Goal: Task Accomplishment & Management: Complete application form

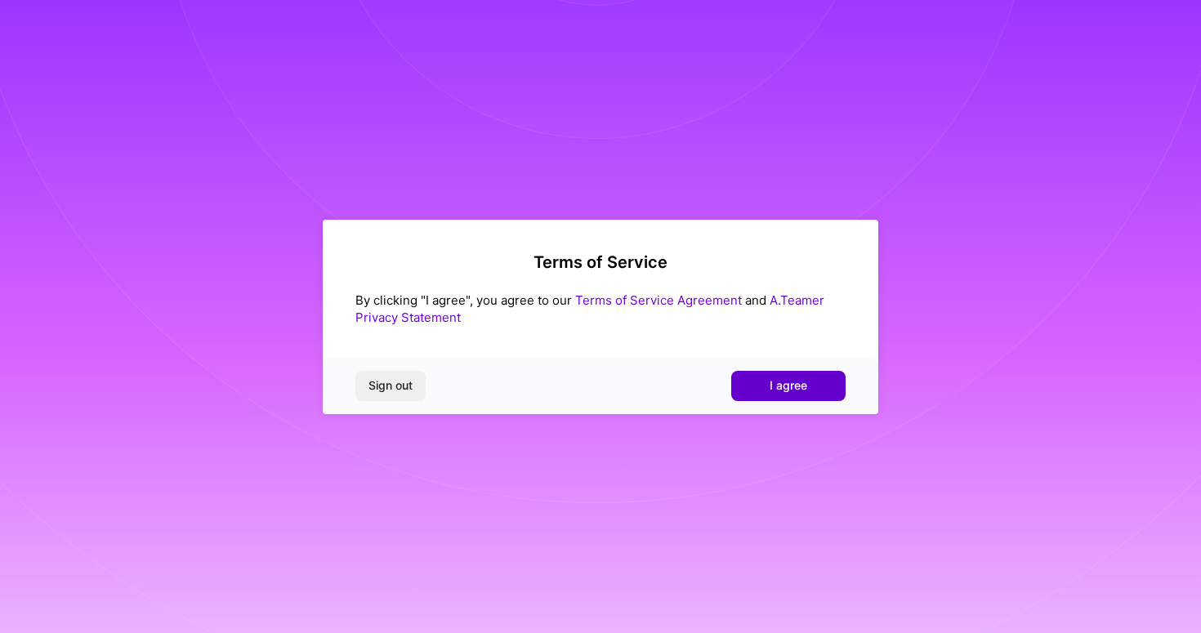
click at [788, 386] on span "I agree" at bounding box center [789, 386] width 38 height 16
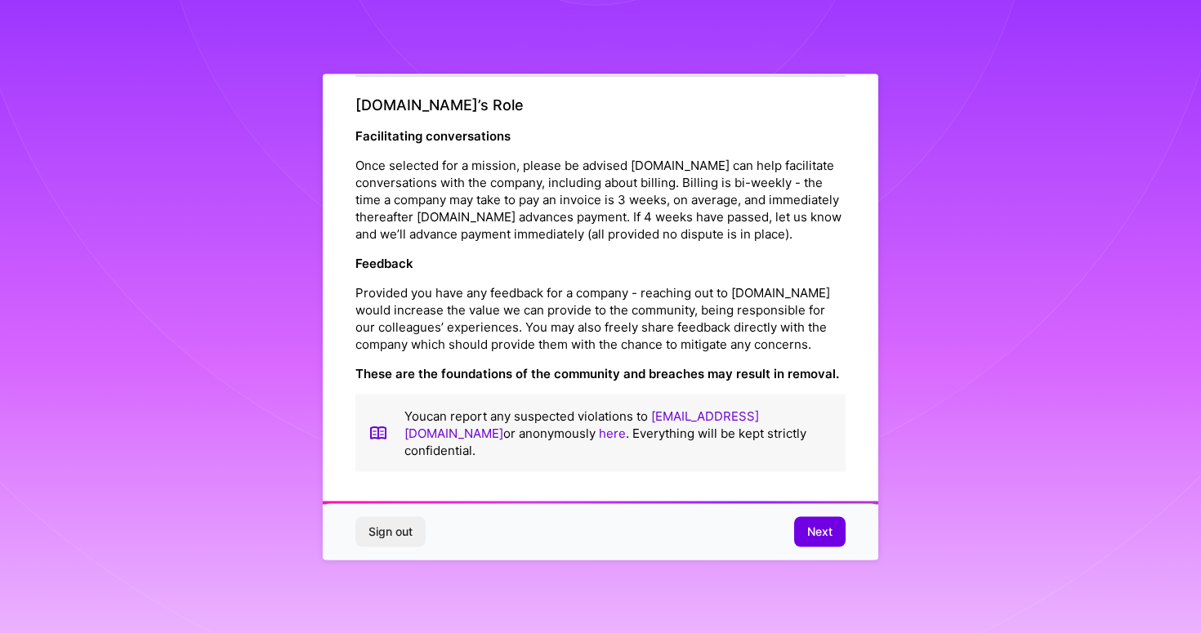
scroll to position [1831, 0]
drag, startPoint x: 832, startPoint y: 531, endPoint x: 785, endPoint y: 499, distance: 56.9
click at [831, 531] on span "Next" at bounding box center [820, 532] width 25 height 16
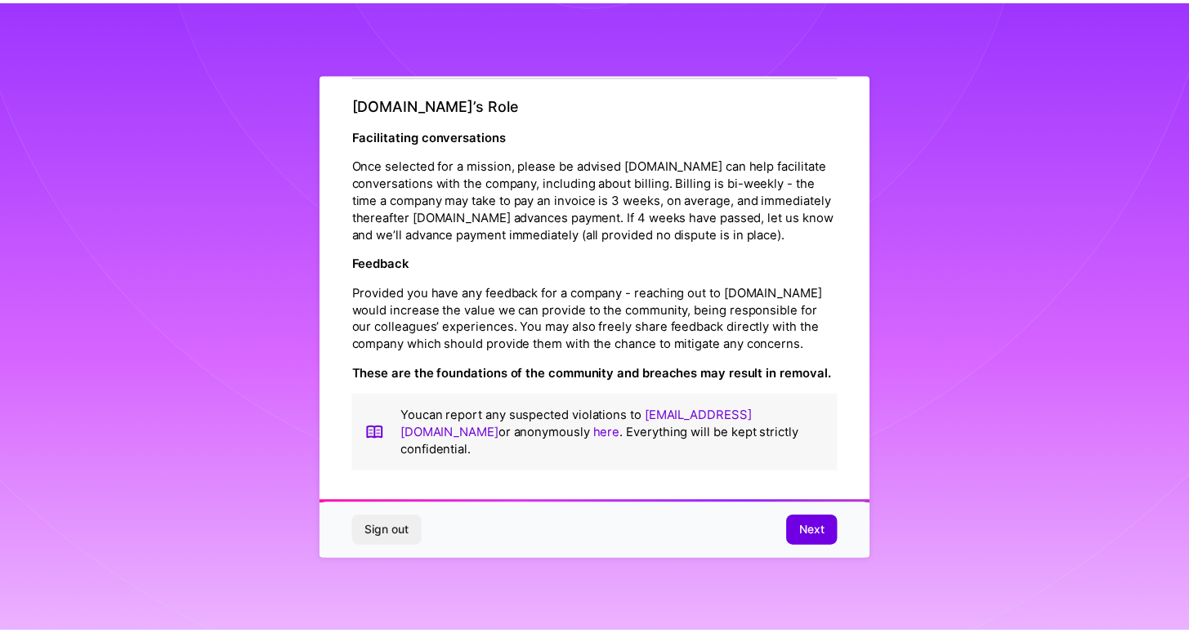
scroll to position [0, 0]
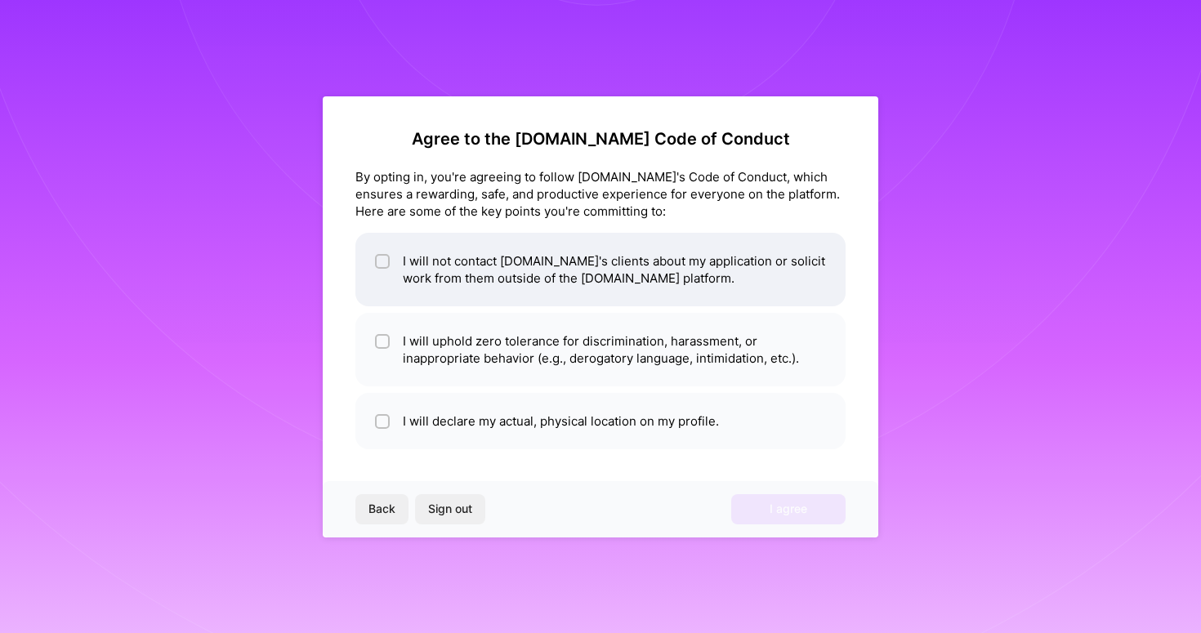
click at [518, 271] on li "I will not contact A.Team's clients about my application or solicit work from t…" at bounding box center [601, 270] width 490 height 74
checkbox input "true"
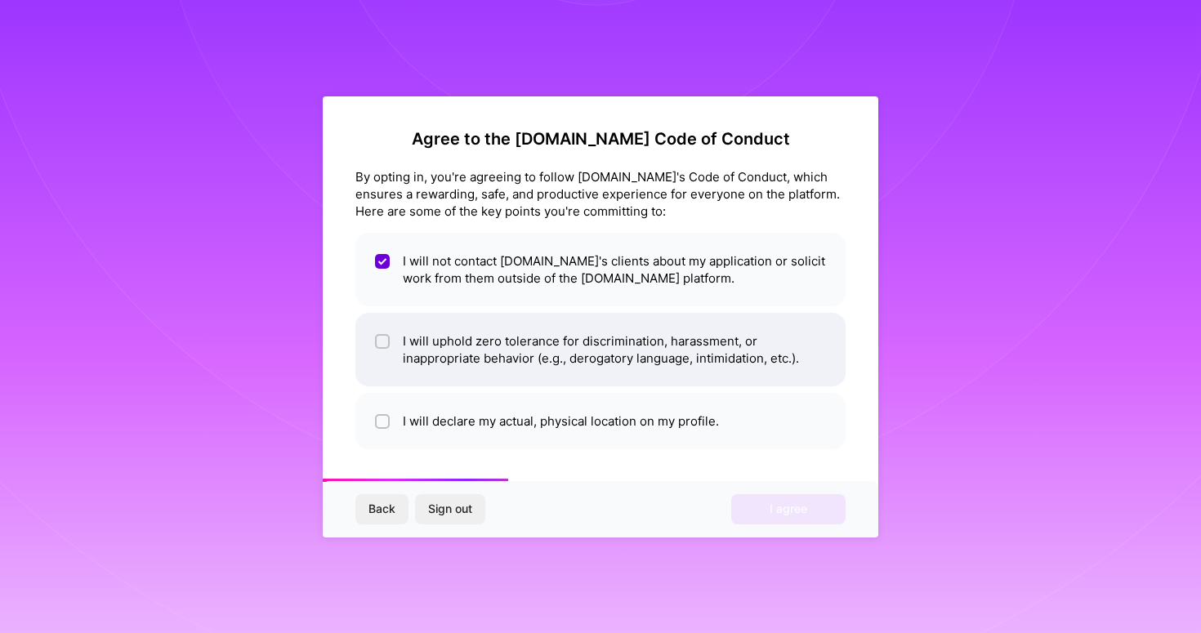
click at [546, 348] on li "I will uphold zero tolerance for discrimination, harassment, or inappropriate b…" at bounding box center [601, 350] width 490 height 74
checkbox input "true"
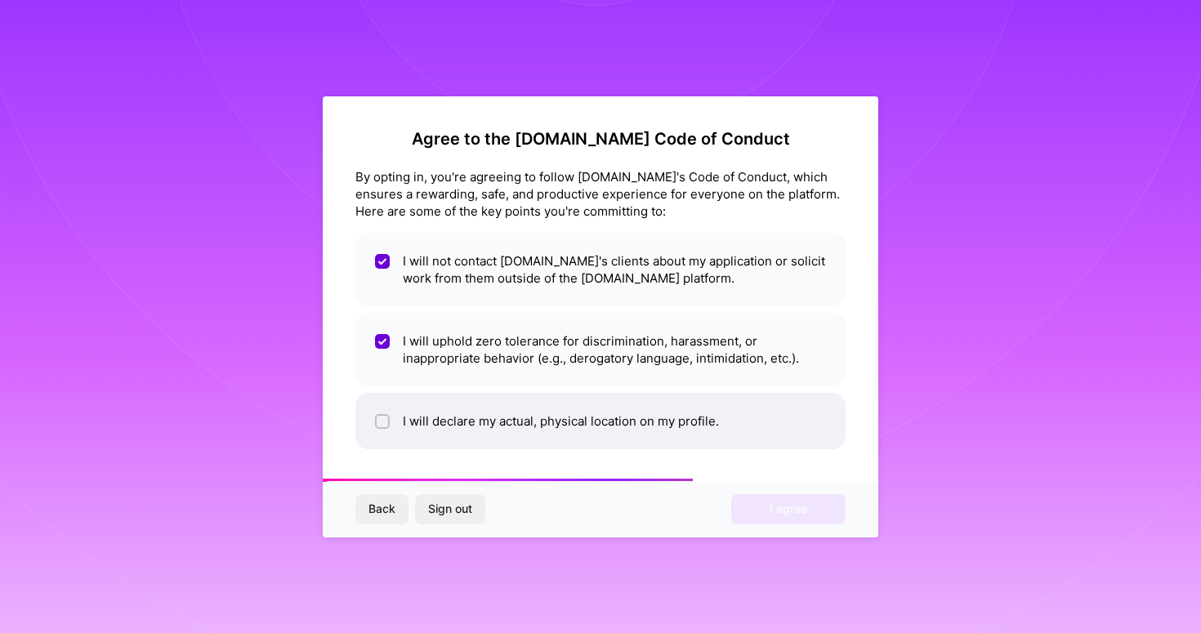
click at [578, 423] on li "I will declare my actual, physical location on my profile." at bounding box center [601, 421] width 490 height 56
checkbox input "true"
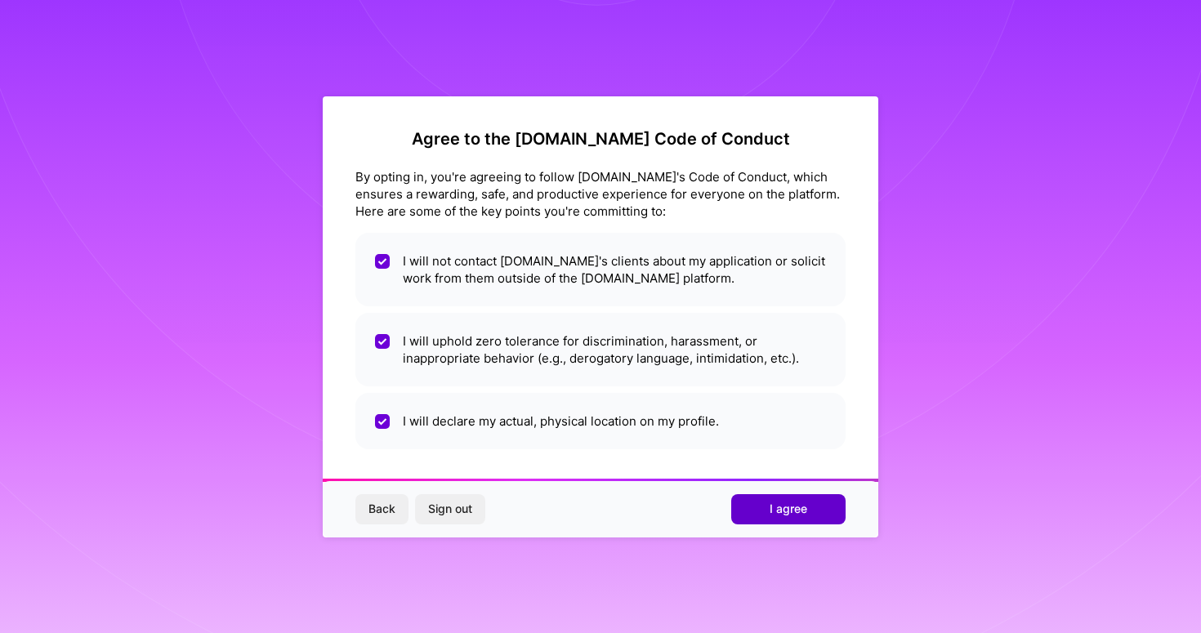
click at [763, 512] on button "I agree" at bounding box center [789, 508] width 114 height 29
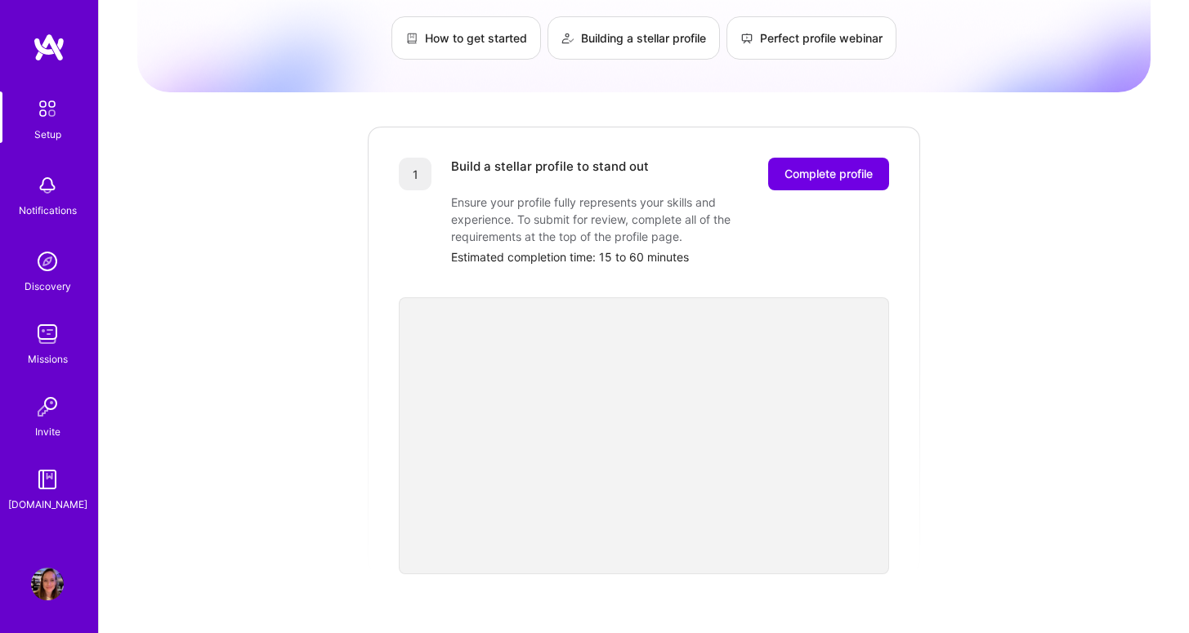
scroll to position [152, 0]
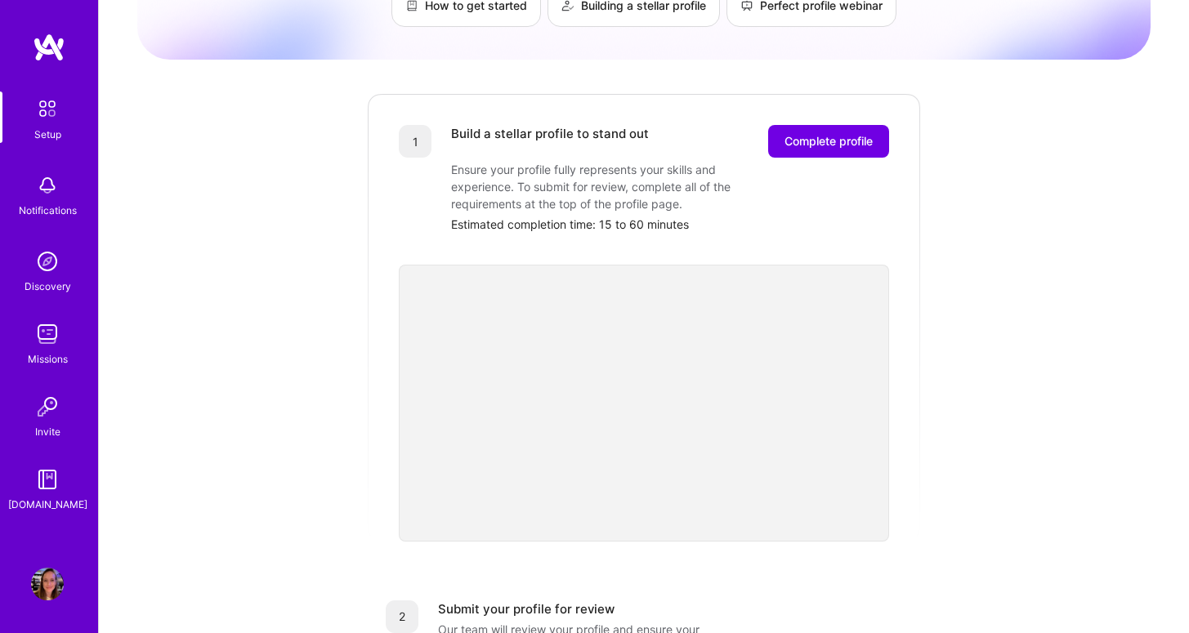
click at [921, 235] on div "1 Build a stellar profile to stand out Complete profile Ensure your profile ful…" at bounding box center [644, 317] width 556 height 450
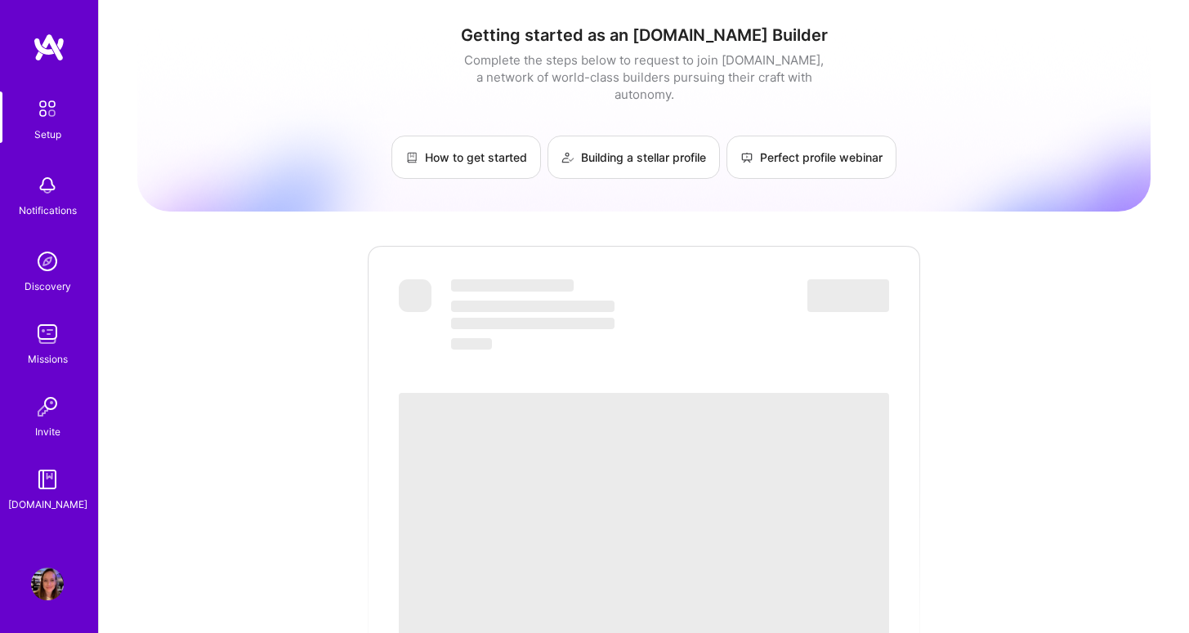
scroll to position [152, 0]
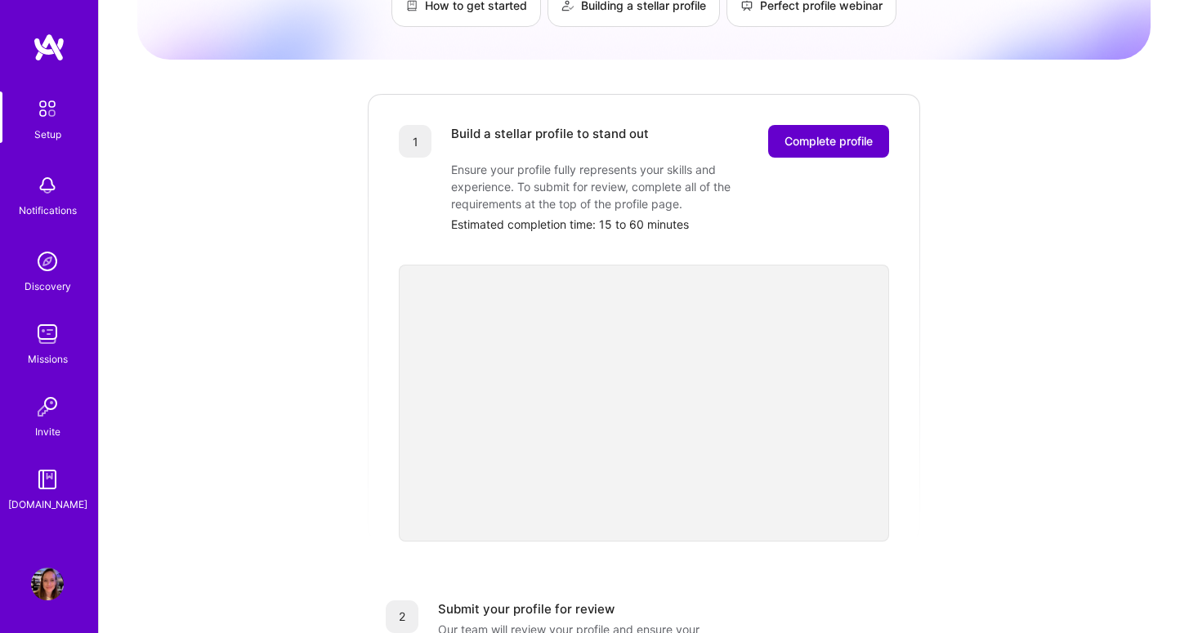
click at [834, 133] on span "Complete profile" at bounding box center [829, 141] width 88 height 16
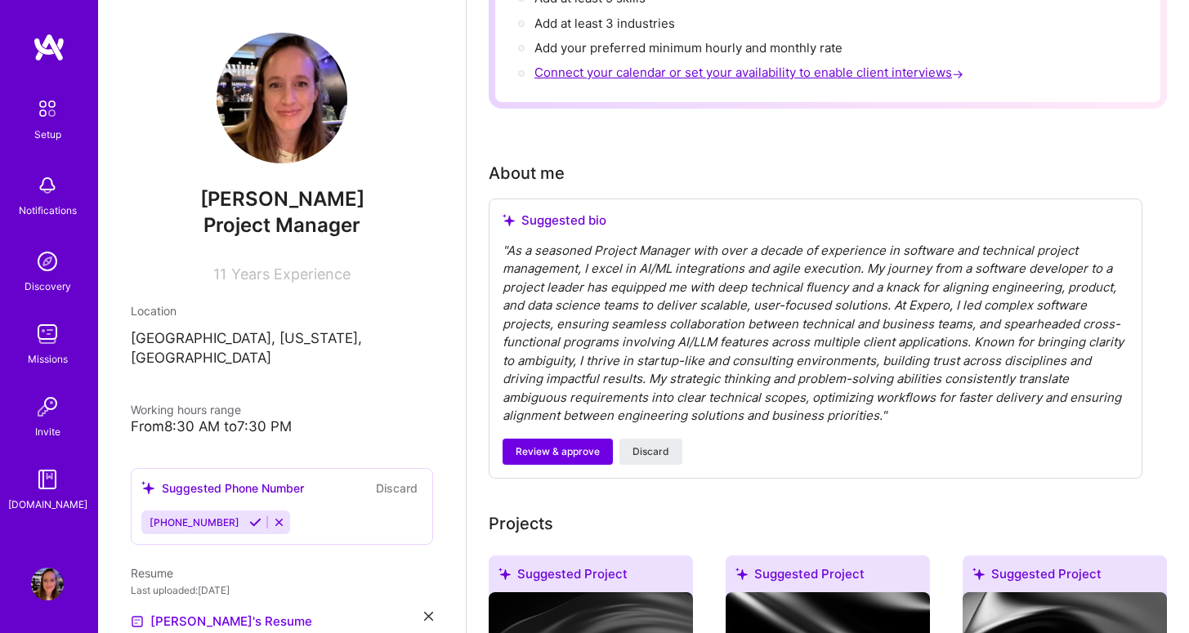
scroll to position [380, 0]
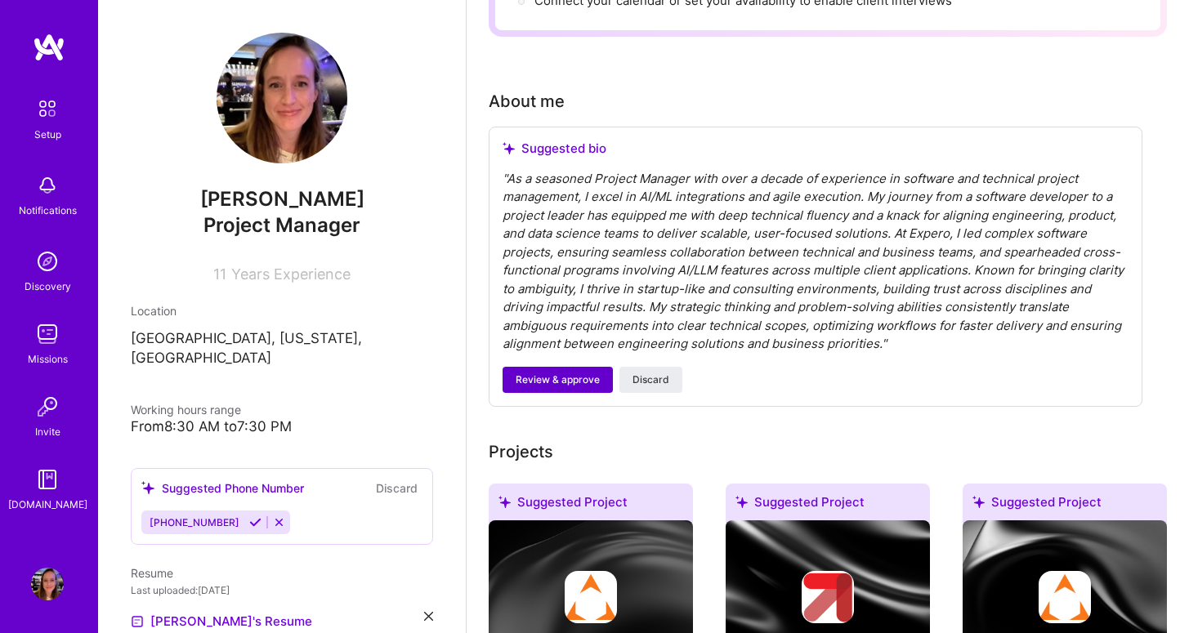
click at [544, 373] on span "Review & approve" at bounding box center [558, 380] width 84 height 15
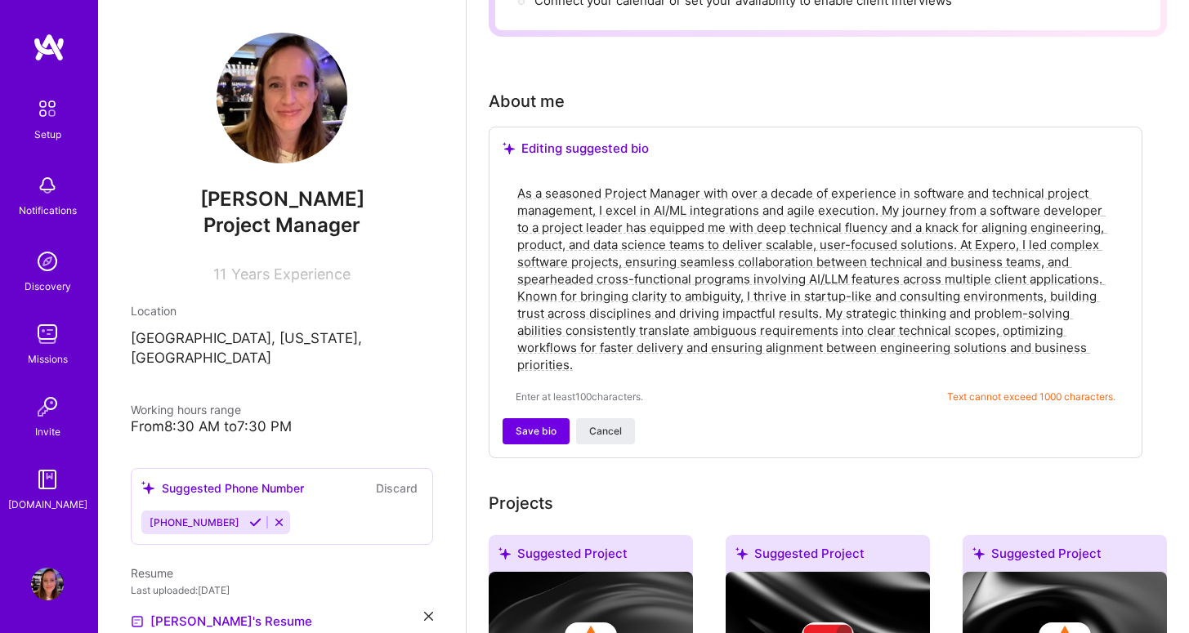
click at [633, 351] on textarea "As a seasoned Project Manager with over a decade of experience in software and …" at bounding box center [816, 279] width 600 height 192
click at [528, 424] on span "Save bio" at bounding box center [536, 431] width 41 height 15
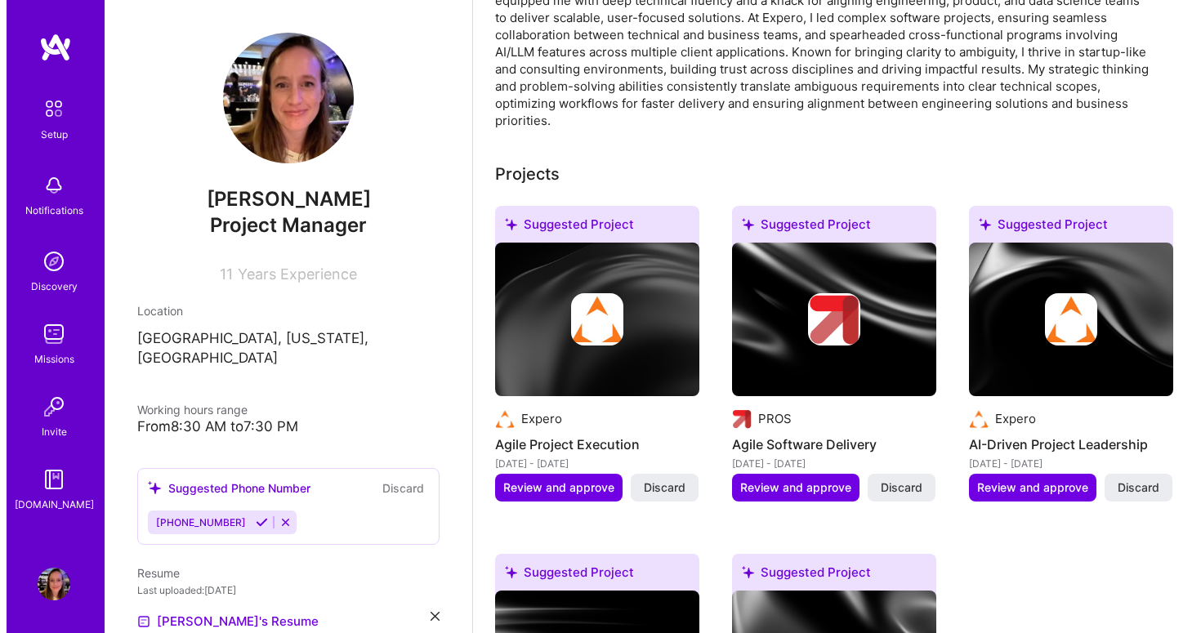
scroll to position [565, 0]
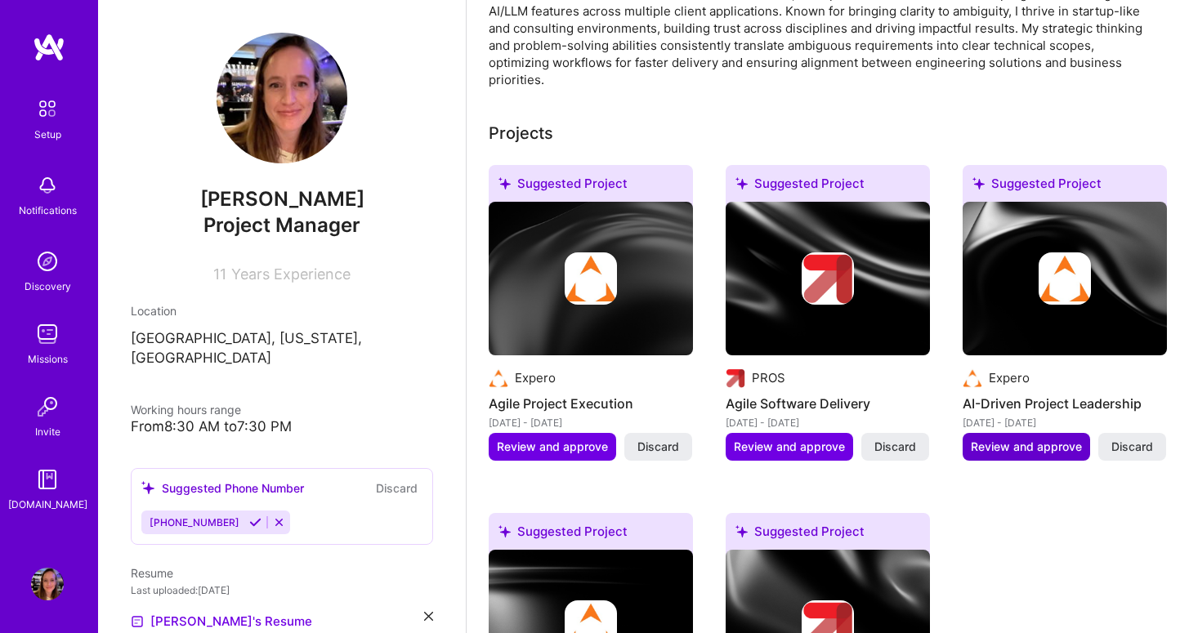
click at [1047, 439] on span "Review and approve" at bounding box center [1026, 447] width 111 height 16
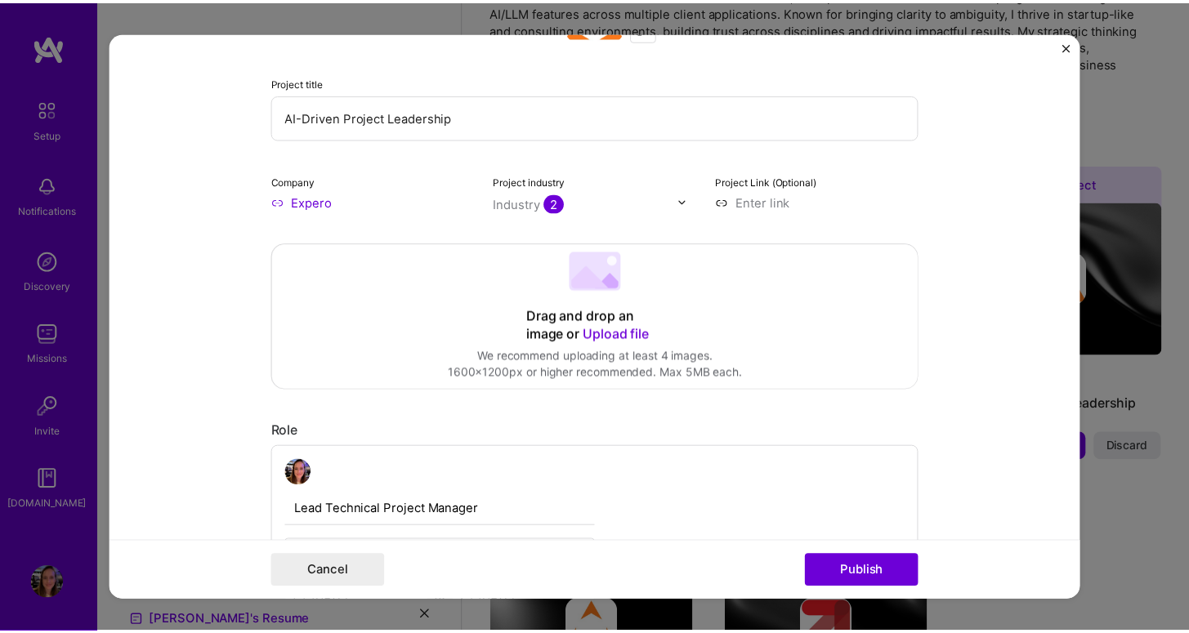
scroll to position [377, 0]
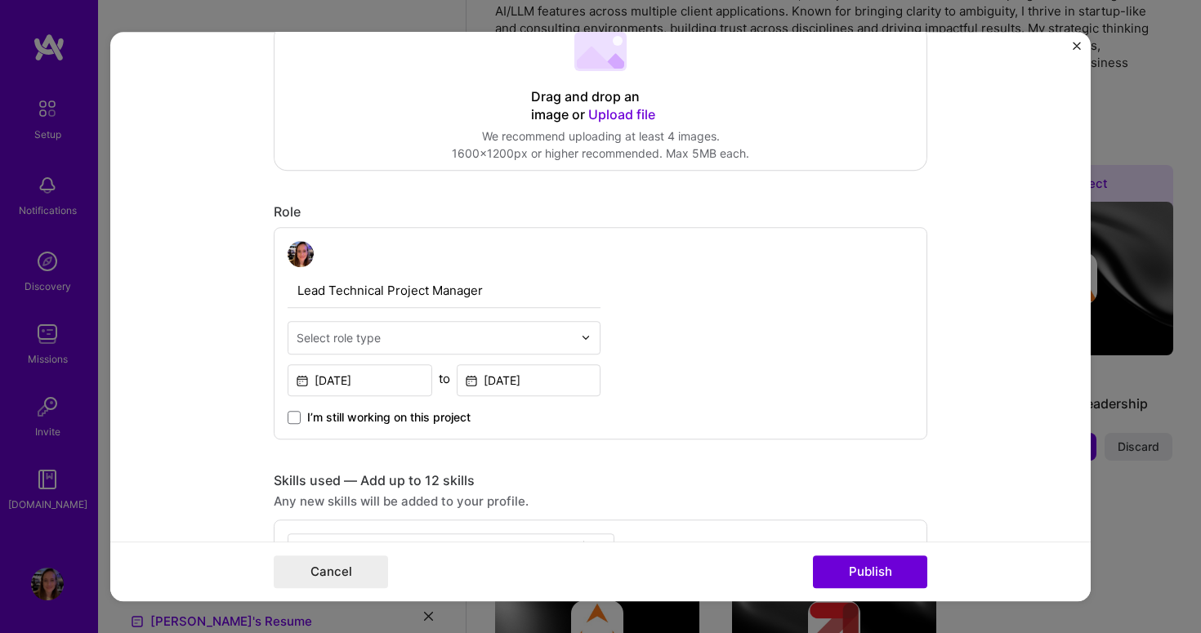
click at [1075, 46] on img "Close" at bounding box center [1077, 46] width 8 height 8
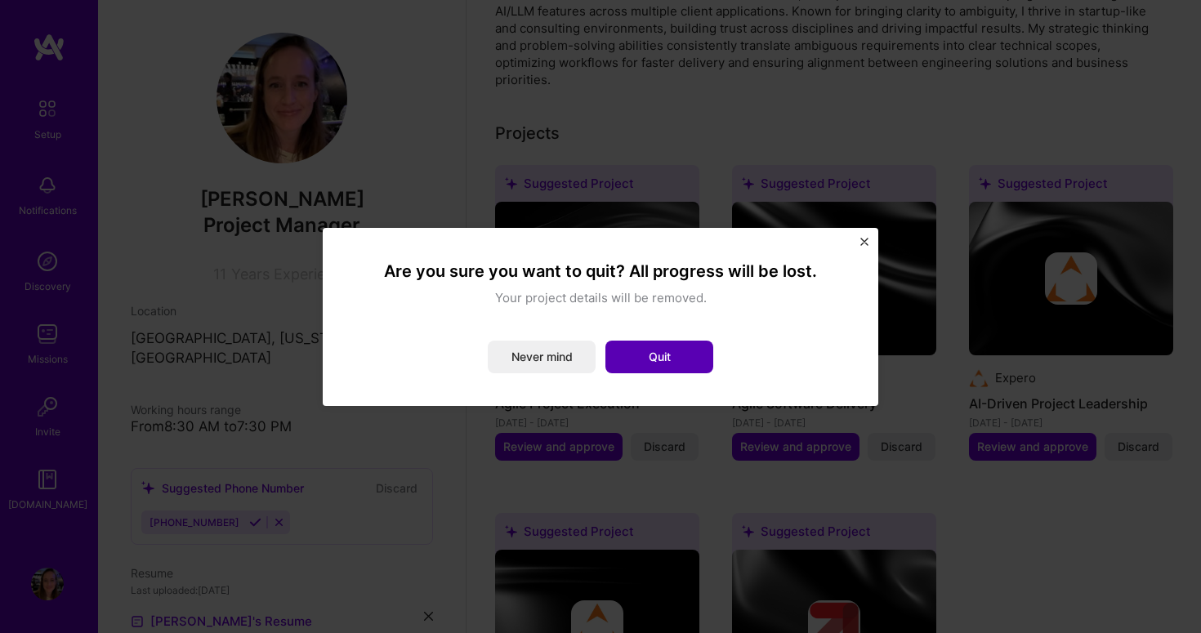
click at [671, 356] on button "Quit" at bounding box center [660, 357] width 108 height 33
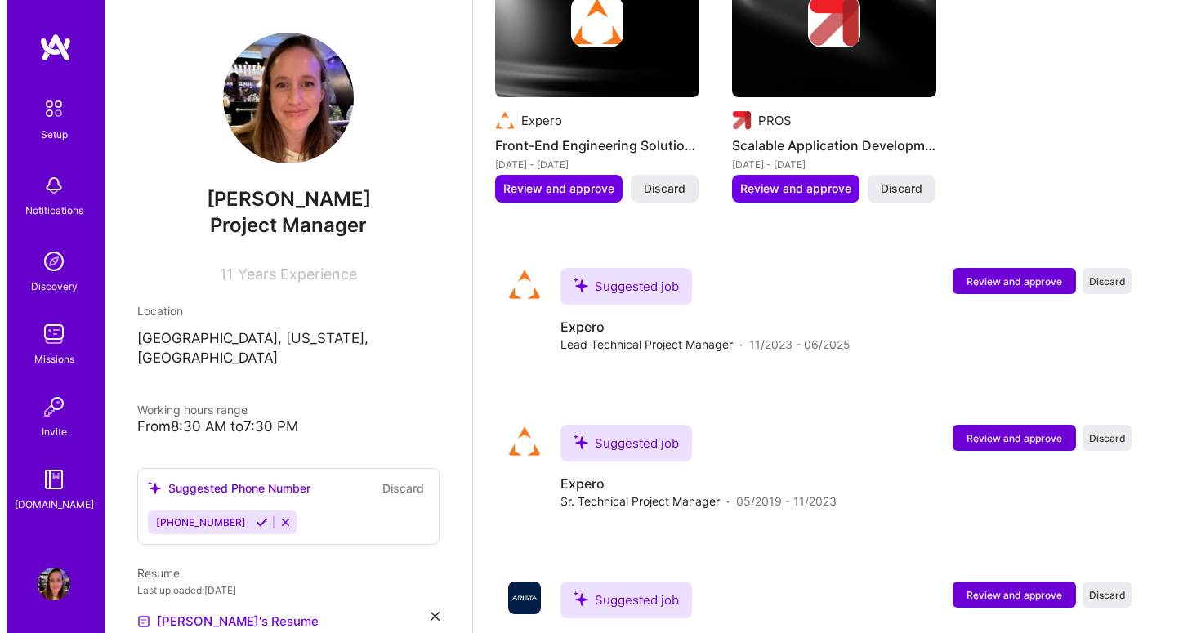
scroll to position [1181, 0]
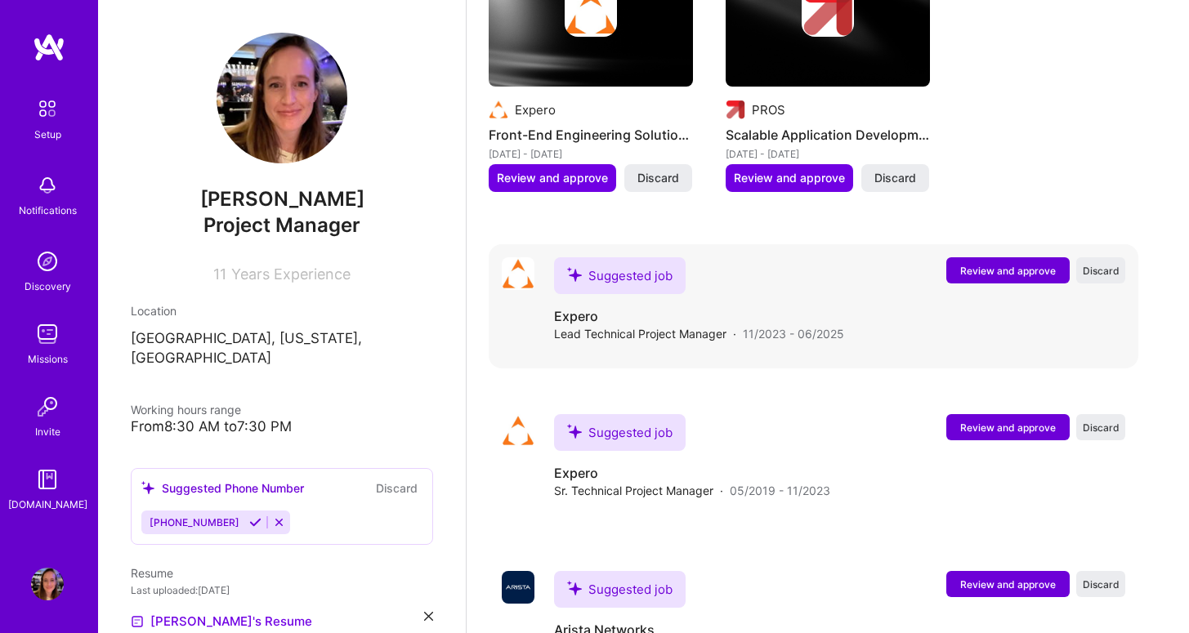
click at [1029, 264] on span "Review and approve" at bounding box center [1008, 271] width 96 height 14
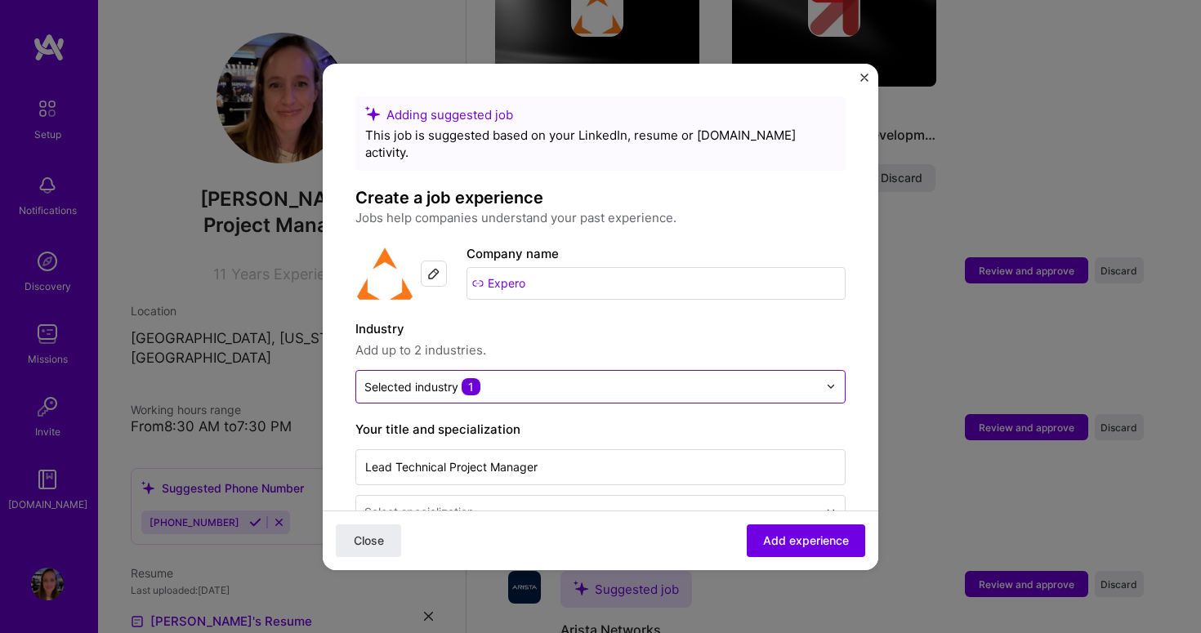
click at [576, 378] on input "text" at bounding box center [592, 386] width 454 height 17
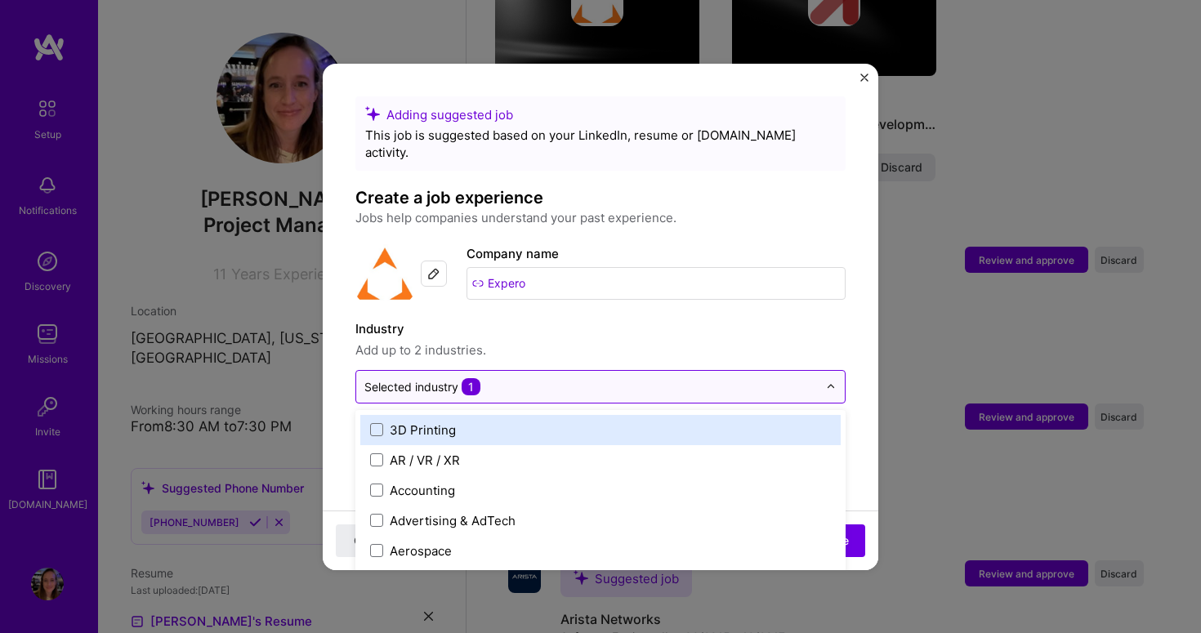
scroll to position [1192, 0]
type input "tech"
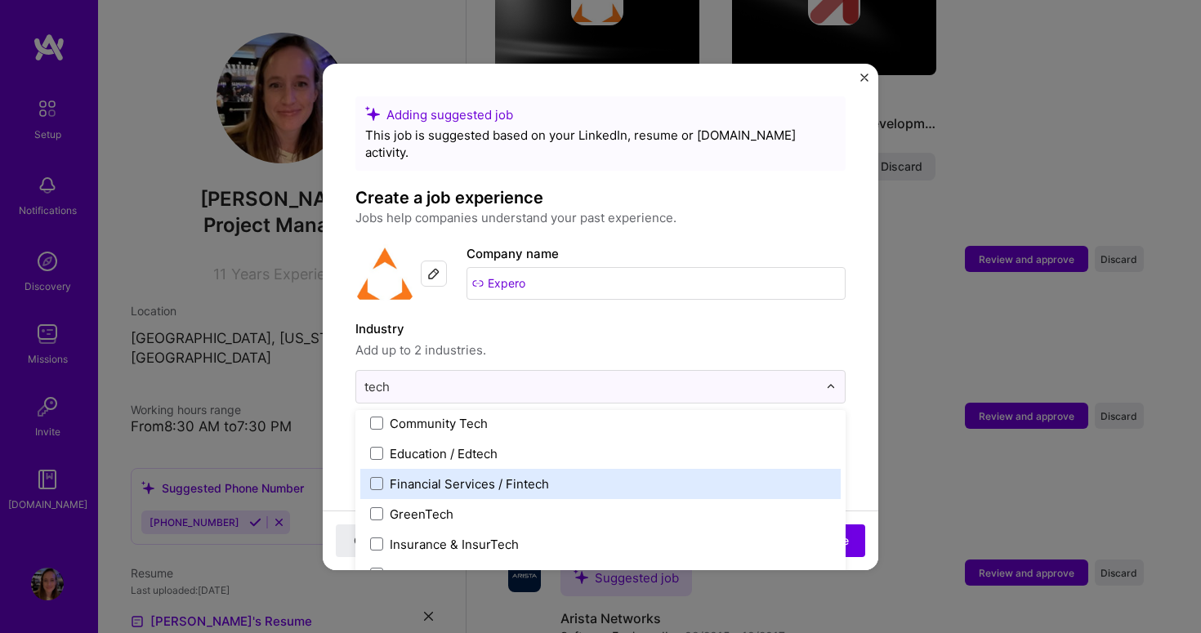
click at [569, 476] on label "Financial Services / Fintech" at bounding box center [600, 484] width 461 height 17
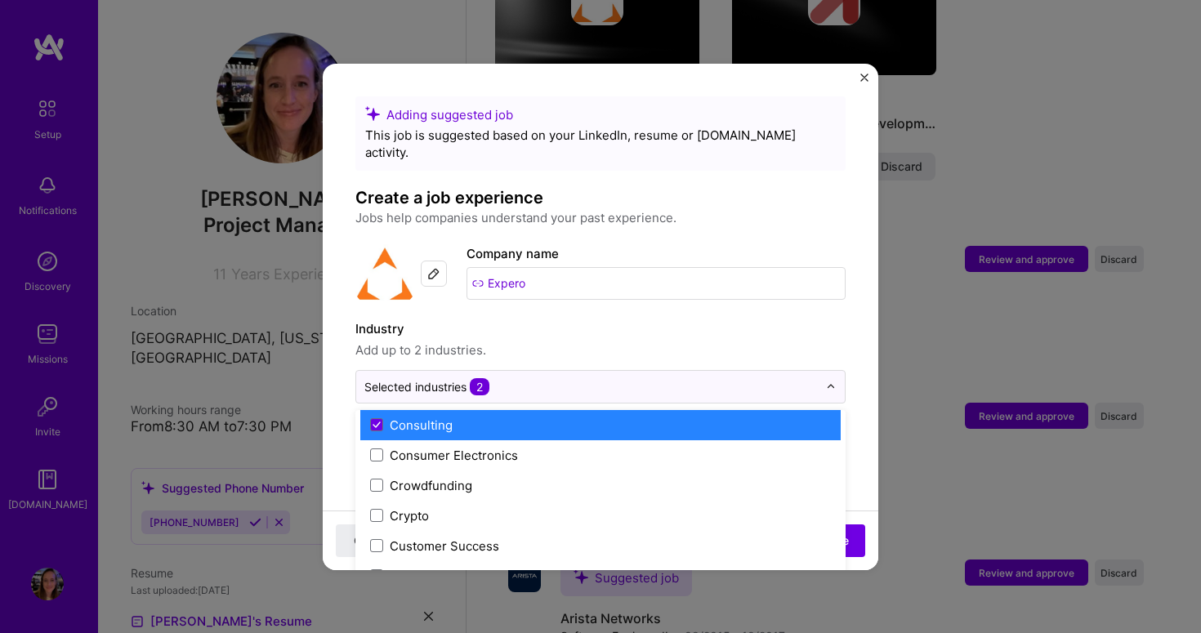
scroll to position [1309, 0]
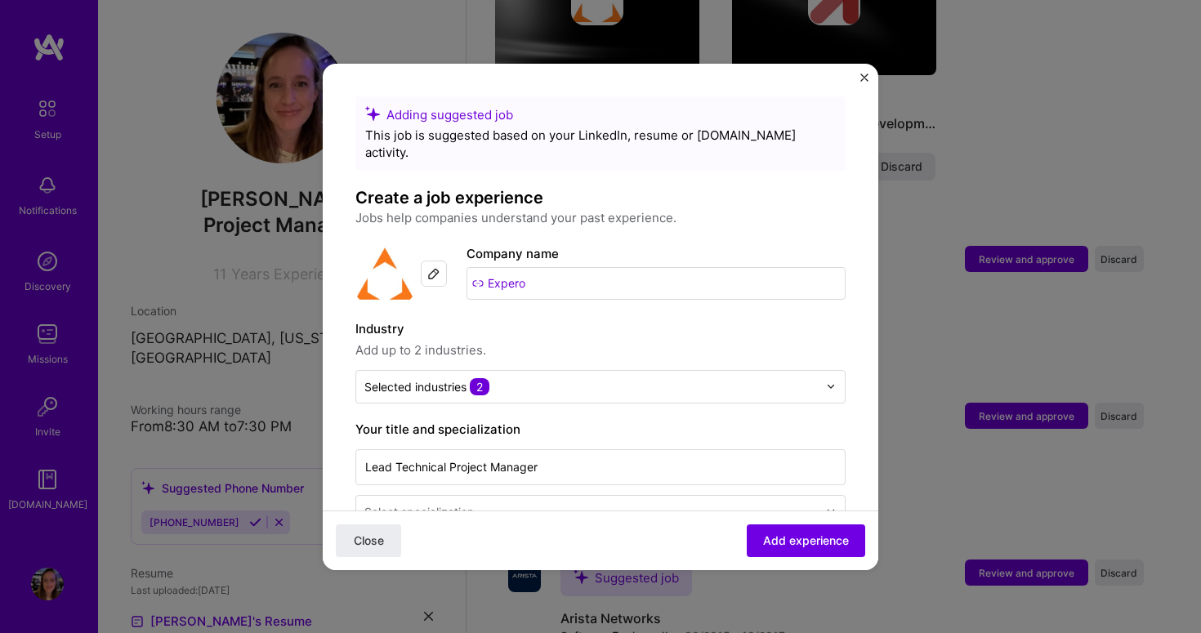
click at [621, 341] on span "Add up to 2 industries." at bounding box center [601, 351] width 490 height 20
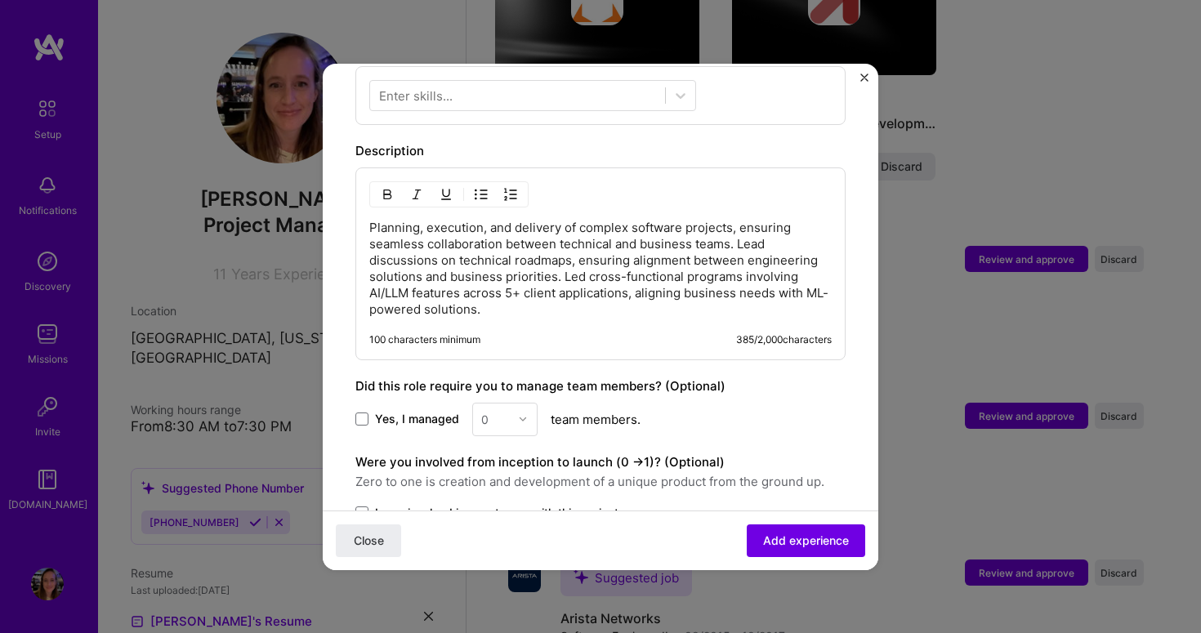
scroll to position [710, 0]
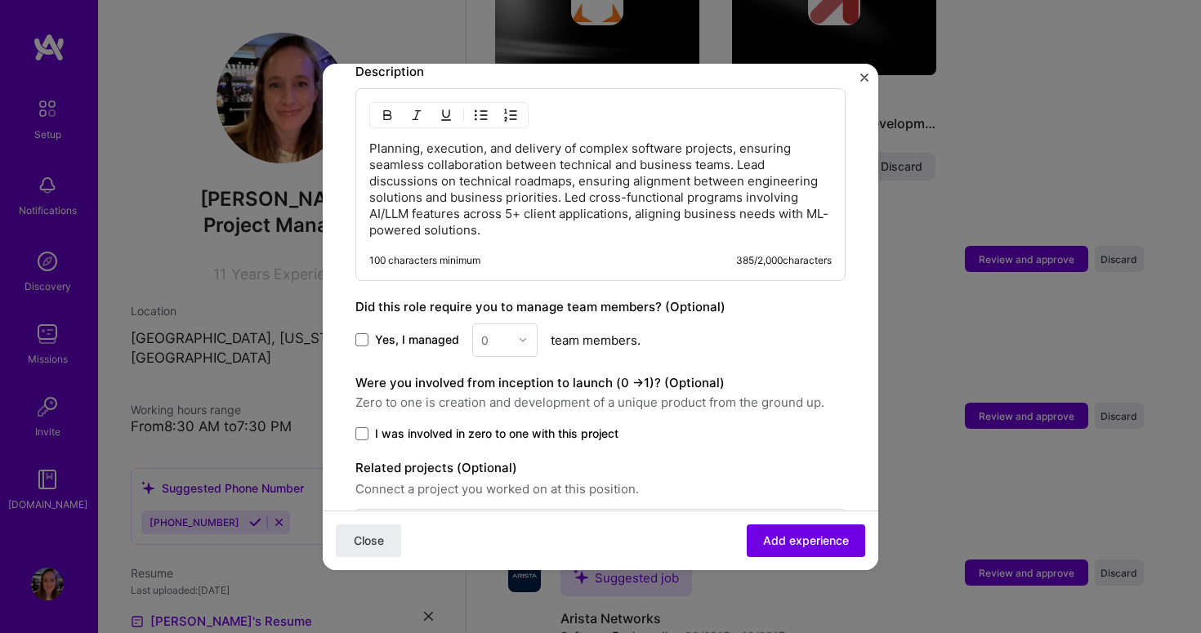
click at [417, 332] on span "Yes, I managed" at bounding box center [417, 340] width 84 height 16
click at [0, 0] on input "Yes, I managed" at bounding box center [0, 0] width 0 height 0
click at [518, 335] on img at bounding box center [523, 340] width 10 height 10
click at [508, 447] on div "5" at bounding box center [505, 462] width 56 height 30
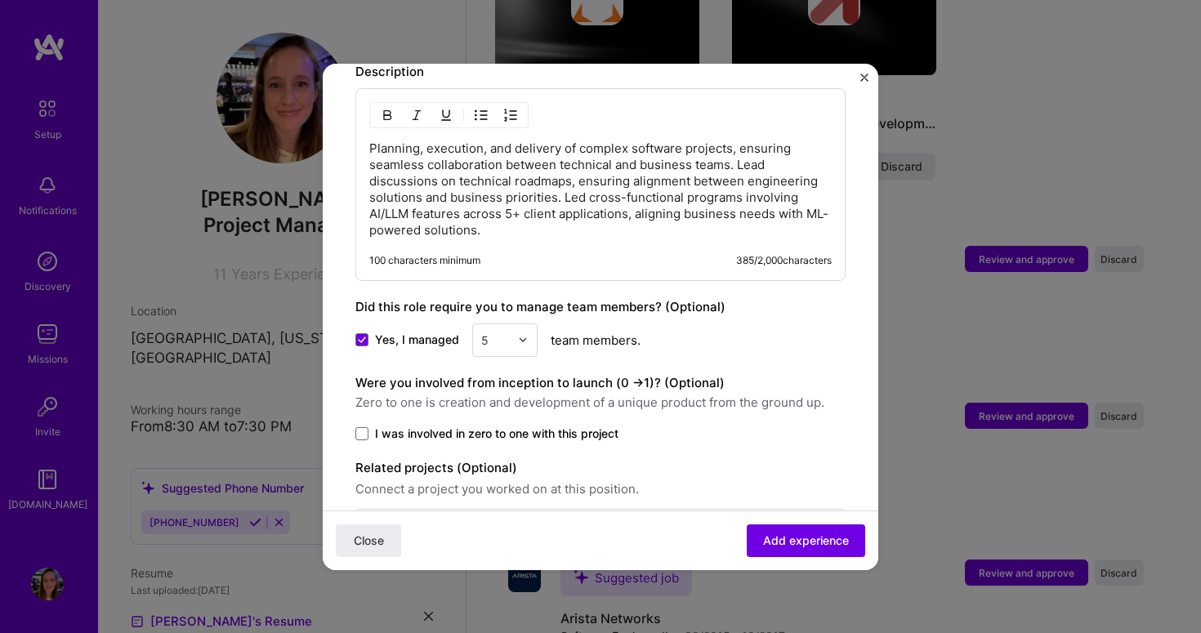
click at [507, 426] on span "I was involved in zero to one with this project" at bounding box center [497, 434] width 244 height 16
click at [0, 0] on input "I was involved in zero to one with this project" at bounding box center [0, 0] width 0 height 0
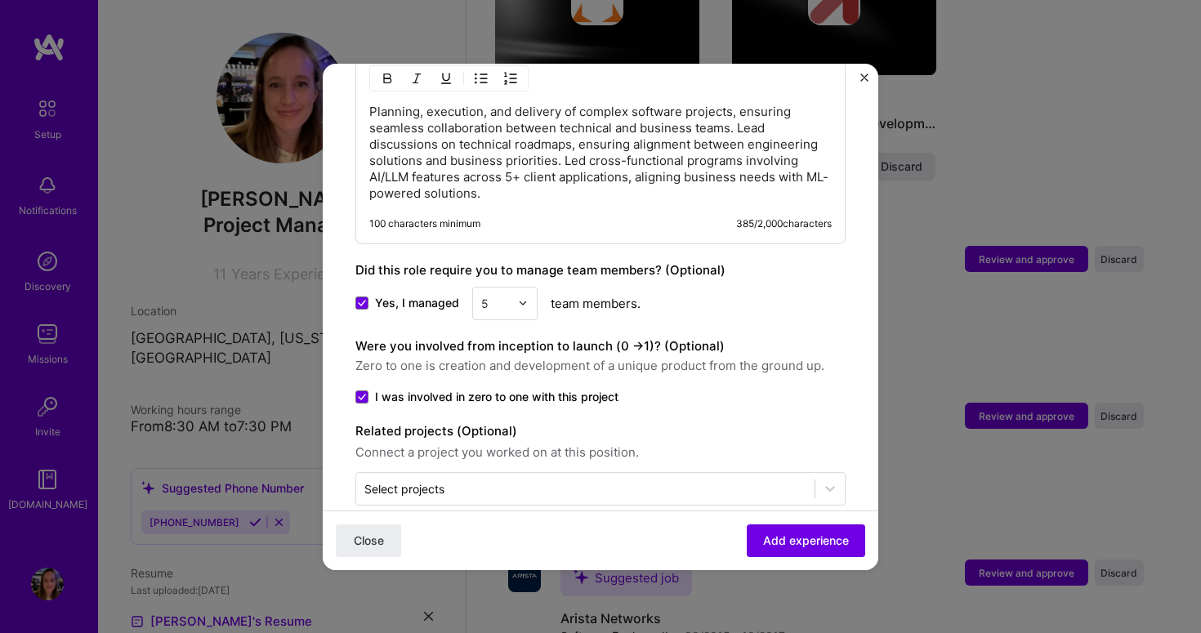
scroll to position [758, 0]
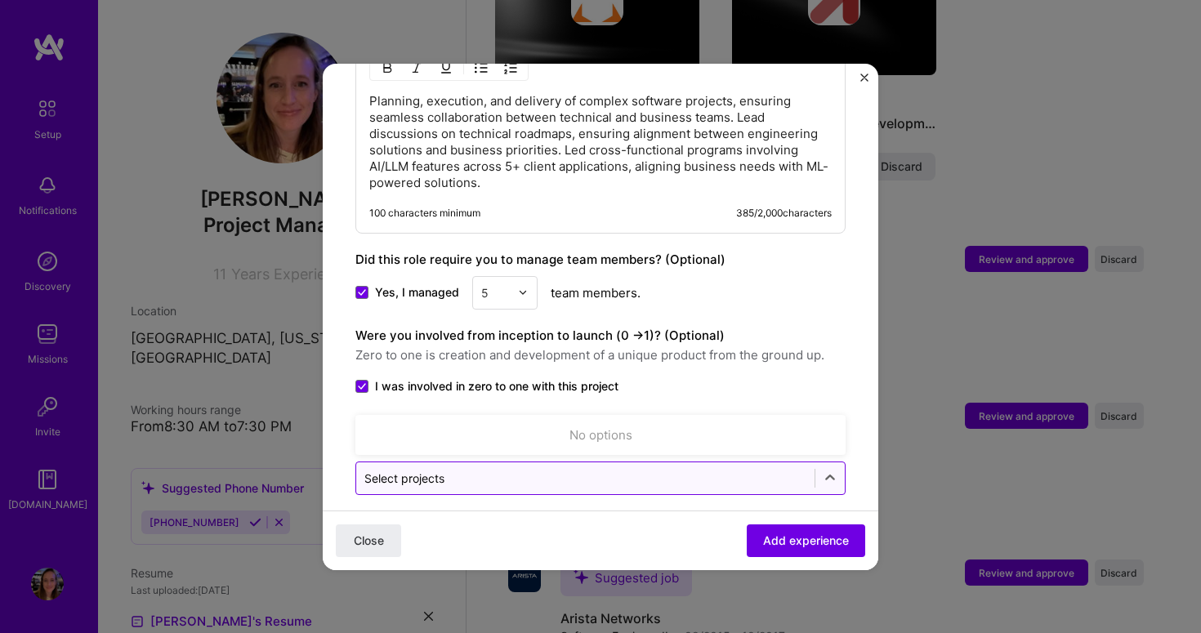
click at [538, 470] on input "text" at bounding box center [586, 478] width 442 height 17
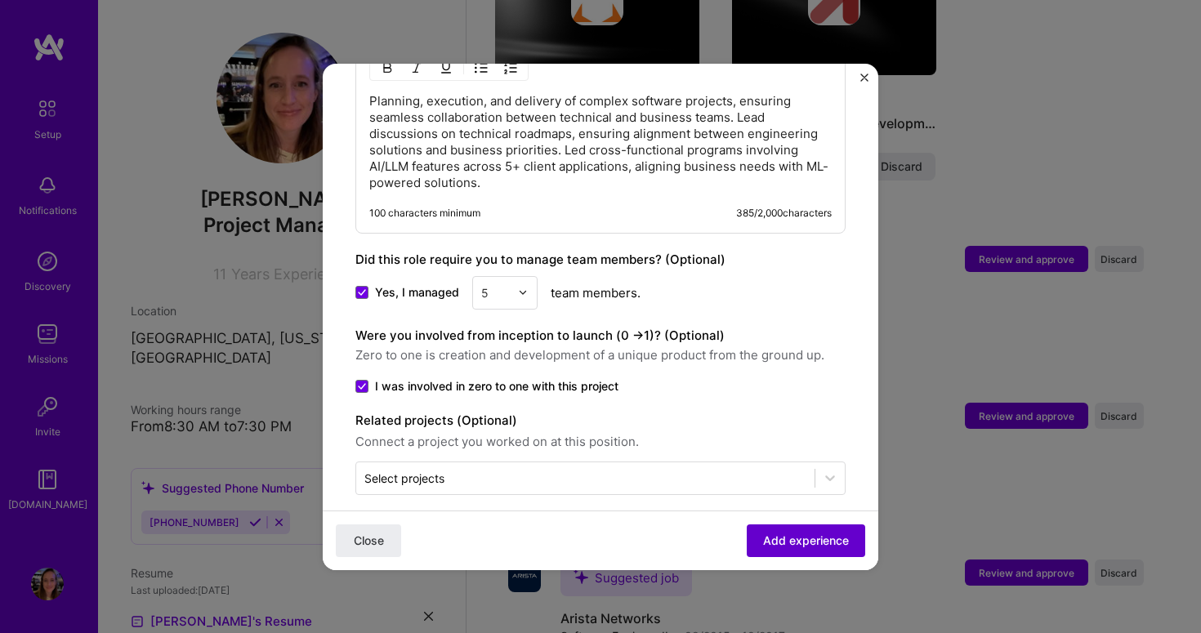
click at [776, 545] on span "Add experience" at bounding box center [806, 540] width 86 height 16
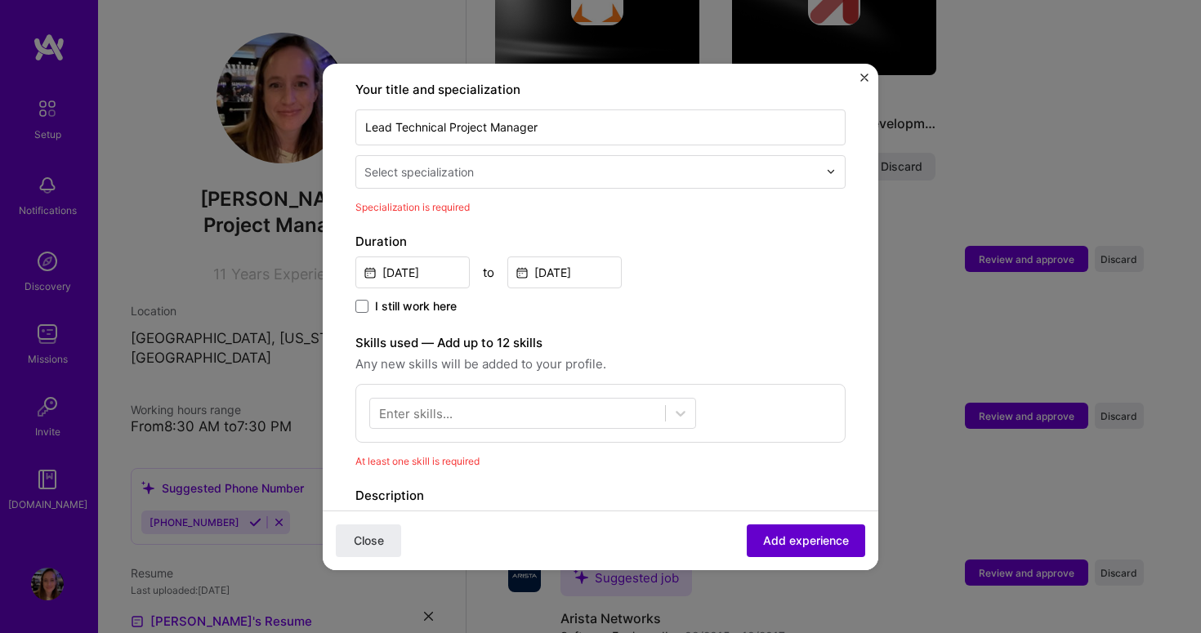
scroll to position [339, 0]
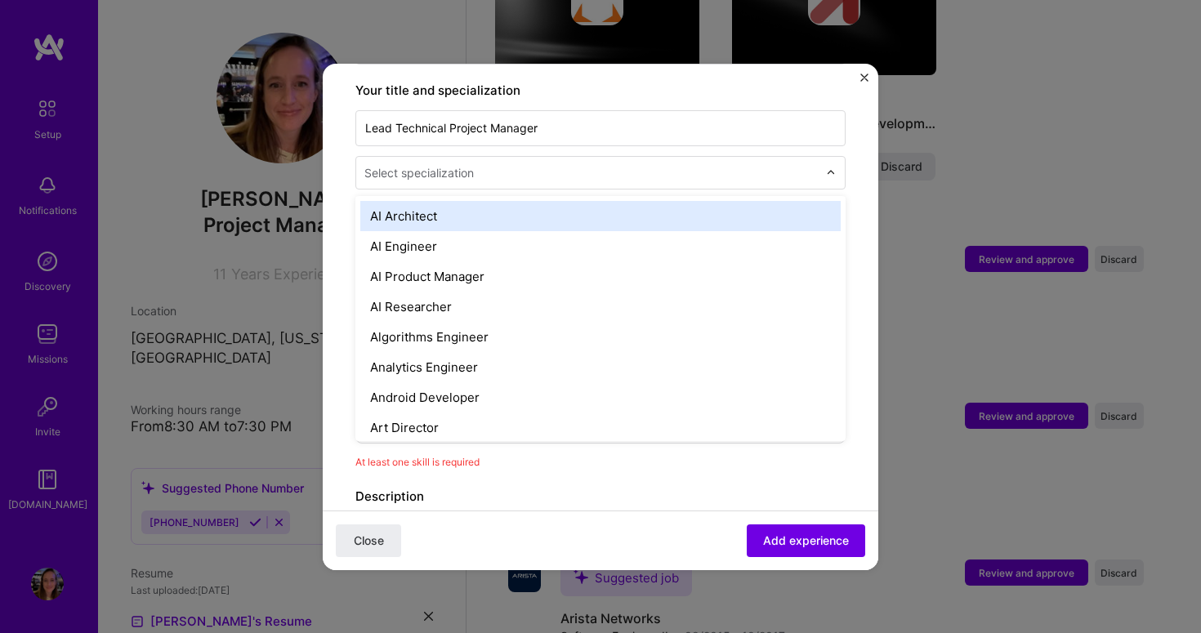
click at [447, 164] on div "Select specialization" at bounding box center [420, 172] width 110 height 17
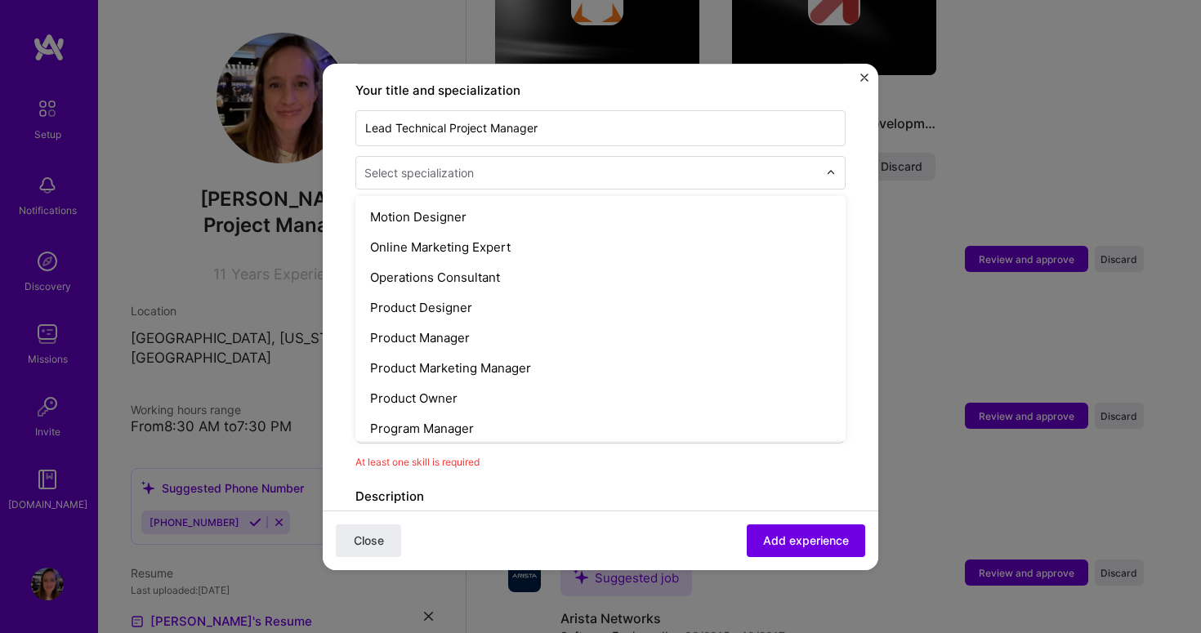
scroll to position [1581, 0]
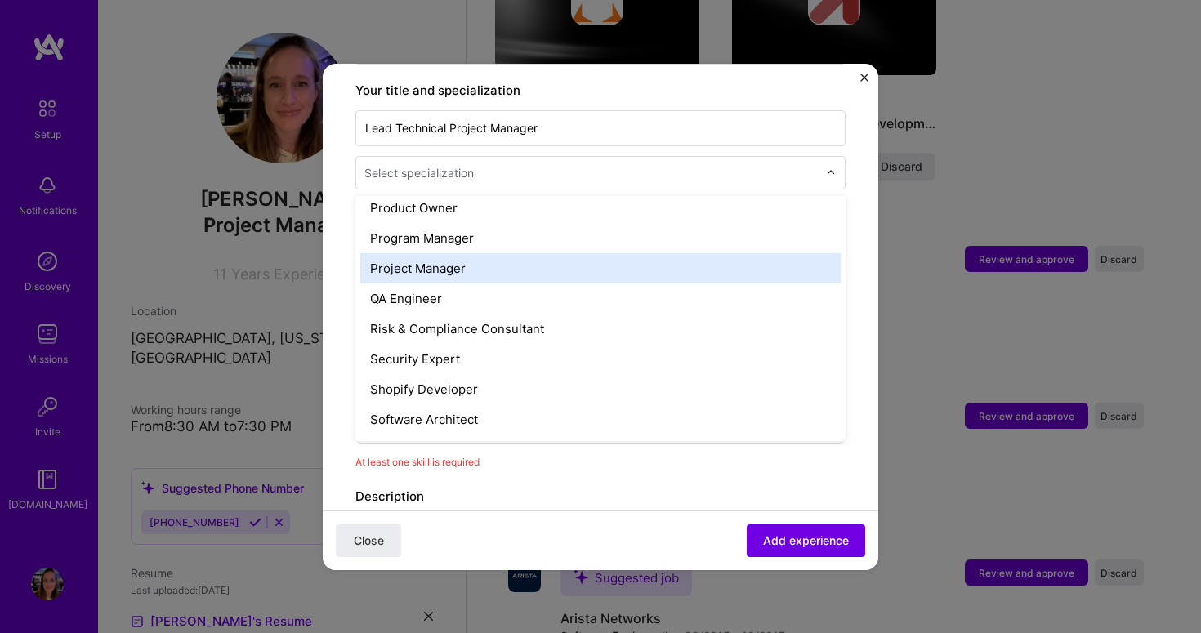
click at [534, 253] on div "Project Manager" at bounding box center [600, 268] width 481 height 30
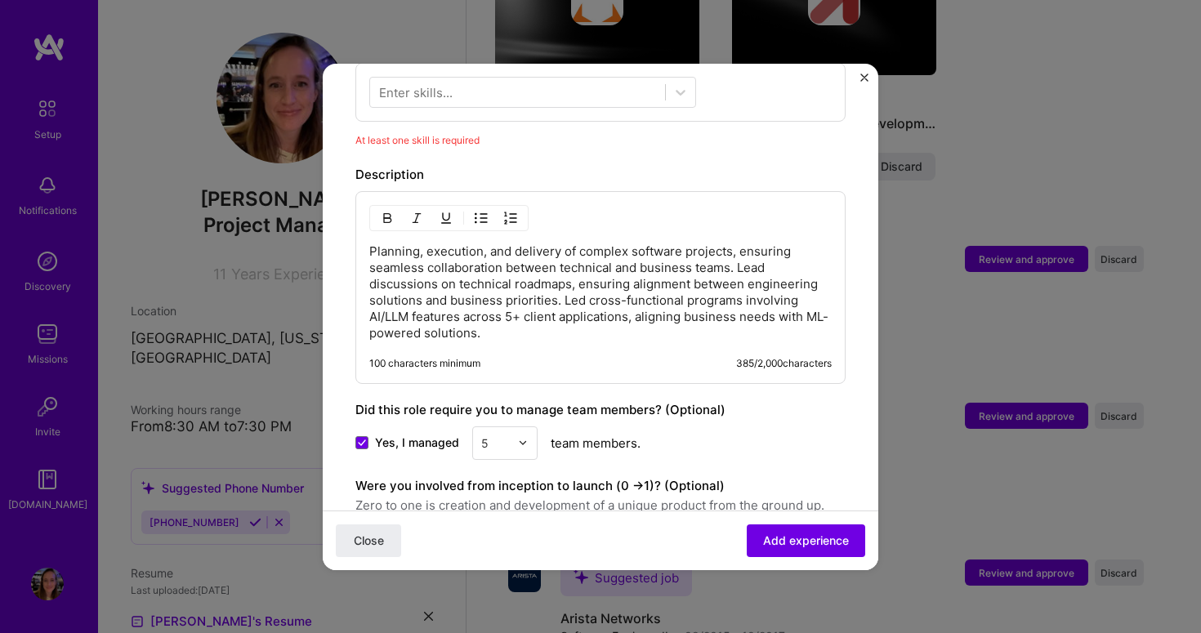
scroll to position [503, 0]
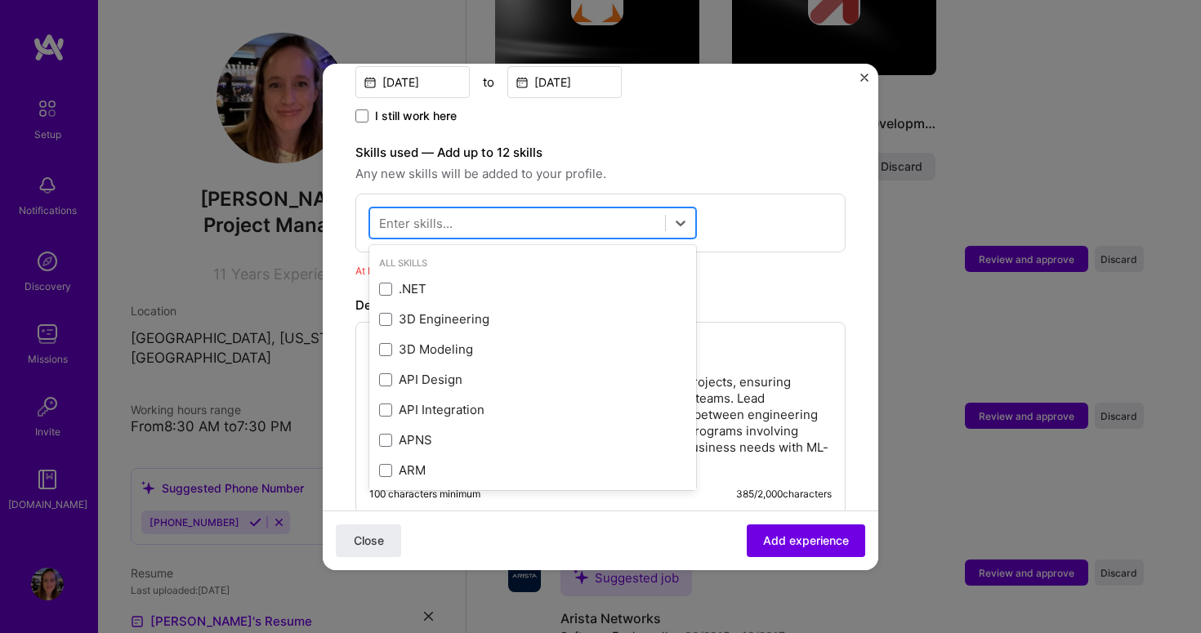
click at [459, 220] on div at bounding box center [532, 223] width 327 height 31
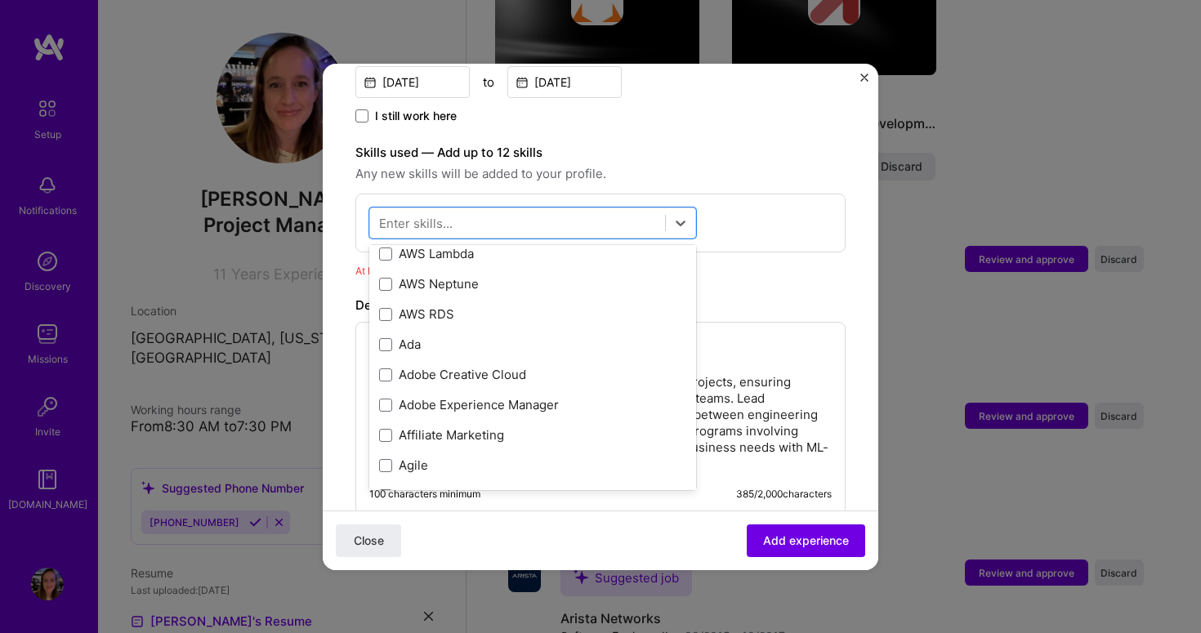
scroll to position [454, 0]
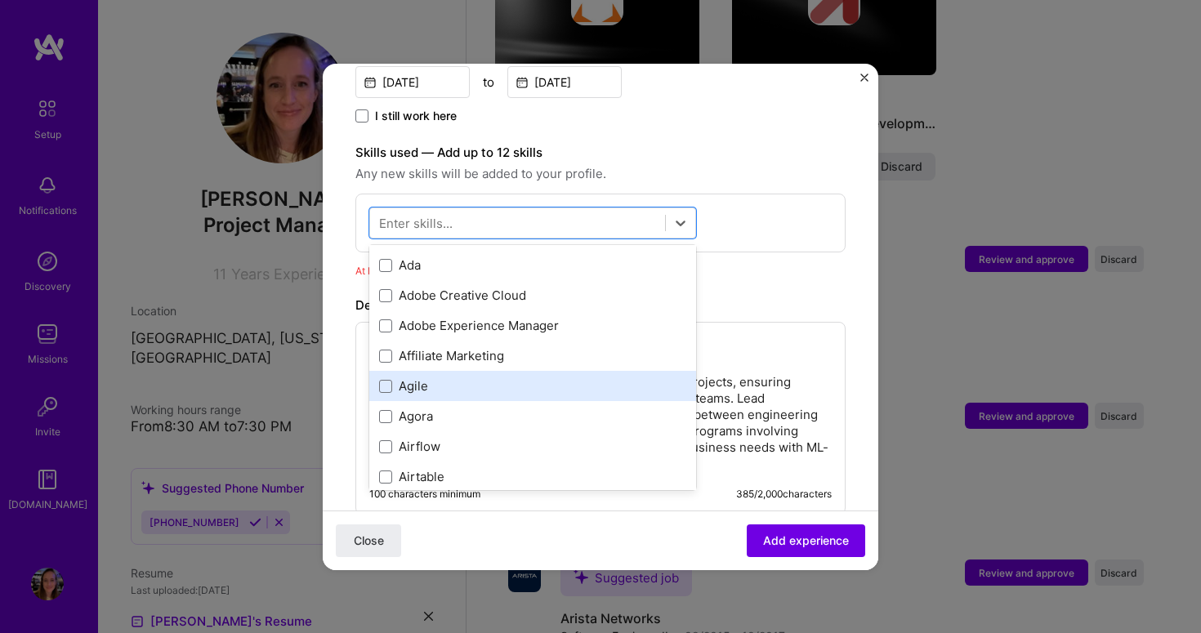
click at [507, 378] on div "Agile" at bounding box center [532, 386] width 307 height 17
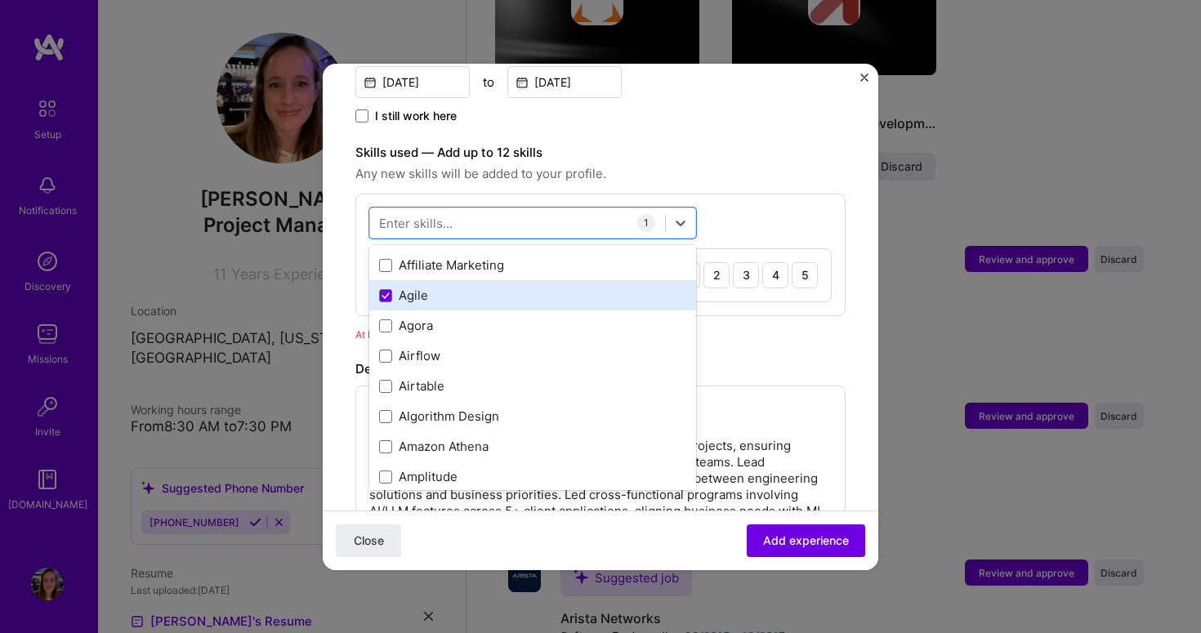
scroll to position [630, 0]
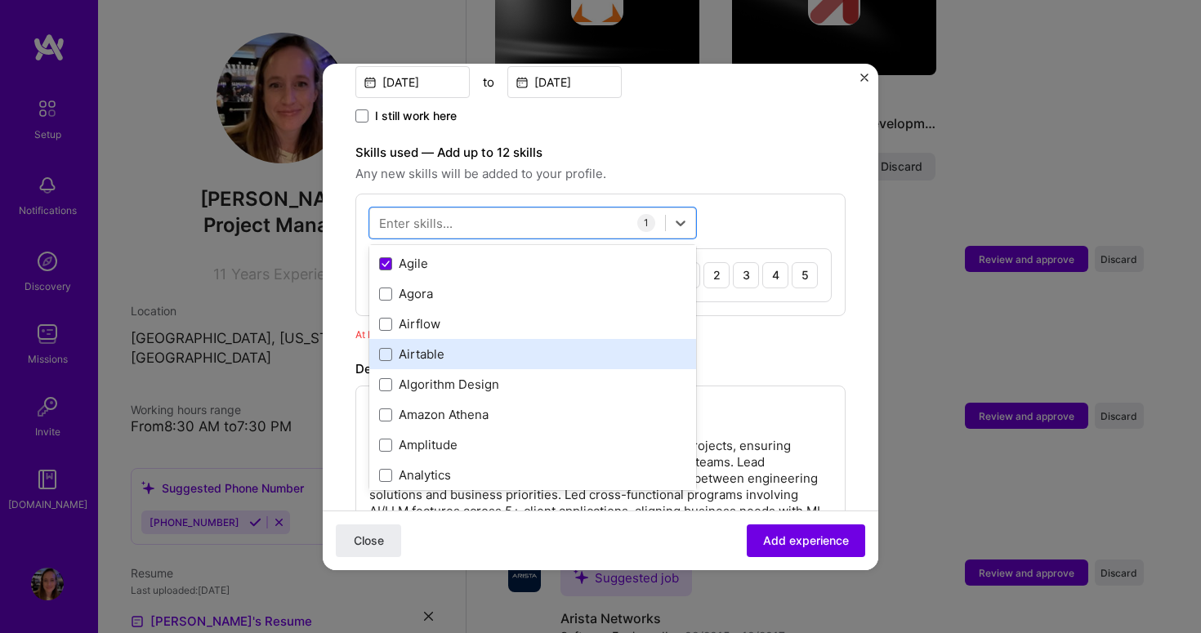
click at [506, 346] on div "Airtable" at bounding box center [532, 354] width 307 height 17
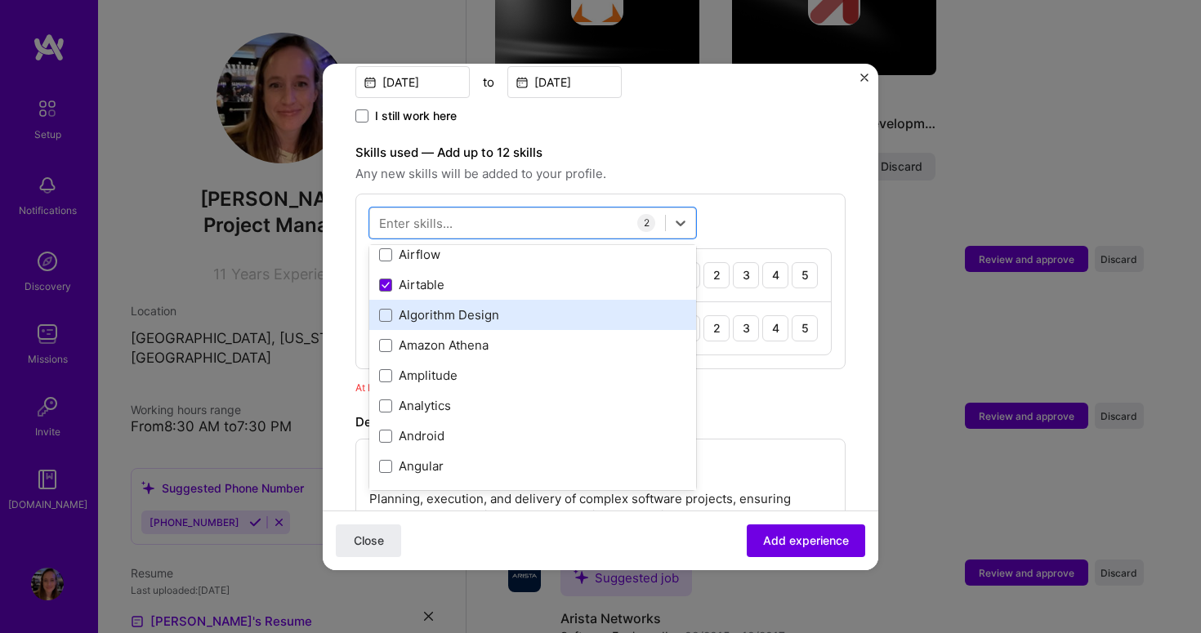
scroll to position [713, 0]
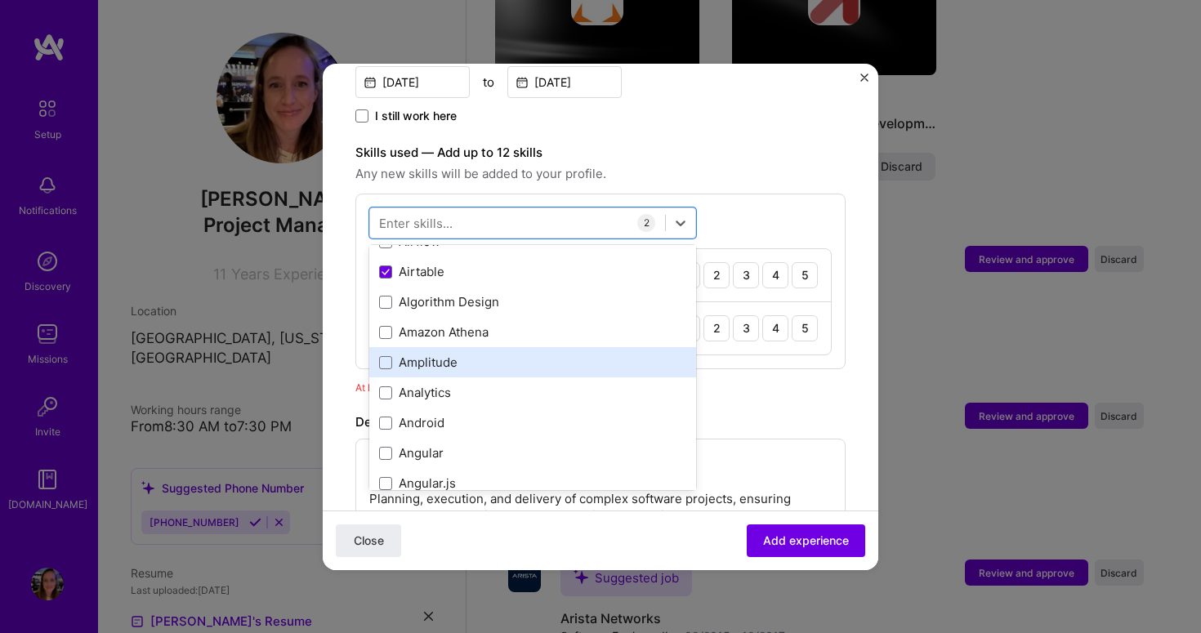
click at [512, 354] on div "Amplitude" at bounding box center [532, 362] width 307 height 17
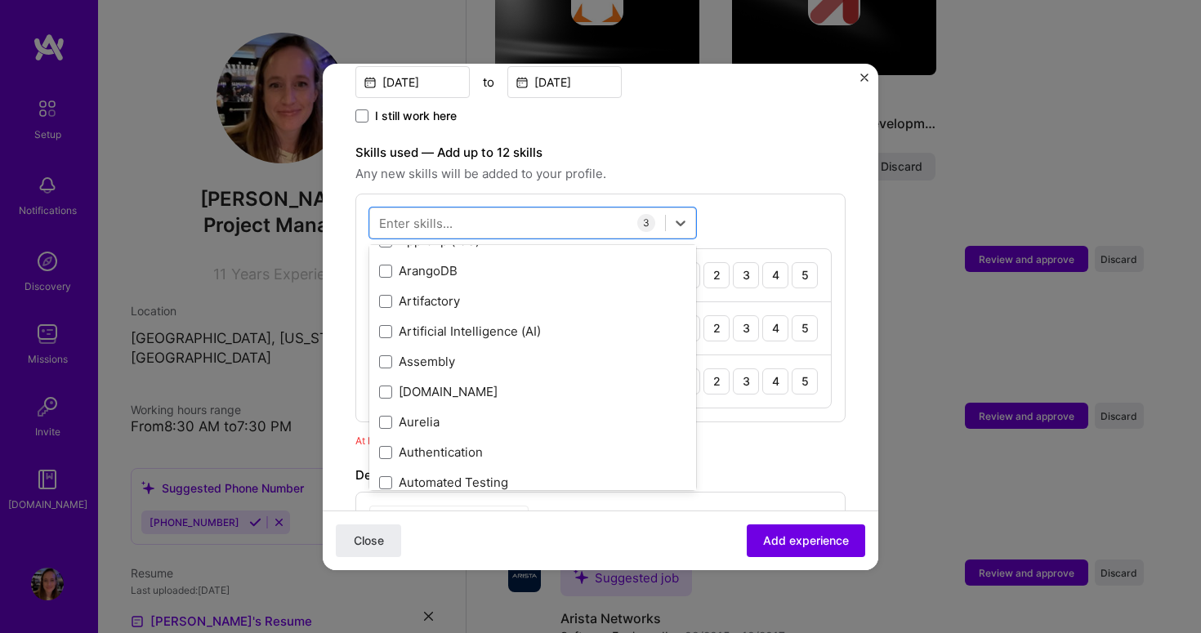
scroll to position [1135, 0]
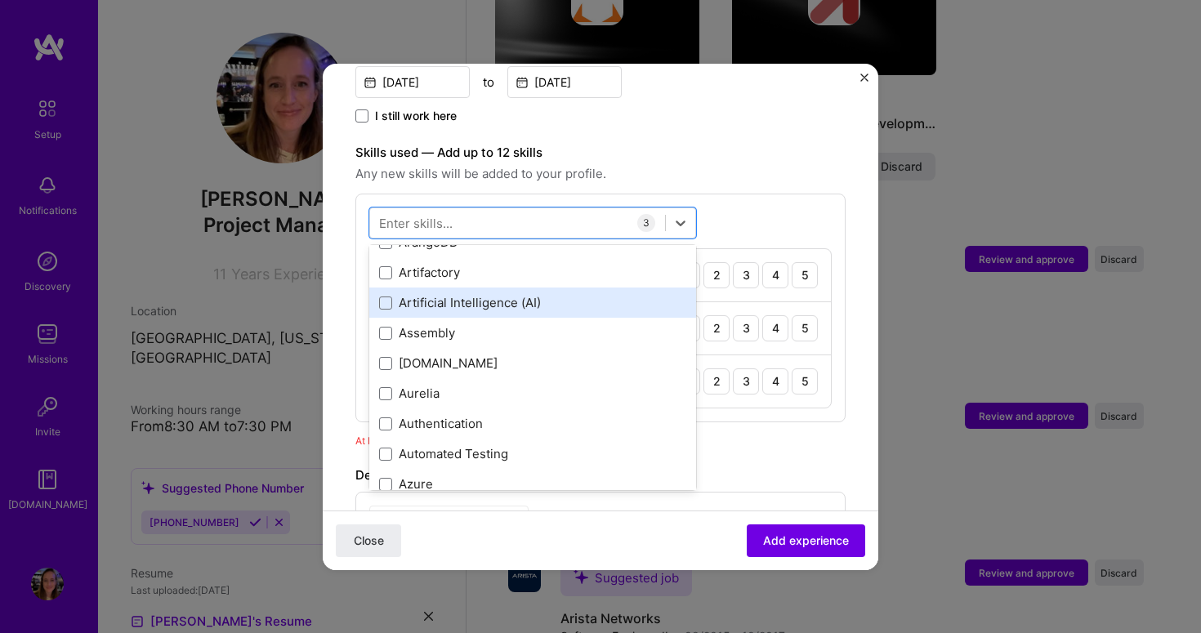
click at [482, 294] on div "Artificial Intelligence (AI)" at bounding box center [532, 302] width 307 height 17
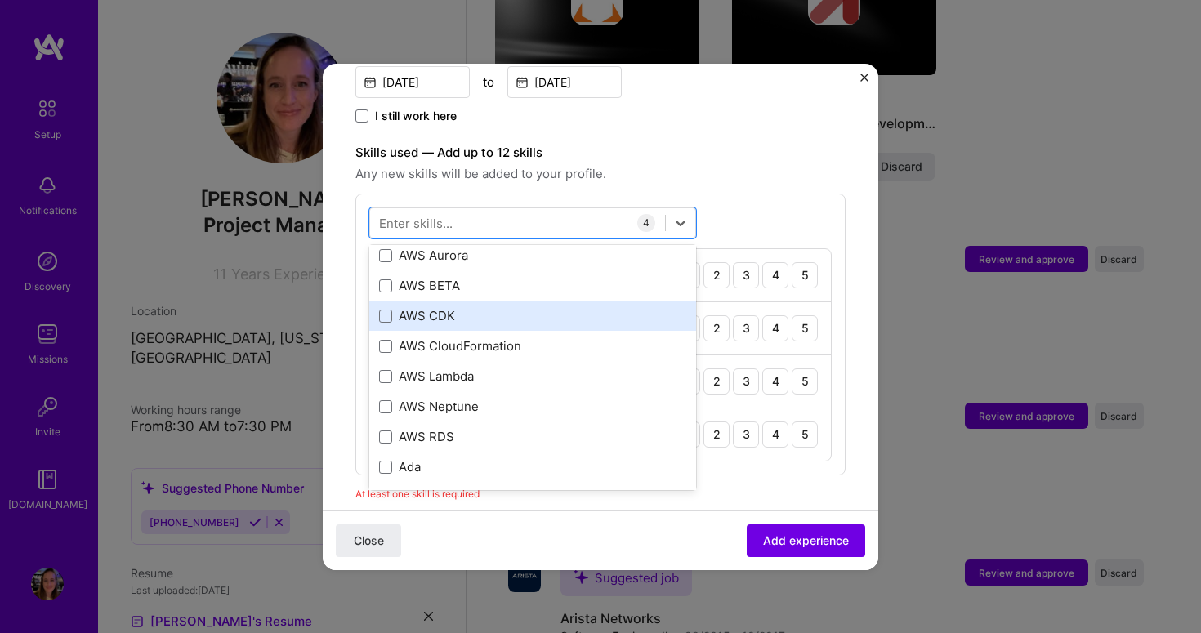
scroll to position [212, 0]
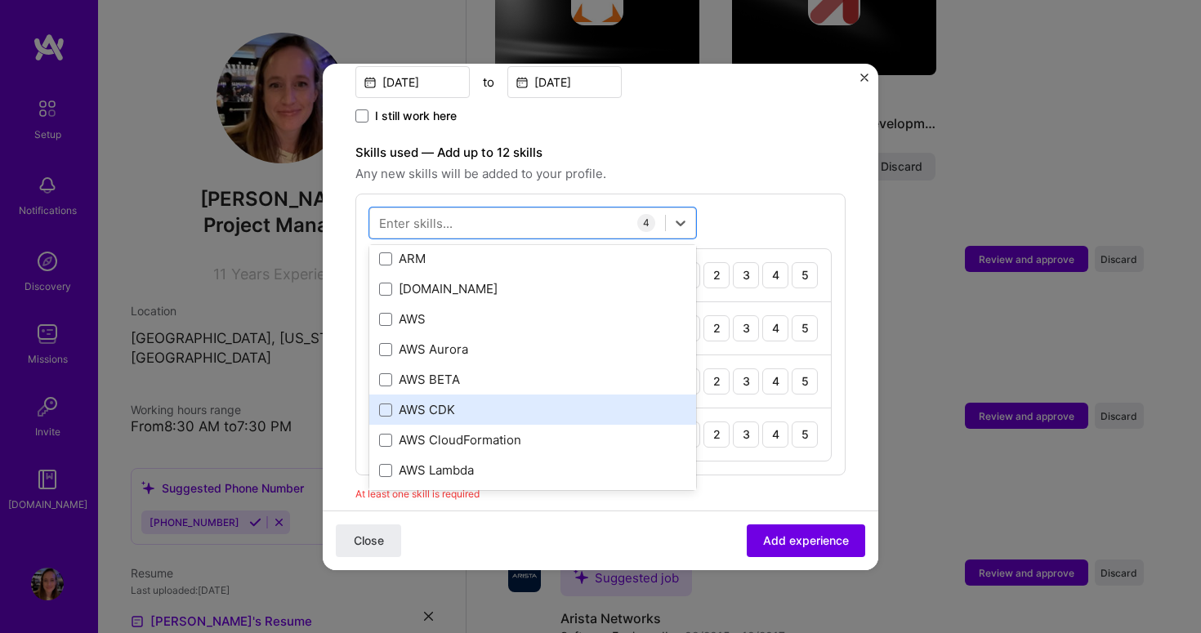
click at [480, 304] on div "AWS" at bounding box center [532, 319] width 327 height 30
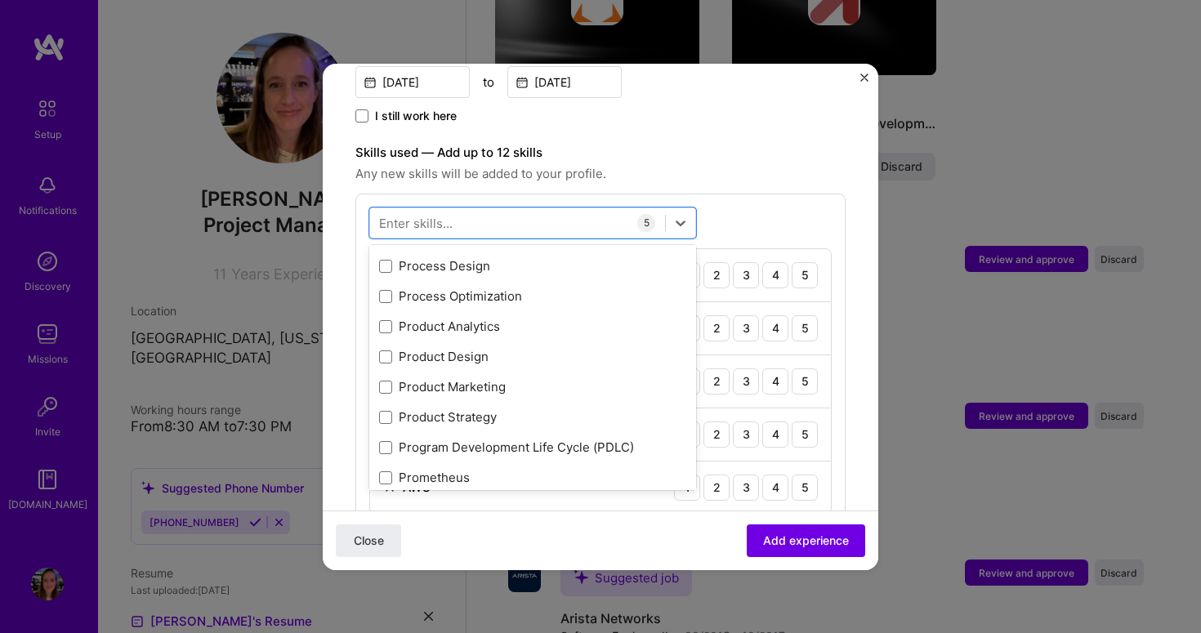
scroll to position [7514, 0]
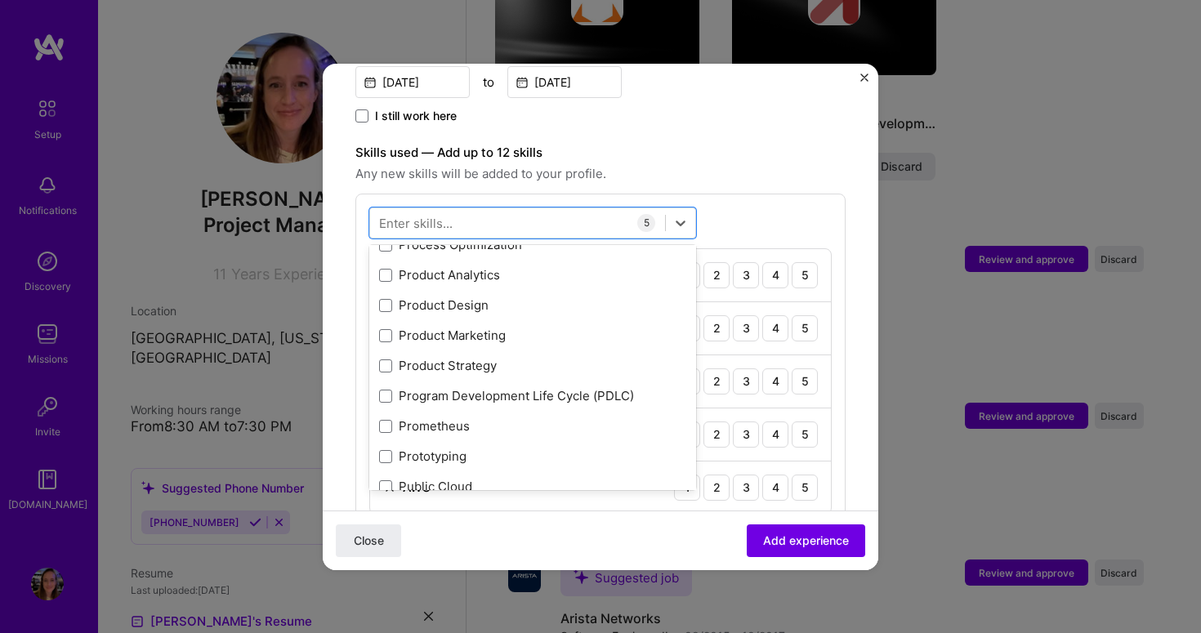
click at [548, 357] on div "Product Strategy" at bounding box center [532, 365] width 307 height 17
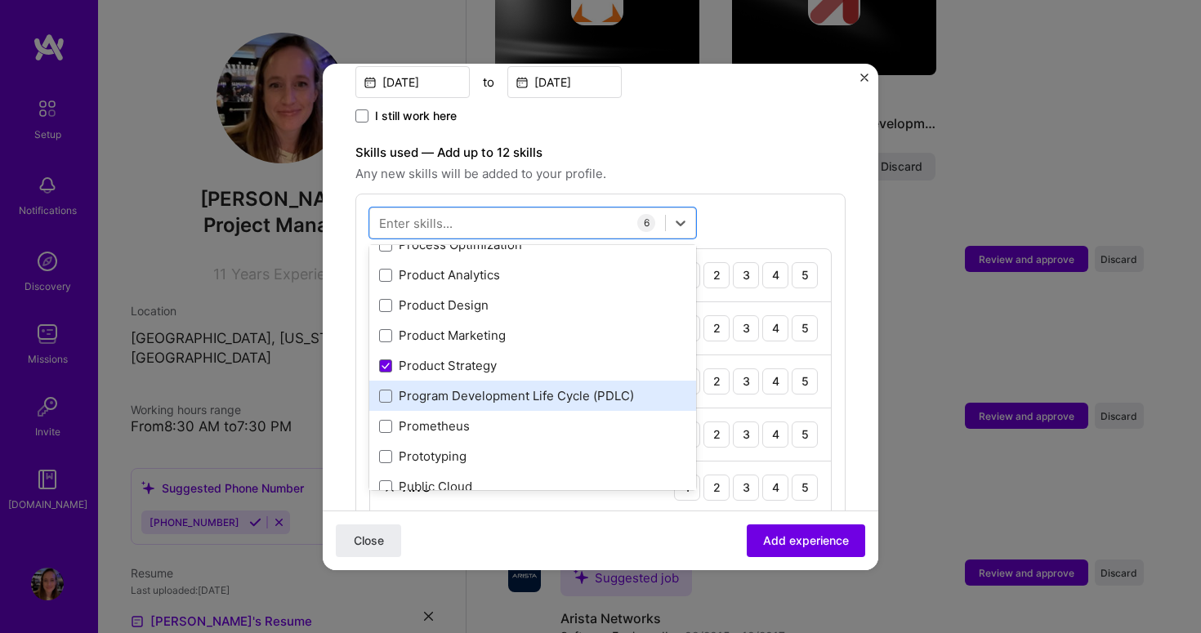
click at [530, 387] on div "Program Development Life Cycle (PDLC)" at bounding box center [532, 395] width 307 height 17
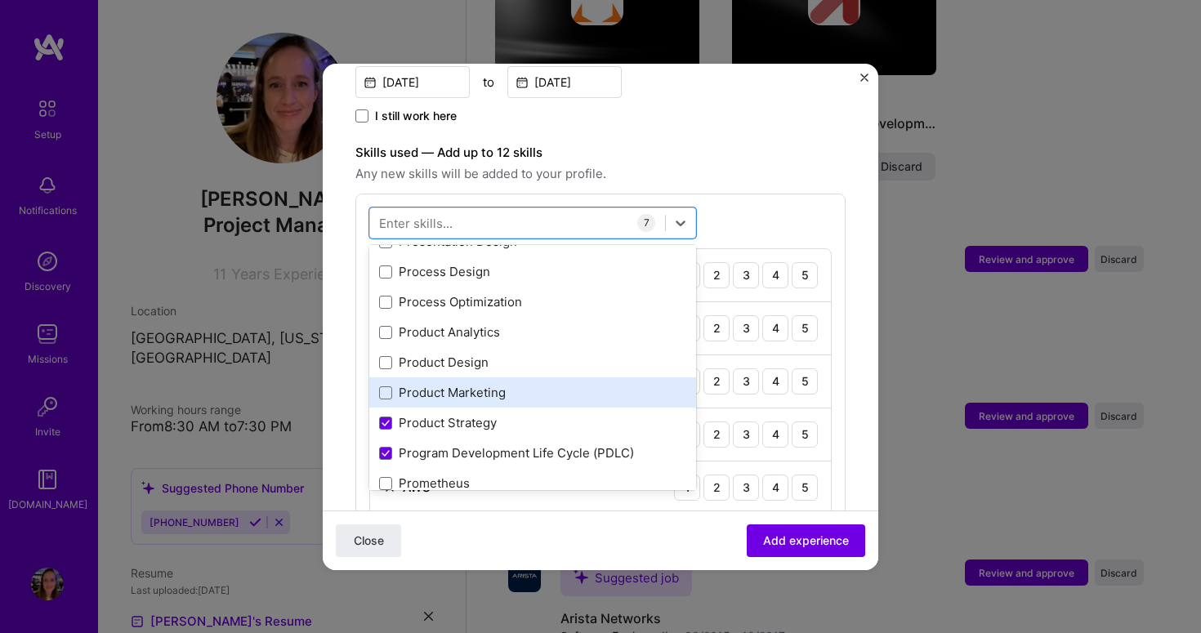
scroll to position [7433, 0]
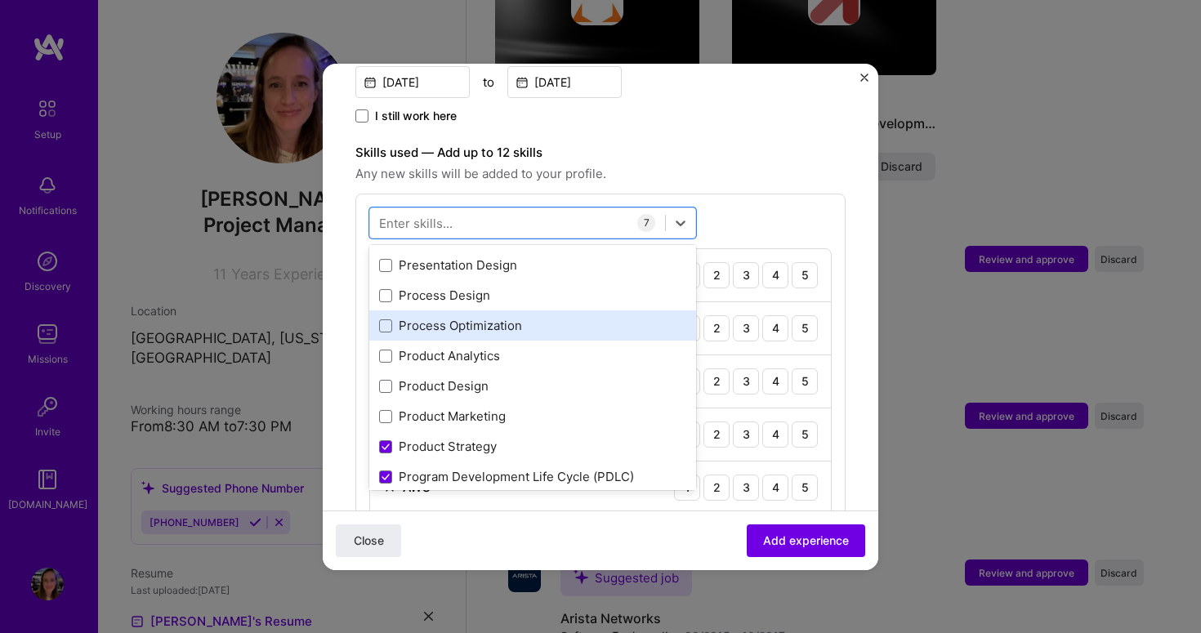
click at [549, 317] on div "Process Optimization" at bounding box center [532, 325] width 307 height 17
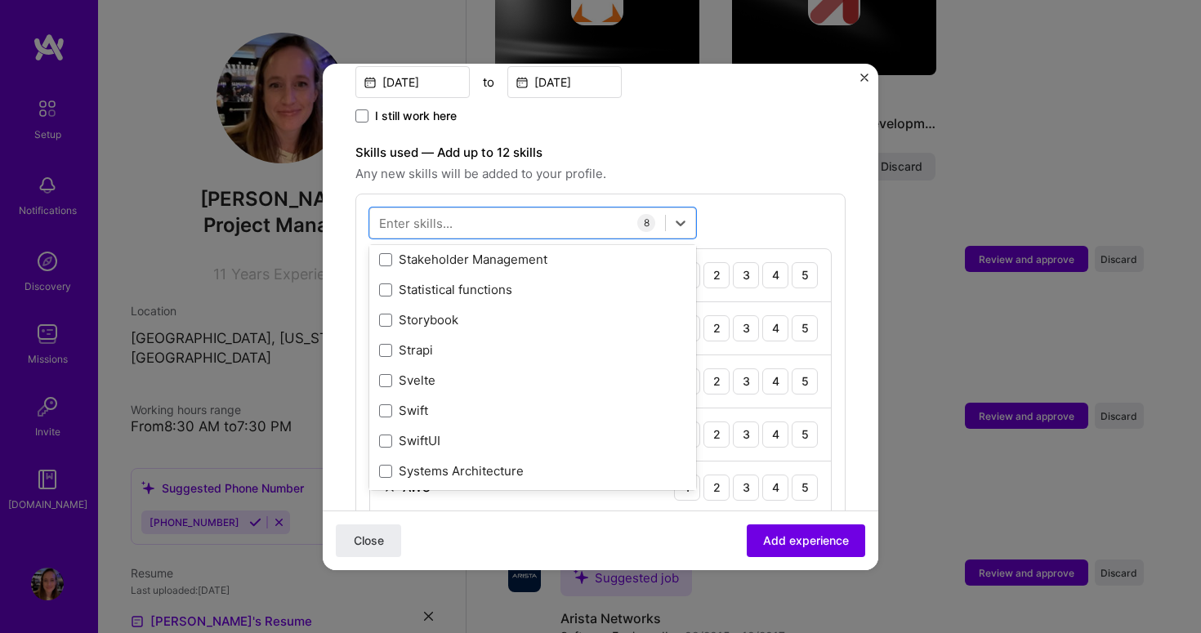
scroll to position [9837, 0]
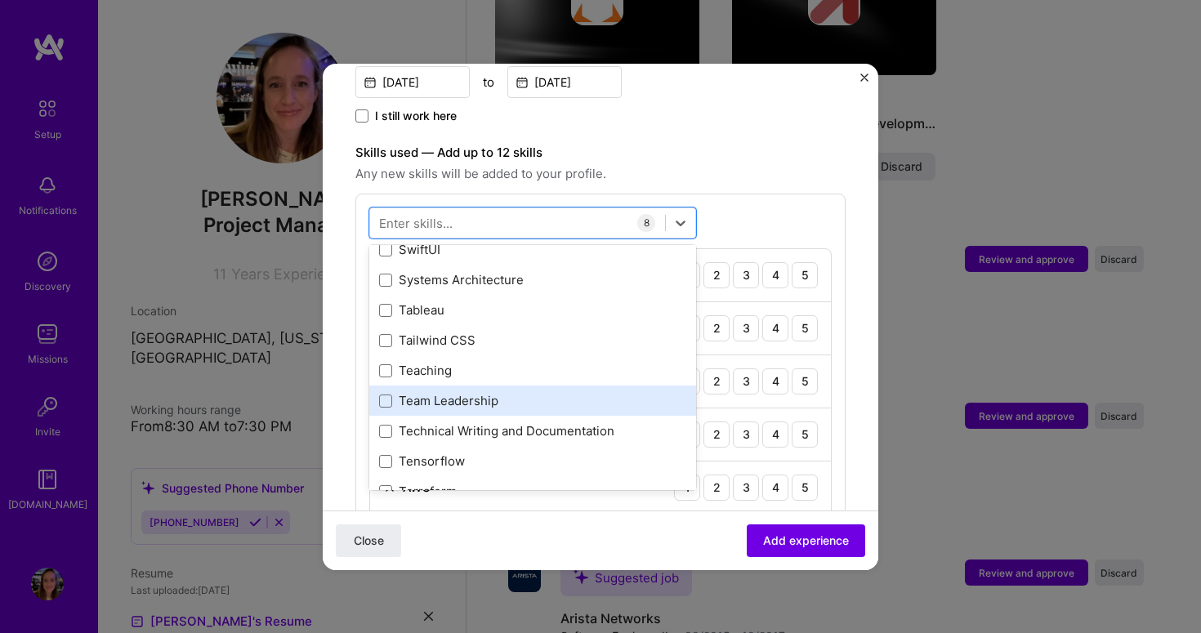
click at [561, 392] on div "Team Leadership" at bounding box center [532, 400] width 307 height 17
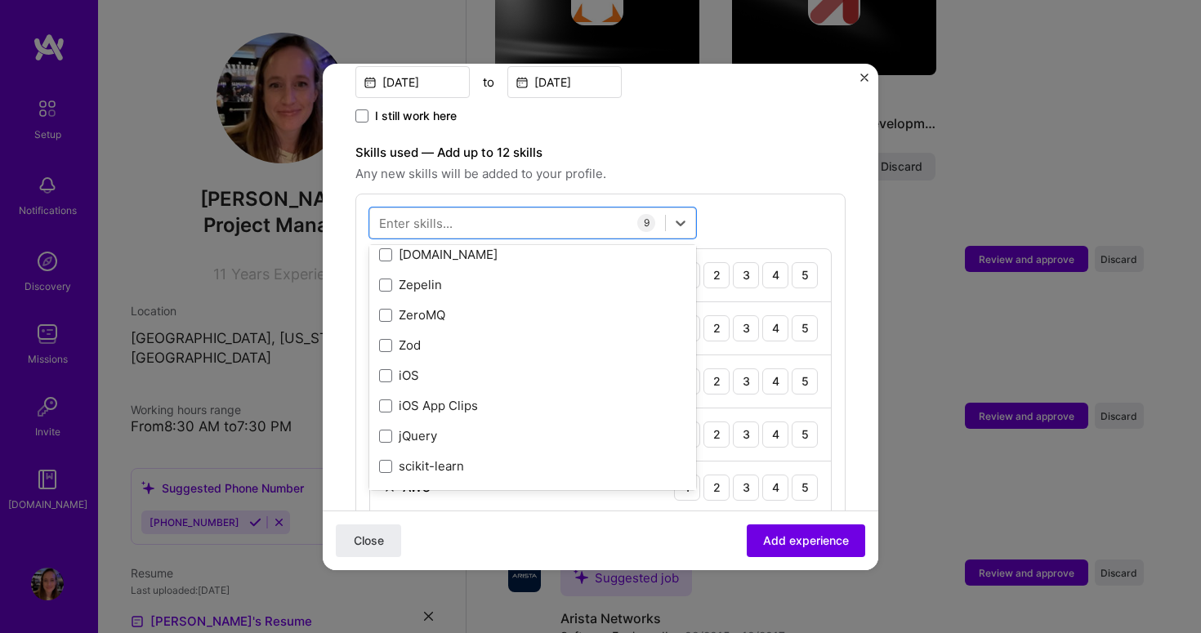
scroll to position [11225, 0]
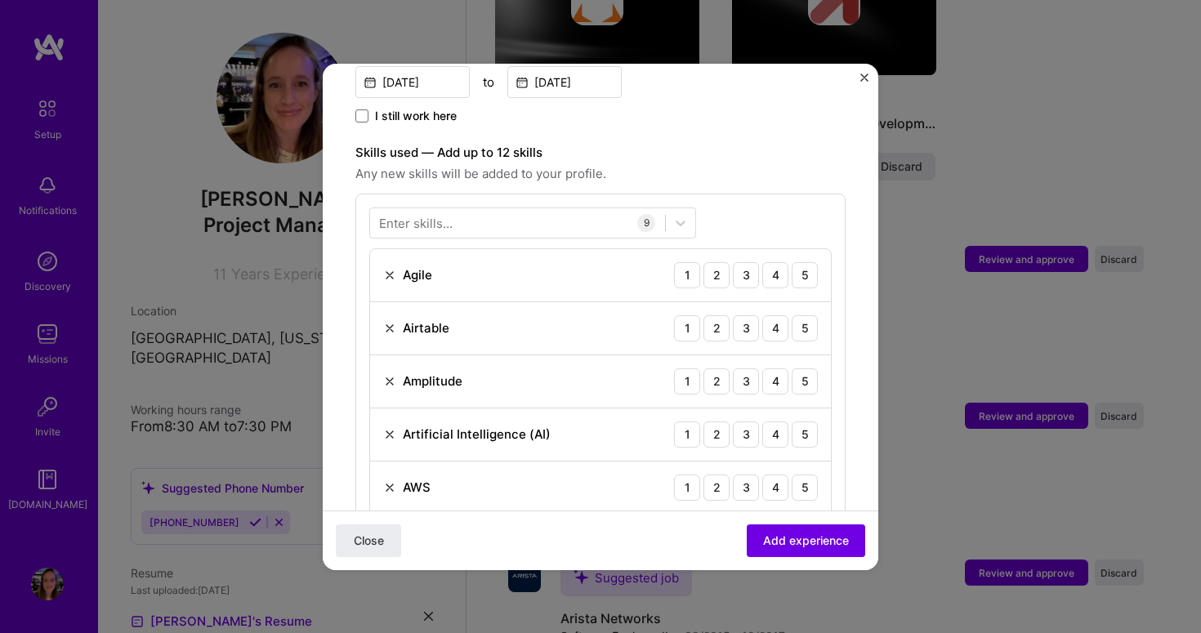
click at [777, 143] on label "Skills used — Add up to 12 skills" at bounding box center [601, 153] width 490 height 20
click at [793, 262] on div "5" at bounding box center [805, 275] width 26 height 26
click at [763, 315] on div "4" at bounding box center [776, 328] width 26 height 26
click at [763, 370] on div "4" at bounding box center [776, 382] width 26 height 26
click at [792, 423] on div "5" at bounding box center [805, 435] width 26 height 26
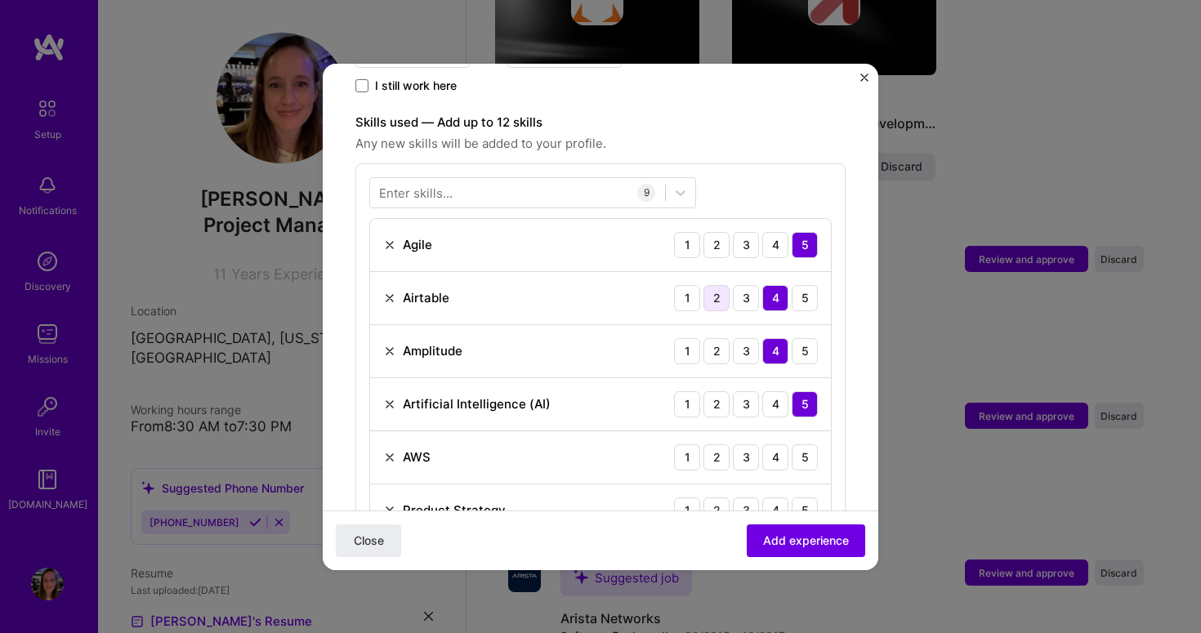
scroll to position [725, 0]
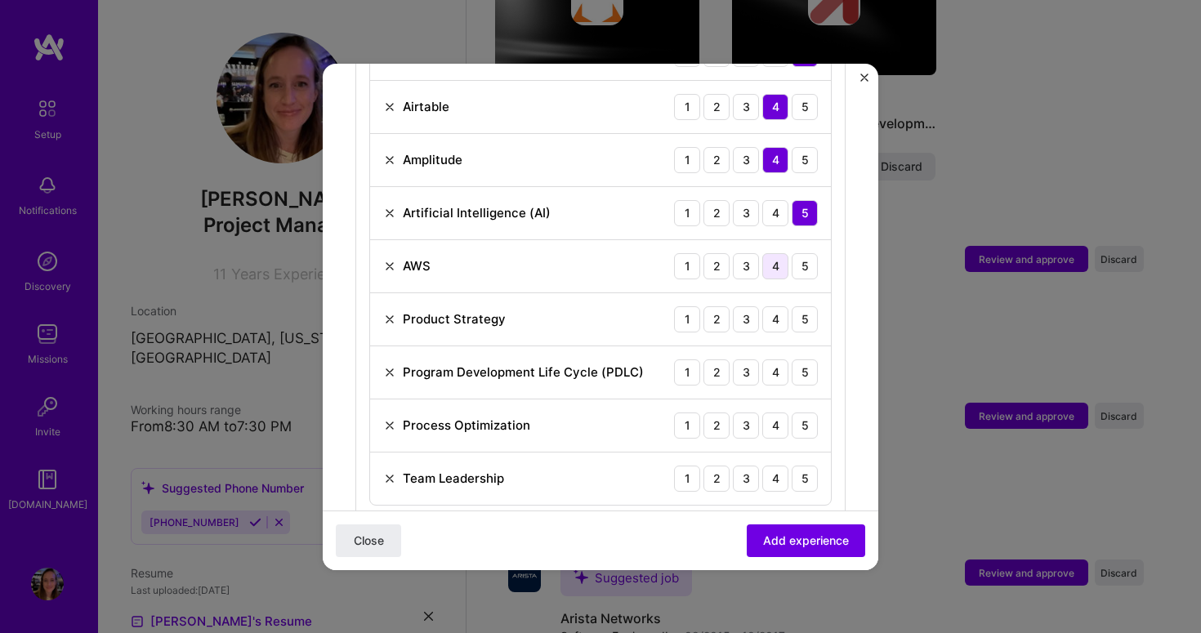
click at [767, 253] on div "4" at bounding box center [776, 266] width 26 height 26
click at [797, 306] on div "5" at bounding box center [805, 319] width 26 height 26
click at [798, 360] on div "5" at bounding box center [805, 373] width 26 height 26
click at [792, 413] on div "5" at bounding box center [805, 426] width 26 height 26
click at [792, 466] on div "5" at bounding box center [805, 479] width 26 height 26
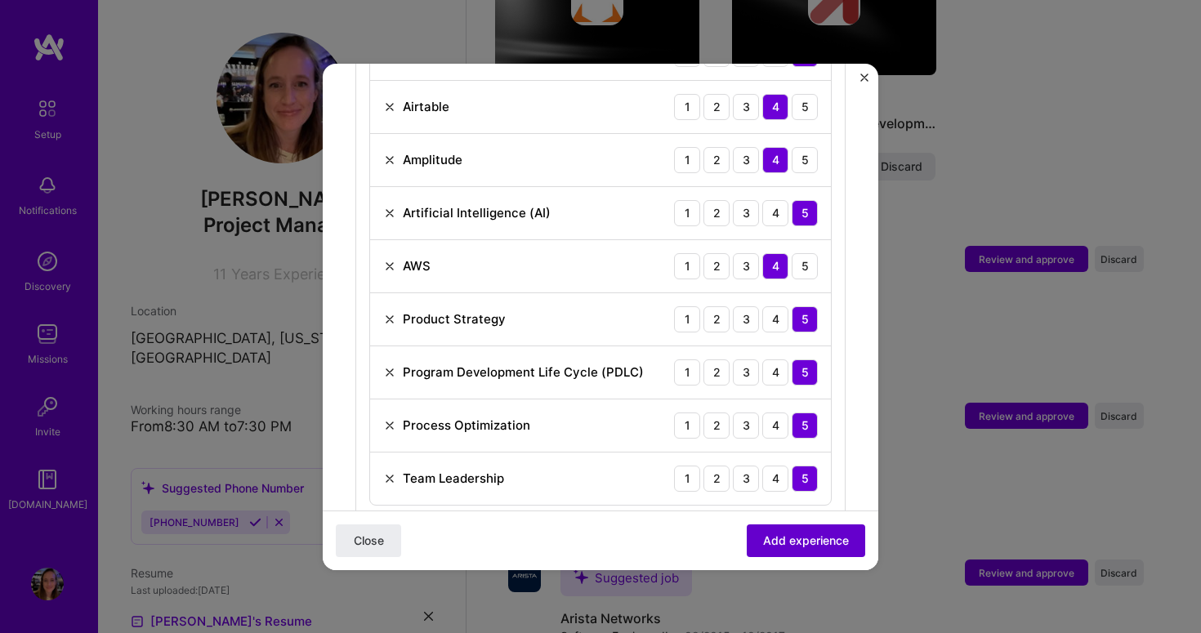
click at [792, 547] on span "Add experience" at bounding box center [806, 540] width 86 height 16
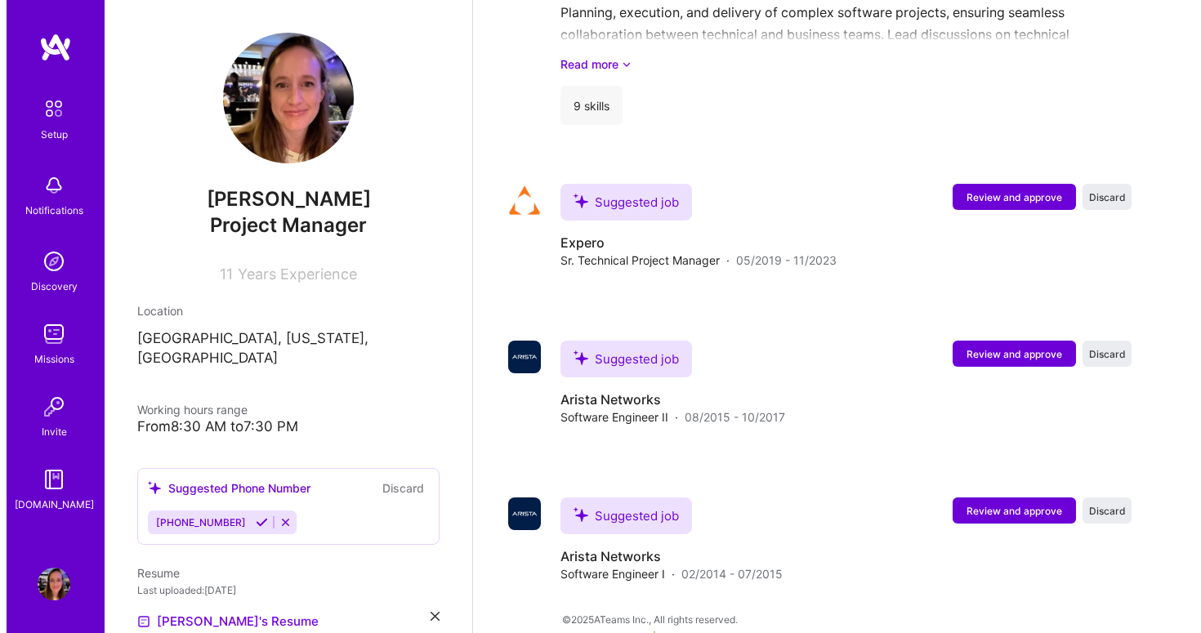
scroll to position [1551, 0]
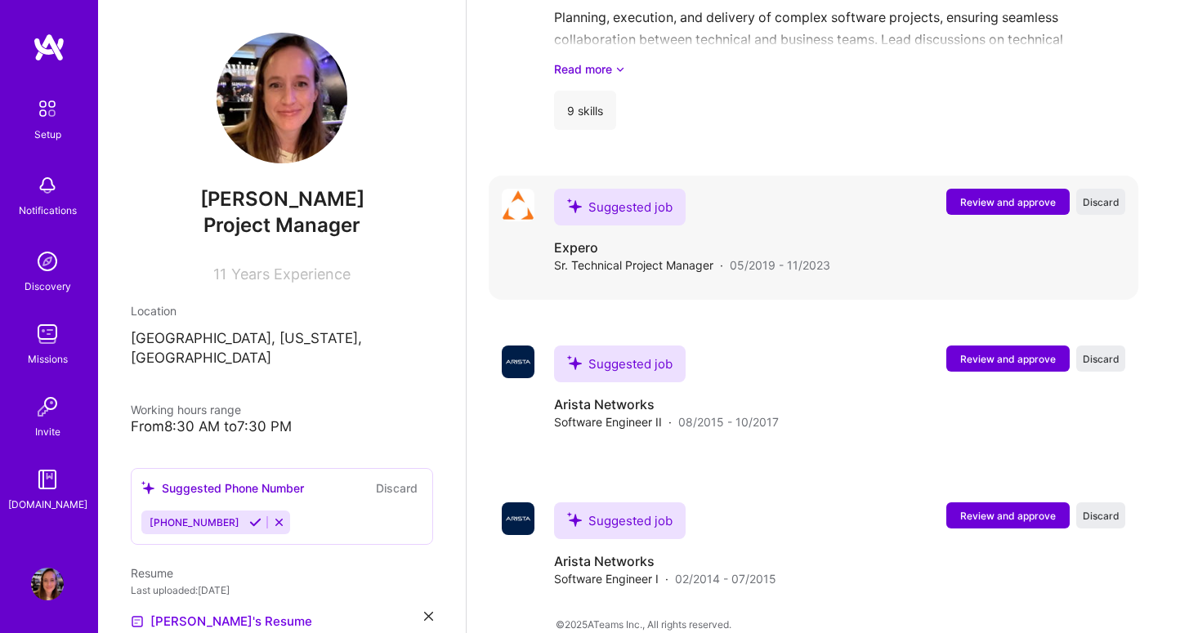
click at [1046, 195] on span "Review and approve" at bounding box center [1008, 202] width 96 height 14
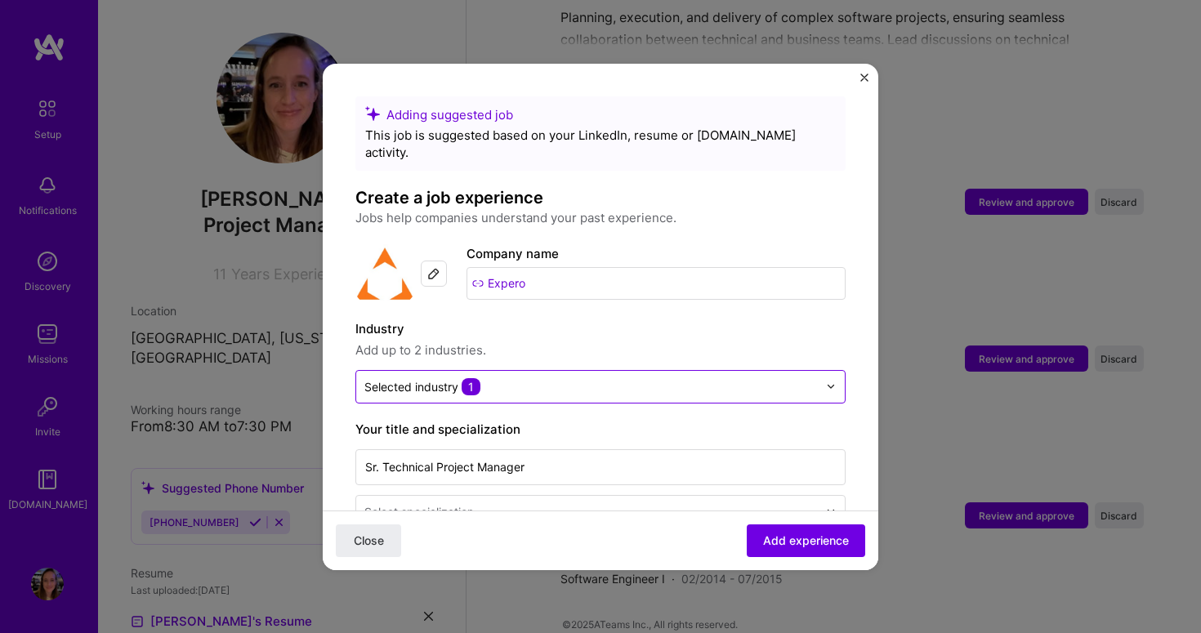
click at [565, 378] on input "text" at bounding box center [592, 386] width 454 height 17
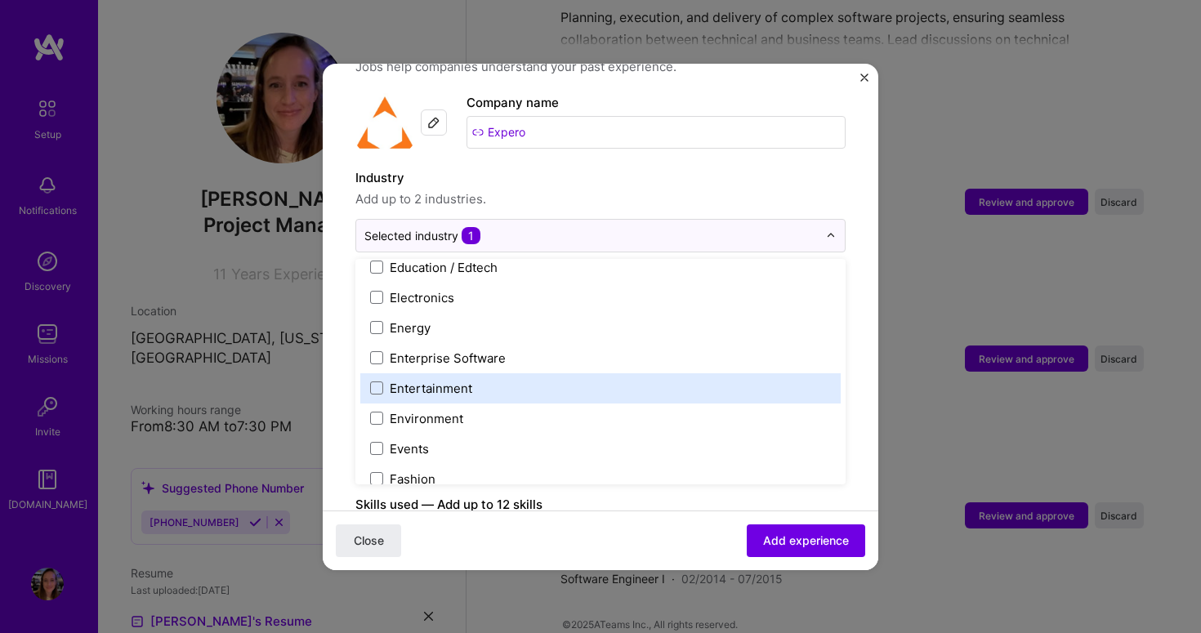
scroll to position [1479, 0]
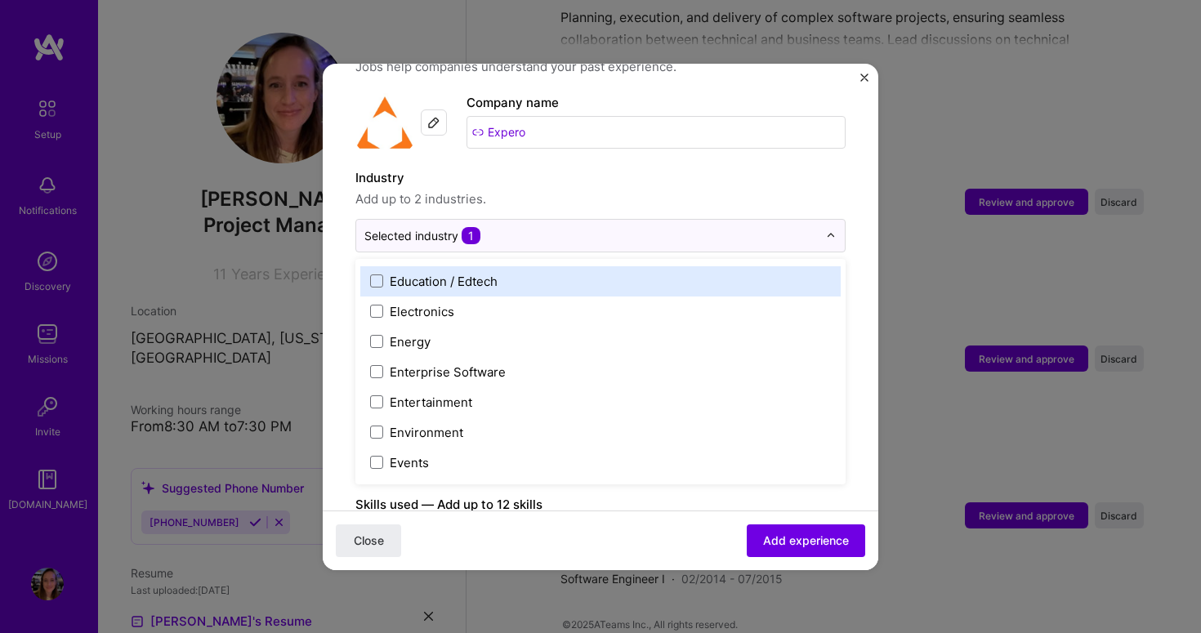
click at [414, 273] on div "Education / Edtech" at bounding box center [444, 281] width 108 height 17
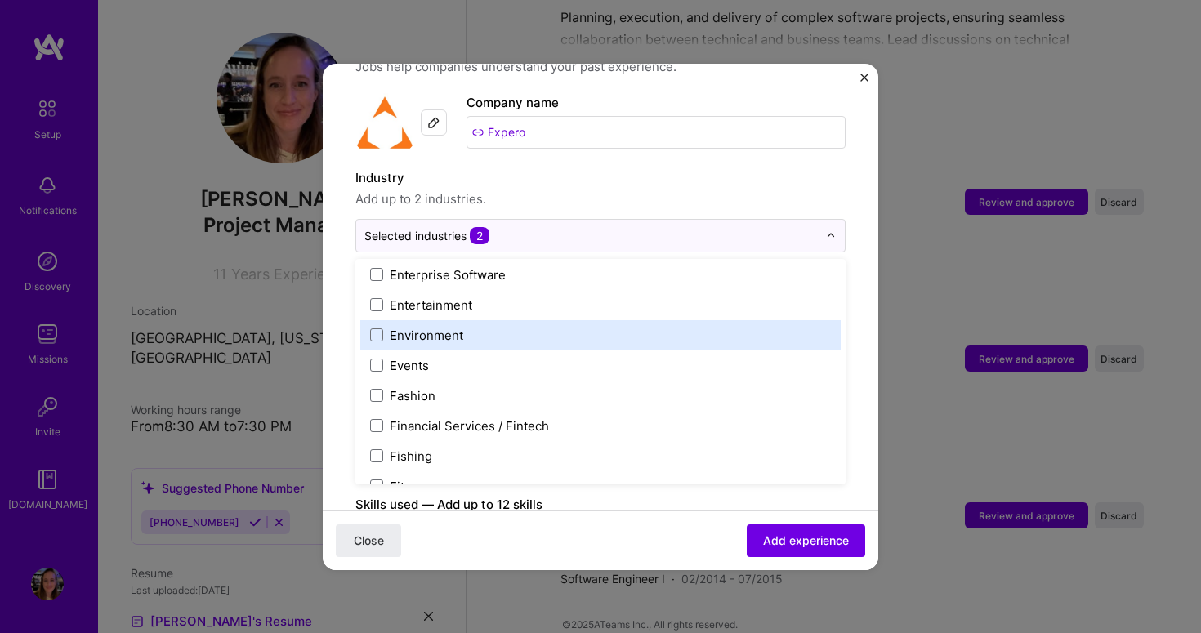
scroll to position [1604, 0]
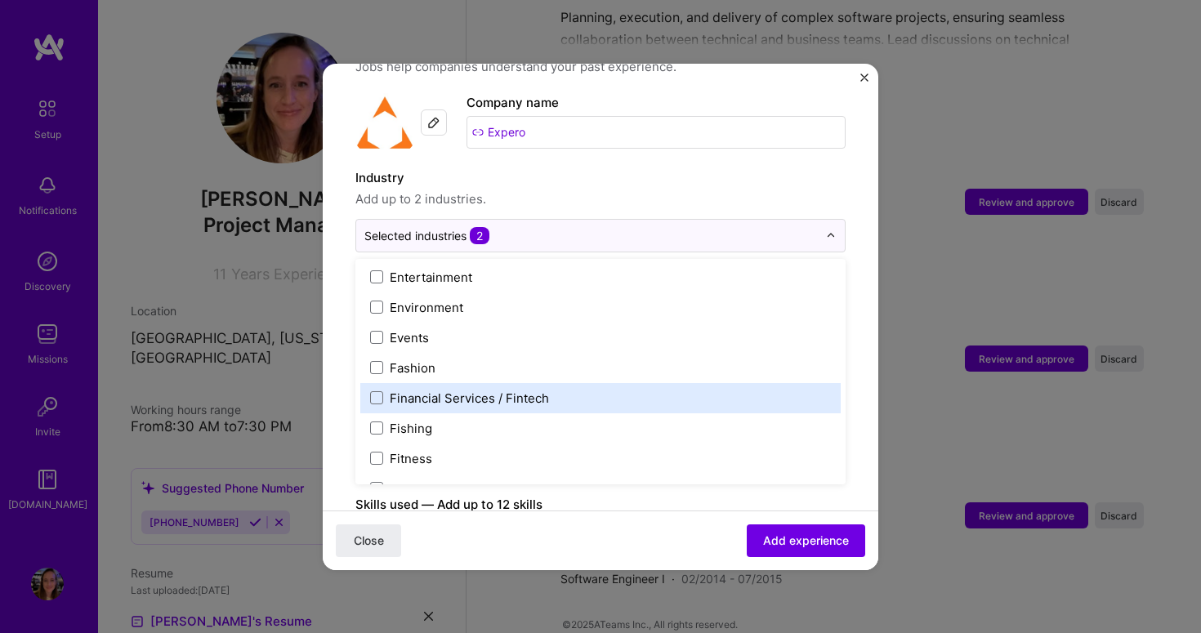
click at [554, 383] on div "Financial Services / Fintech" at bounding box center [600, 398] width 481 height 30
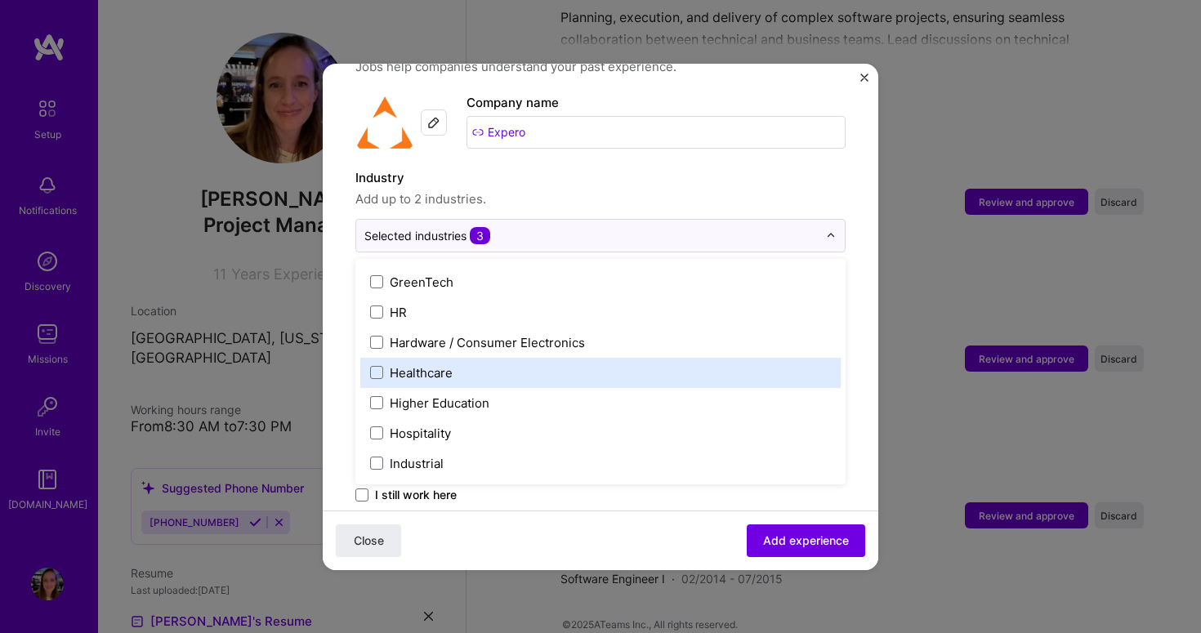
scroll to position [1993, 0]
click at [531, 364] on label "Healthcare" at bounding box center [600, 372] width 461 height 17
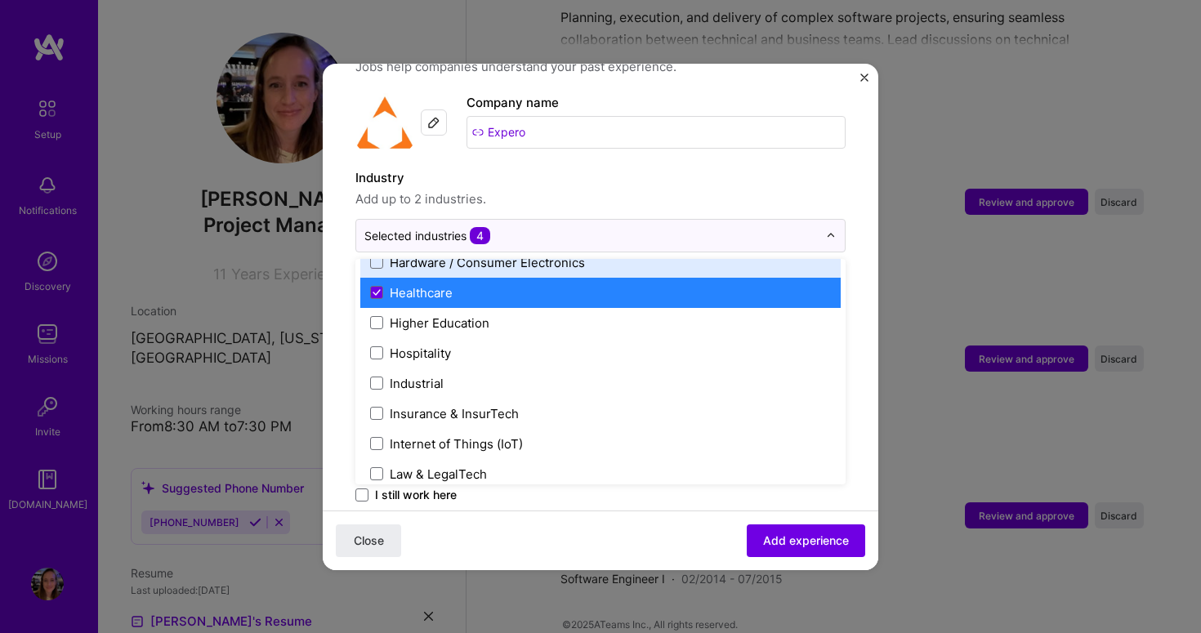
scroll to position [2076, 0]
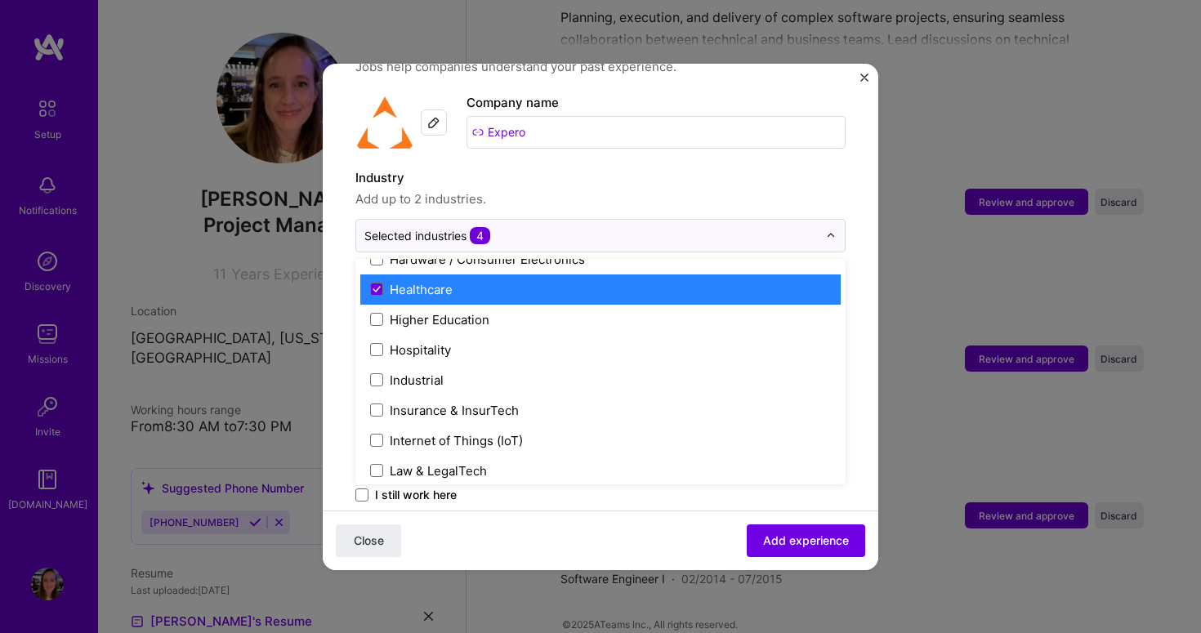
click at [450, 281] on div "Healthcare" at bounding box center [421, 289] width 63 height 17
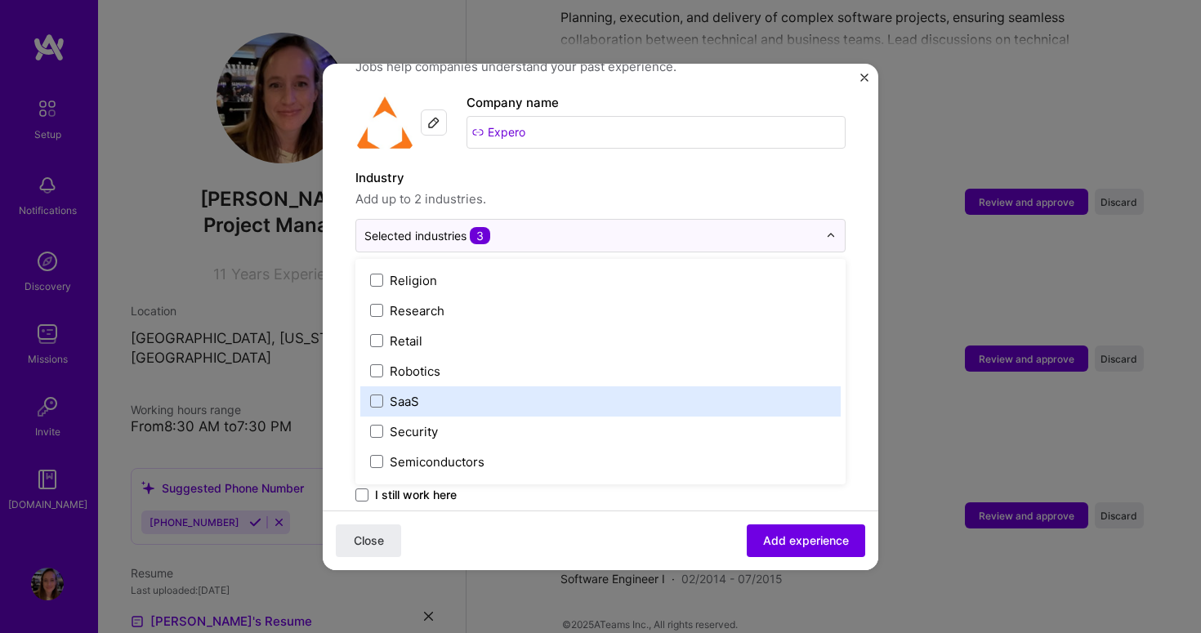
click at [551, 387] on div "SaaS" at bounding box center [600, 402] width 481 height 30
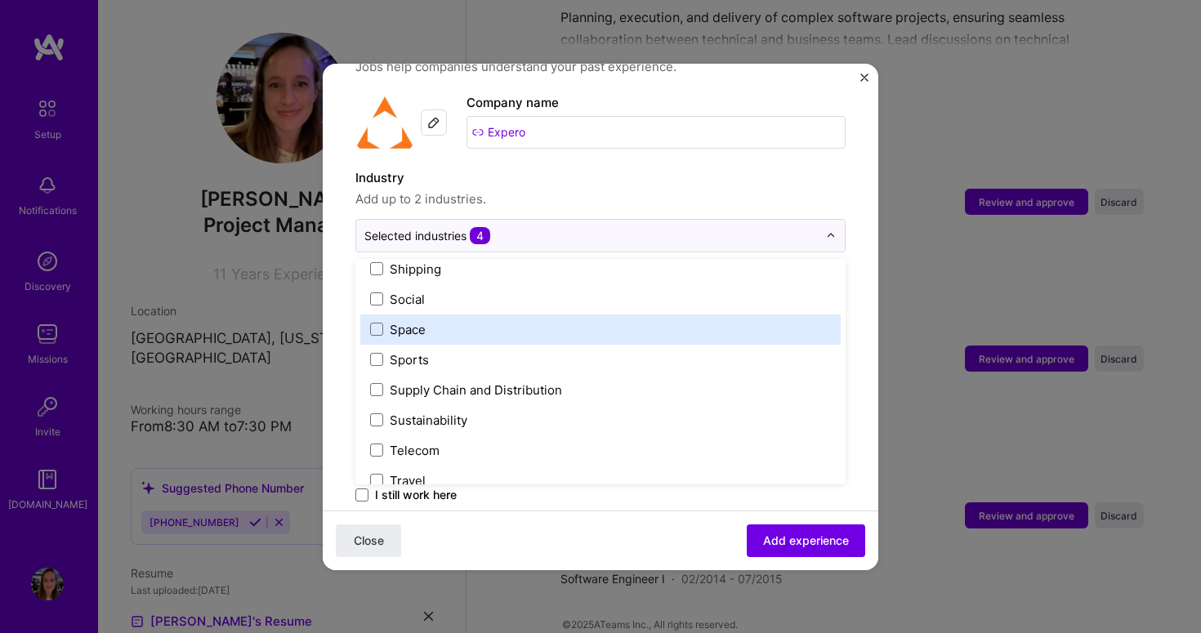
scroll to position [3412, 0]
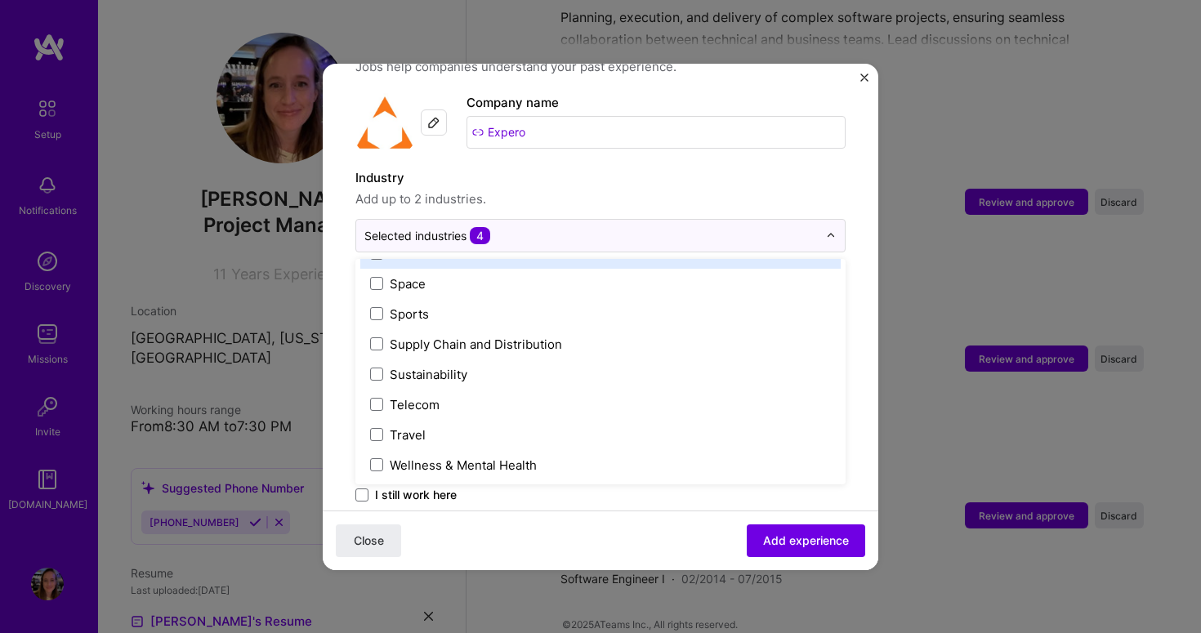
click at [697, 168] on label "Industry" at bounding box center [601, 178] width 490 height 20
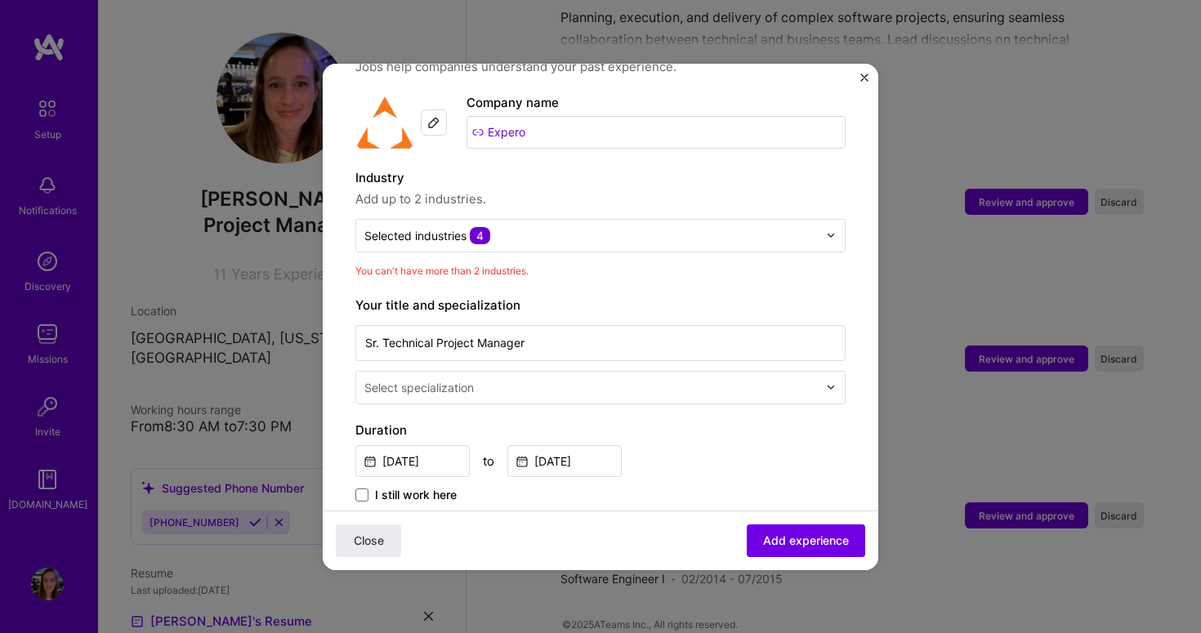
click at [607, 379] on input "text" at bounding box center [593, 387] width 457 height 17
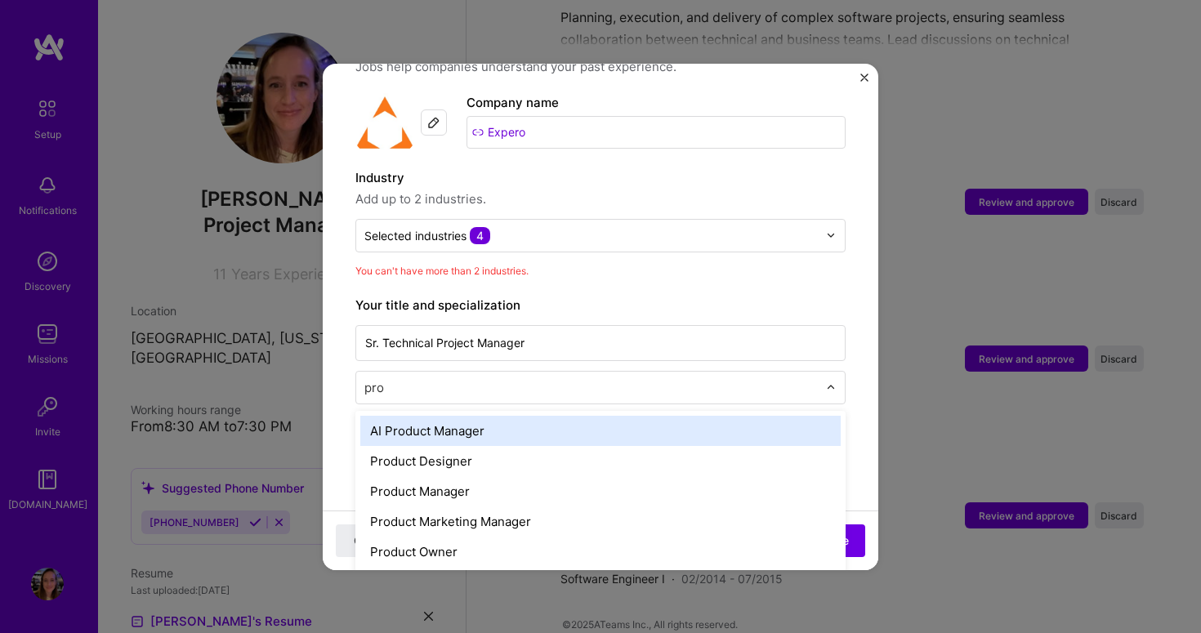
type input "proj"
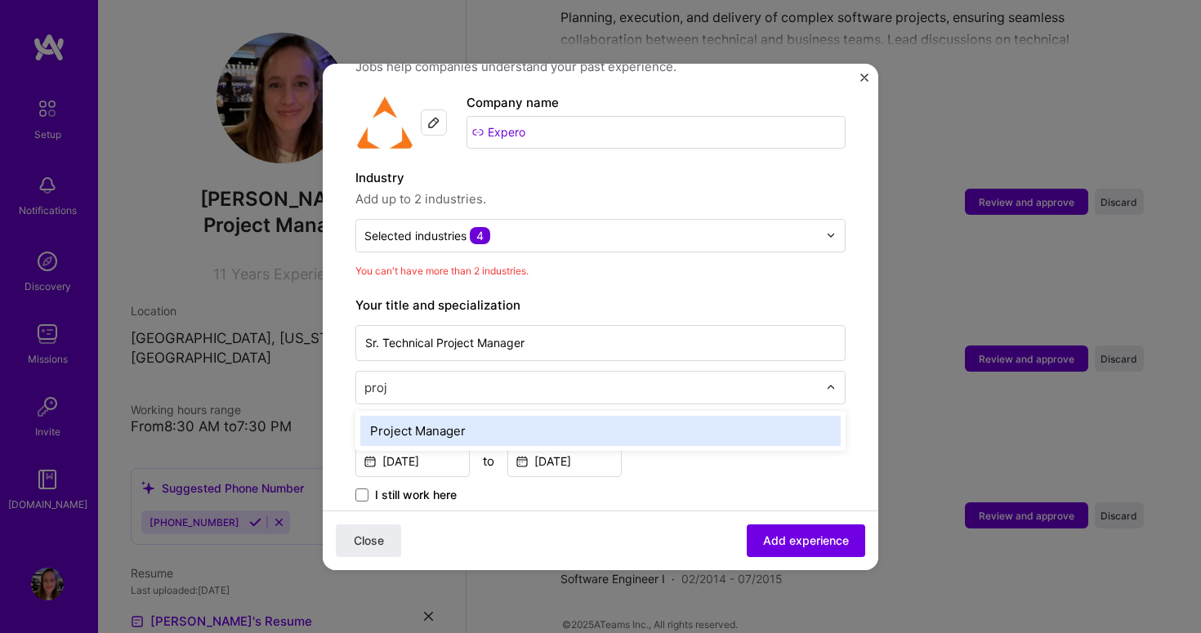
click at [481, 416] on div "Project Manager" at bounding box center [600, 431] width 481 height 30
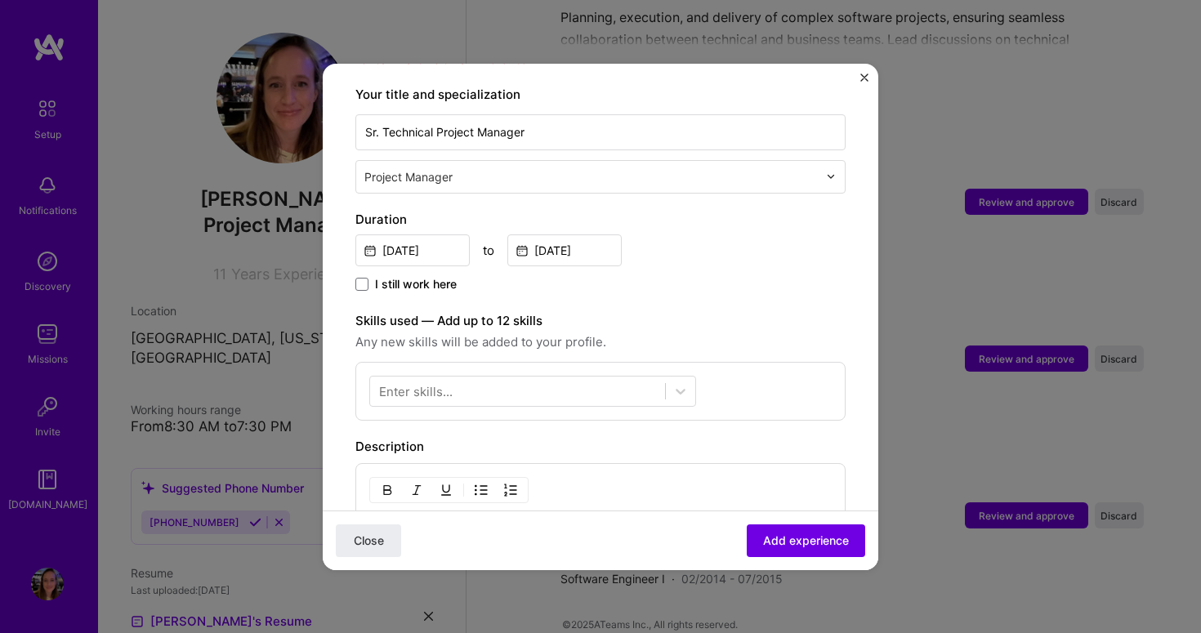
scroll to position [369, 0]
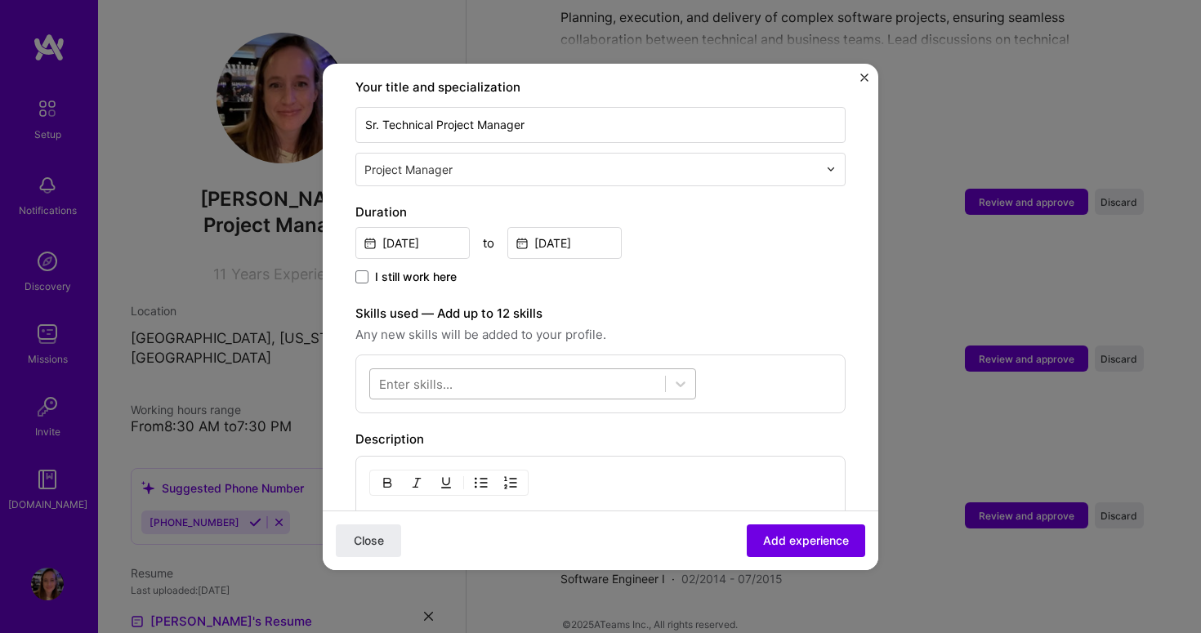
click at [531, 370] on div at bounding box center [517, 383] width 295 height 27
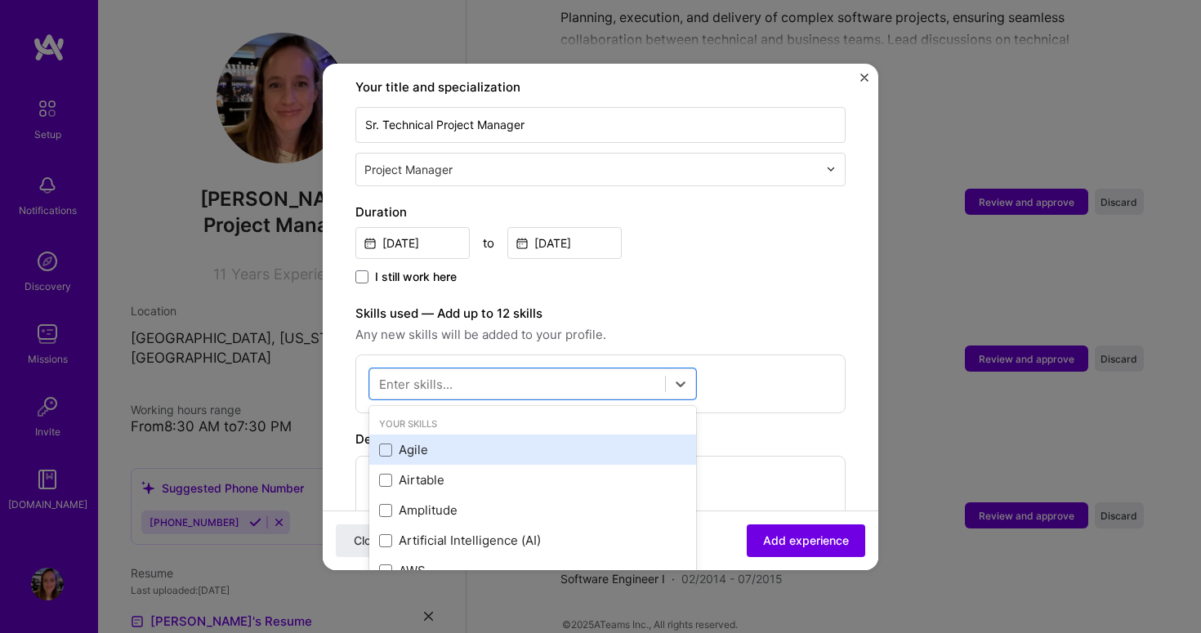
click at [397, 441] on div "Agile" at bounding box center [532, 449] width 307 height 17
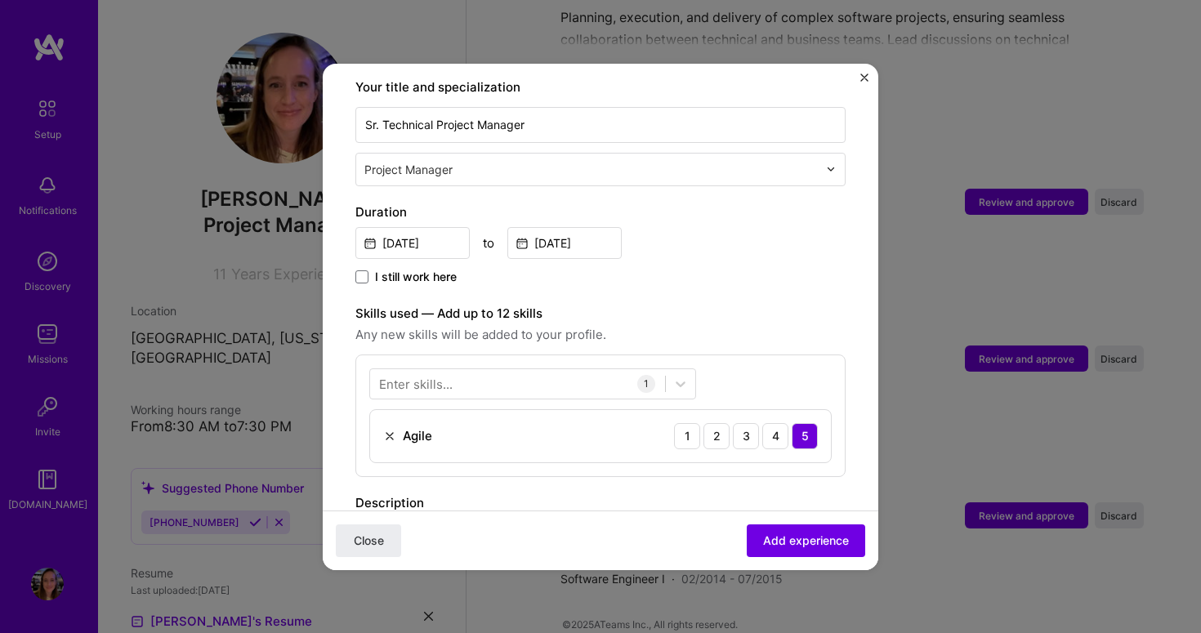
click at [751, 306] on div "Skills used — Add up to 12 skills Any new skills will be added to your profile." at bounding box center [601, 324] width 490 height 41
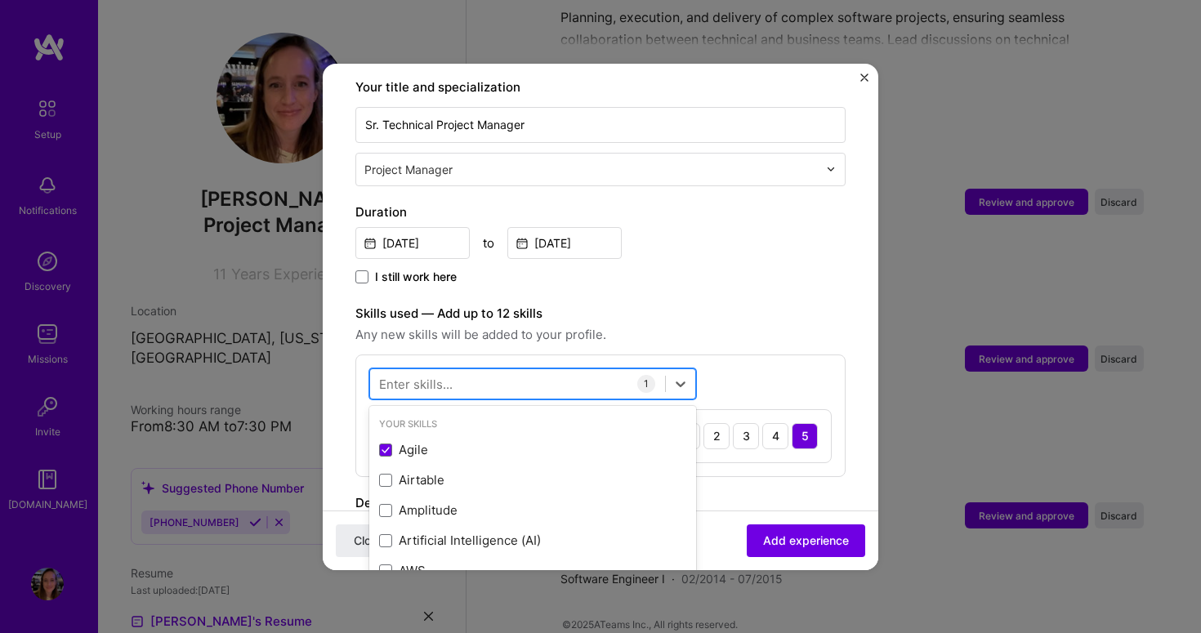
click at [558, 377] on div at bounding box center [517, 383] width 295 height 27
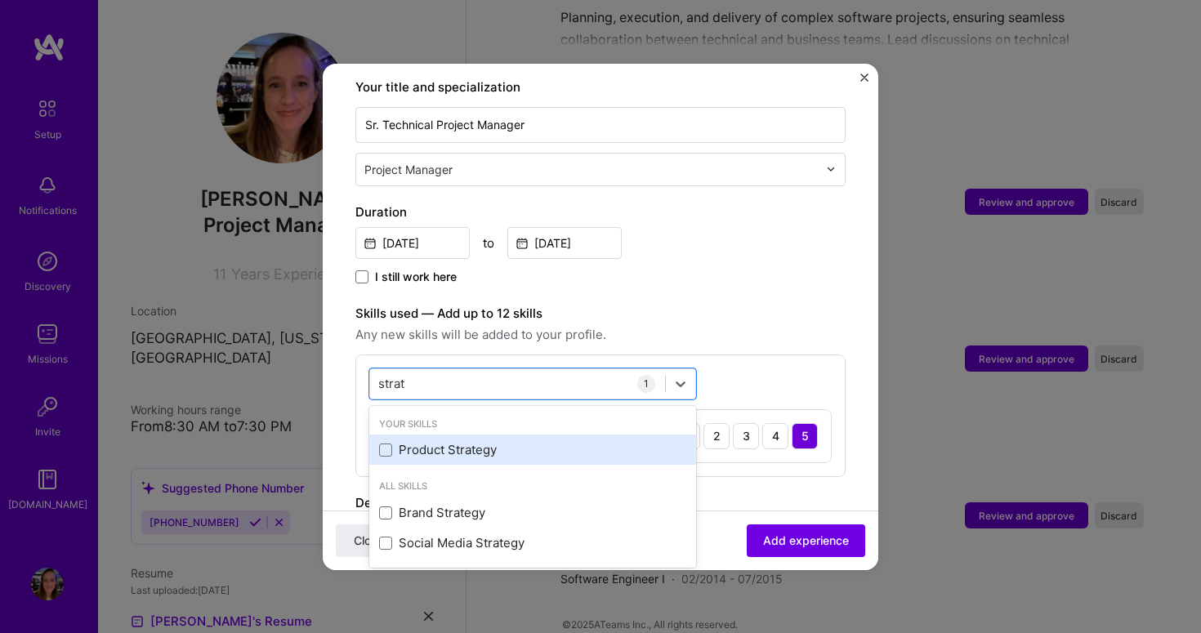
click at [491, 441] on div "Product Strategy" at bounding box center [532, 449] width 307 height 17
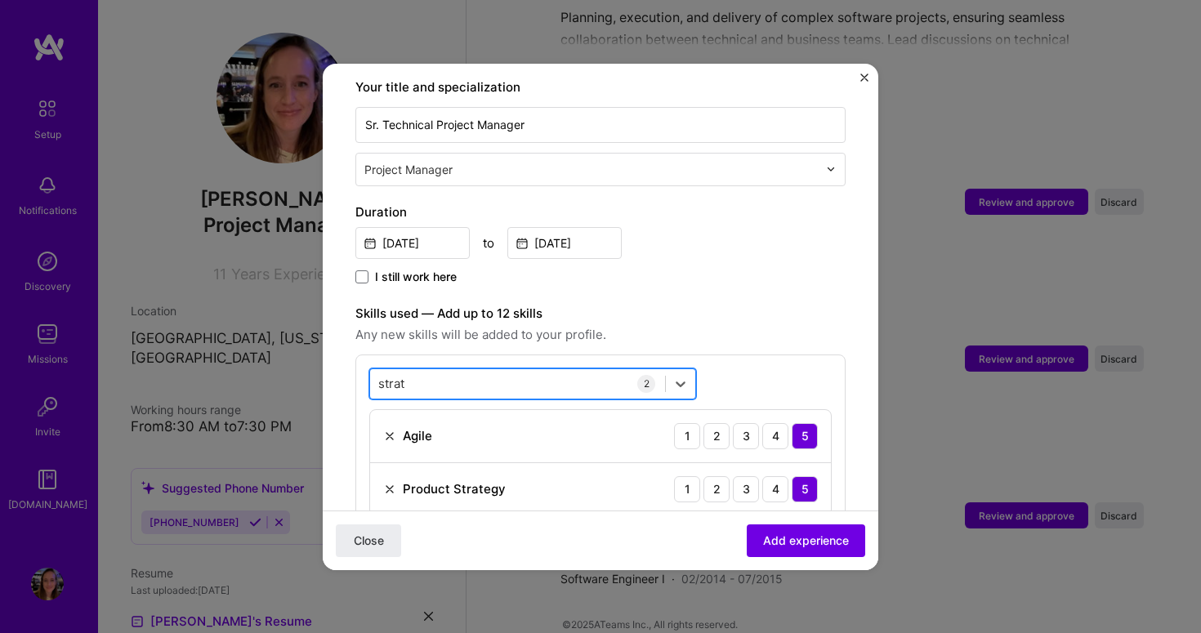
click at [466, 370] on div "strat strat" at bounding box center [517, 383] width 295 height 27
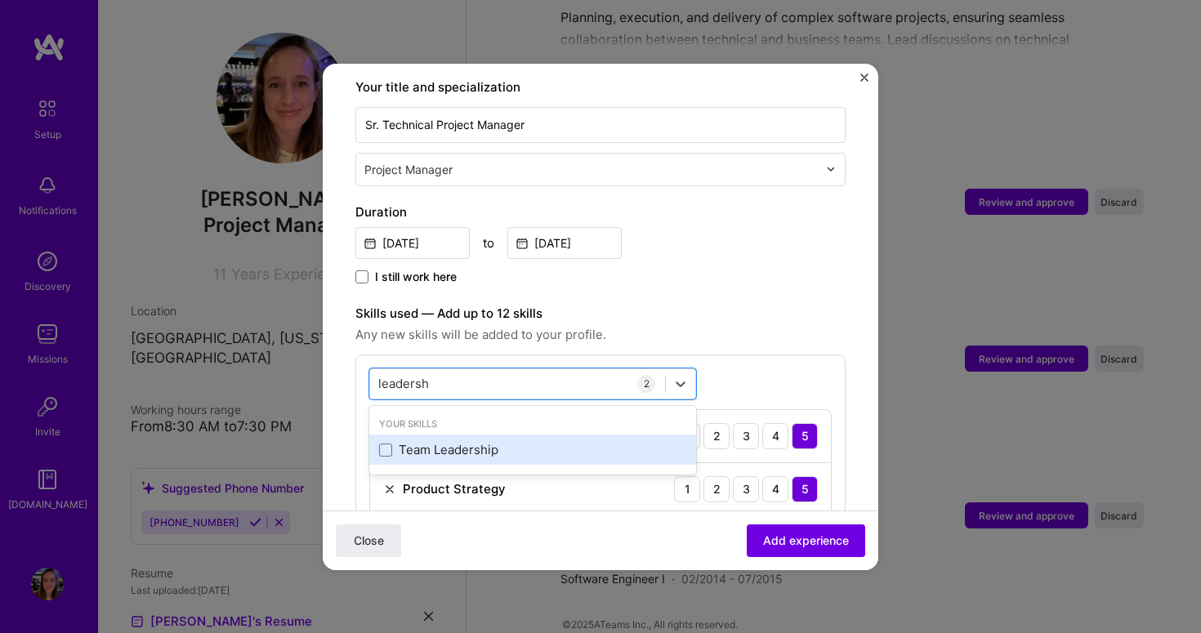
click at [468, 441] on div "Team Leadership" at bounding box center [532, 449] width 307 height 17
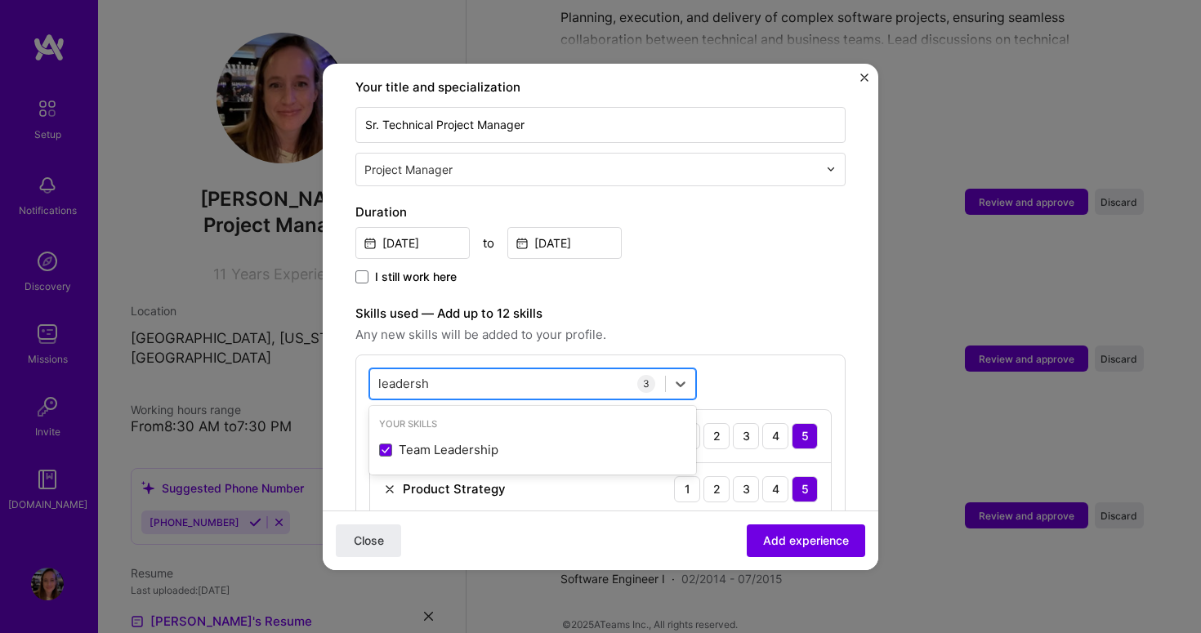
click at [463, 370] on div "leadersh leadersh" at bounding box center [517, 383] width 295 height 27
click at [457, 370] on div "leadersh leadersh" at bounding box center [517, 383] width 295 height 27
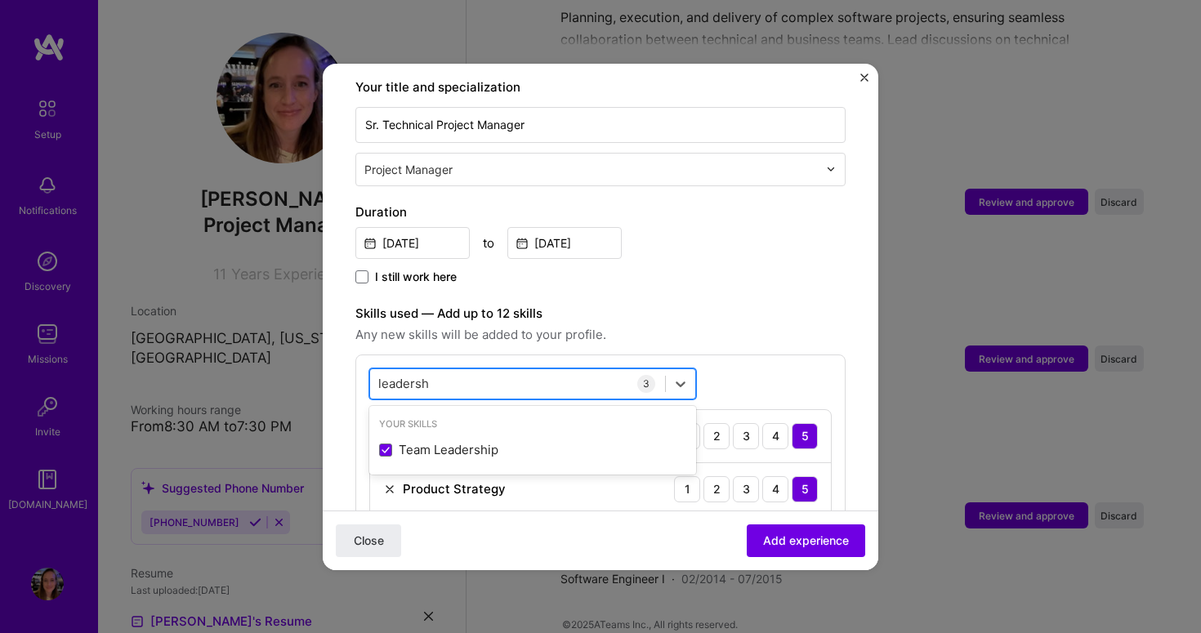
click at [391, 375] on input "leadersh" at bounding box center [403, 383] width 51 height 17
type input "o"
type input "c"
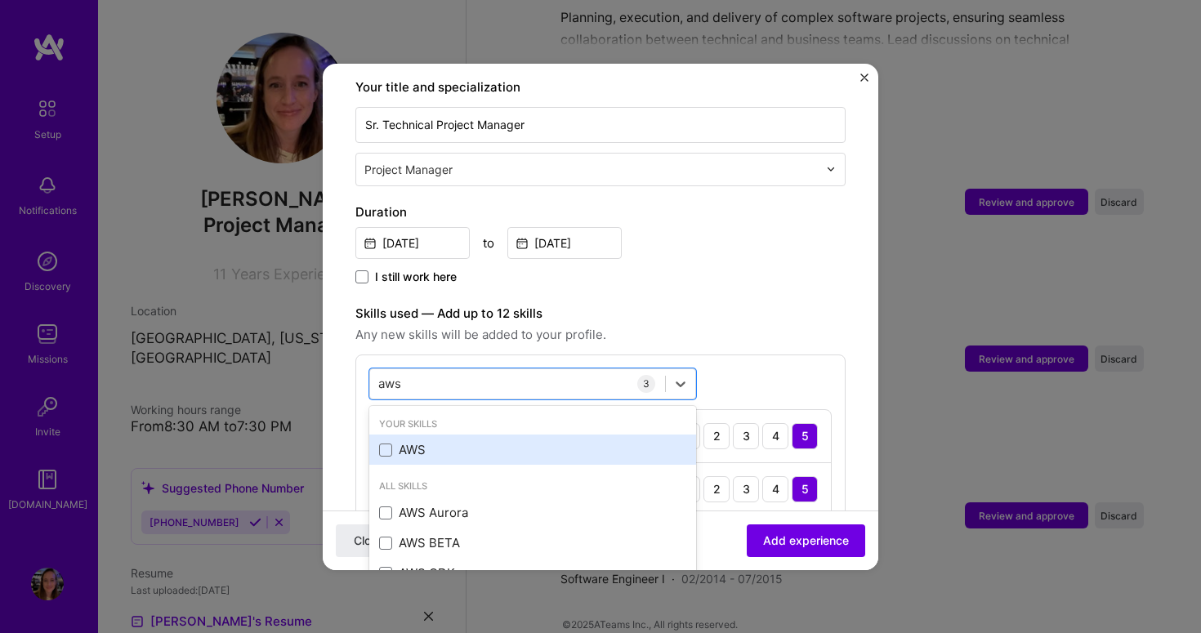
click at [438, 441] on div "AWS" at bounding box center [532, 449] width 307 height 17
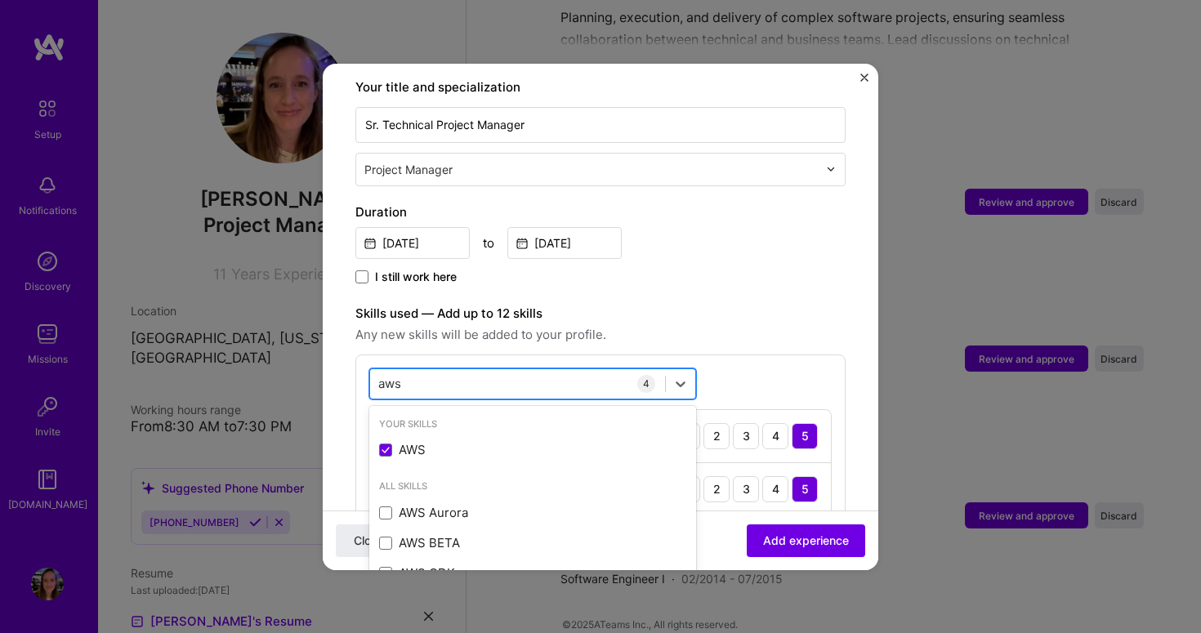
click at [436, 370] on div "aws aws" at bounding box center [517, 383] width 295 height 27
click at [439, 370] on div "aws aws" at bounding box center [517, 383] width 295 height 27
type input "a"
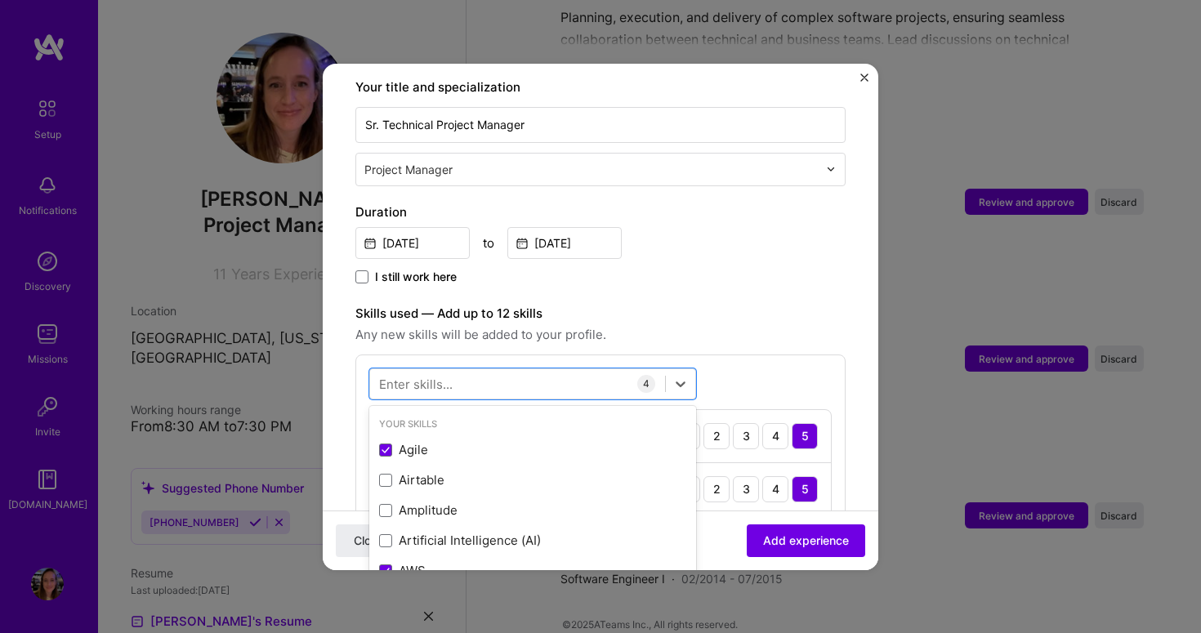
click at [777, 224] on div "[DATE] to [DATE]" at bounding box center [601, 241] width 490 height 35
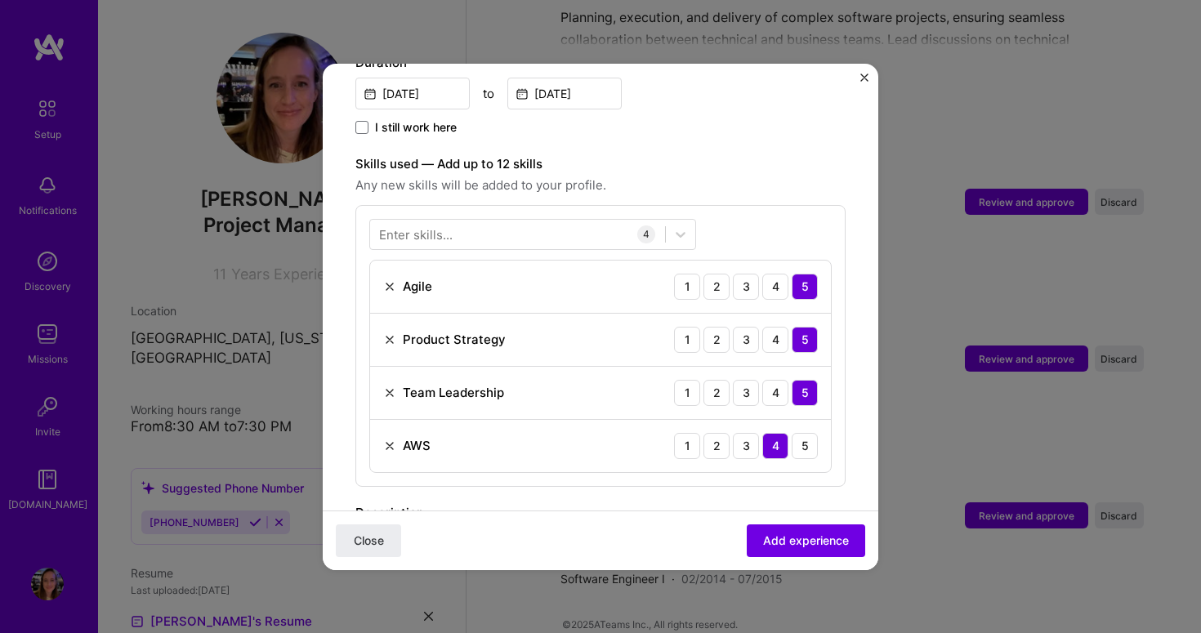
scroll to position [561, 0]
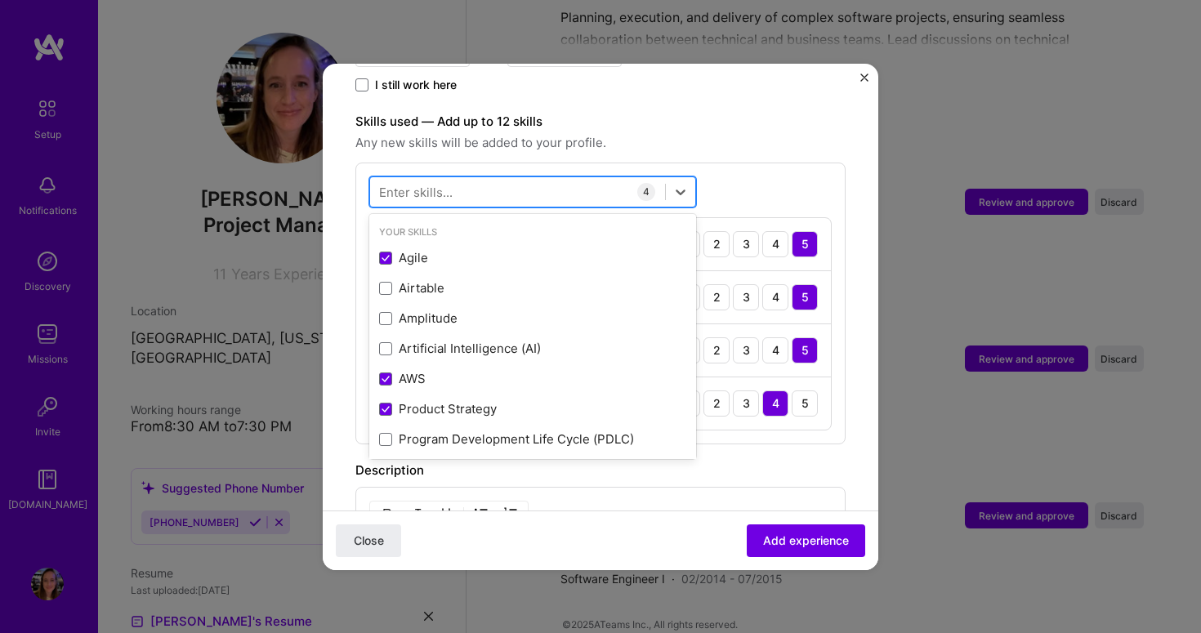
click at [460, 179] on div at bounding box center [517, 191] width 295 height 27
click at [752, 133] on span "Any new skills will be added to your profile." at bounding box center [601, 143] width 490 height 20
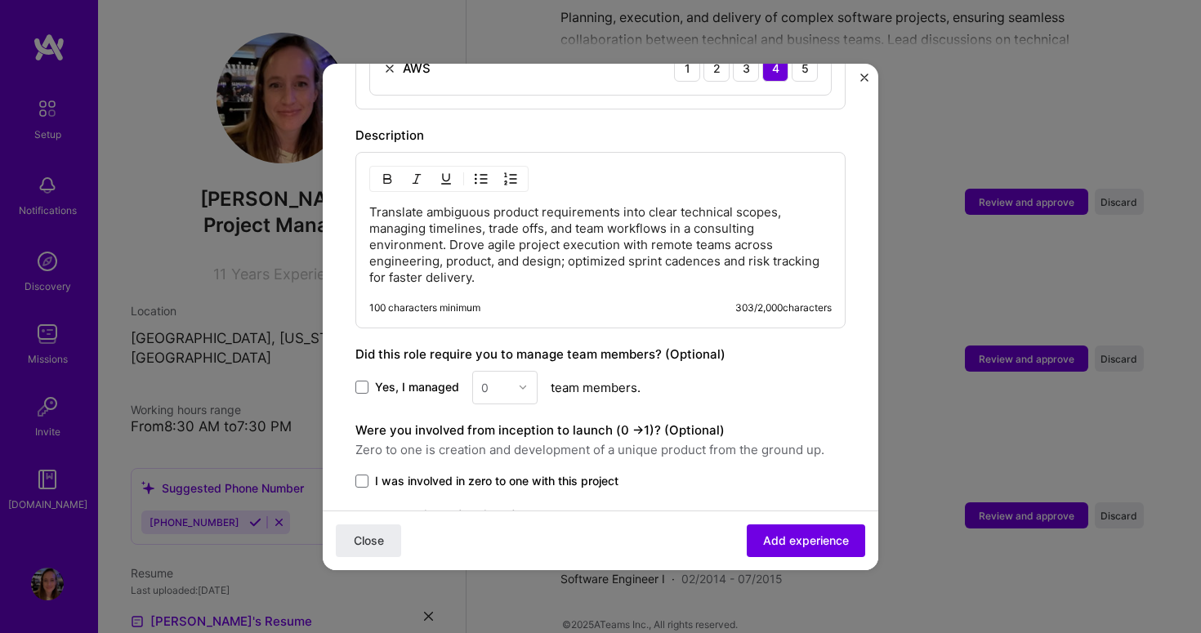
scroll to position [921, 0]
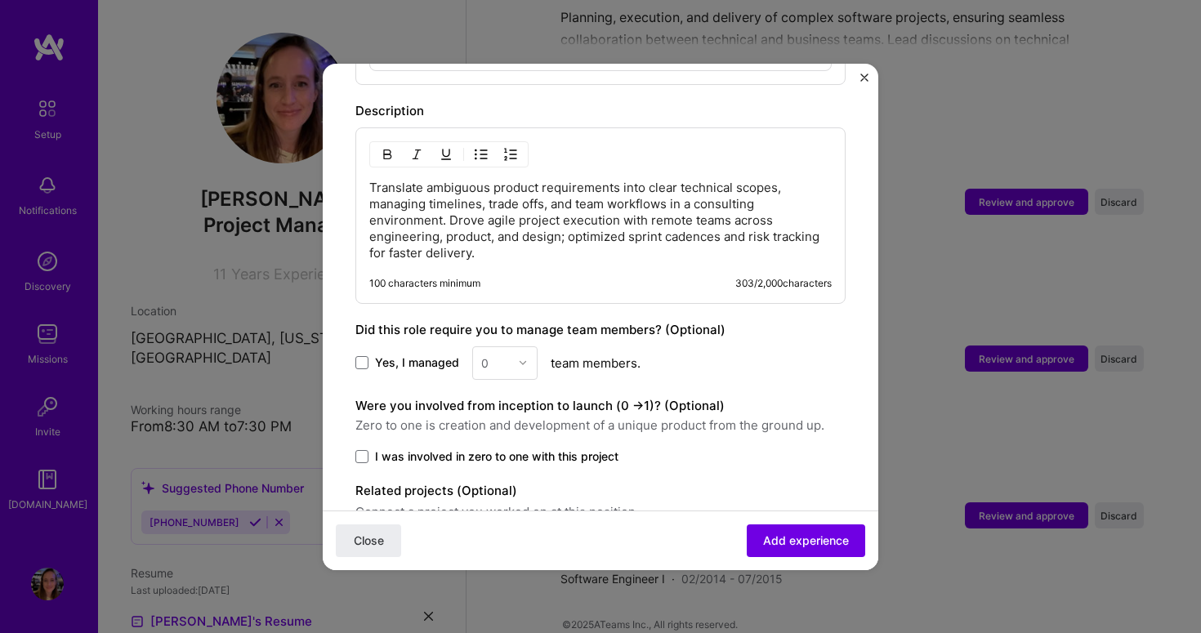
click at [410, 355] on span "Yes, I managed" at bounding box center [417, 363] width 84 height 16
click at [0, 0] on input "Yes, I managed" at bounding box center [0, 0] width 0 height 0
click at [465, 348] on div "Yes, I managed 0 team members." at bounding box center [601, 364] width 490 height 34
click at [482, 355] on div "0" at bounding box center [484, 363] width 7 height 17
click at [494, 512] on div "5" at bounding box center [505, 527] width 56 height 30
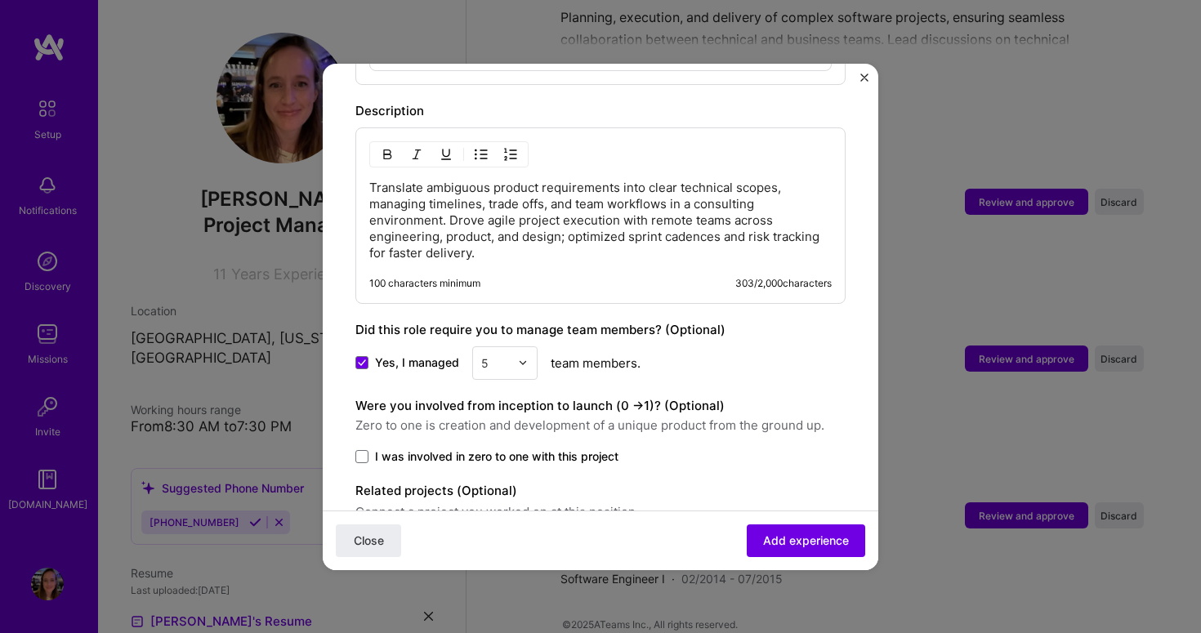
click at [382, 449] on span "I was involved in zero to one with this project" at bounding box center [497, 457] width 244 height 16
click at [0, 0] on input "I was involved in zero to one with this project" at bounding box center [0, 0] width 0 height 0
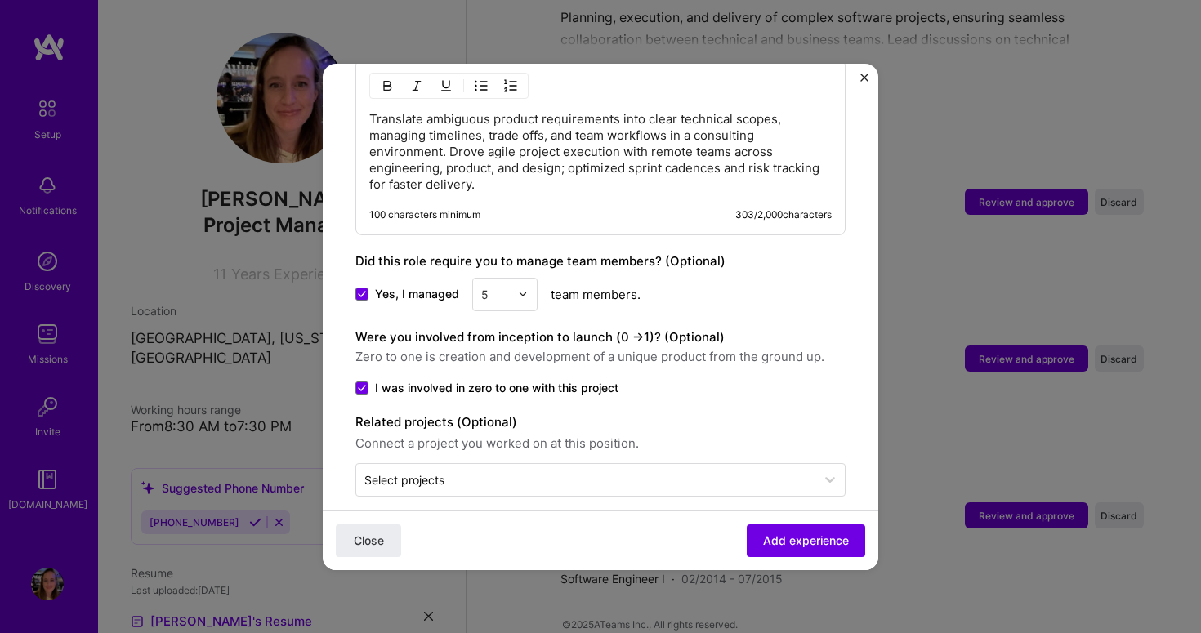
scroll to position [991, 0]
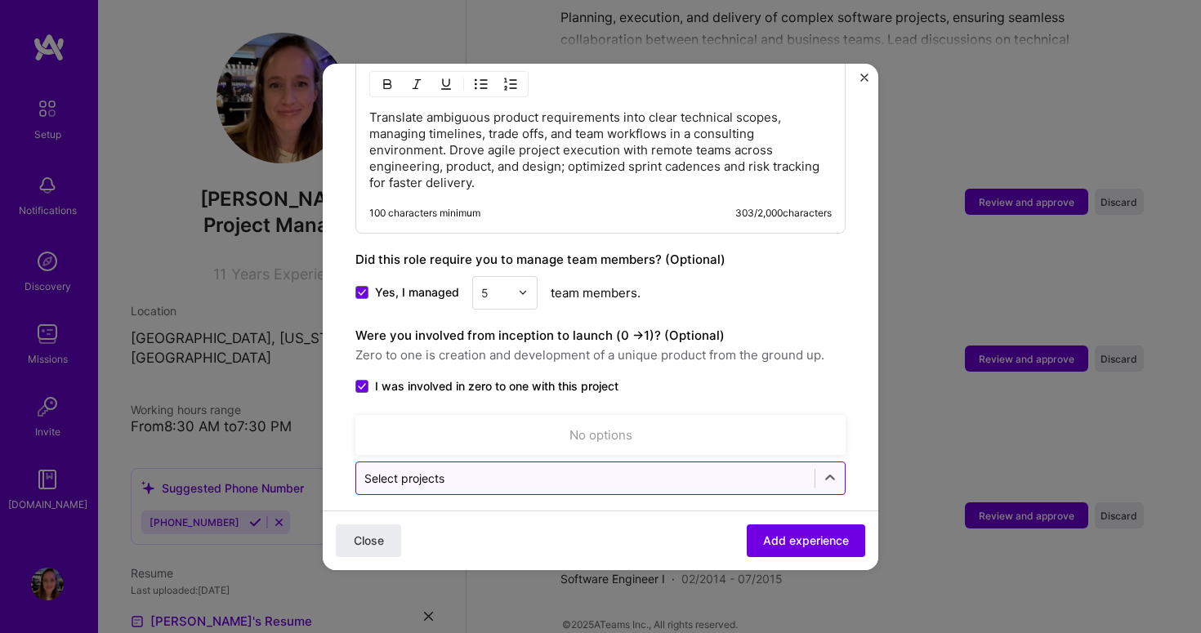
click at [480, 470] on input "text" at bounding box center [586, 478] width 442 height 17
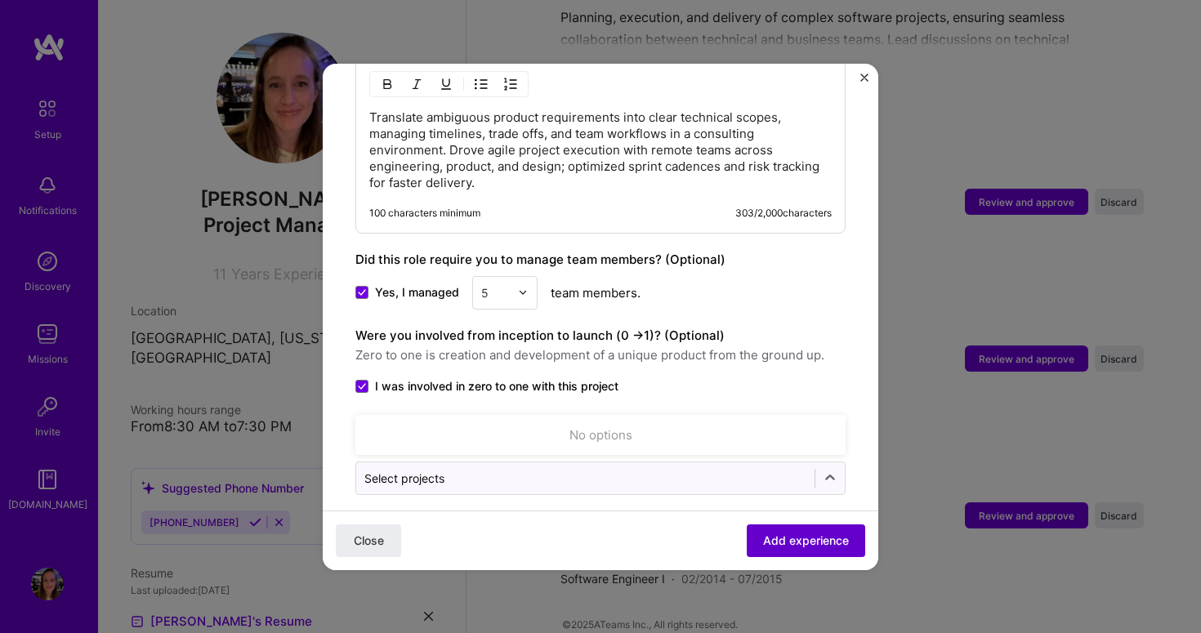
click at [768, 548] on span "Add experience" at bounding box center [806, 540] width 86 height 16
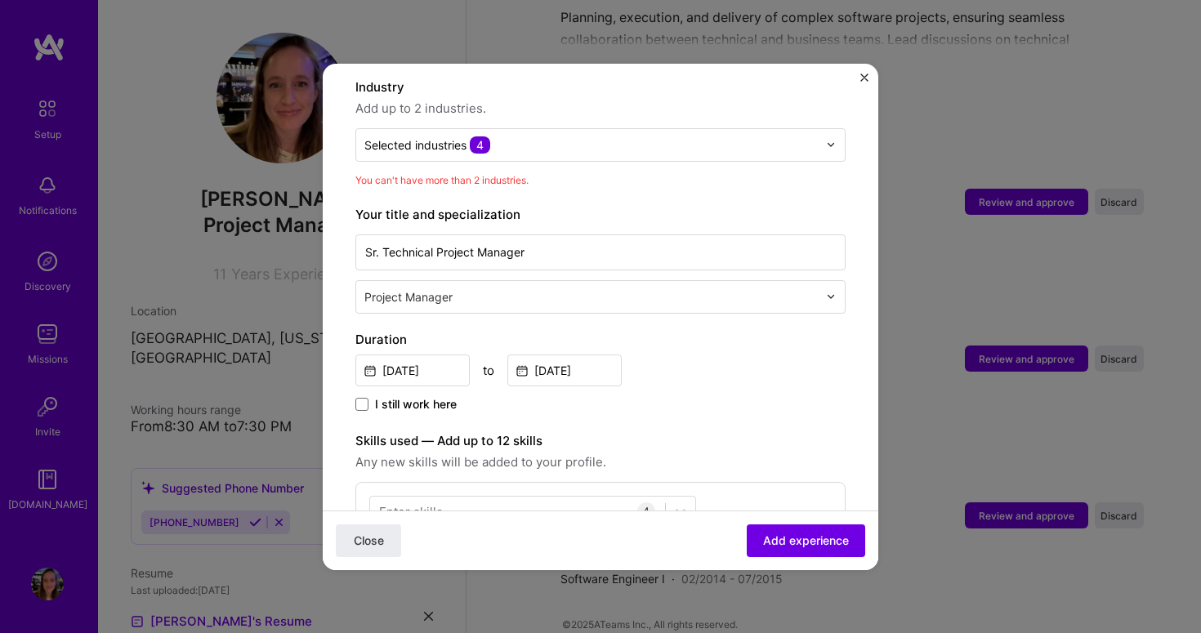
scroll to position [239, 0]
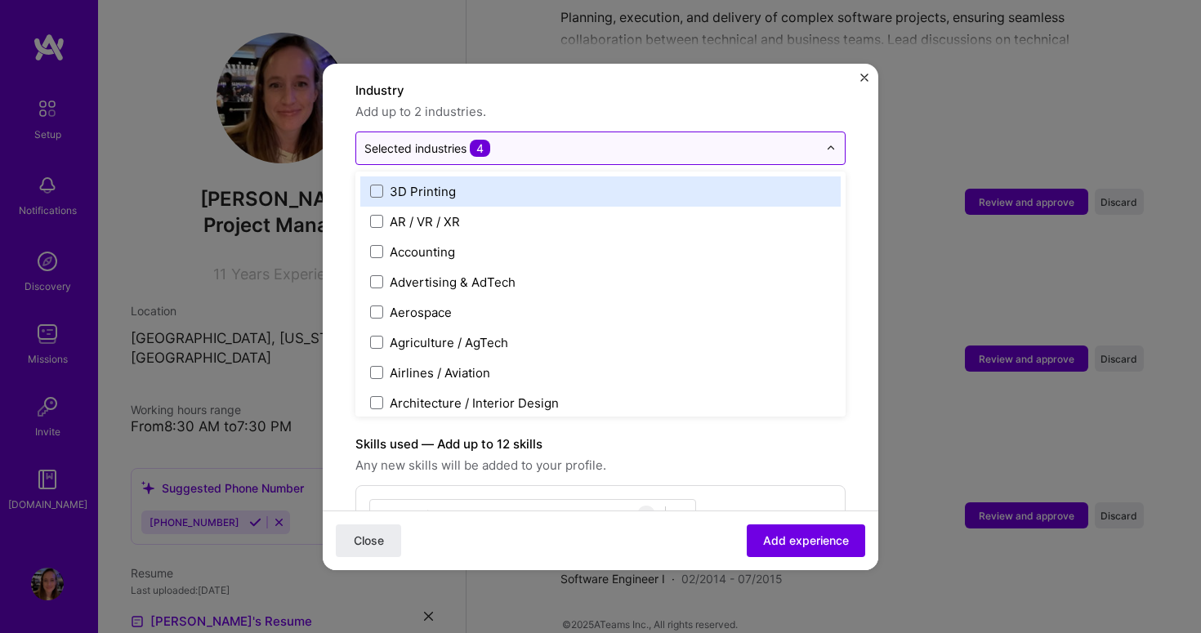
click at [556, 132] on div "Selected industries 4" at bounding box center [591, 148] width 470 height 32
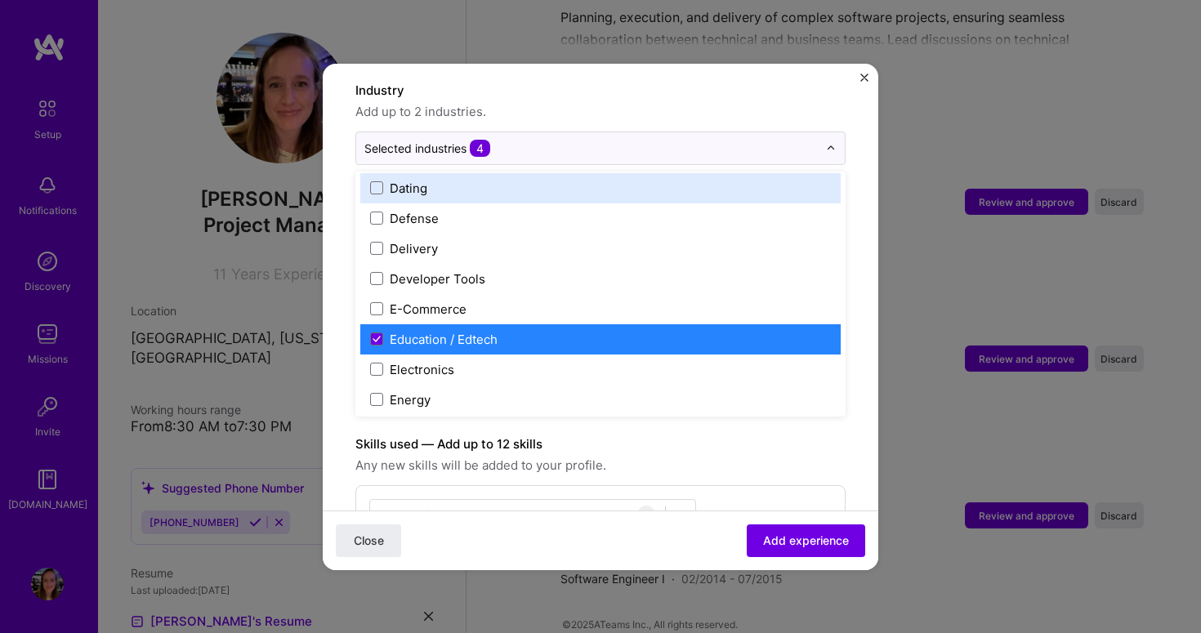
scroll to position [1504, 0]
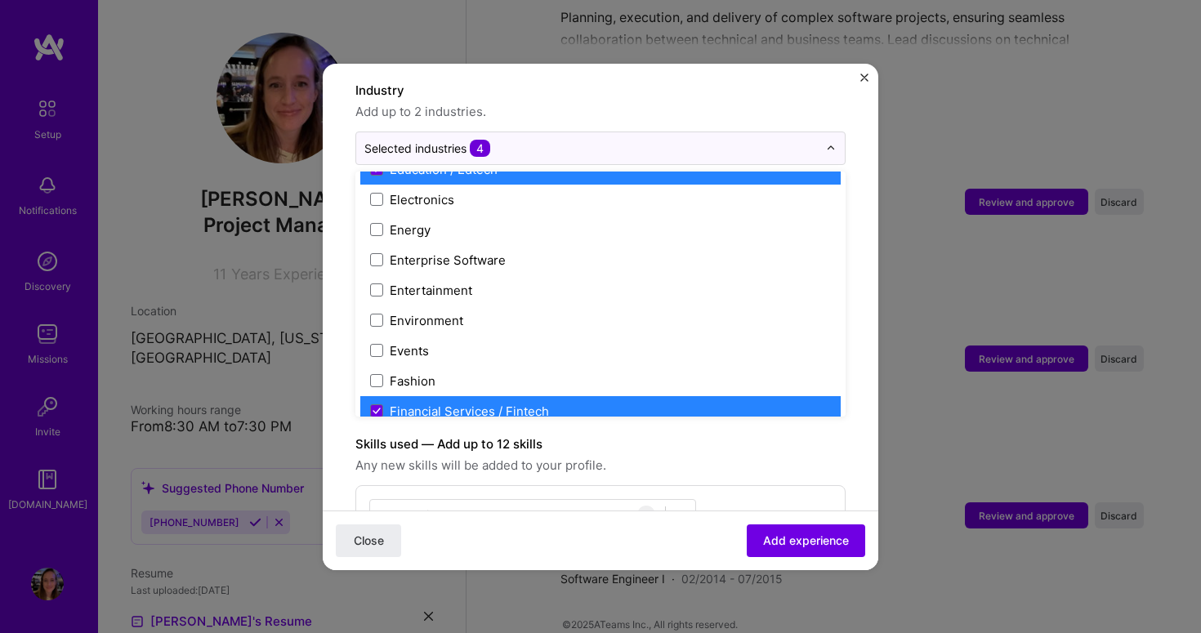
click at [401, 160] on div "Education / Edtech" at bounding box center [600, 169] width 481 height 30
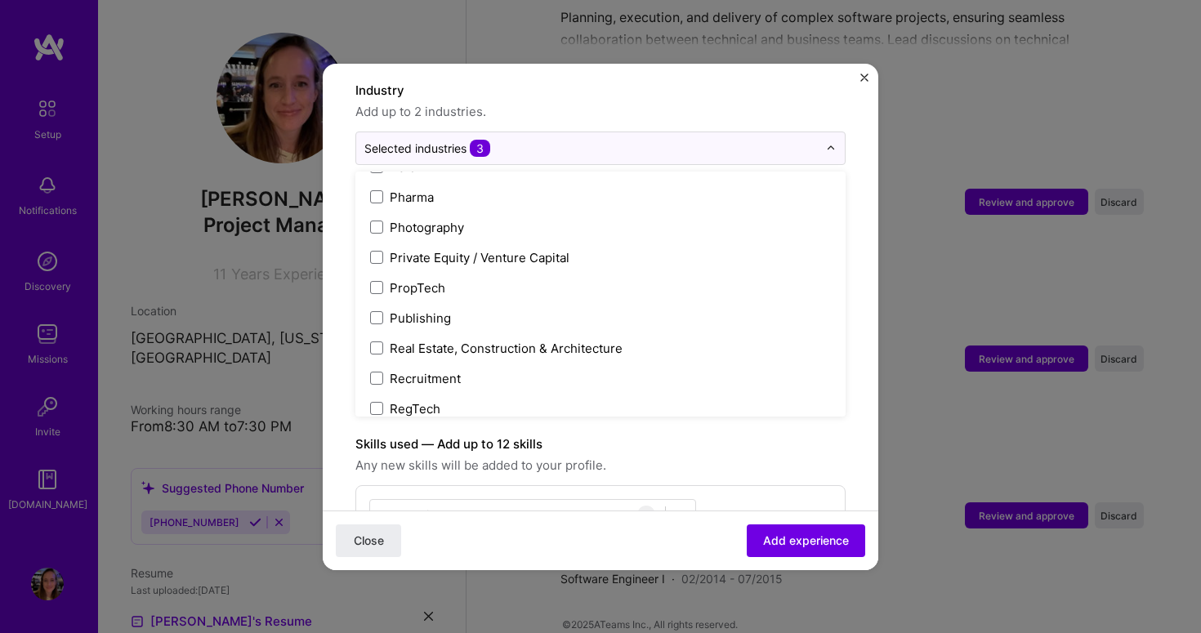
scroll to position [3085, 0]
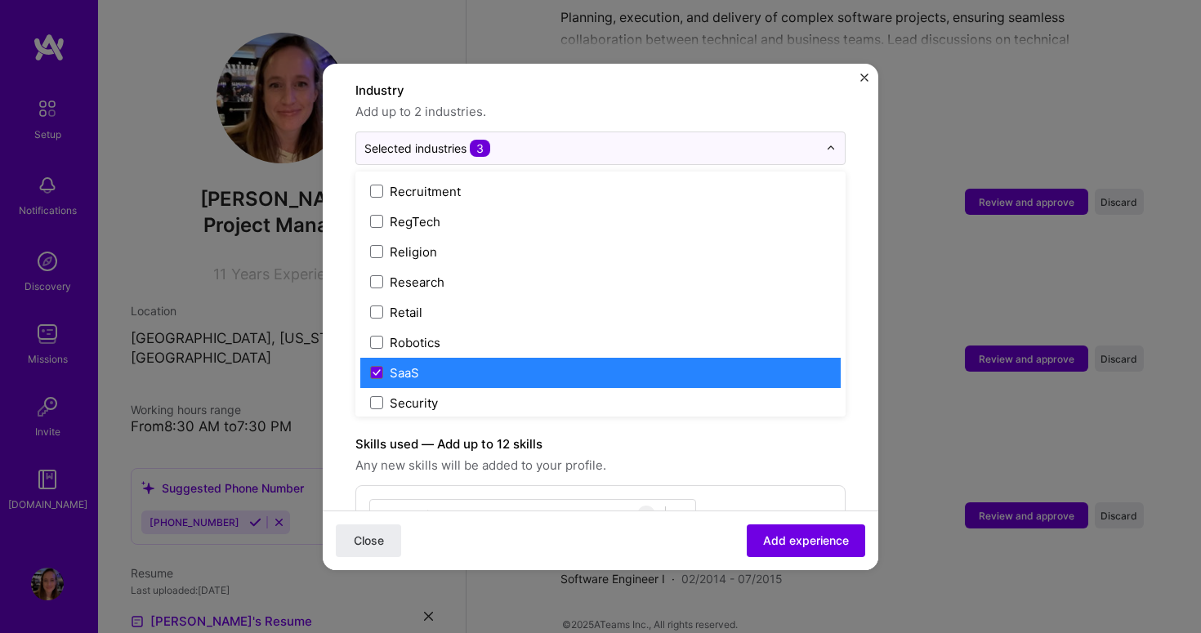
click at [503, 365] on label "SaaS" at bounding box center [600, 373] width 461 height 17
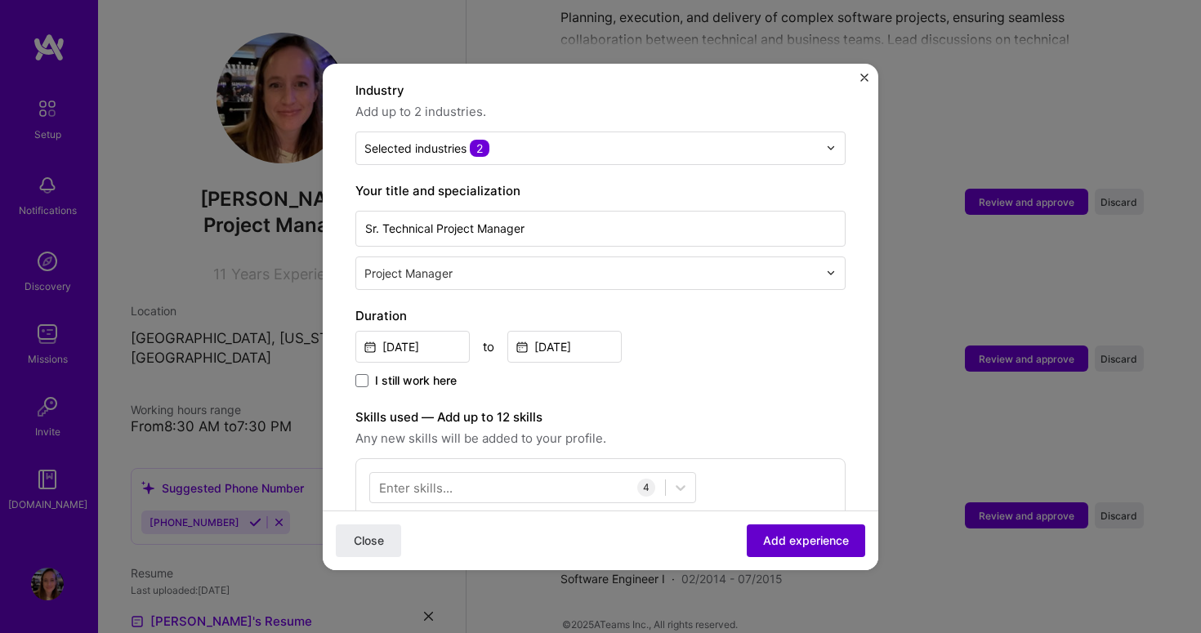
click at [815, 527] on button "Add experience" at bounding box center [806, 540] width 119 height 33
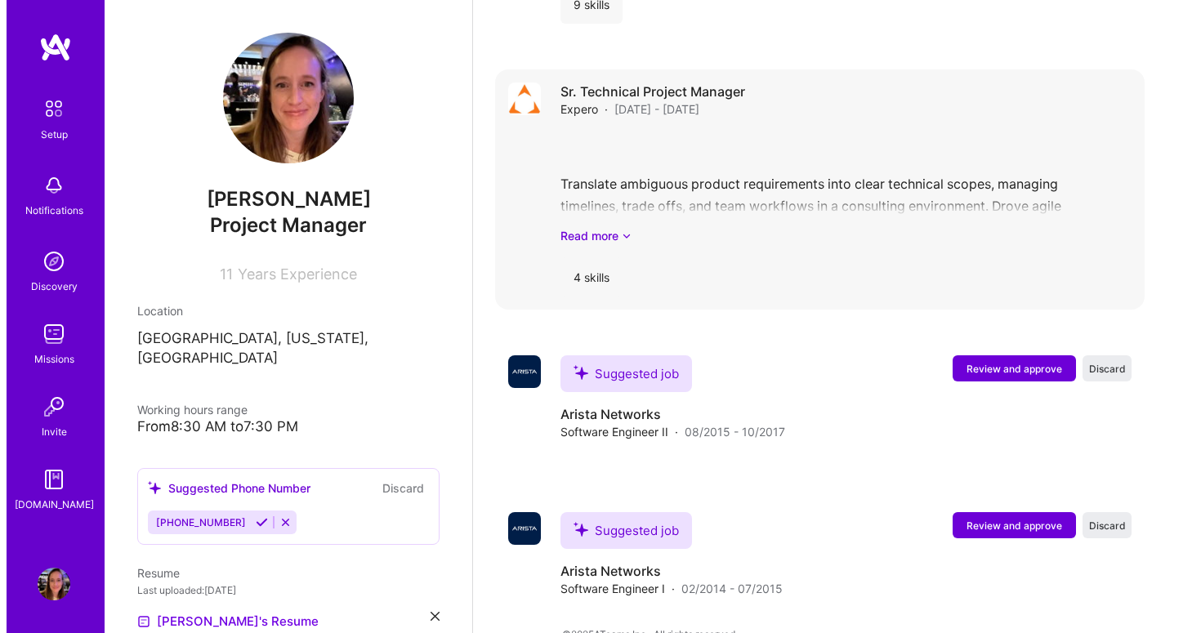
scroll to position [1667, 0]
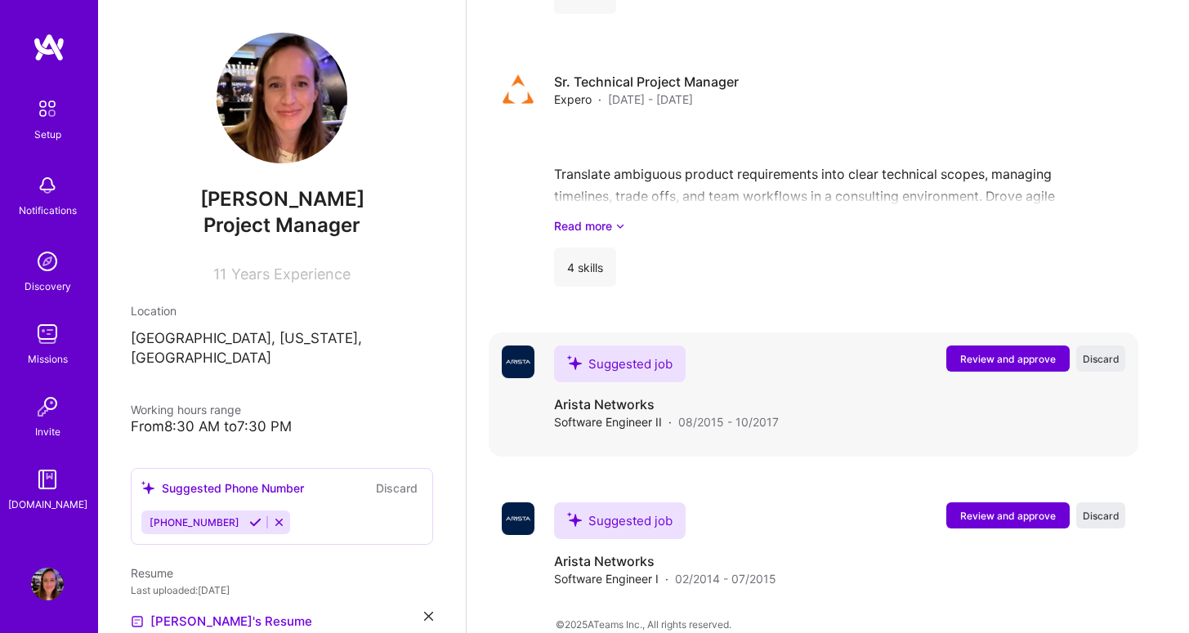
click at [1007, 352] on span "Review and approve" at bounding box center [1008, 359] width 96 height 14
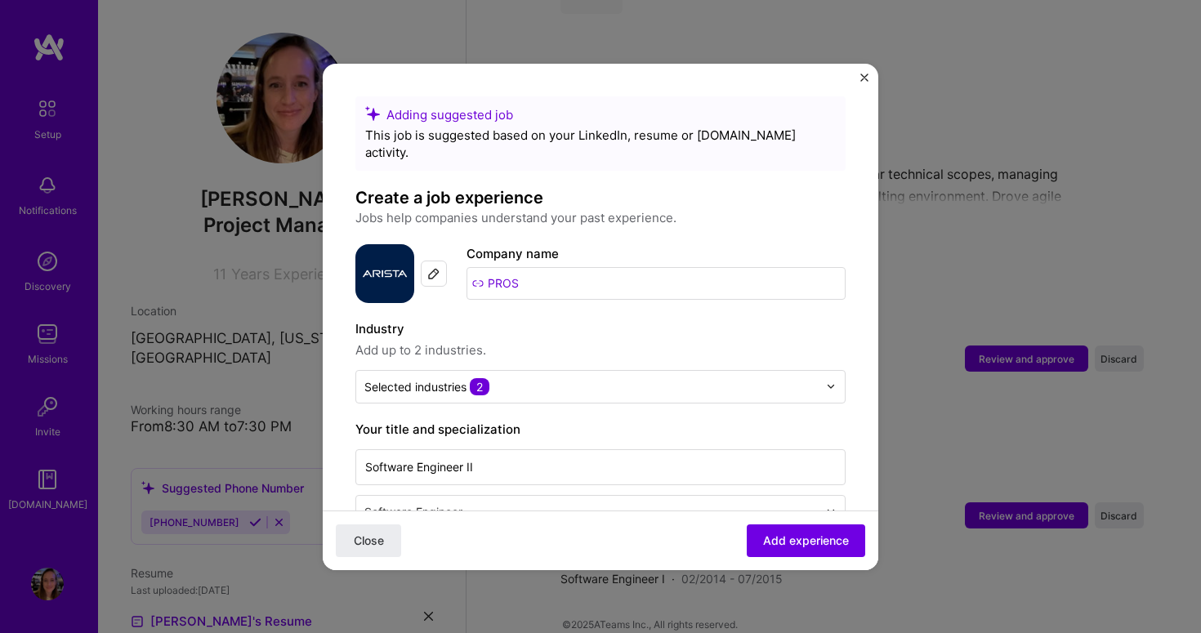
click at [428, 267] on img at bounding box center [433, 273] width 13 height 13
click at [515, 267] on input "PROS" at bounding box center [656, 283] width 379 height 33
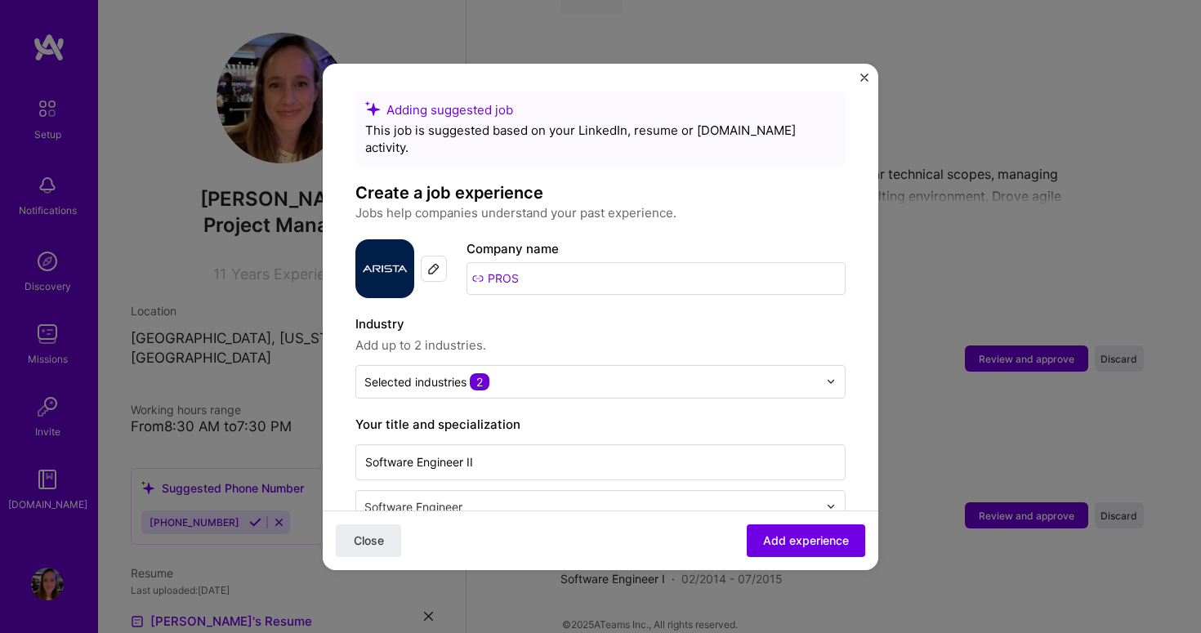
scroll to position [7, 0]
click at [553, 372] on input "text" at bounding box center [592, 380] width 454 height 17
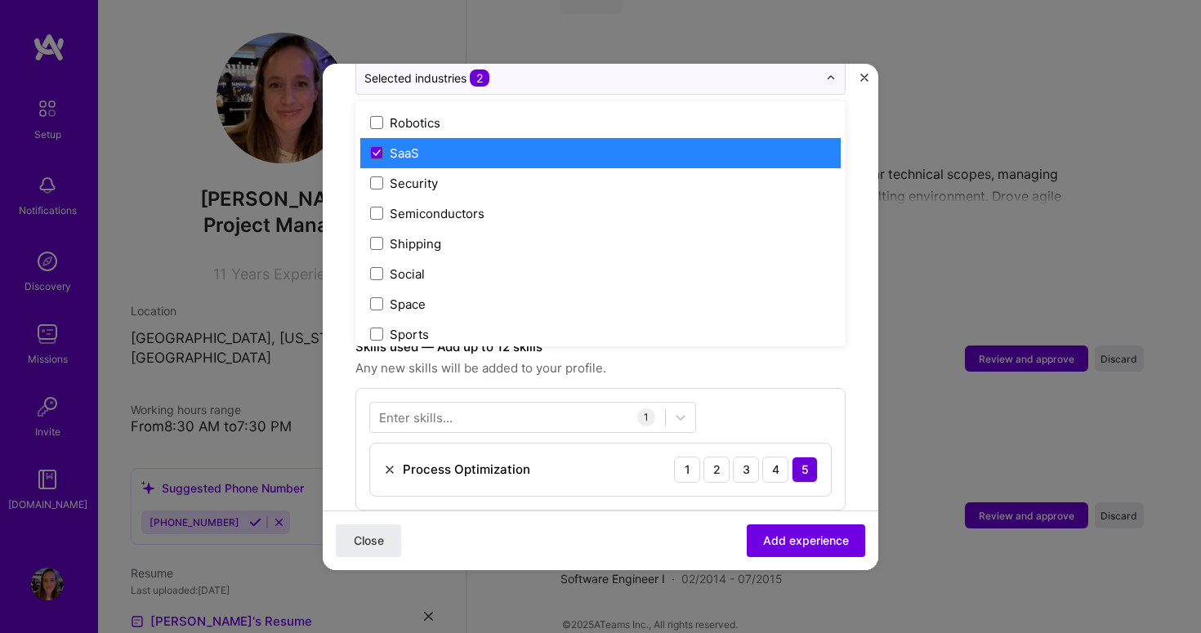
scroll to position [3226, 0]
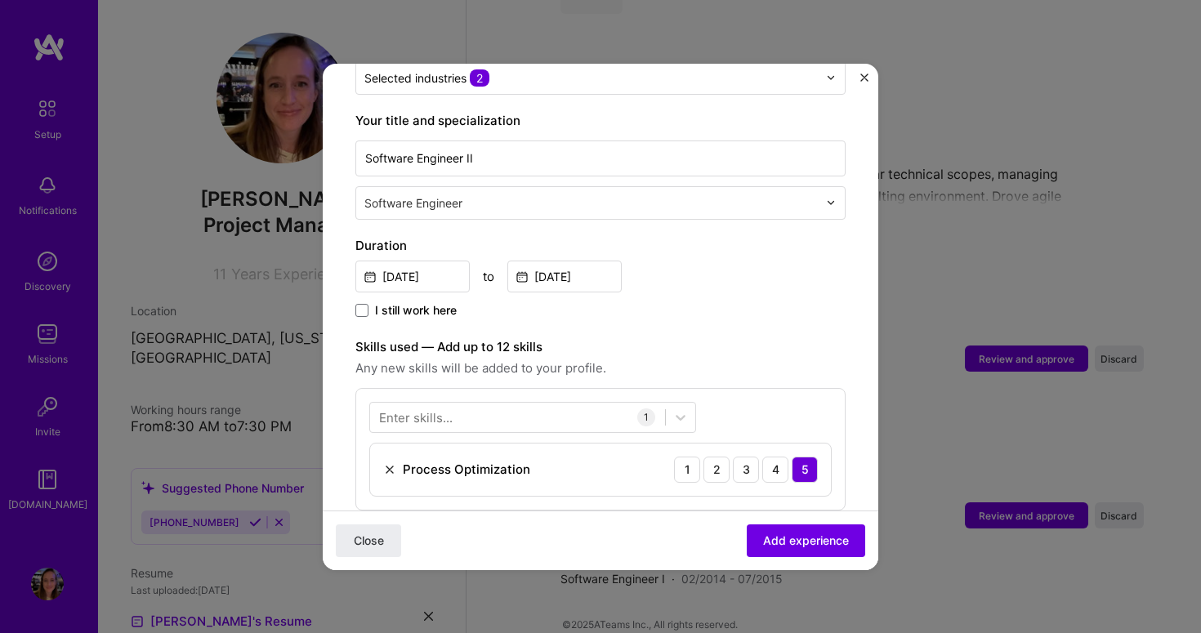
click at [857, 255] on form "Adding suggested job This job is suggested based on your LinkedIn, resume or [D…" at bounding box center [601, 410] width 556 height 1247
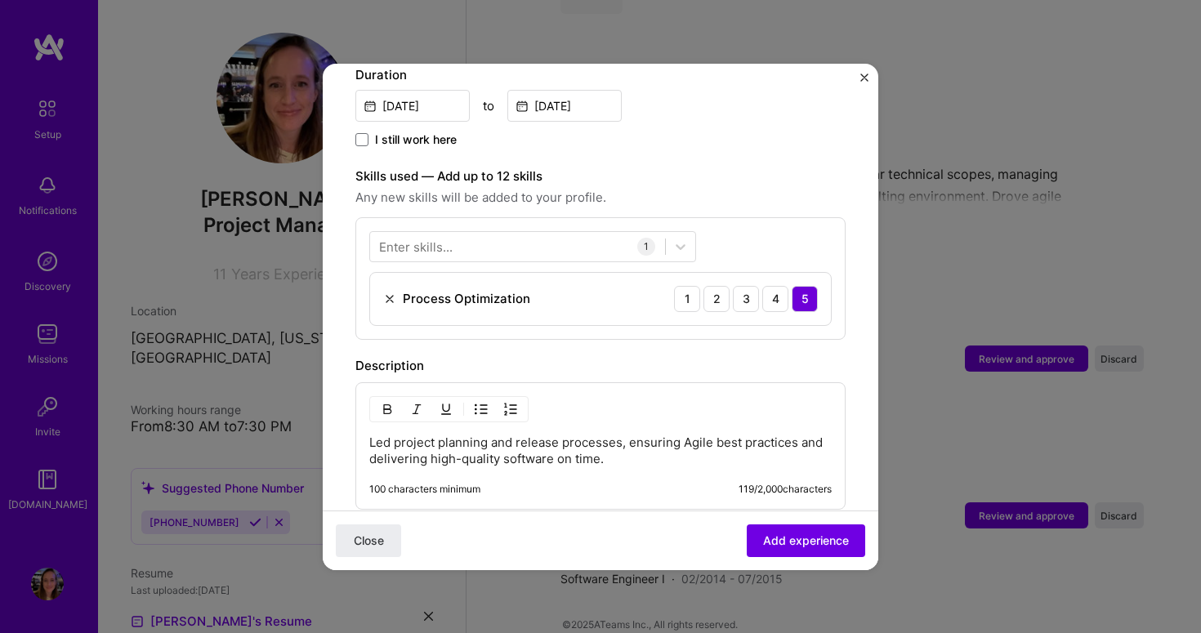
scroll to position [515, 0]
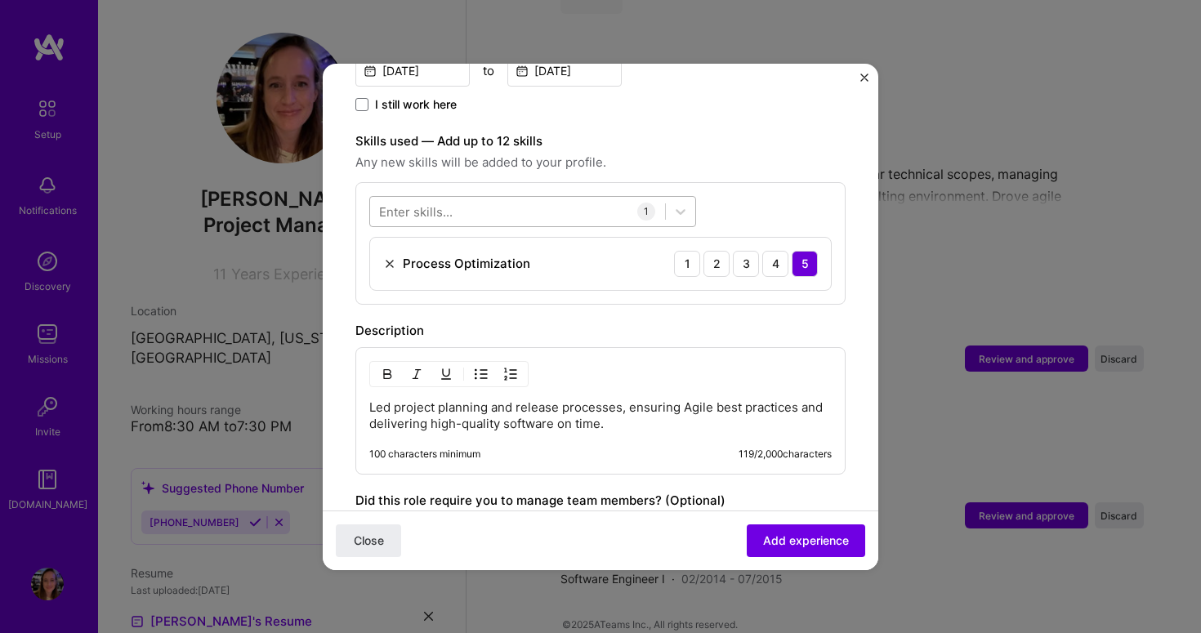
click at [563, 198] on div at bounding box center [517, 211] width 295 height 27
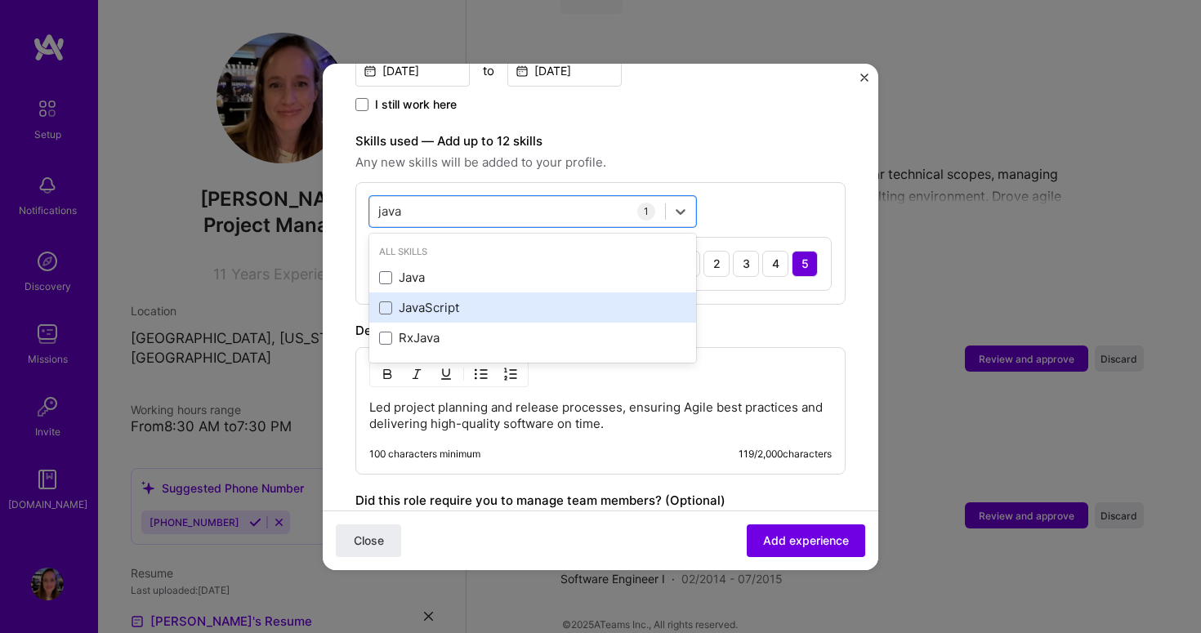
click at [511, 299] on div "JavaScript" at bounding box center [532, 307] width 307 height 17
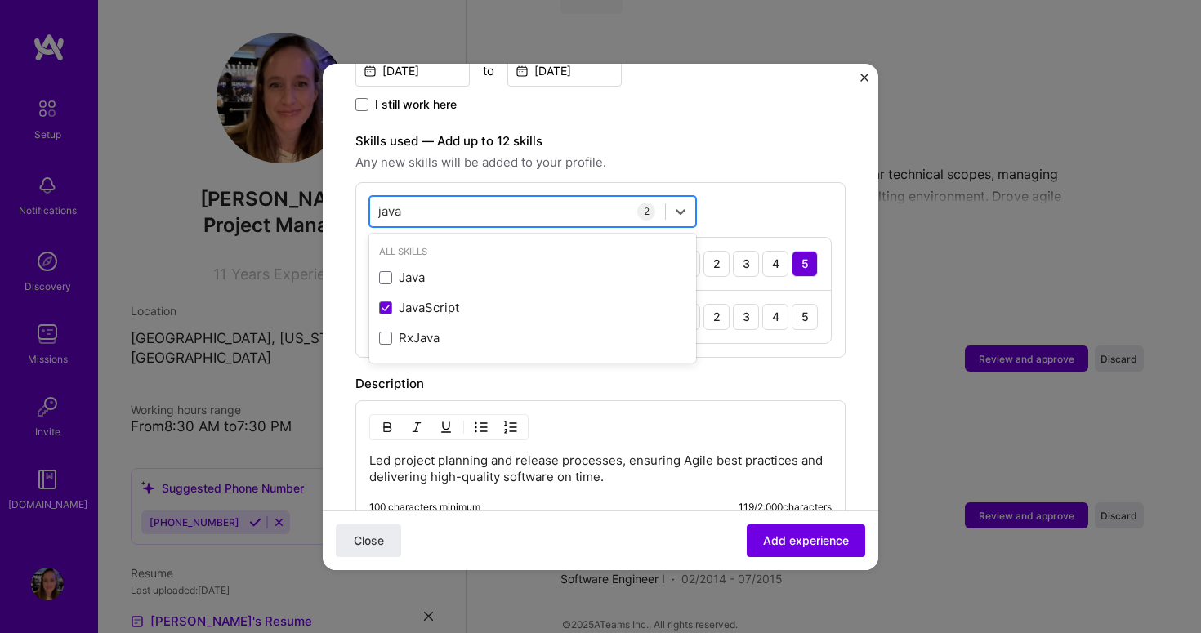
click at [460, 202] on div "java java" at bounding box center [517, 211] width 295 height 27
click at [458, 198] on div "java java" at bounding box center [517, 211] width 295 height 27
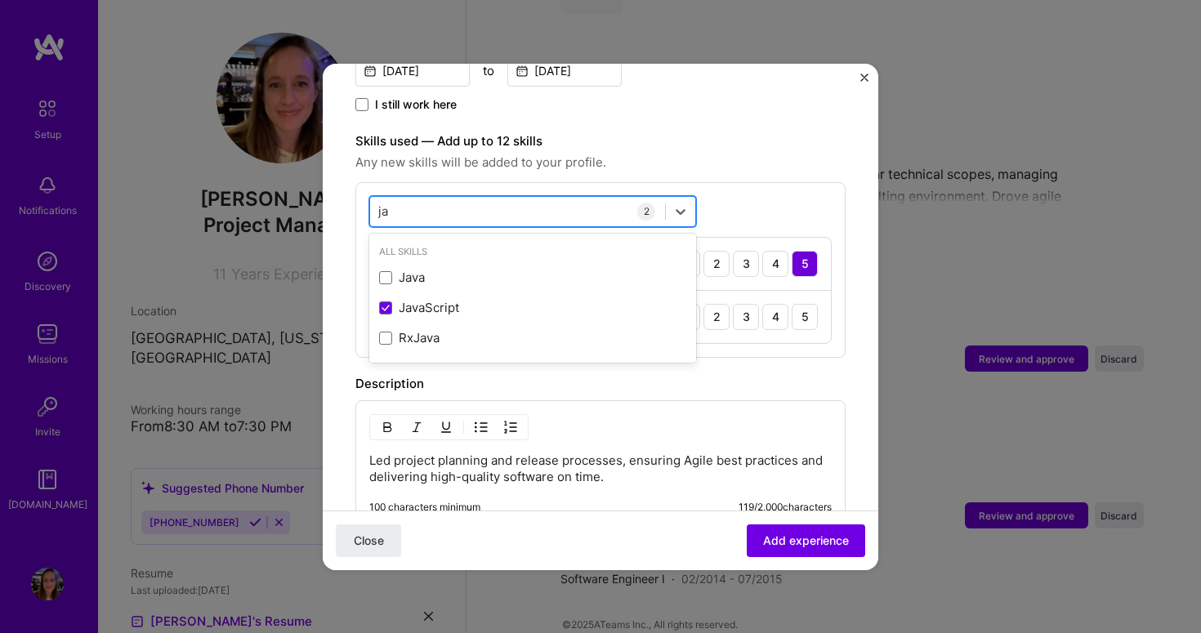
type input "j"
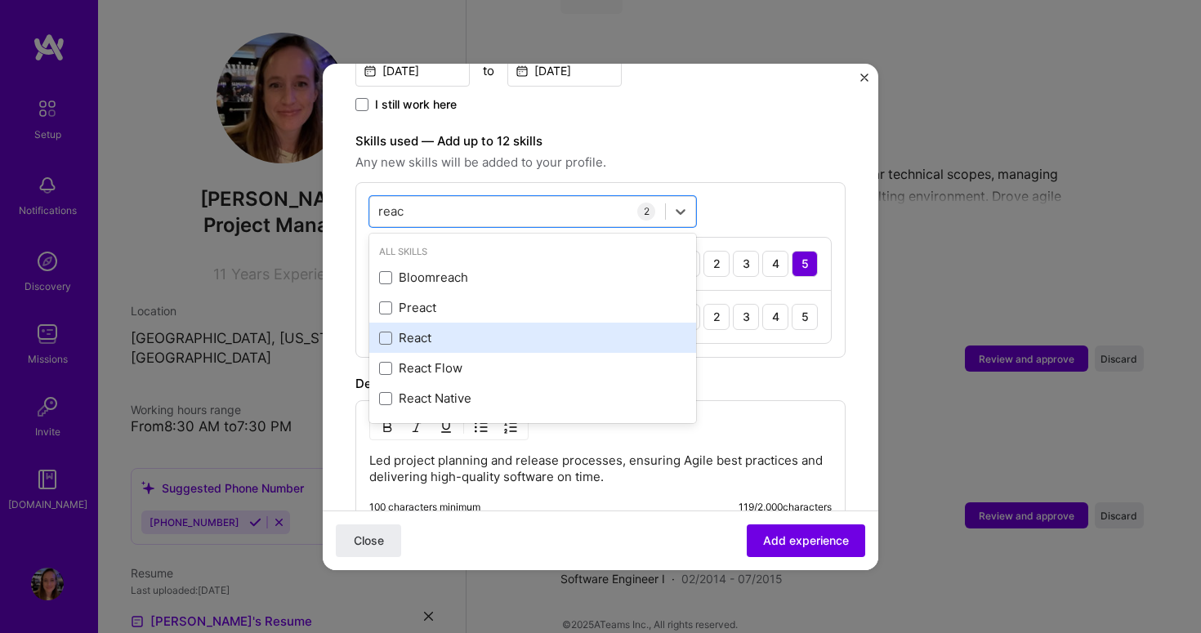
click at [544, 329] on div "React" at bounding box center [532, 337] width 307 height 17
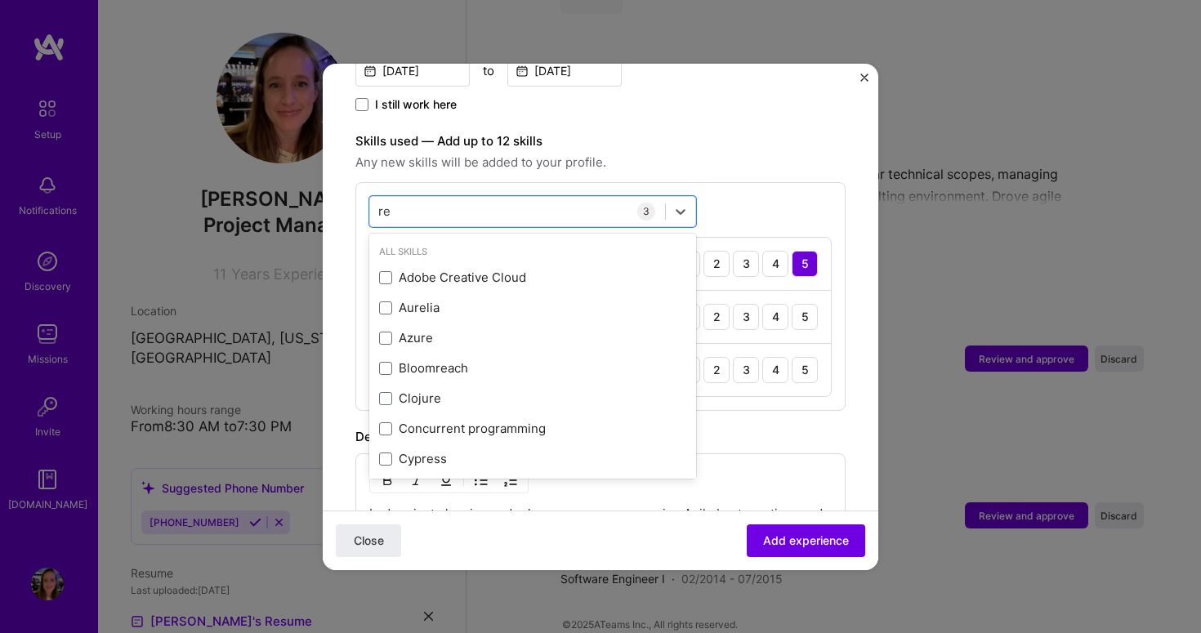
type input "r"
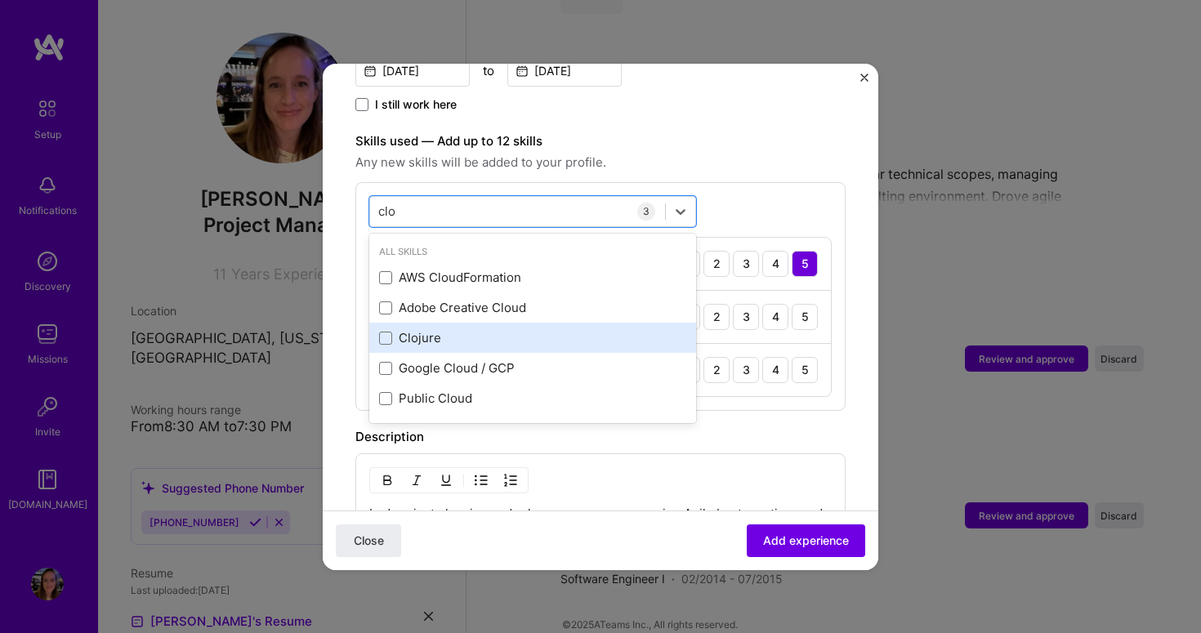
click at [481, 329] on div "Clojure" at bounding box center [532, 337] width 307 height 17
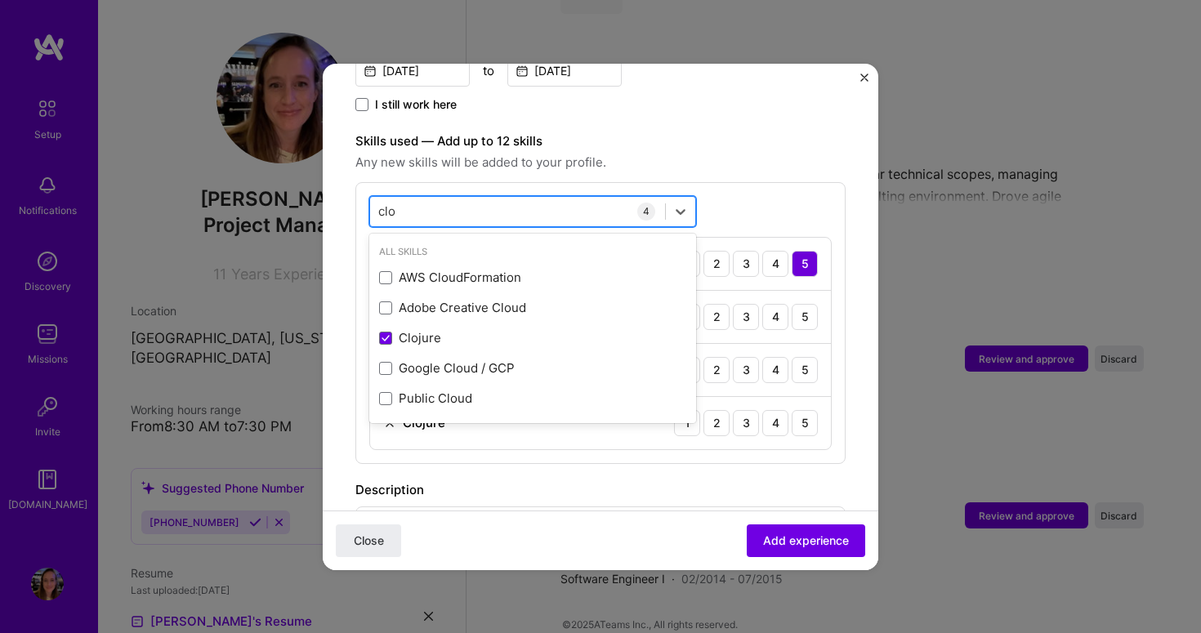
click at [443, 204] on div "clo clo" at bounding box center [517, 211] width 295 height 27
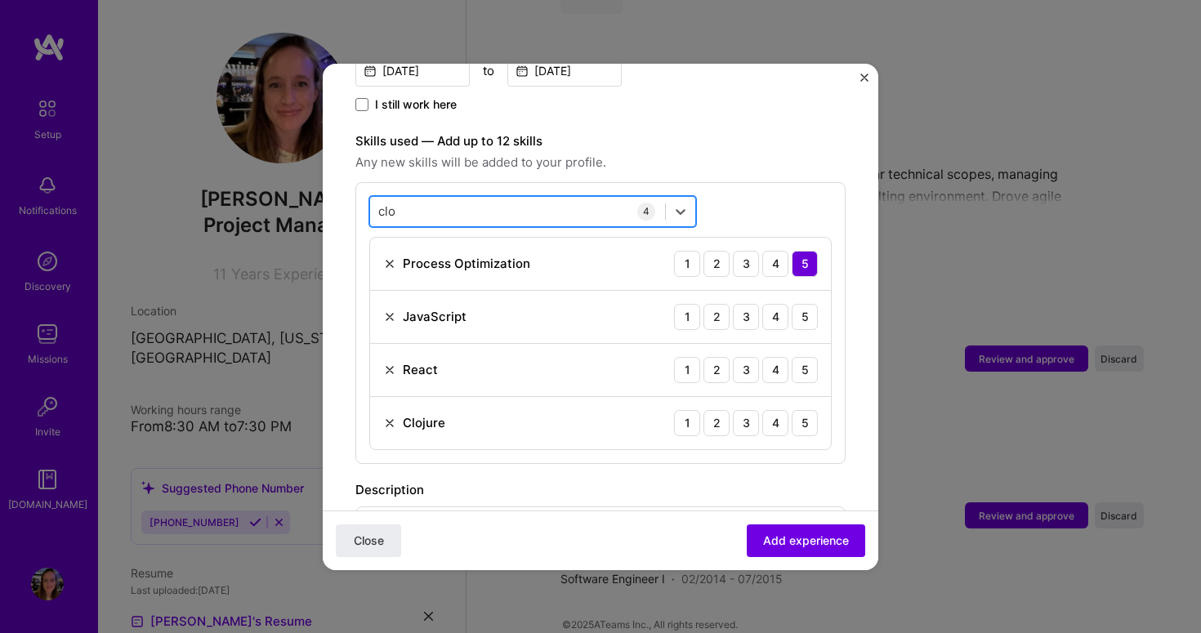
click at [436, 198] on div "clo clo" at bounding box center [517, 211] width 295 height 27
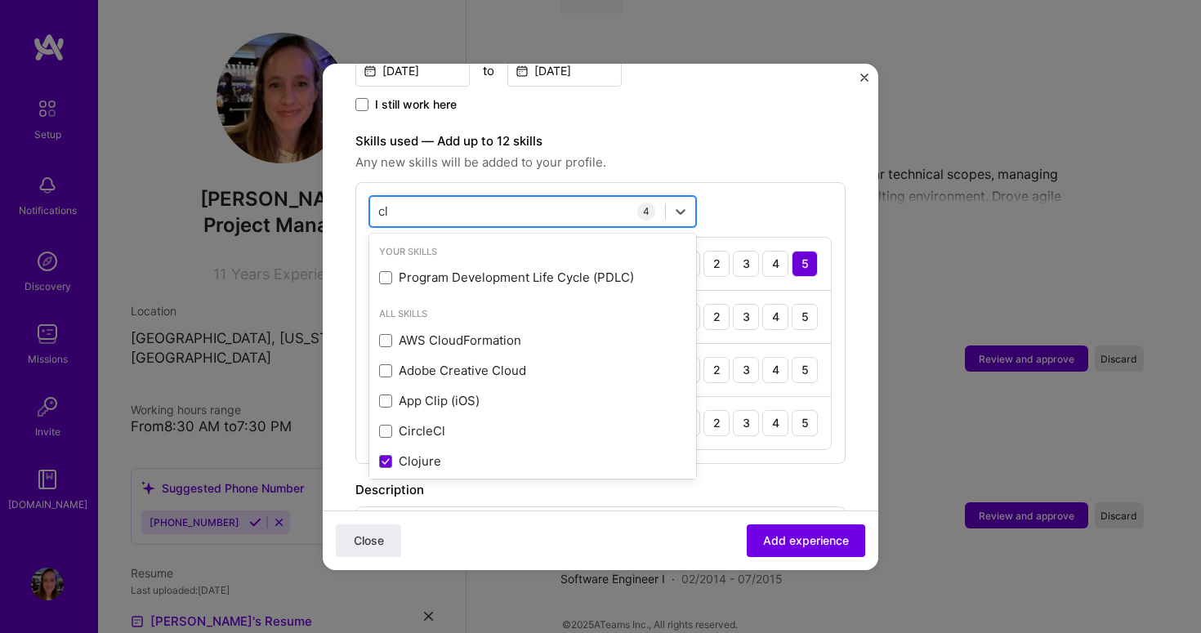
type input "c"
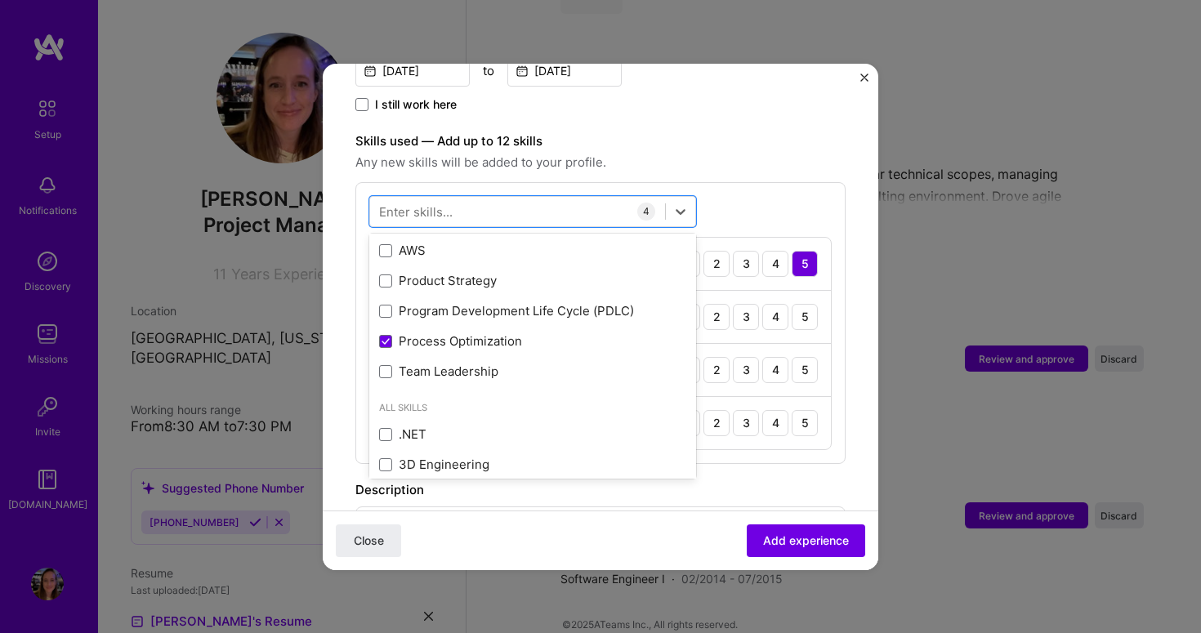
scroll to position [0, 0]
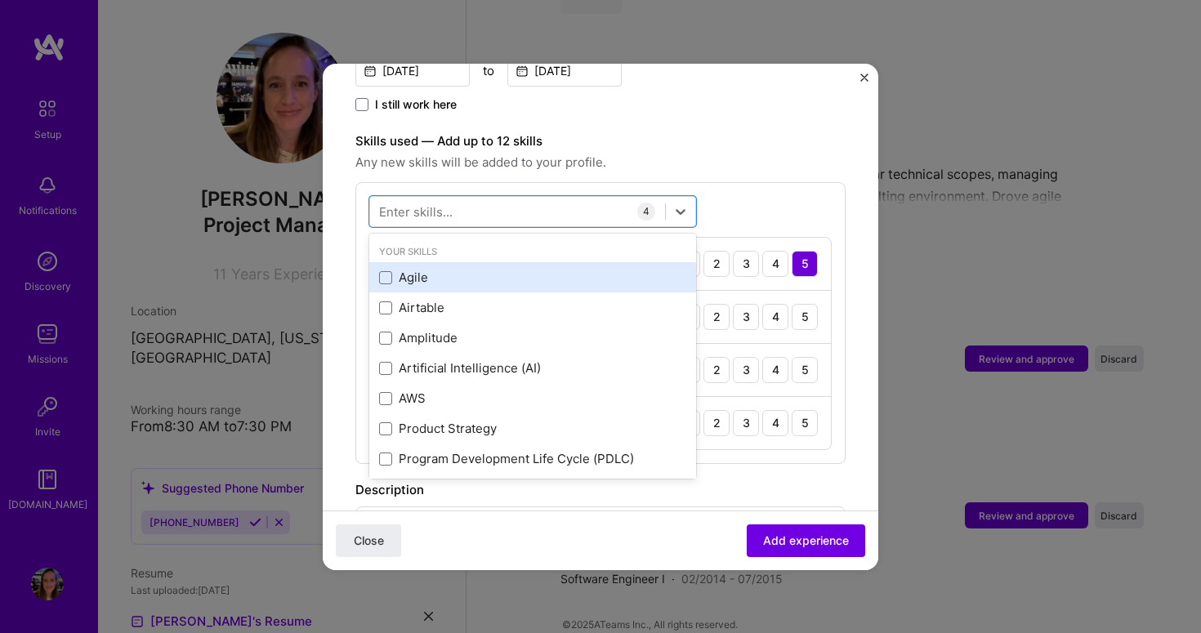
click at [400, 269] on div "Agile" at bounding box center [532, 277] width 307 height 17
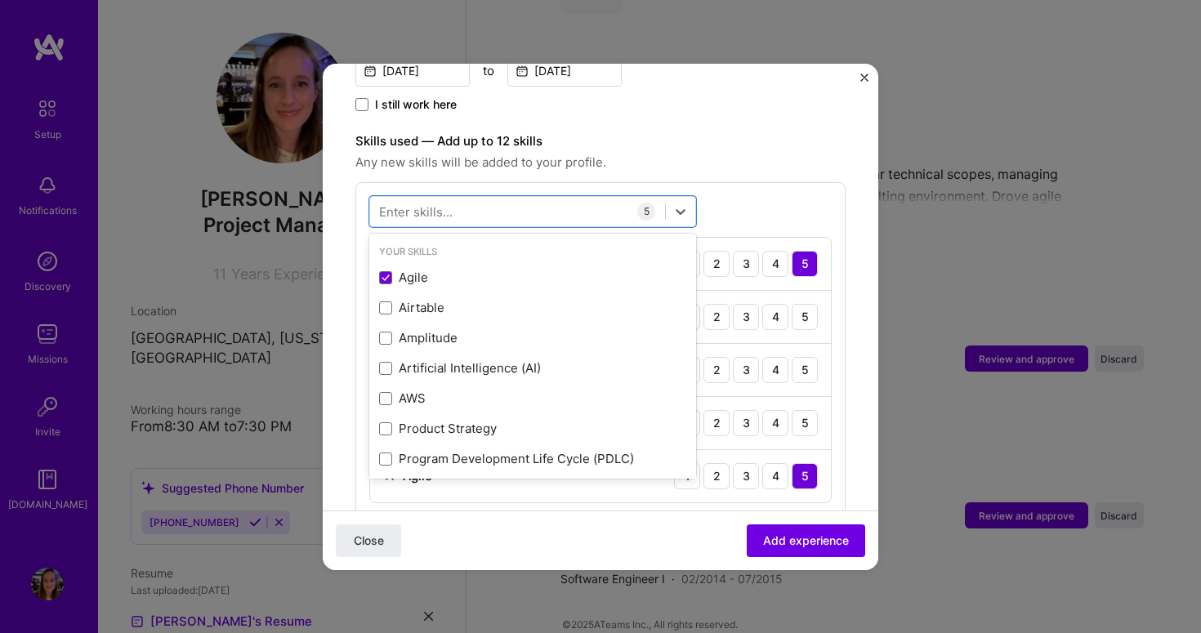
click at [754, 153] on span "Any new skills will be added to your profile." at bounding box center [601, 163] width 490 height 20
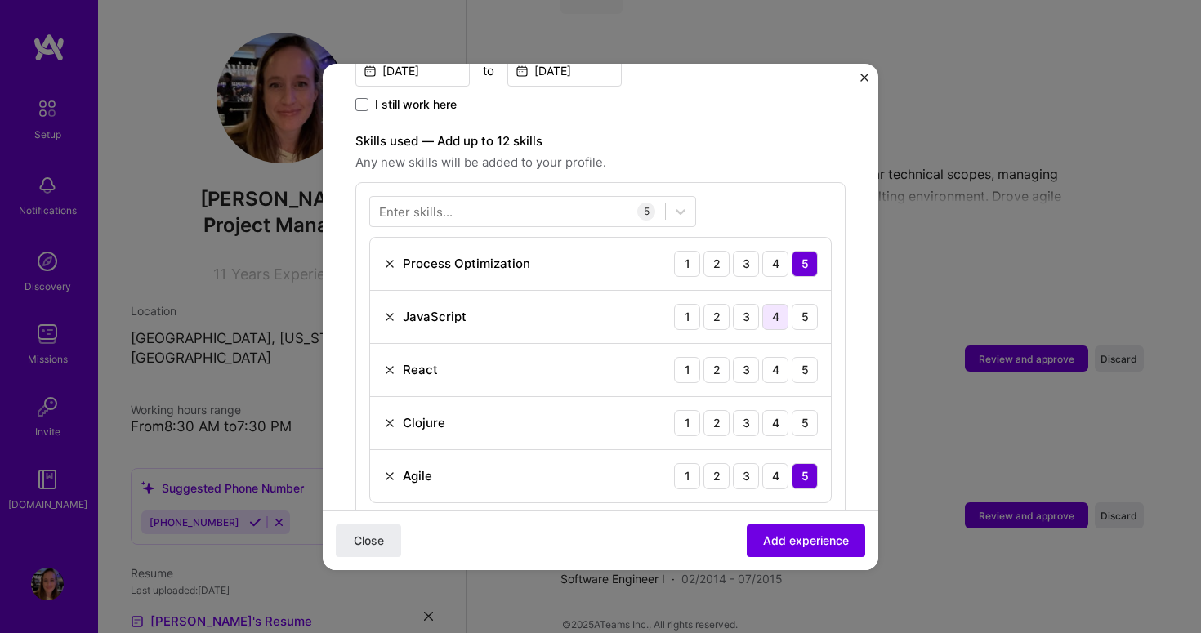
click at [770, 304] on div "4" at bounding box center [776, 317] width 26 height 26
click at [766, 357] on div "4" at bounding box center [776, 370] width 26 height 26
click at [744, 410] on div "3" at bounding box center [746, 423] width 26 height 26
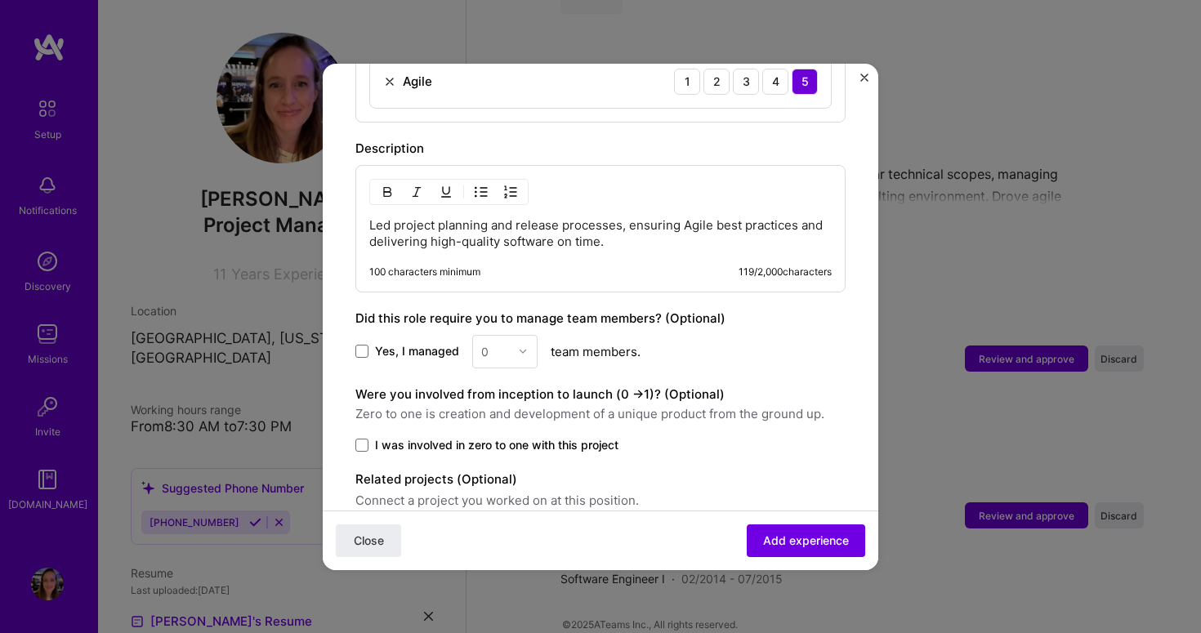
scroll to position [932, 0]
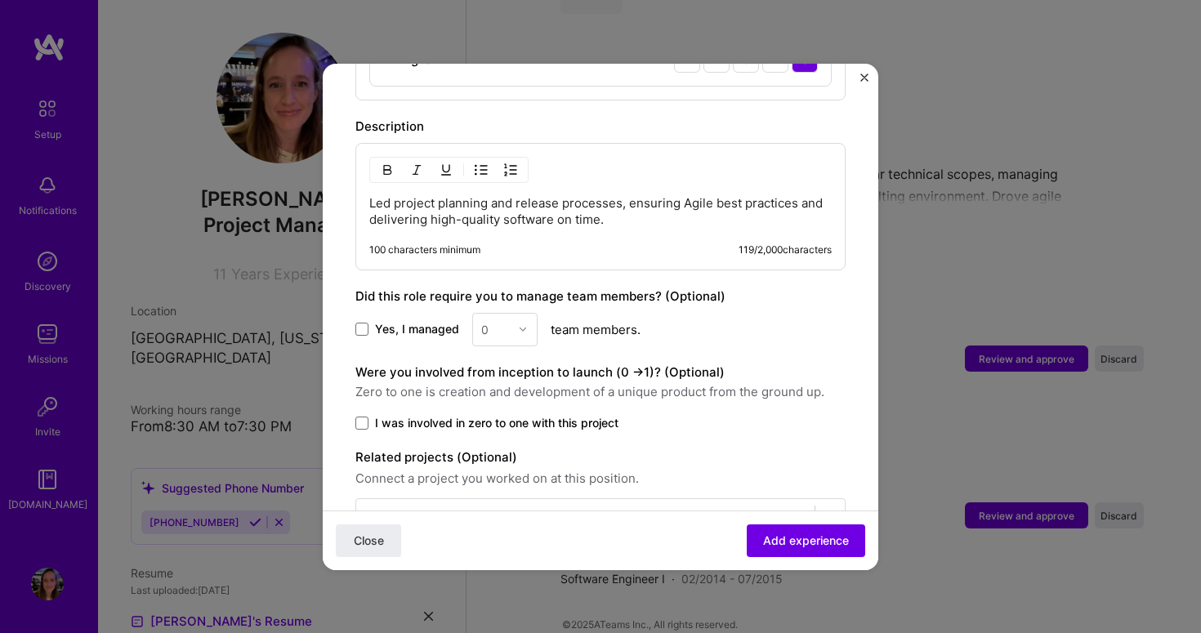
click at [489, 415] on span "I was involved in zero to one with this project" at bounding box center [497, 423] width 244 height 16
click at [0, 0] on input "I was involved in zero to one with this project" at bounding box center [0, 0] width 0 height 0
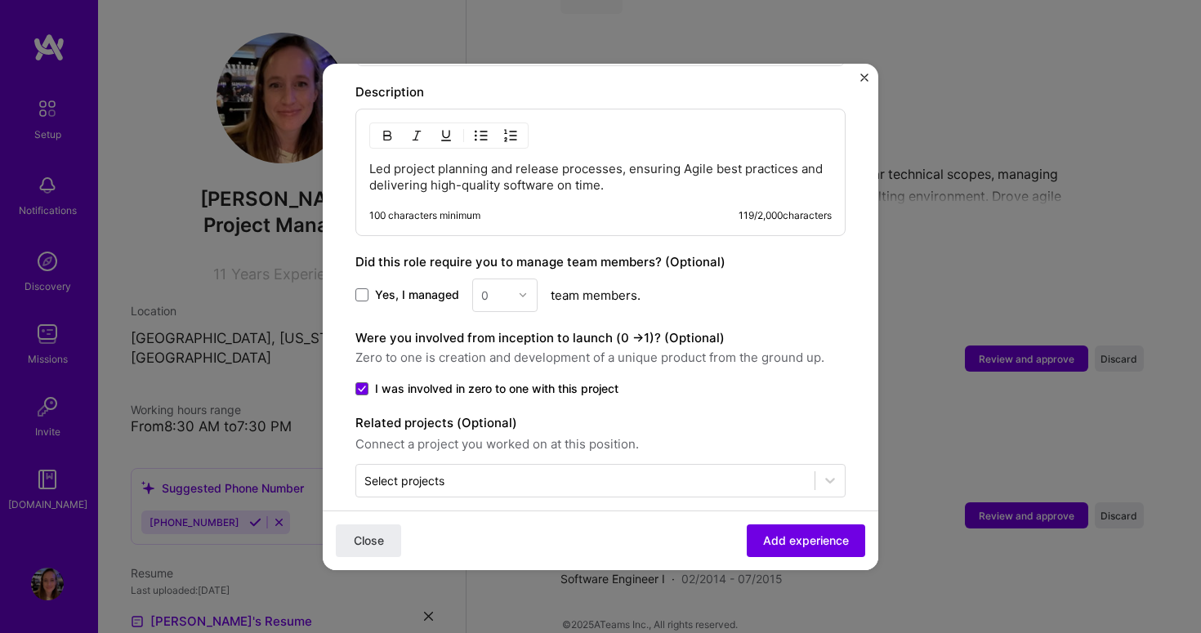
scroll to position [969, 0]
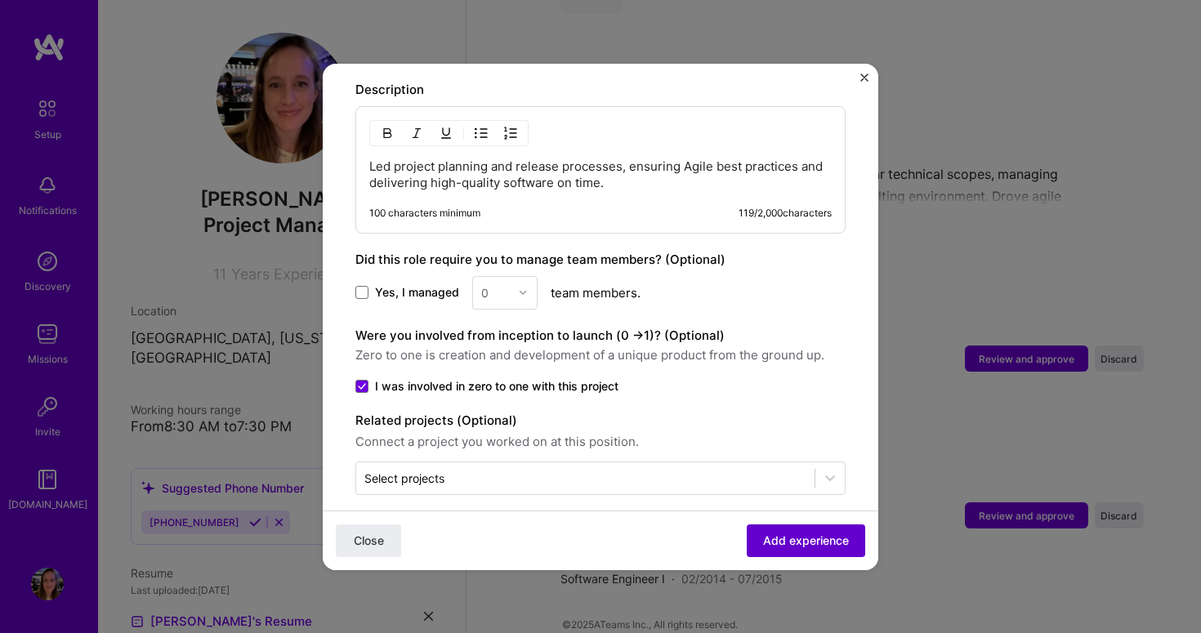
click at [766, 544] on span "Add experience" at bounding box center [806, 540] width 86 height 16
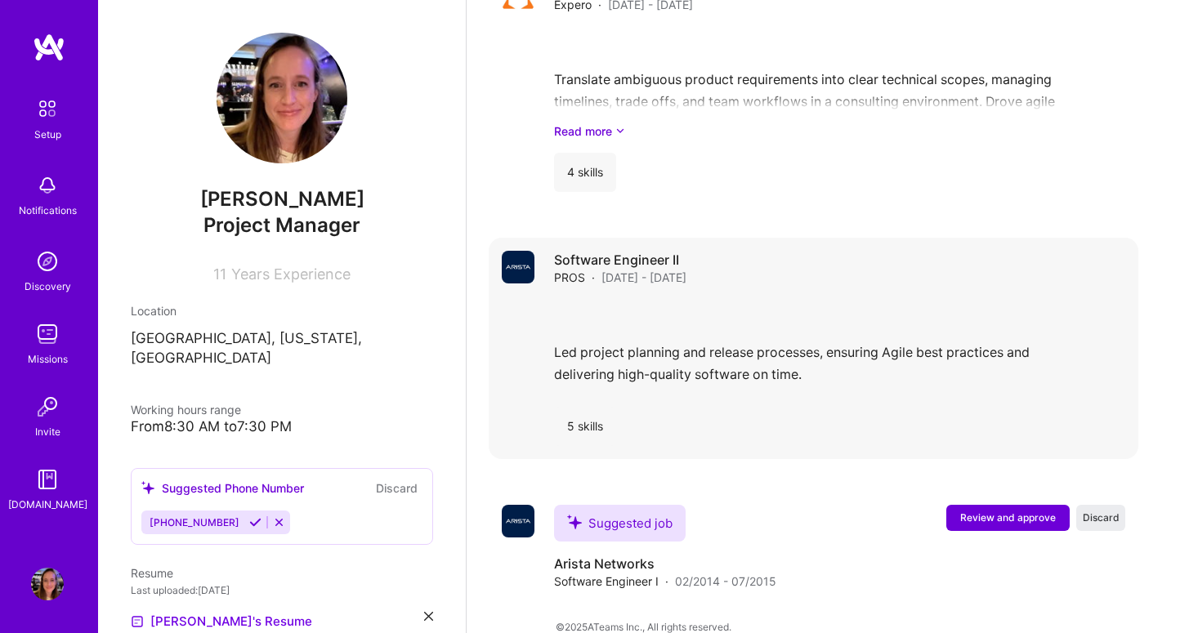
scroll to position [1740, 0]
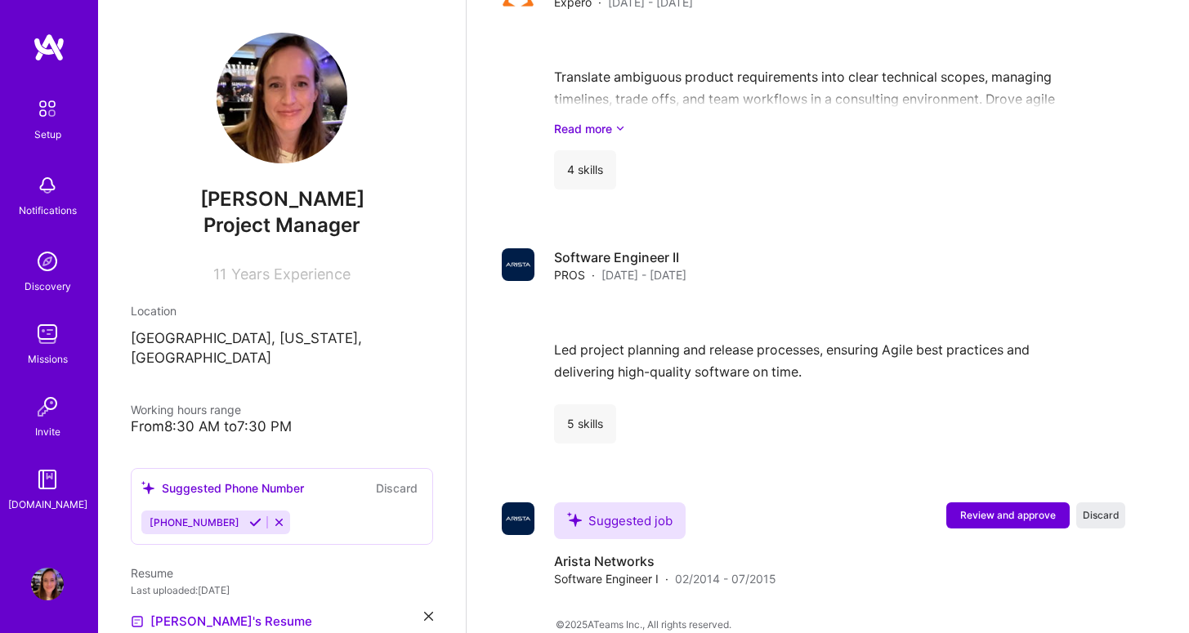
click at [280, 418] on div "From 8:30 AM to 7:30 PM" at bounding box center [282, 426] width 302 height 17
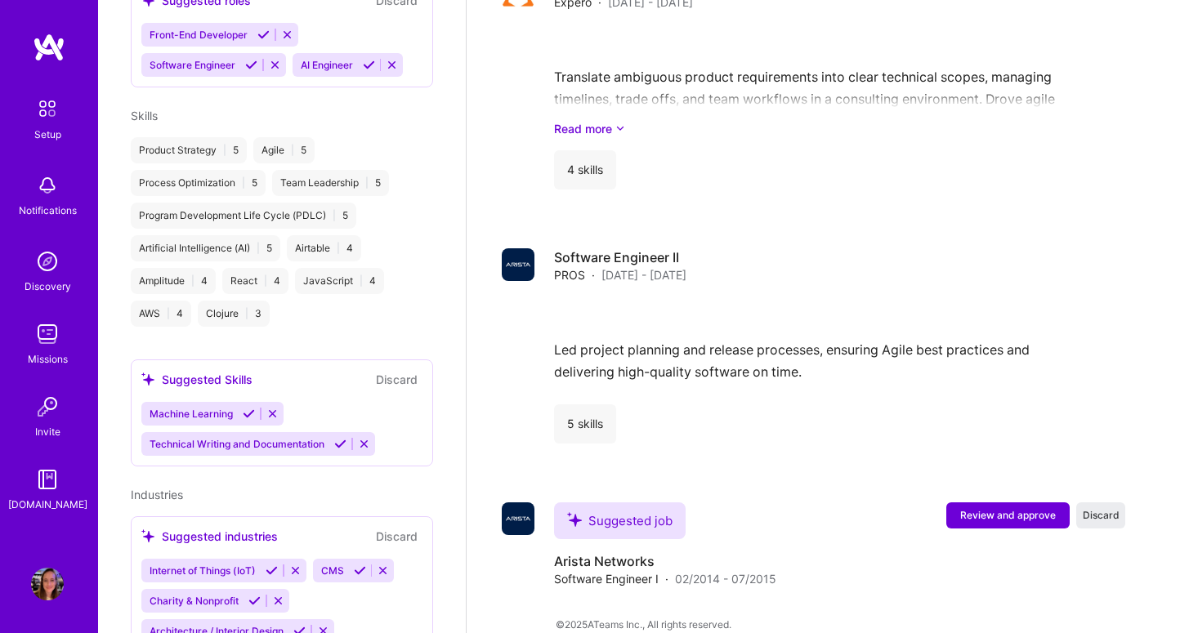
scroll to position [786, 0]
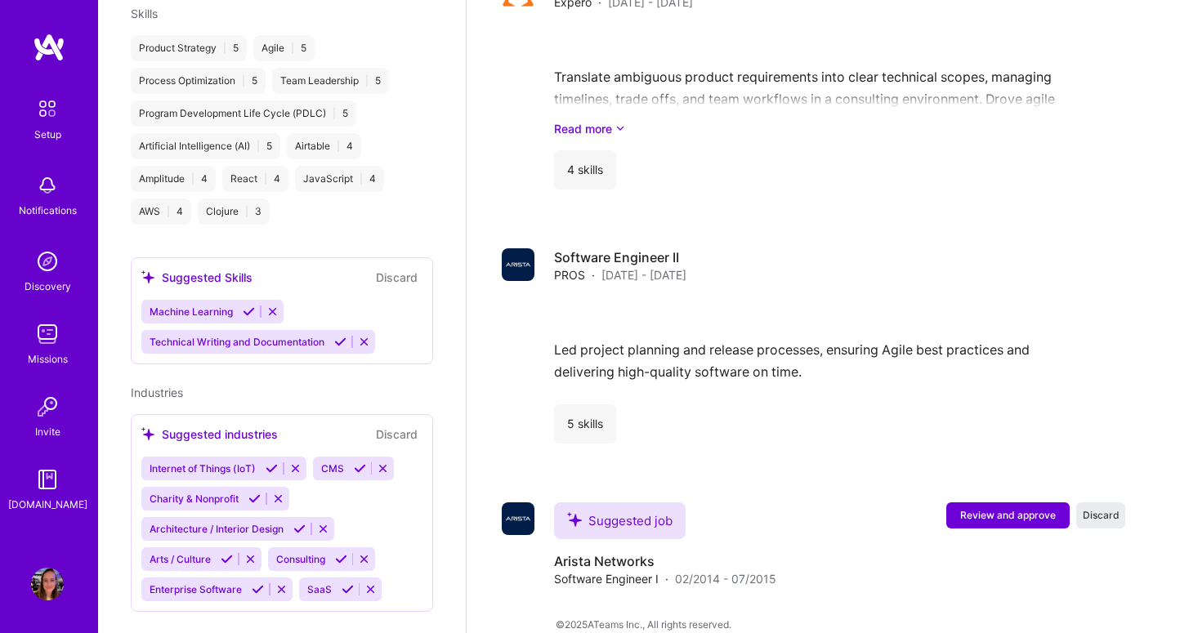
click at [252, 553] on icon at bounding box center [250, 559] width 12 height 12
click at [325, 523] on icon at bounding box center [323, 529] width 12 height 12
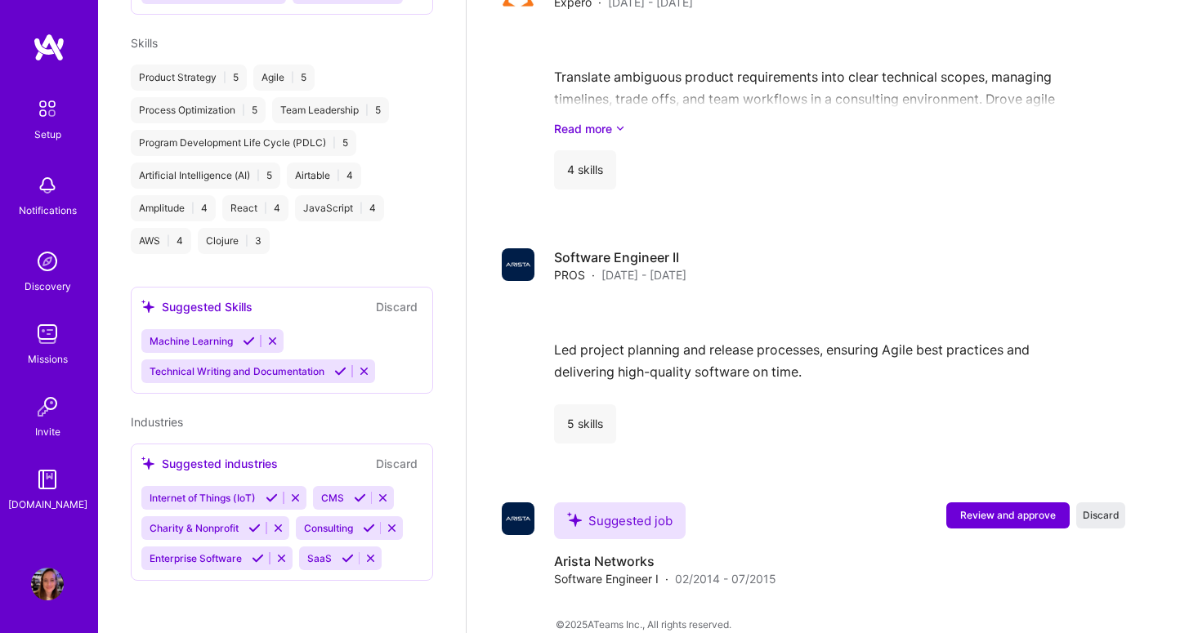
scroll to position [737, 0]
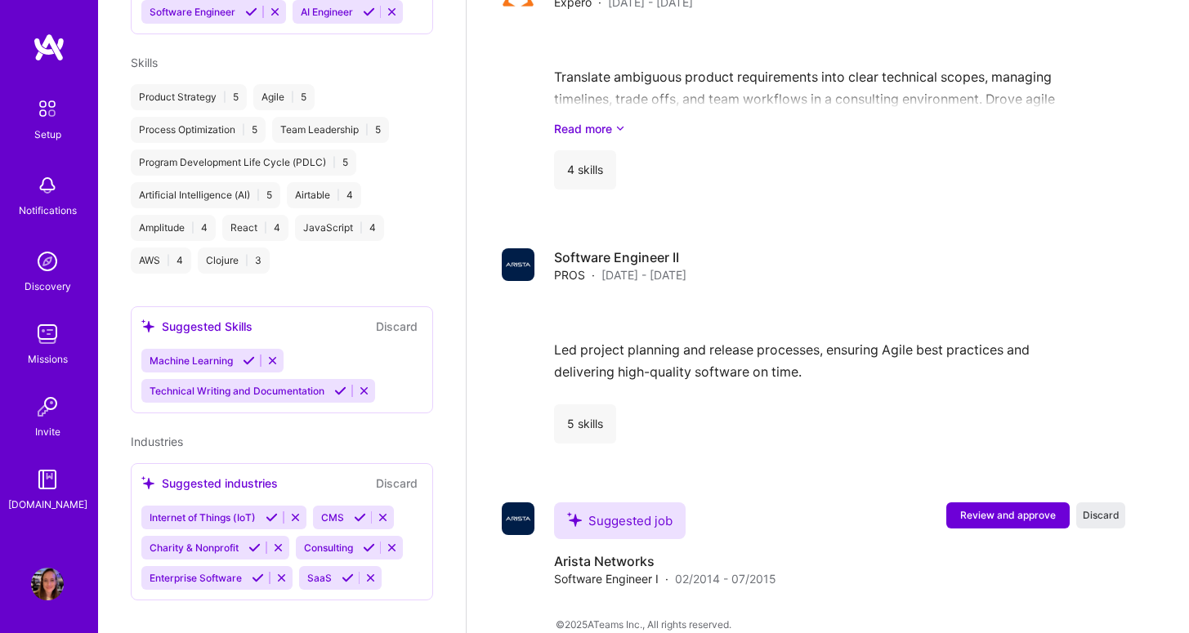
click at [279, 542] on icon at bounding box center [278, 548] width 12 height 12
click at [412, 433] on div "Industries Suggested industries Discard Internet of Things (IoT) CMS Consulting…" at bounding box center [282, 517] width 302 height 168
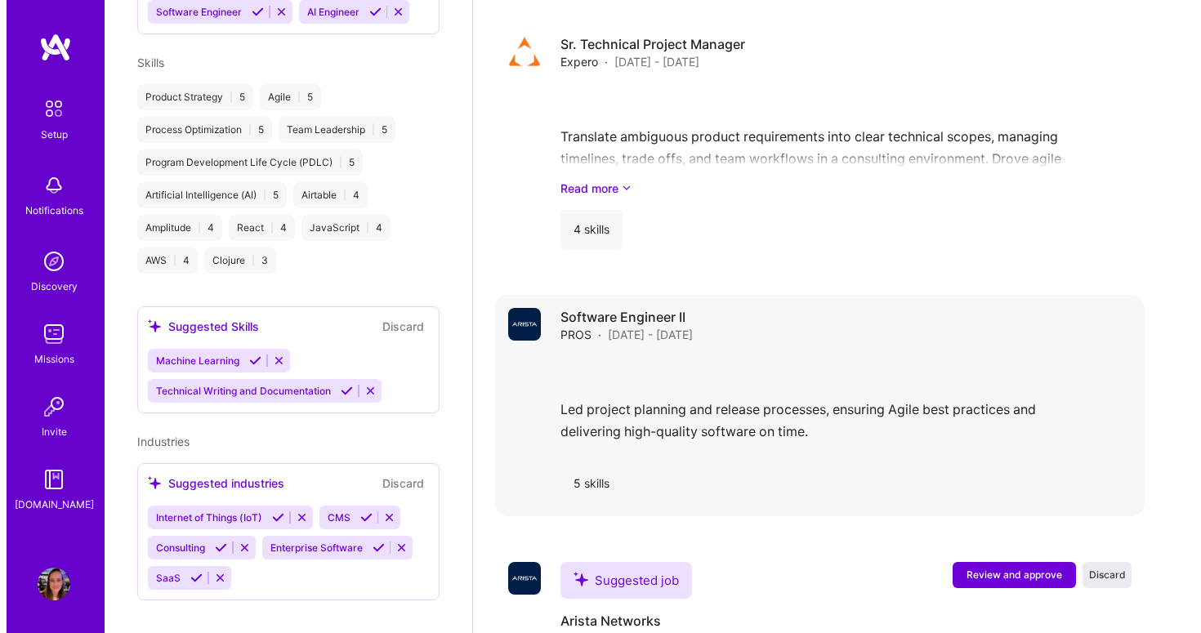
scroll to position [1740, 0]
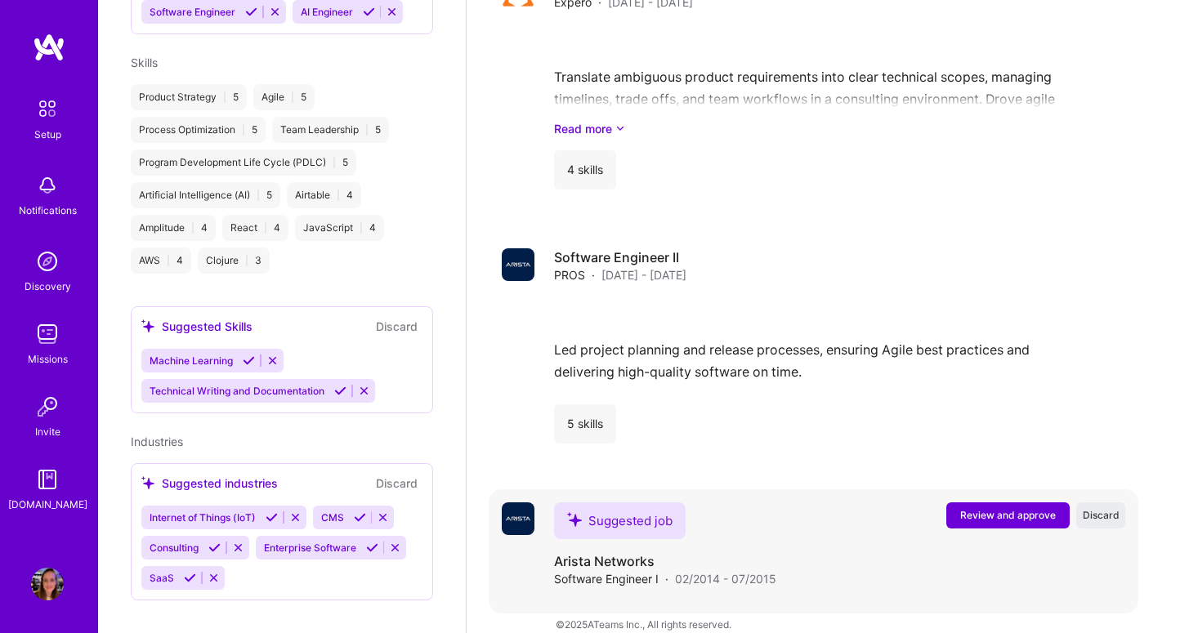
click at [1004, 508] on span "Review and approve" at bounding box center [1008, 515] width 96 height 14
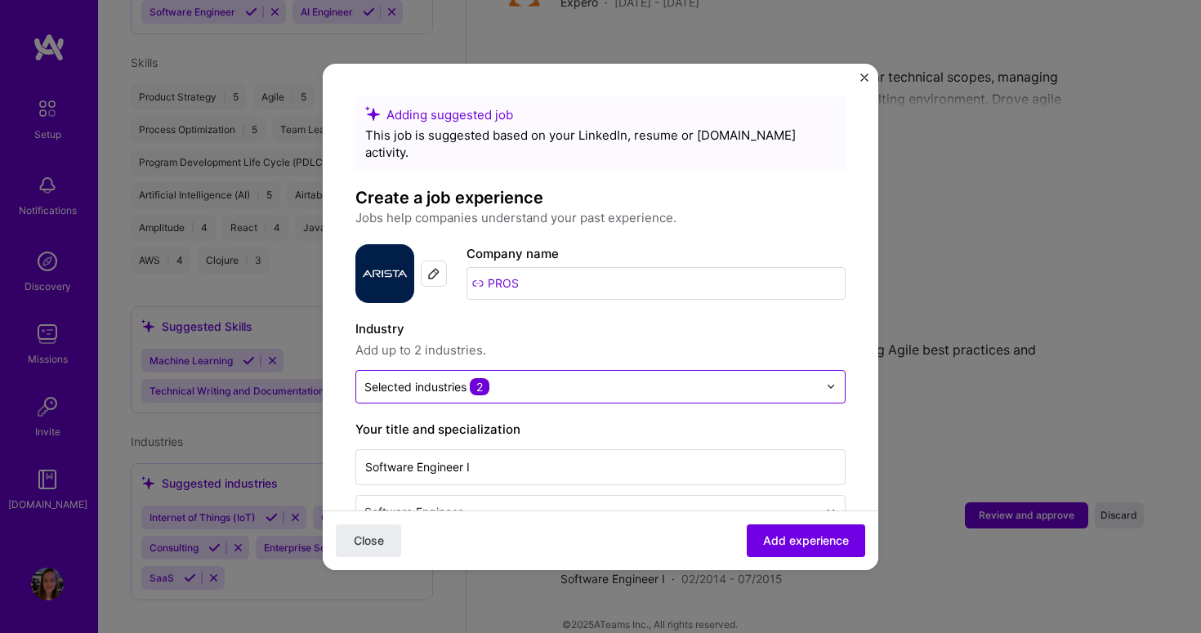
click at [547, 378] on input "text" at bounding box center [592, 386] width 454 height 17
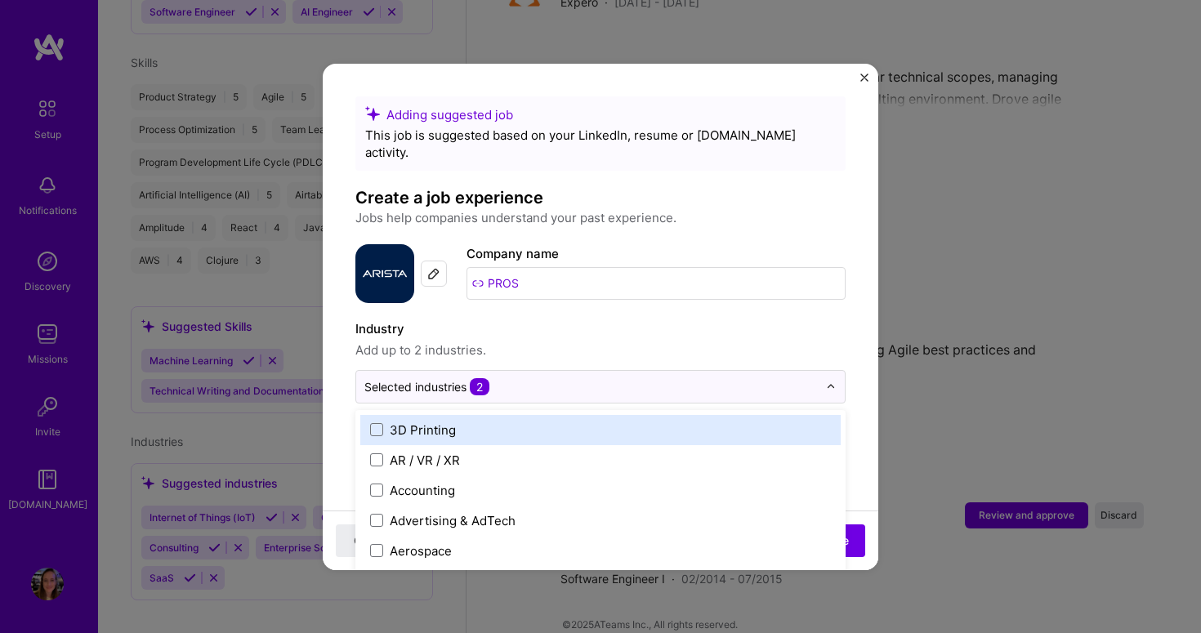
click at [578, 341] on span "Add up to 2 industries." at bounding box center [601, 351] width 490 height 20
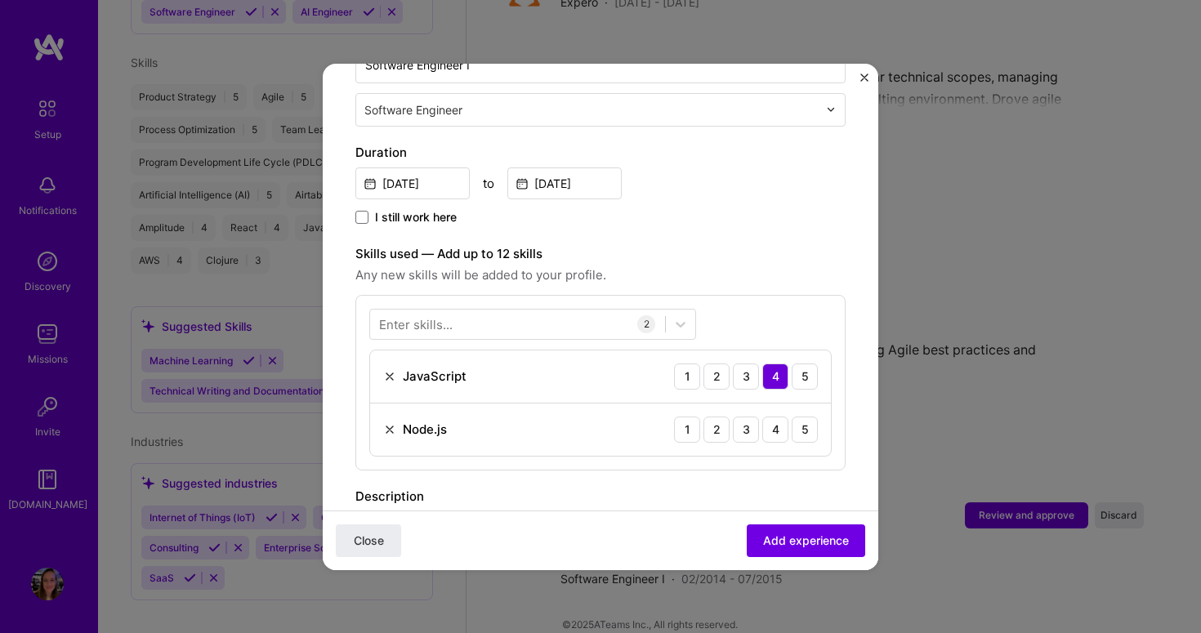
scroll to position [405, 0]
click at [767, 414] on div "4" at bounding box center [776, 427] width 26 height 26
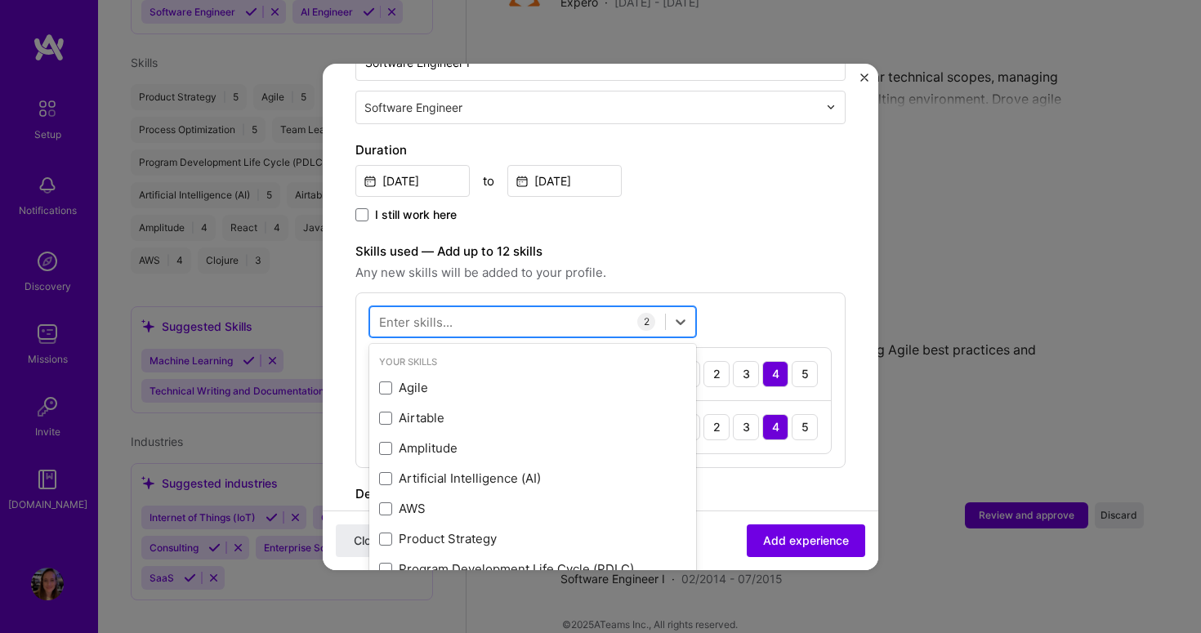
click at [517, 308] on div at bounding box center [517, 321] width 295 height 27
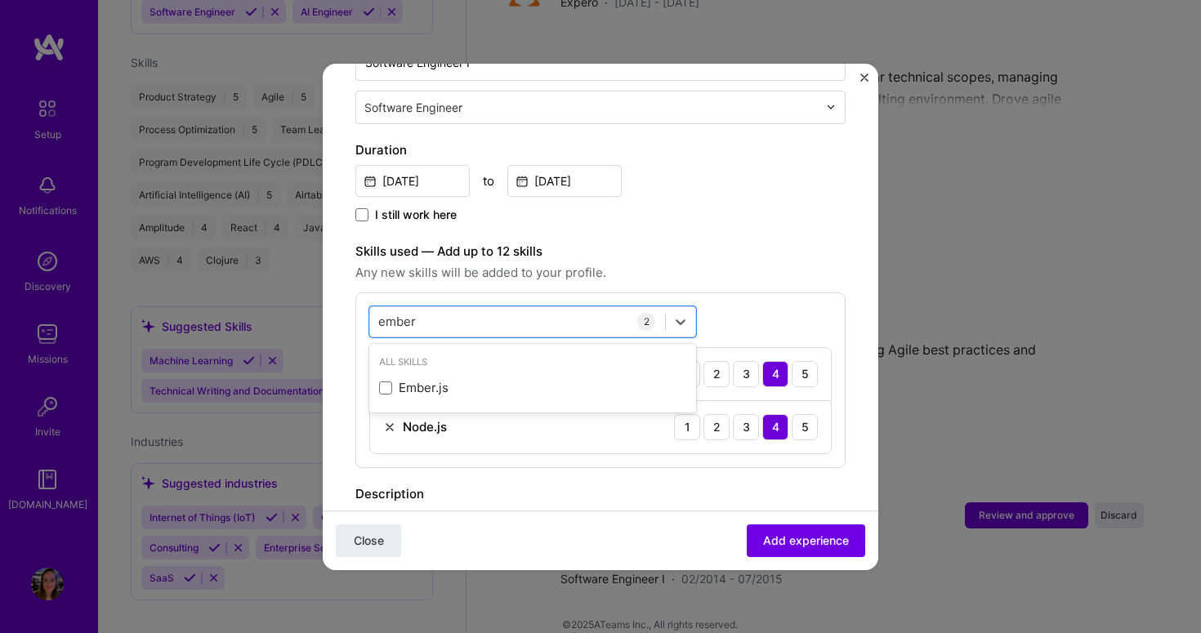
click at [512, 387] on div "All Skills Ember.js" at bounding box center [532, 378] width 327 height 63
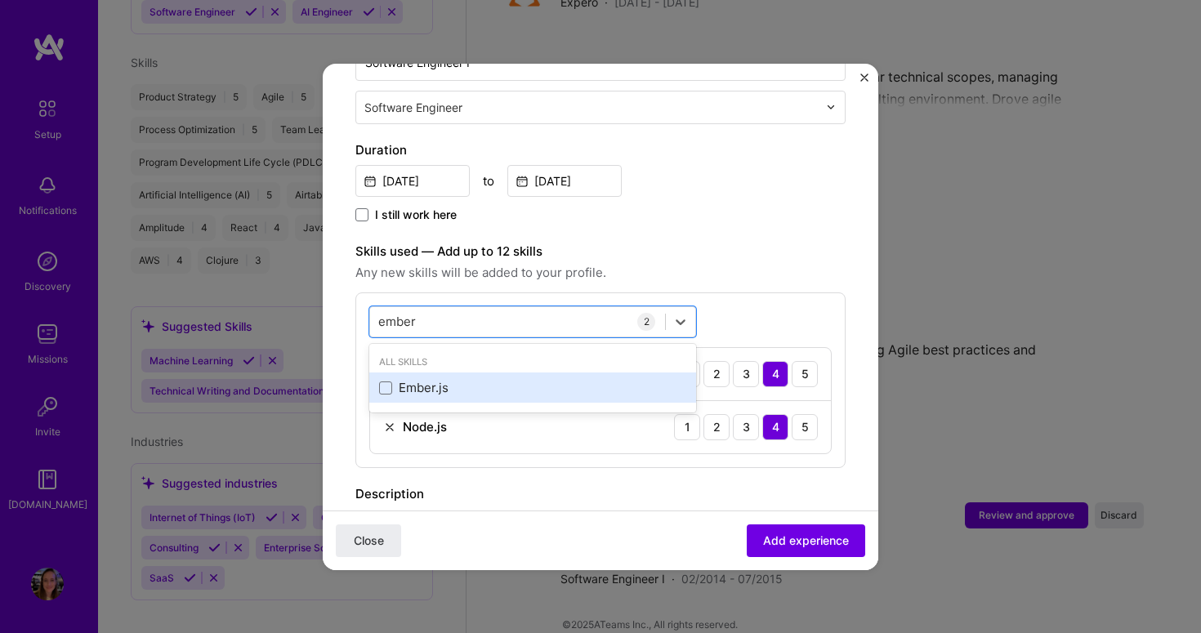
click at [507, 379] on div "Ember.js" at bounding box center [532, 387] width 307 height 17
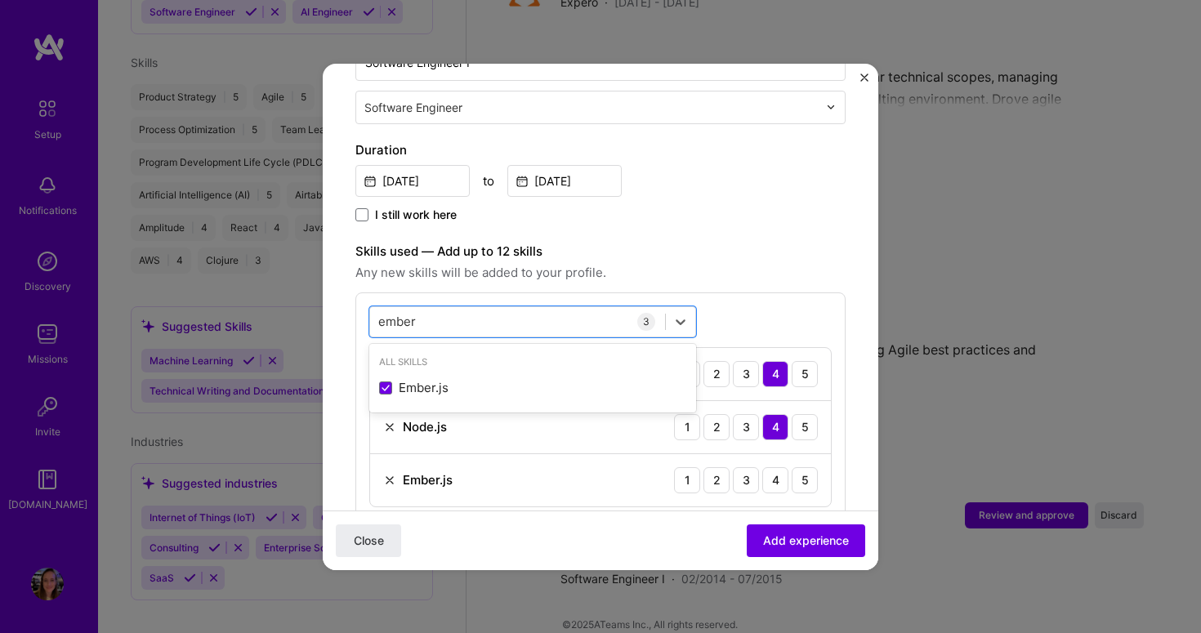
type input "ember"
click at [830, 270] on div "Skills used — Add up to 12 skills Any new skills will be added to your profile.…" at bounding box center [601, 382] width 490 height 280
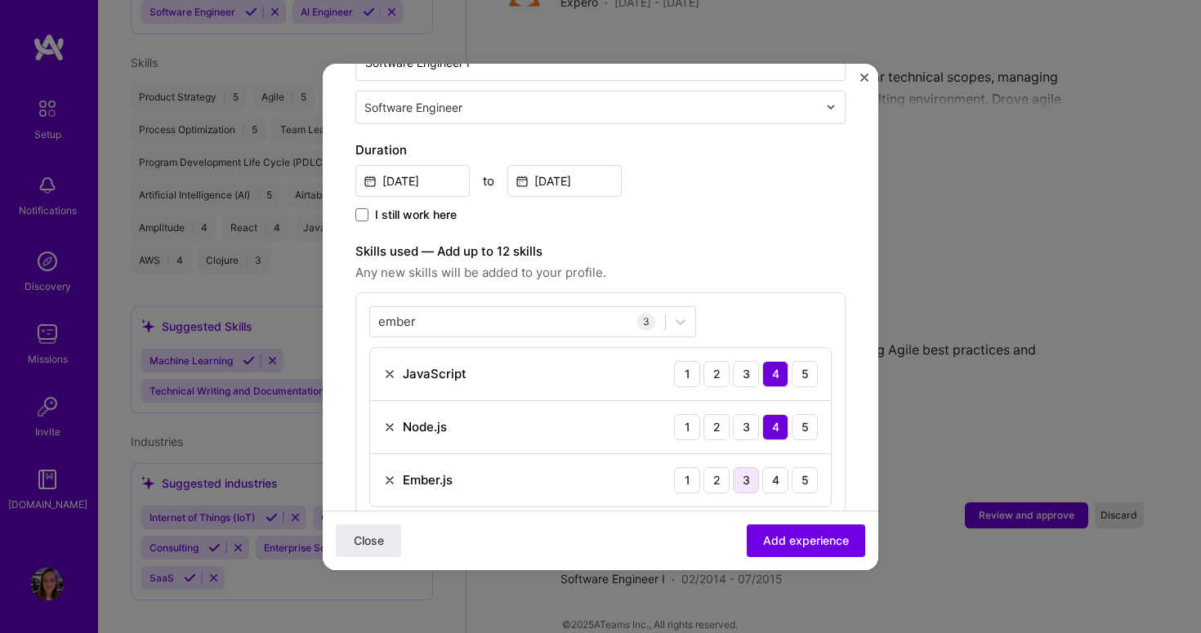
click at [733, 468] on div "3" at bounding box center [746, 481] width 26 height 26
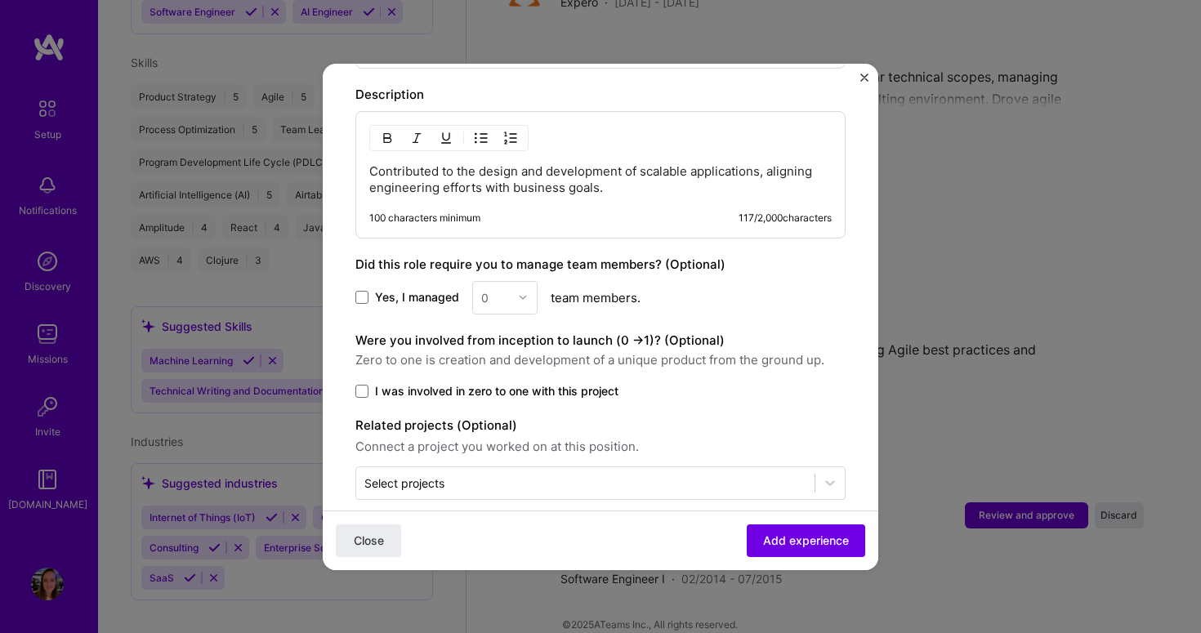
scroll to position [862, 0]
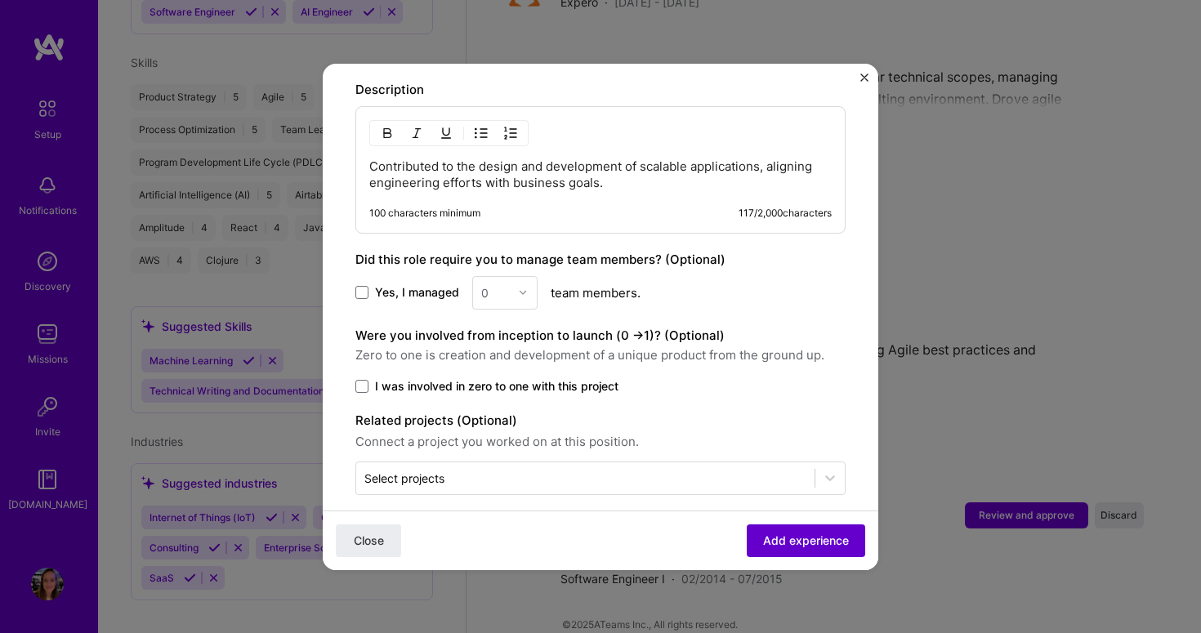
click at [766, 536] on span "Add experience" at bounding box center [806, 540] width 86 height 16
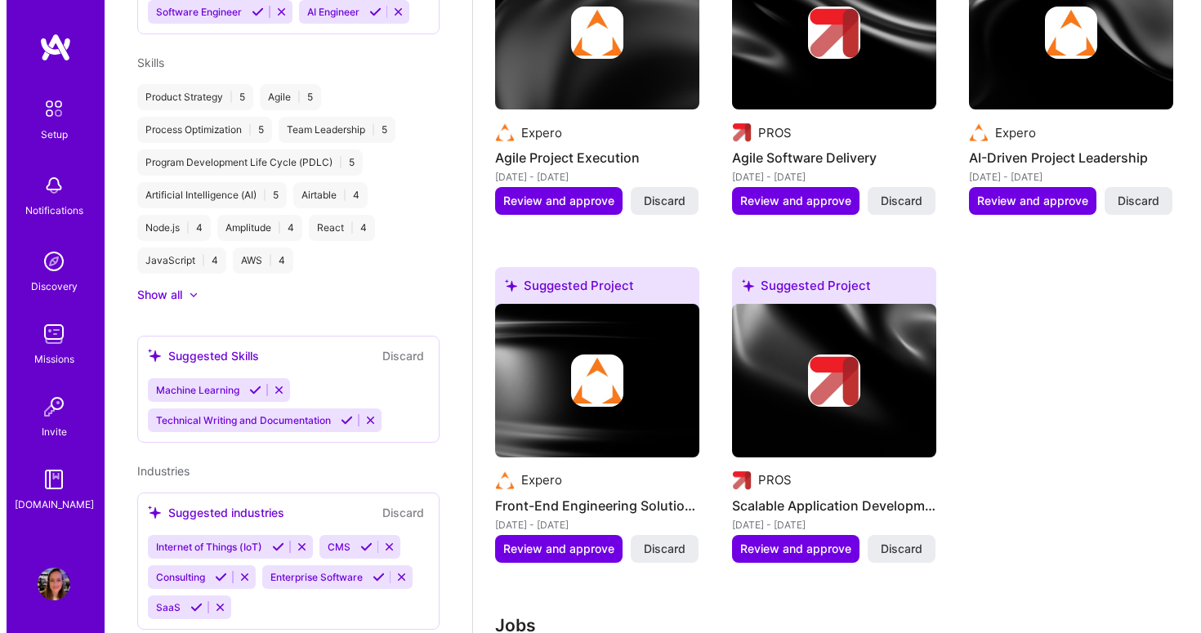
scroll to position [494, 0]
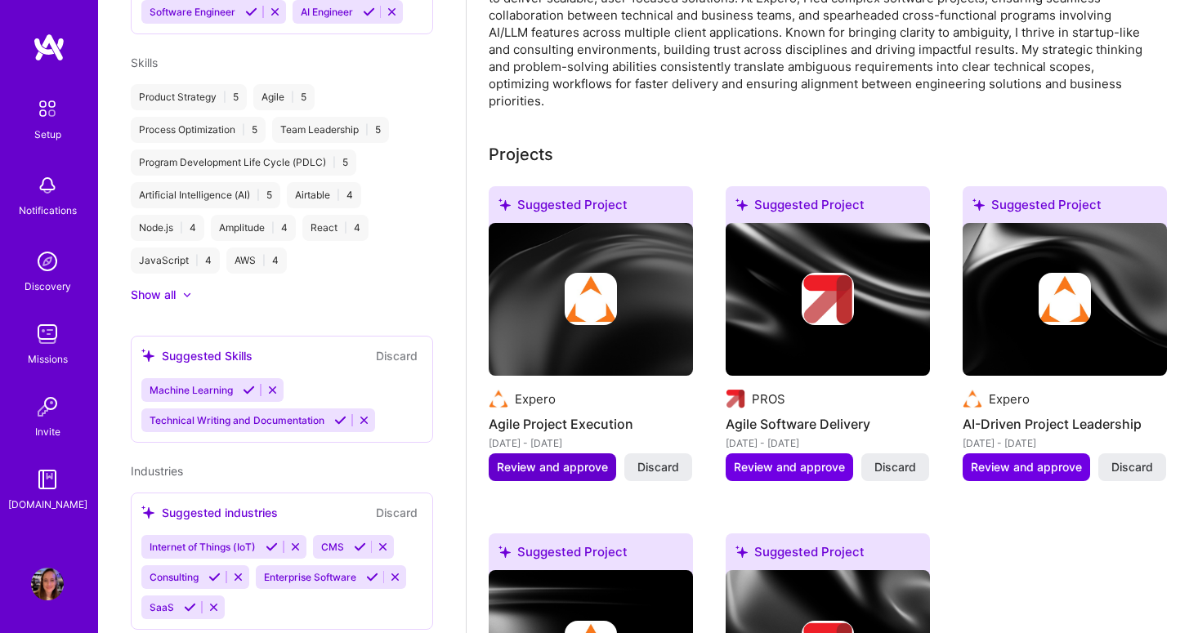
click at [548, 459] on span "Review and approve" at bounding box center [552, 467] width 111 height 16
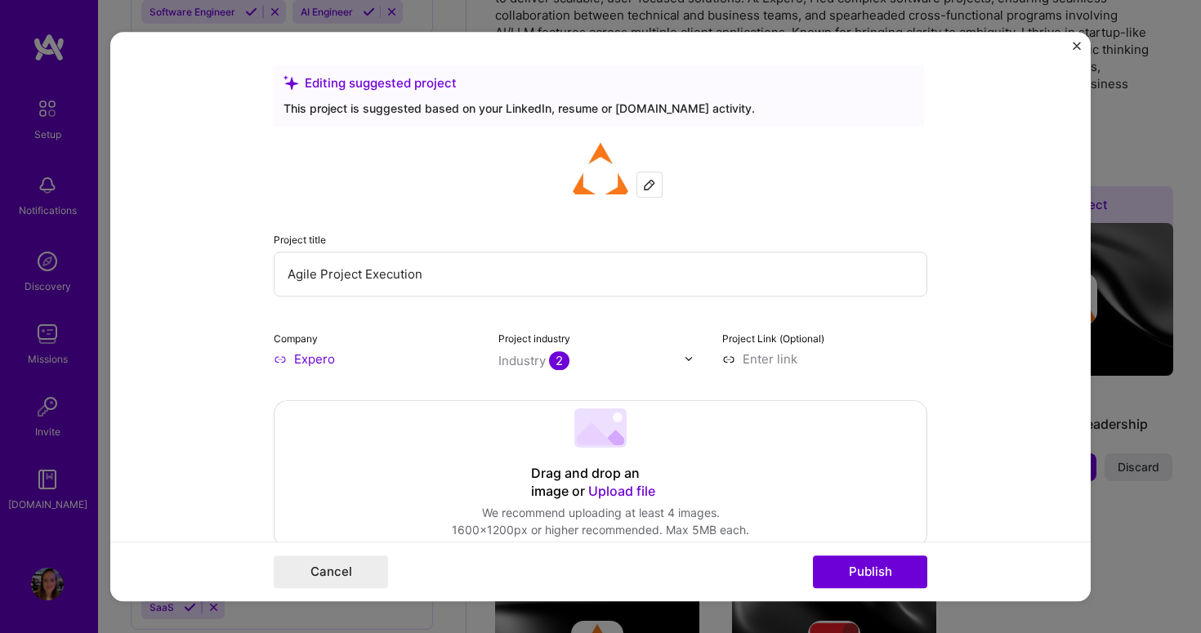
click at [812, 363] on input at bounding box center [825, 359] width 205 height 17
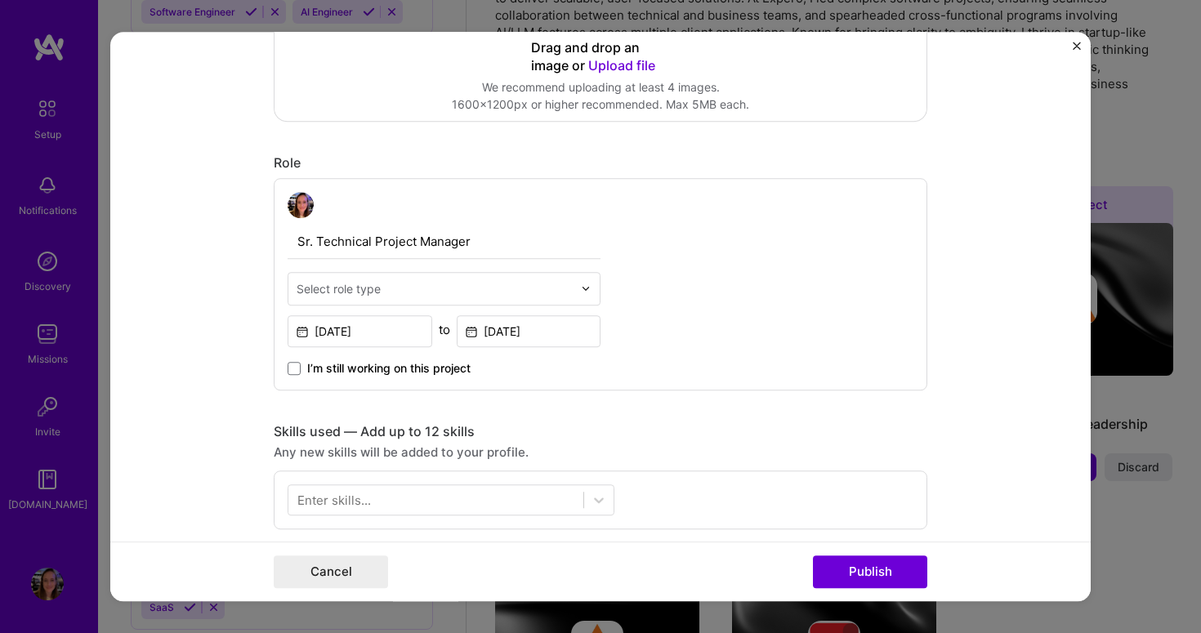
scroll to position [445, 0]
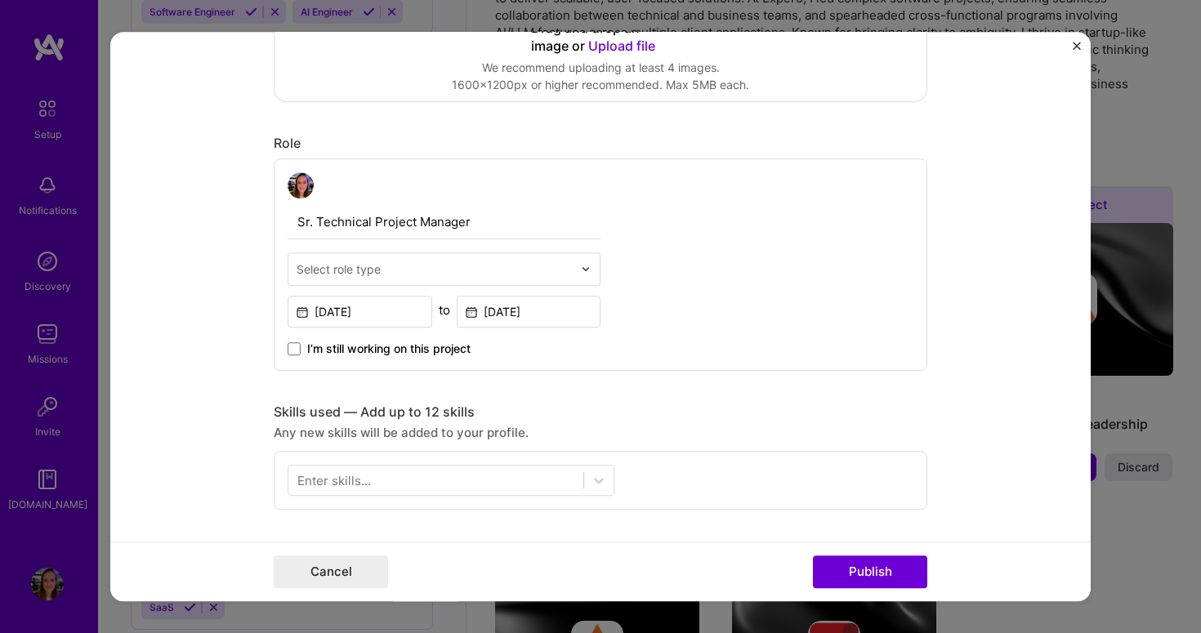
click at [407, 264] on input "text" at bounding box center [435, 269] width 276 height 17
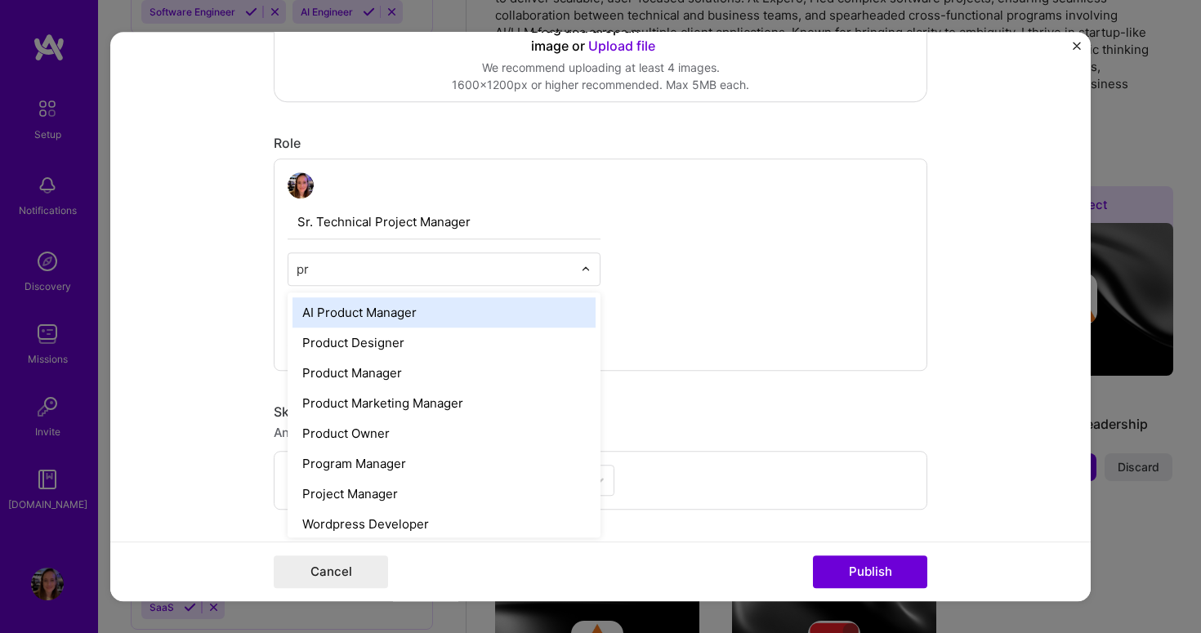
type input "pro"
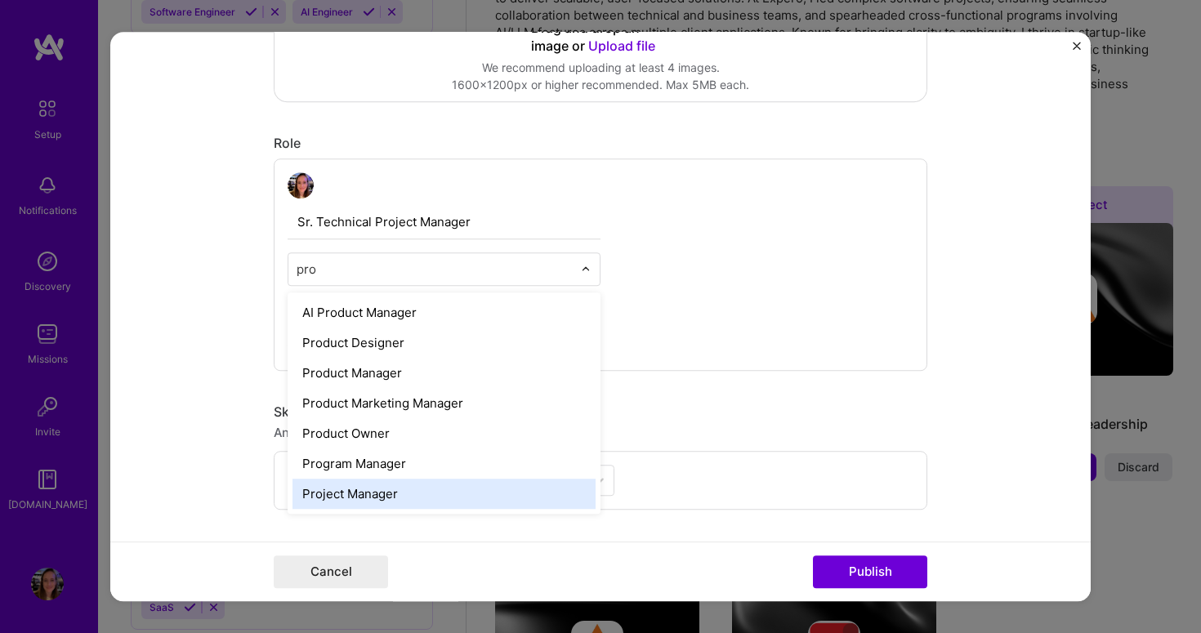
click at [435, 494] on div "Project Manager" at bounding box center [444, 494] width 303 height 30
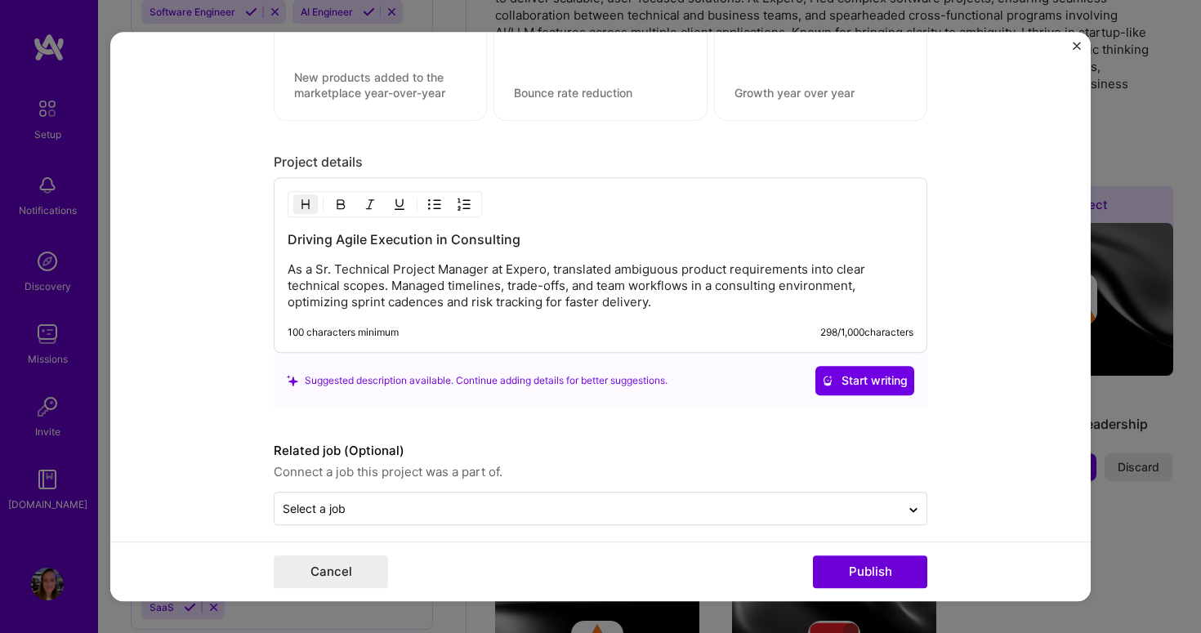
scroll to position [1265, 0]
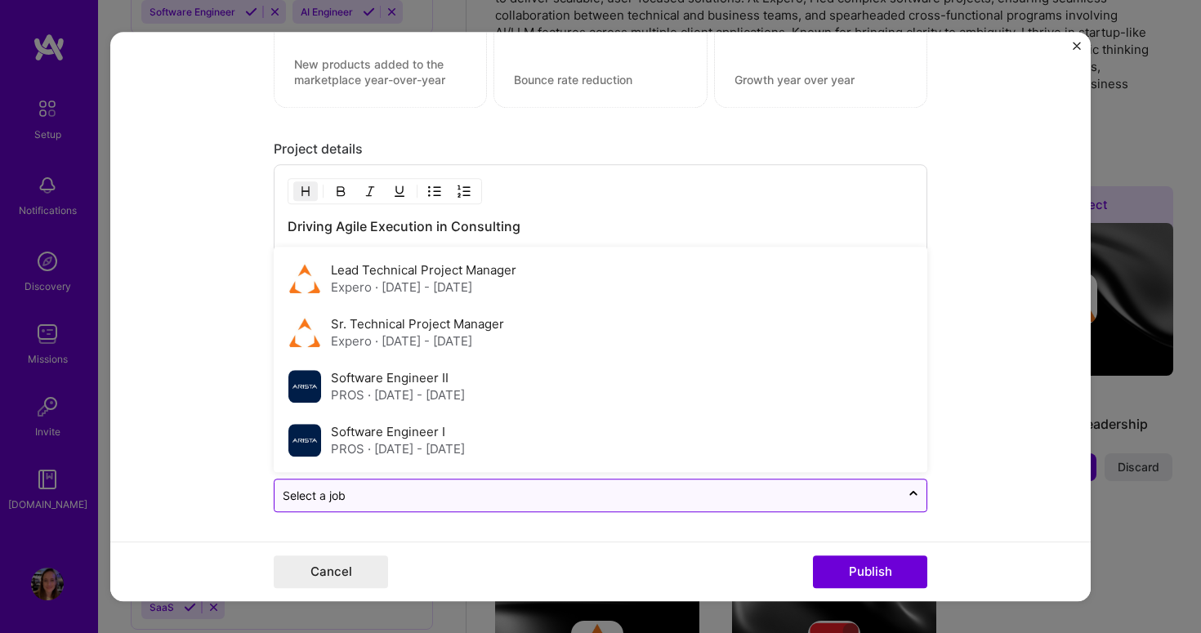
click at [622, 495] on input "text" at bounding box center [588, 495] width 610 height 17
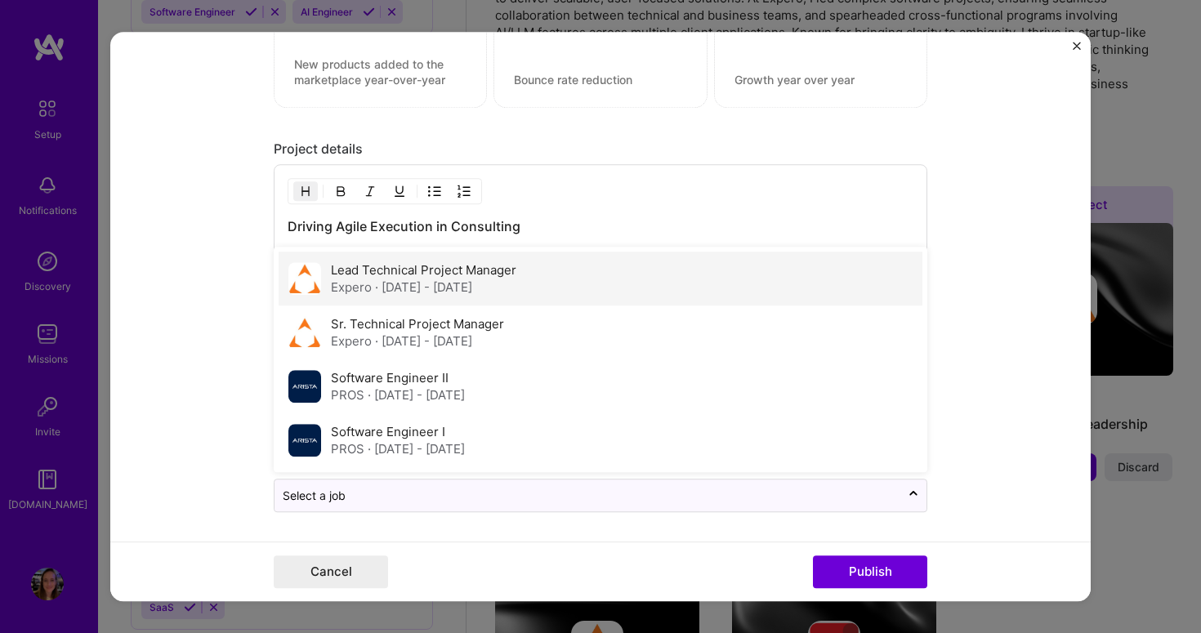
click at [557, 277] on div "Lead Technical Project Manager Expero · [DATE] - [DATE]" at bounding box center [601, 279] width 644 height 54
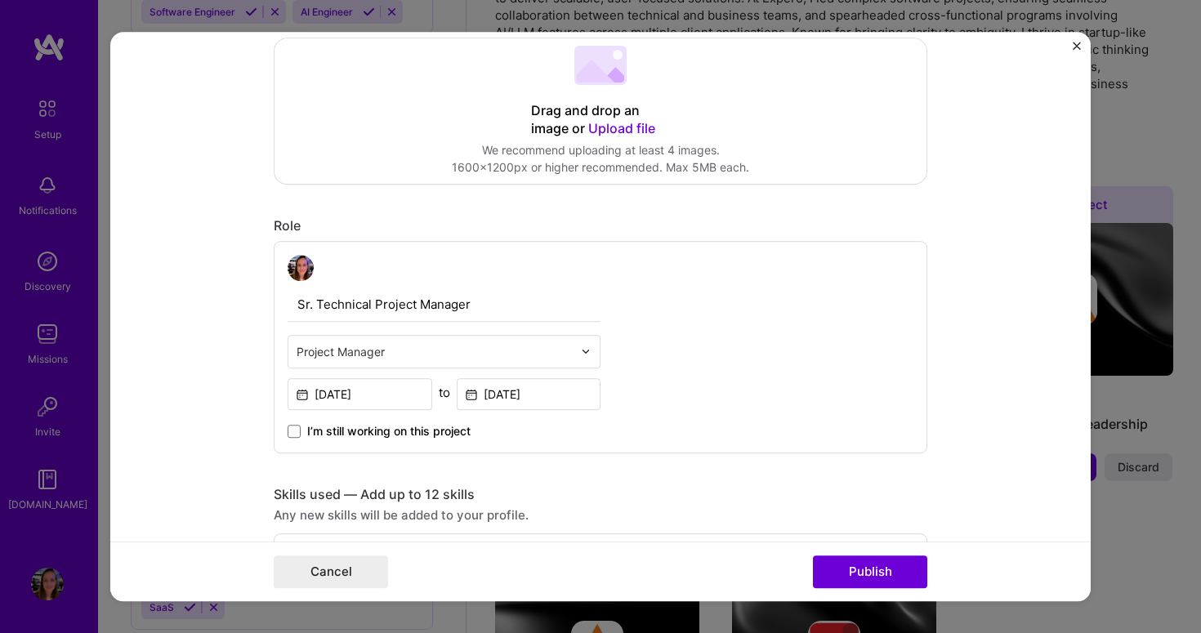
scroll to position [0, 0]
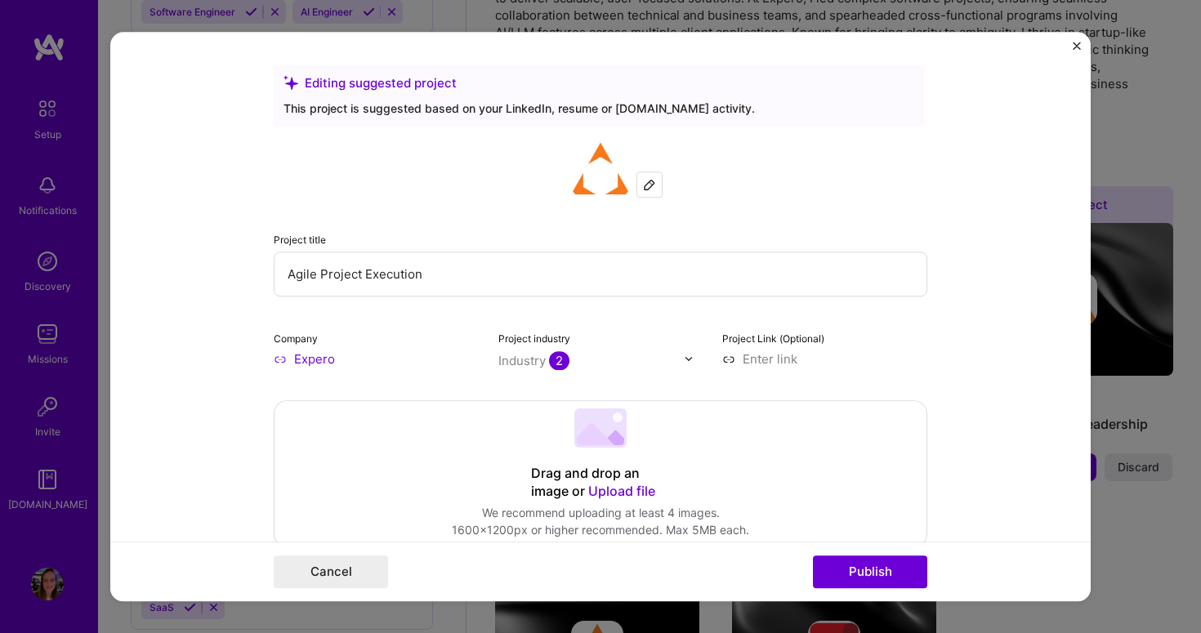
click at [1073, 46] on img "Close" at bounding box center [1077, 46] width 8 height 8
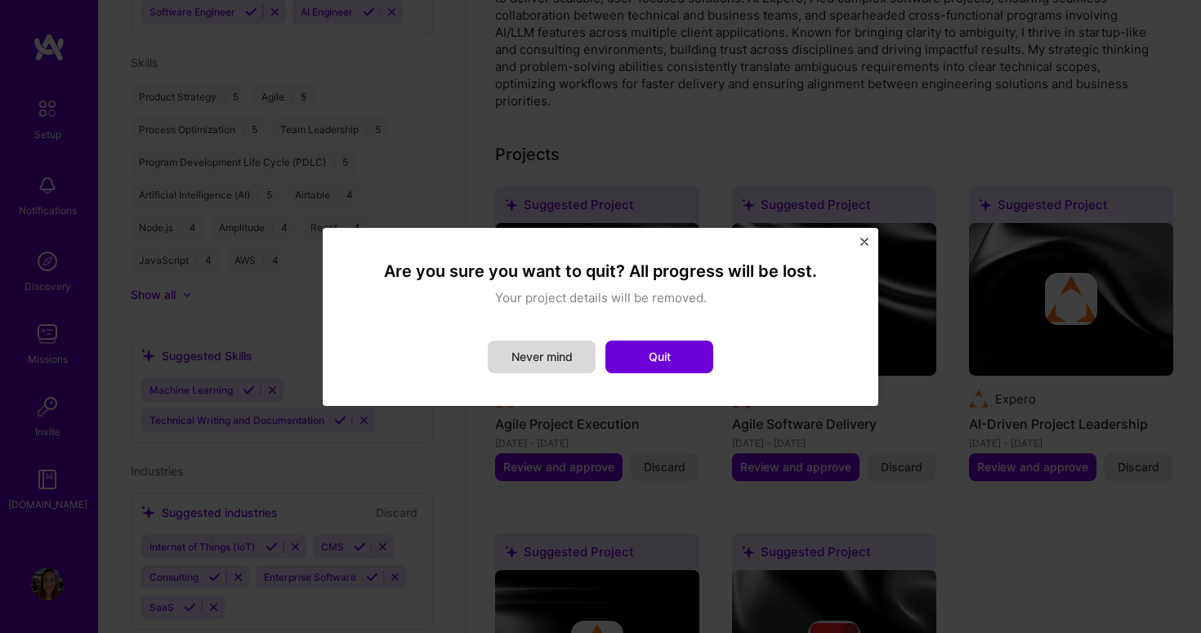
click at [582, 364] on button "Never mind" at bounding box center [542, 357] width 108 height 33
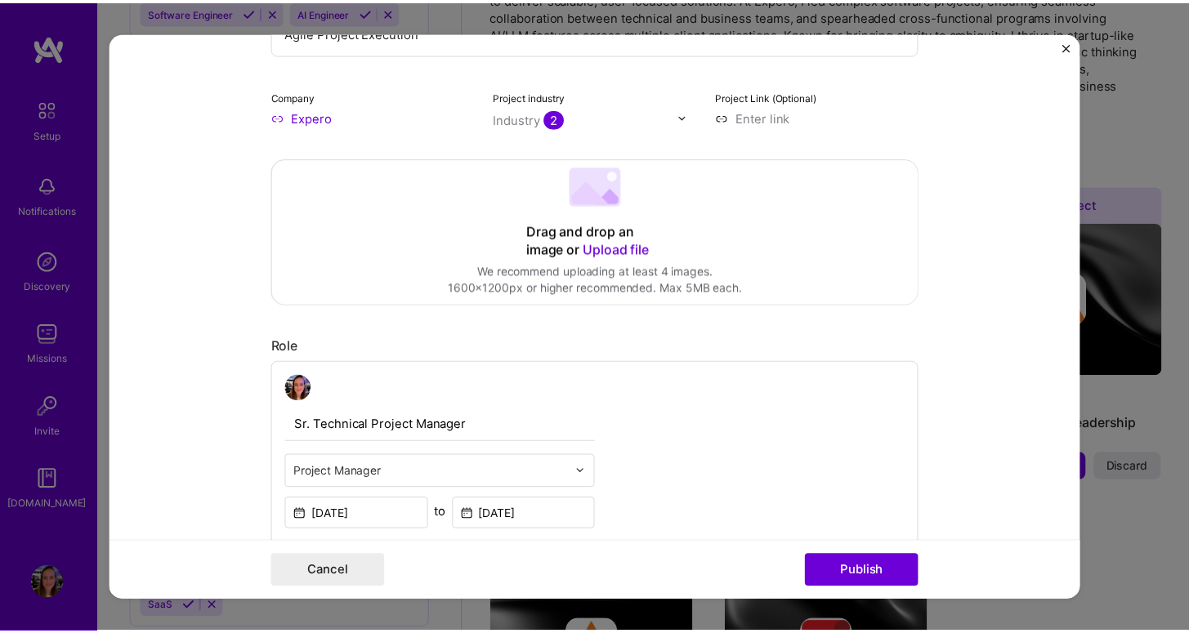
scroll to position [707, 0]
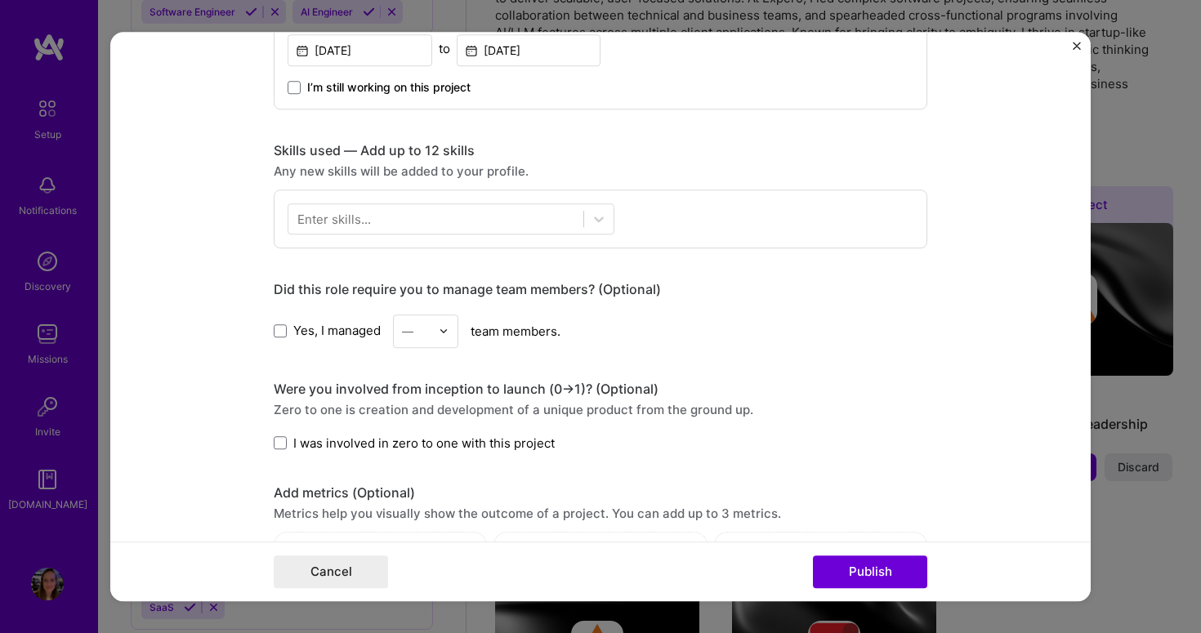
click at [373, 553] on div "Cancel Publish" at bounding box center [600, 572] width 981 height 60
click at [321, 565] on button "Cancel" at bounding box center [331, 572] width 114 height 33
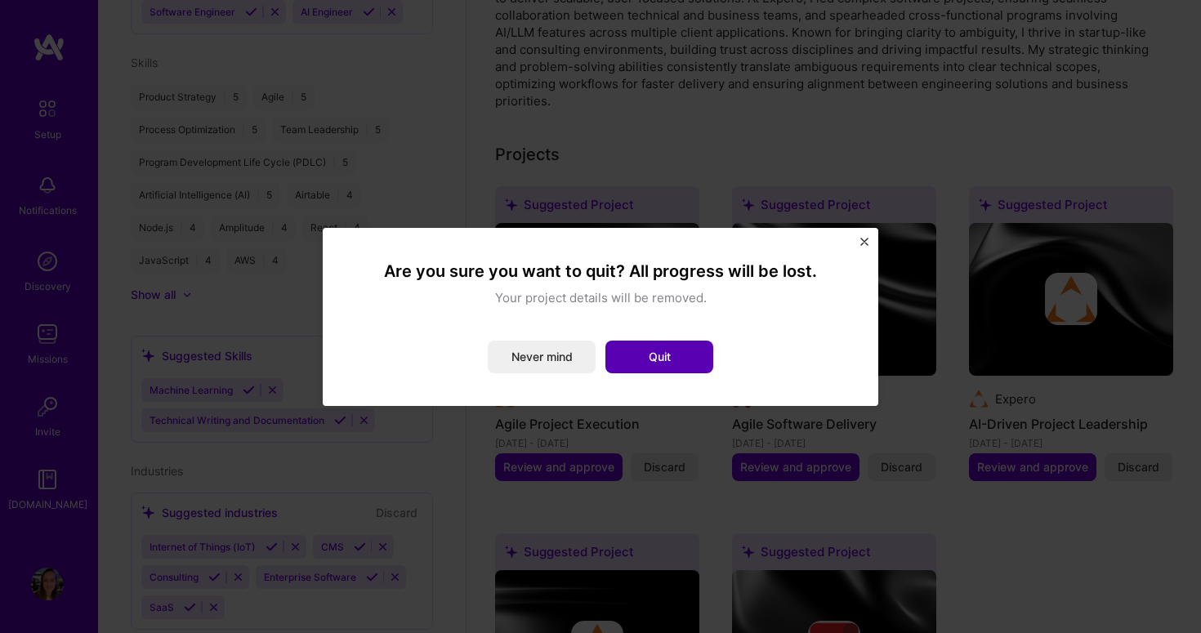
click at [639, 364] on button "Quit" at bounding box center [660, 357] width 108 height 33
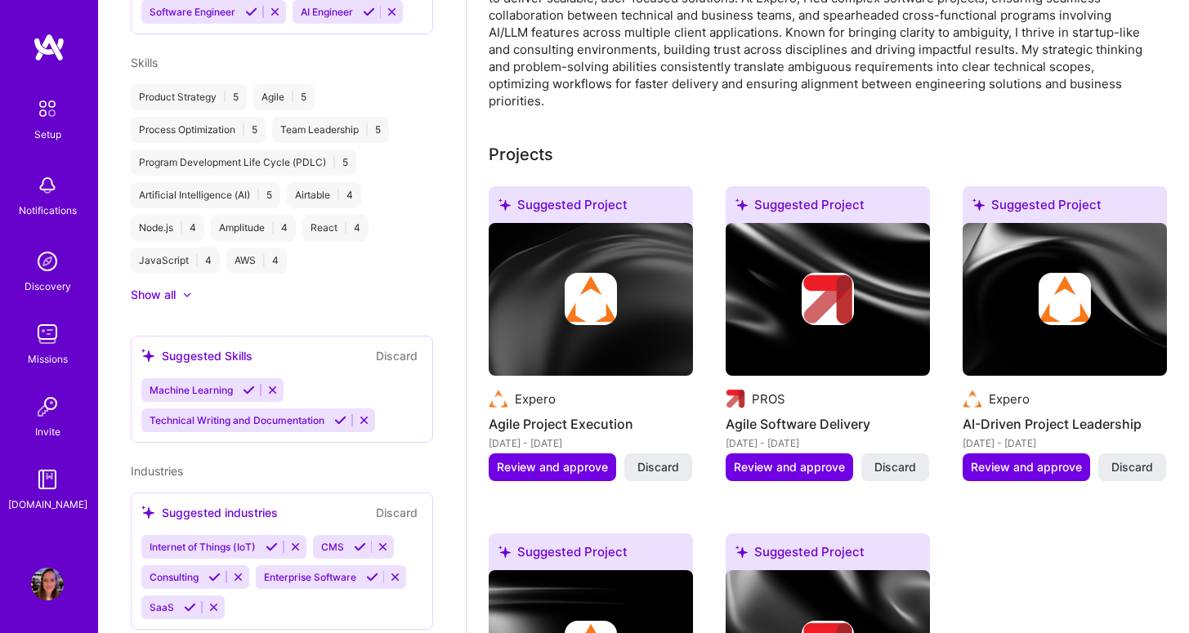
scroll to position [0, 0]
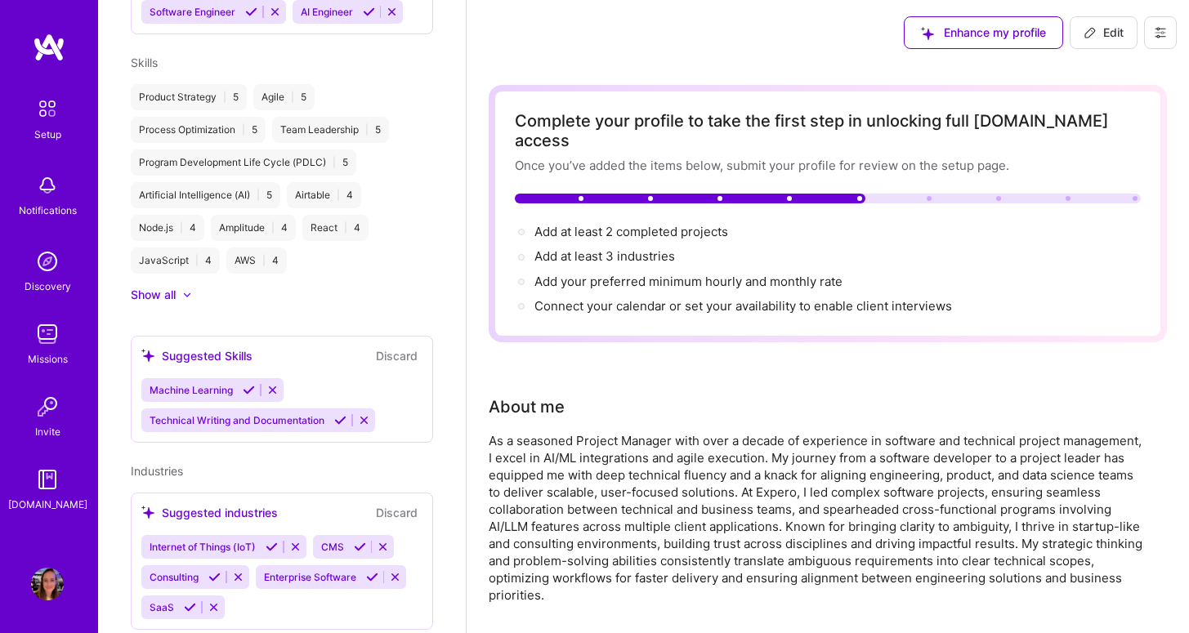
click at [243, 504] on div "Suggested industries" at bounding box center [209, 512] width 136 height 17
click at [157, 464] on span "Industries" at bounding box center [157, 471] width 52 height 14
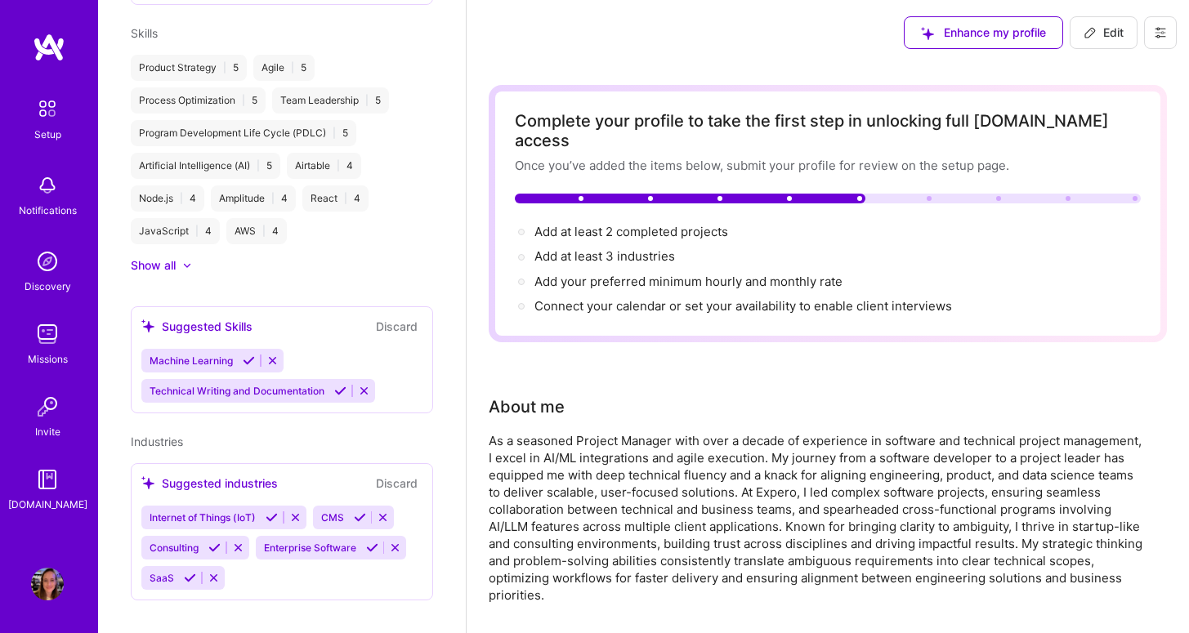
click at [195, 257] on div "Show all" at bounding box center [282, 265] width 302 height 16
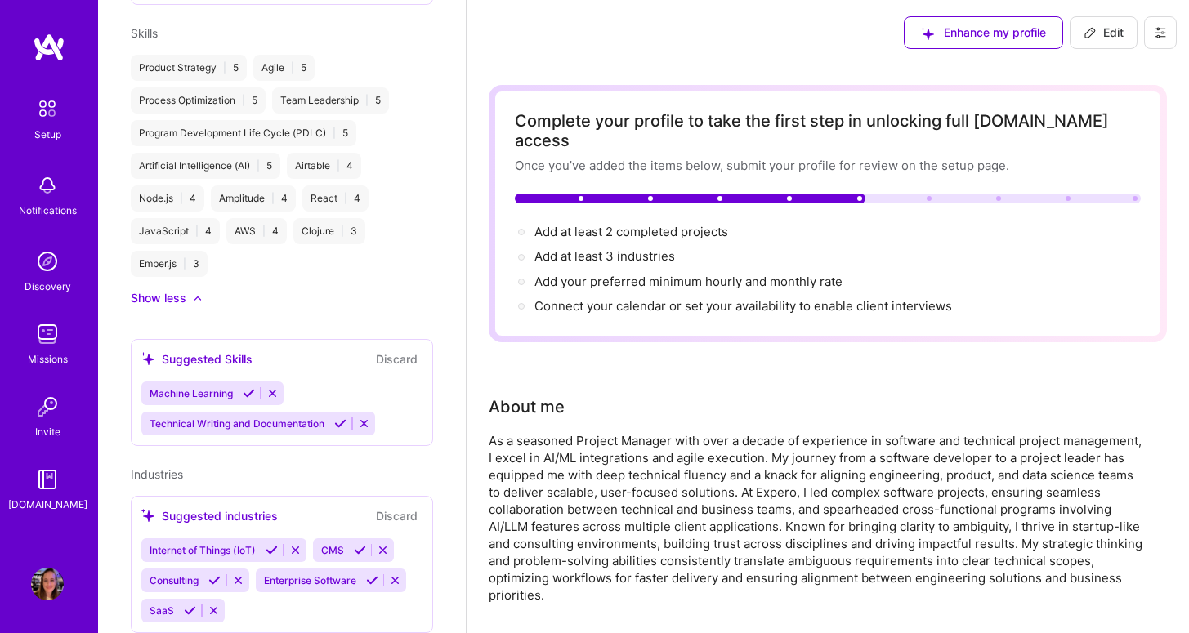
click at [197, 293] on div at bounding box center [198, 298] width 10 height 10
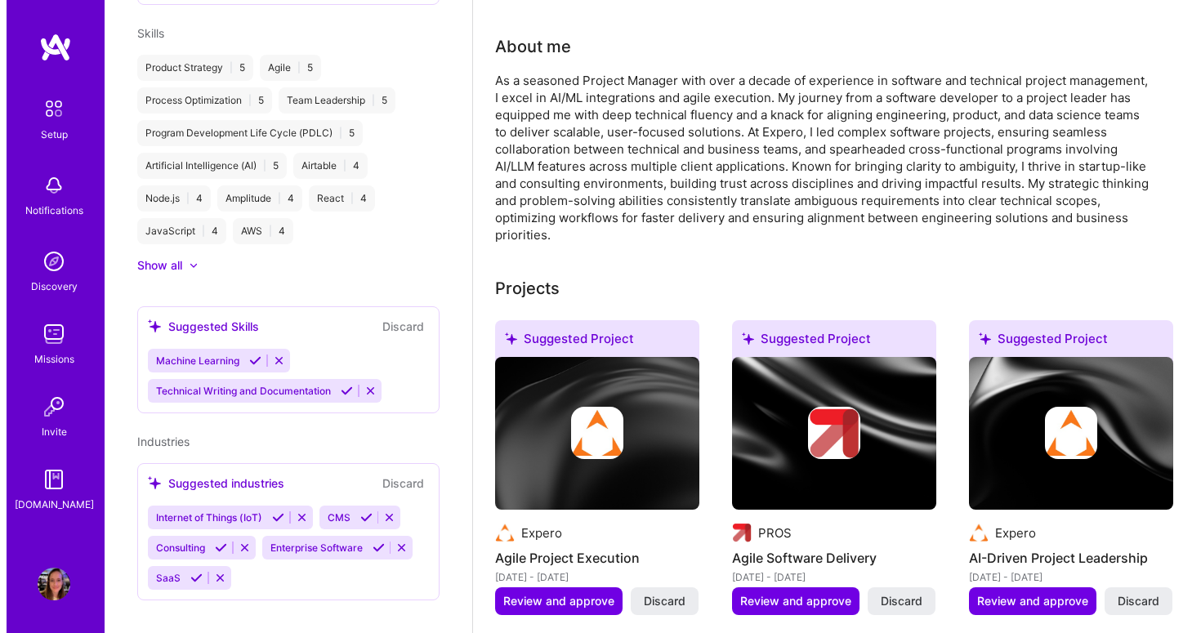
scroll to position [515, 0]
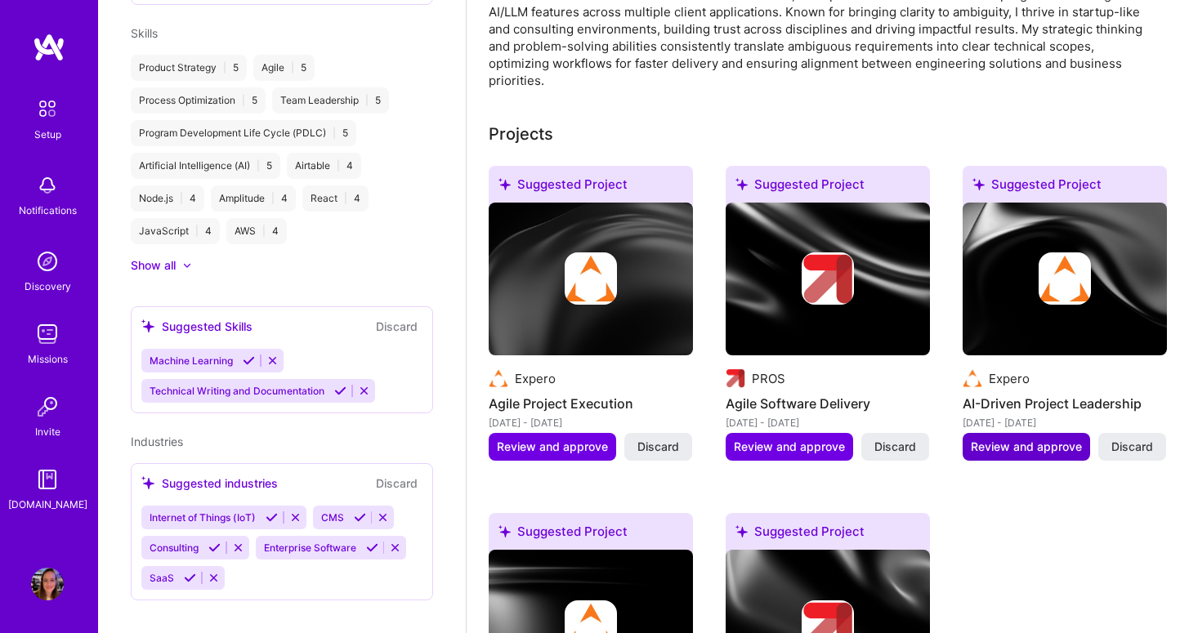
click at [1035, 439] on span "Review and approve" at bounding box center [1026, 447] width 111 height 16
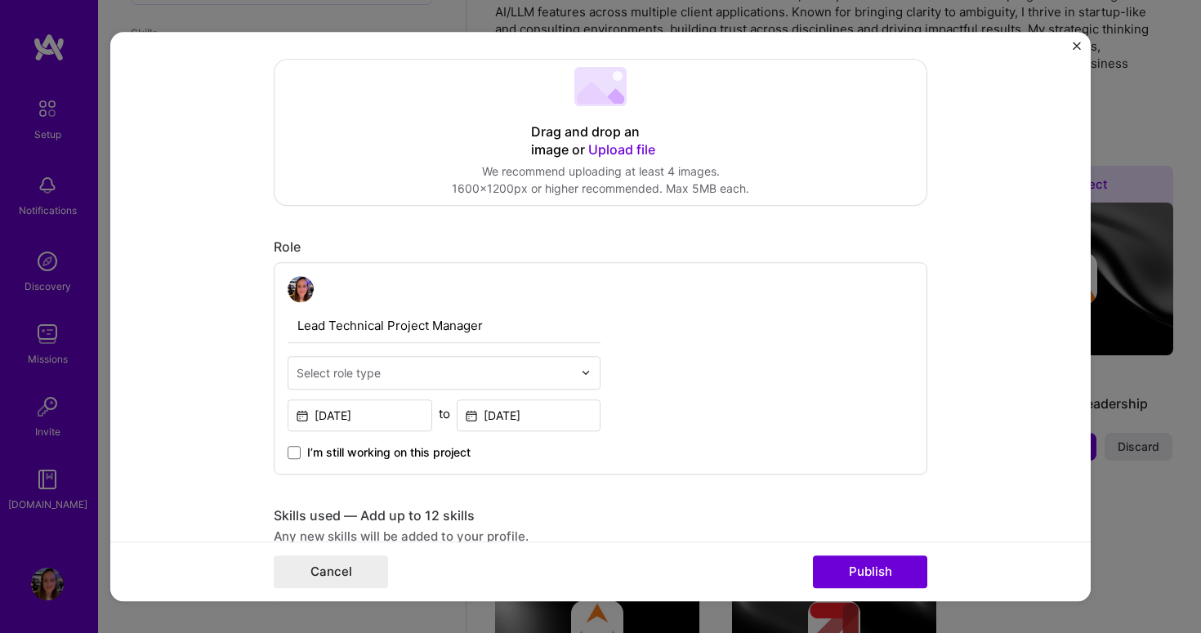
scroll to position [342, 0]
click at [405, 373] on input "text" at bounding box center [435, 372] width 276 height 17
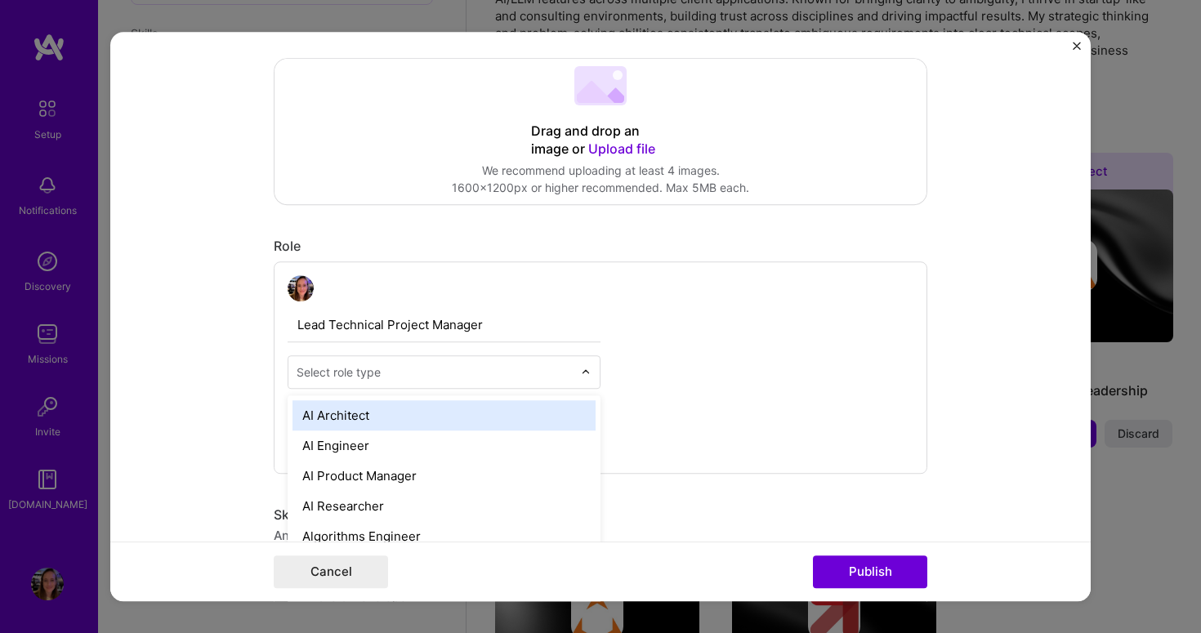
scroll to position [529, 0]
type input "proj"
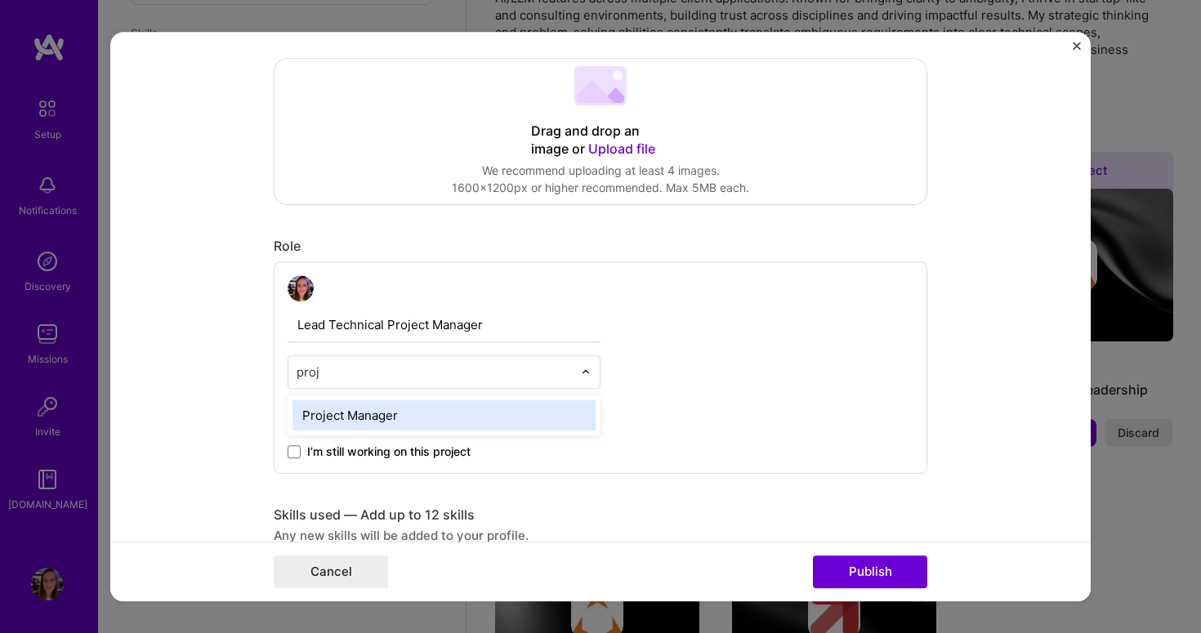
click at [414, 404] on div "Project Manager" at bounding box center [444, 415] width 303 height 30
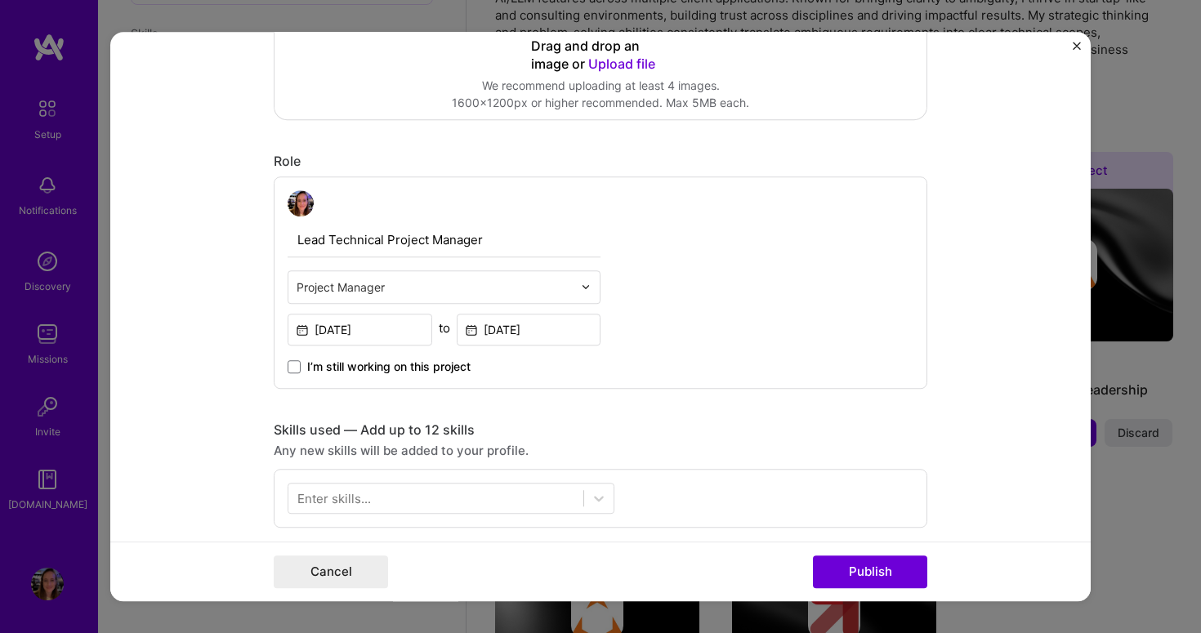
scroll to position [593, 0]
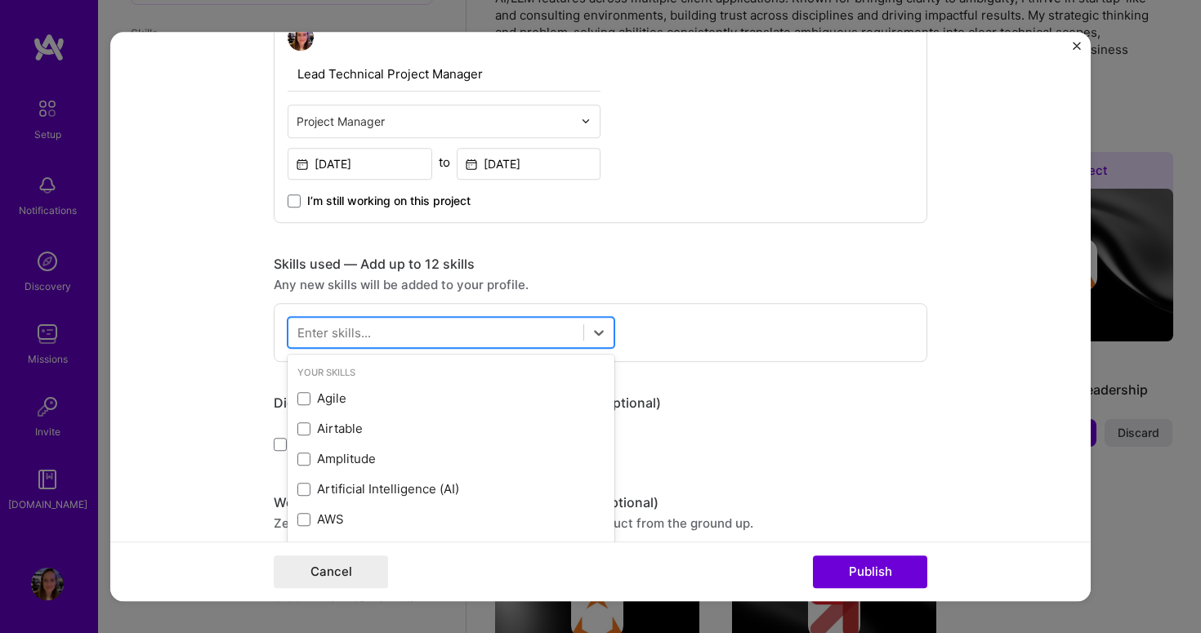
click at [385, 324] on div at bounding box center [436, 332] width 295 height 27
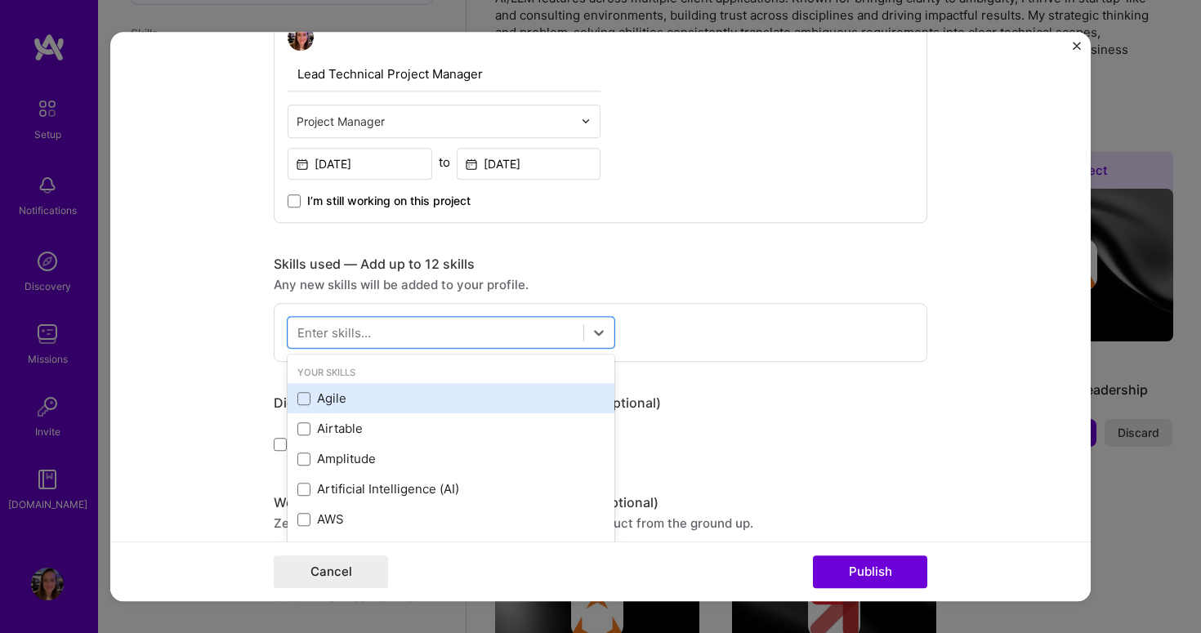
click at [351, 395] on div "Agile" at bounding box center [451, 399] width 307 height 17
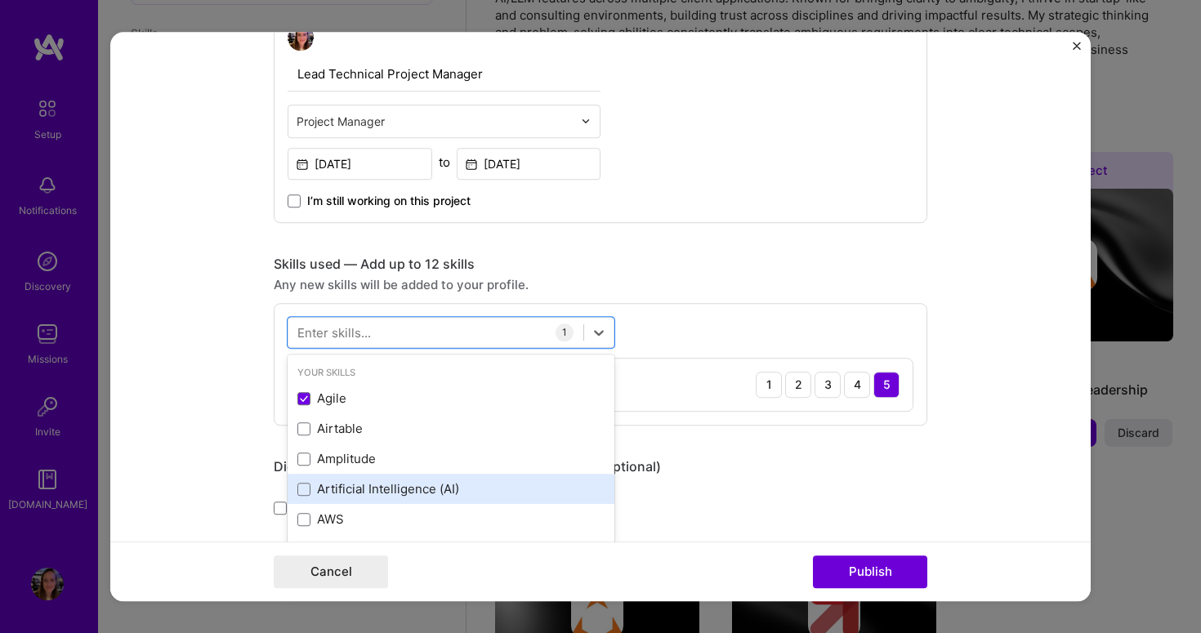
click at [380, 486] on div "Artificial Intelligence (AI)" at bounding box center [451, 489] width 307 height 17
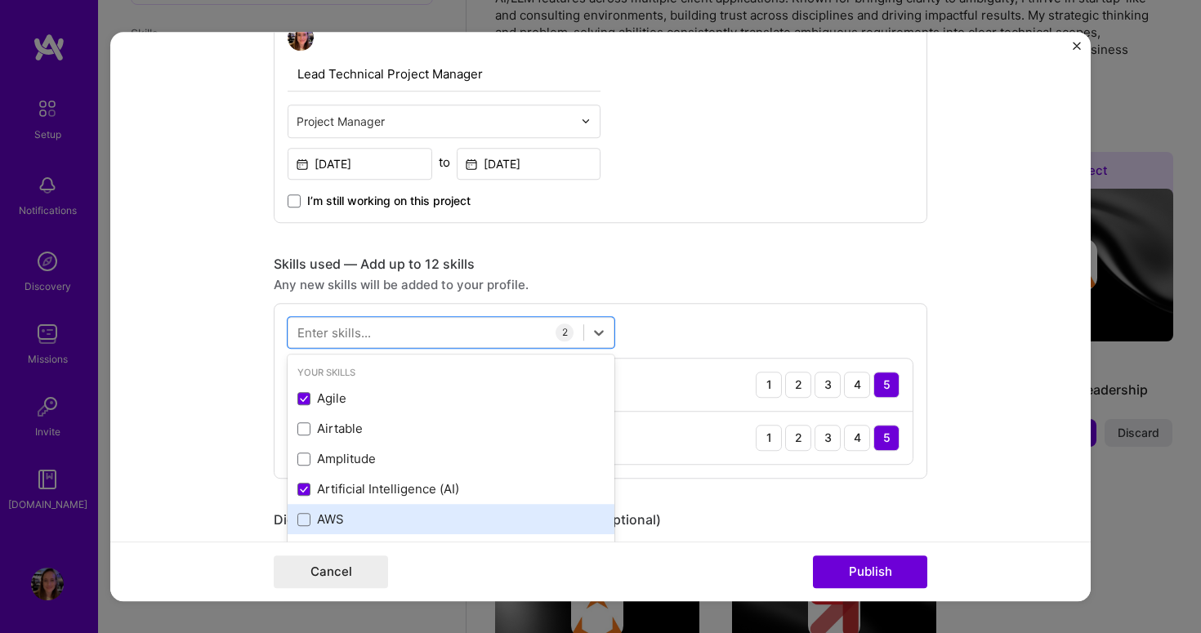
click at [352, 512] on div "AWS" at bounding box center [451, 520] width 307 height 17
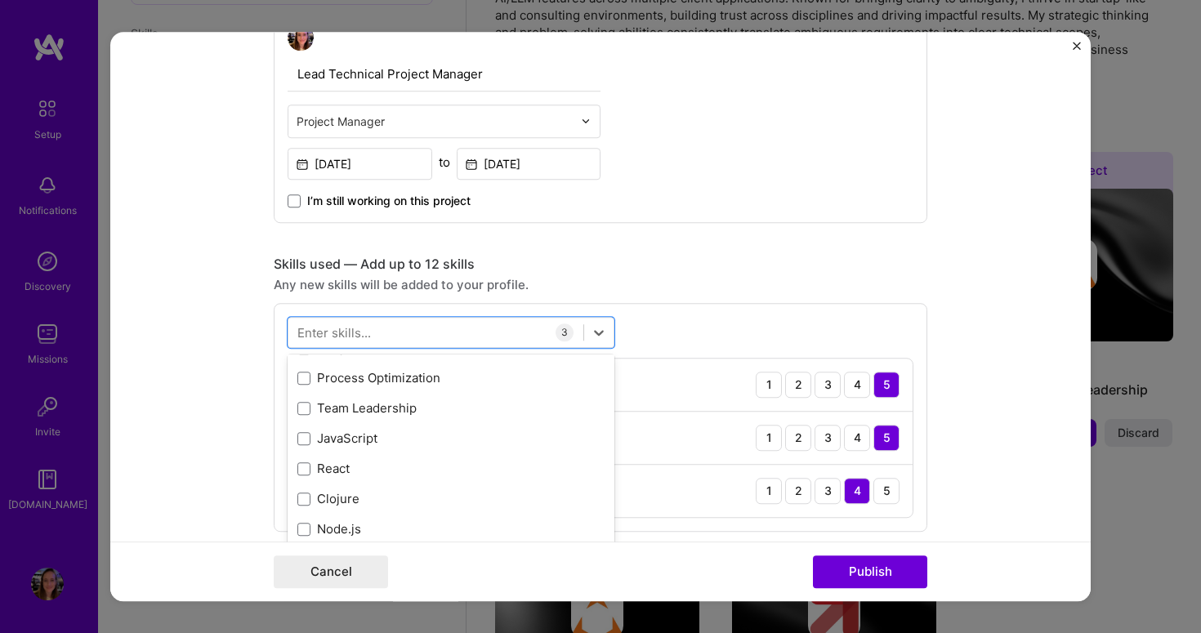
scroll to position [230, 0]
click at [440, 405] on div "Team Leadership" at bounding box center [451, 410] width 307 height 17
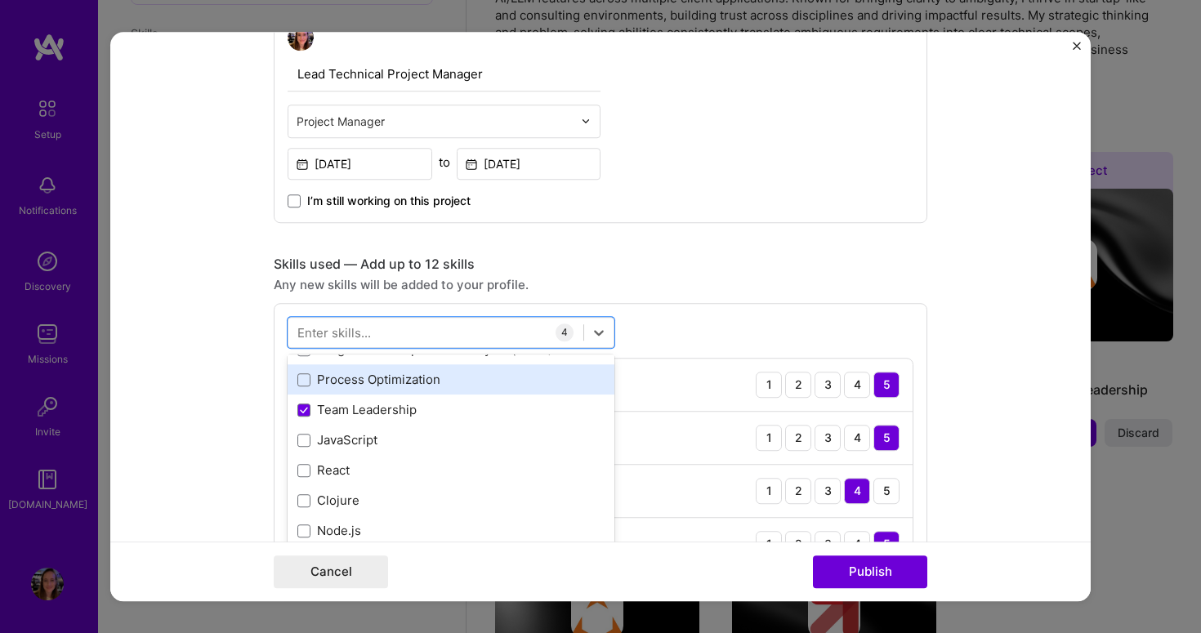
click at [441, 374] on div "Process Optimization" at bounding box center [451, 380] width 307 height 17
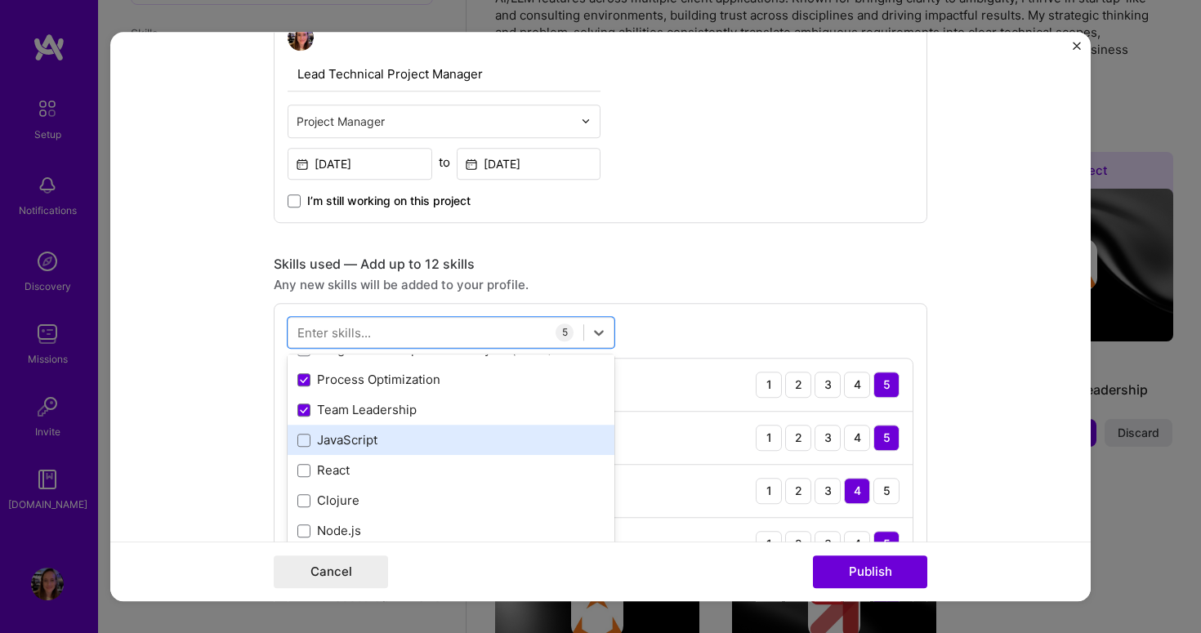
click at [462, 438] on div "JavaScript" at bounding box center [451, 440] width 307 height 17
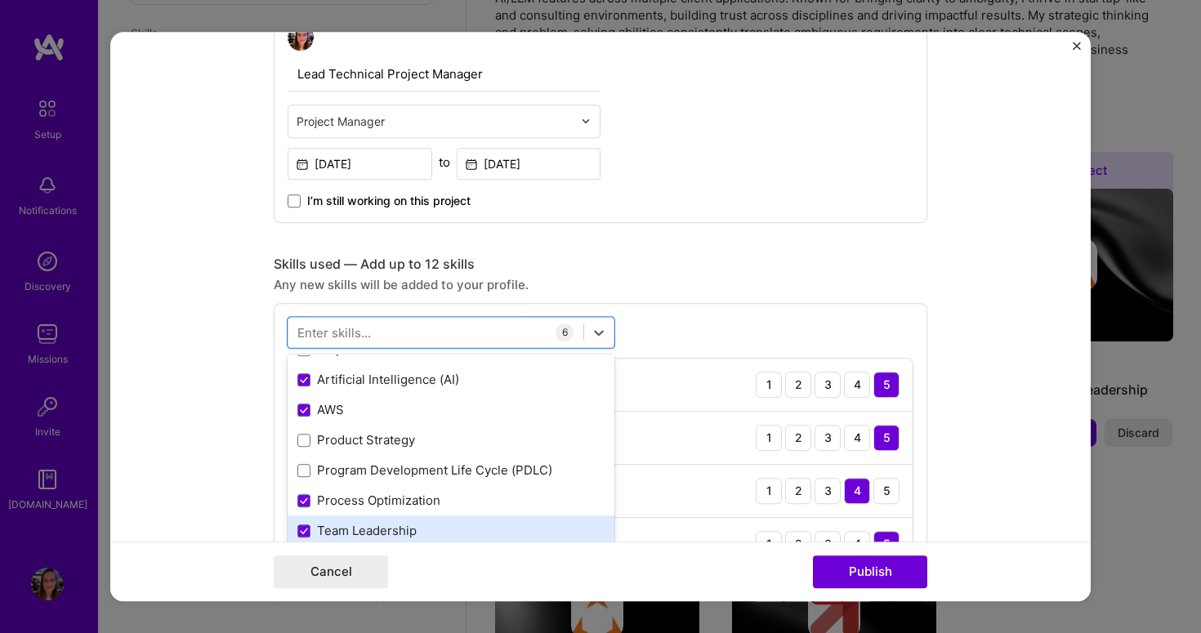
scroll to position [110, 0]
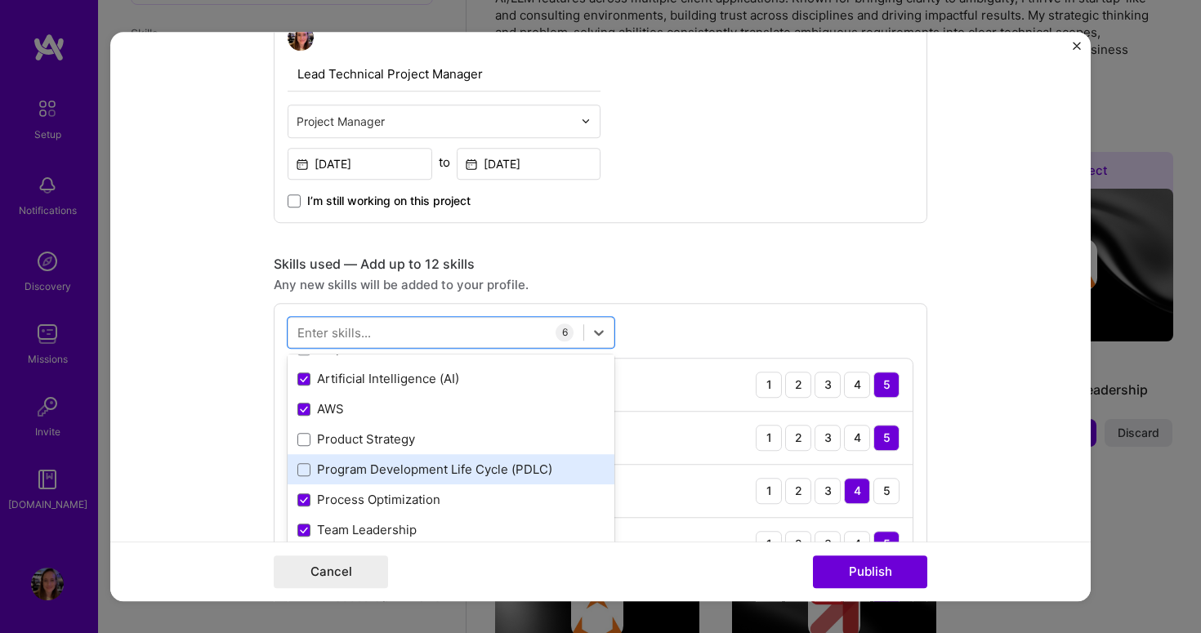
click at [461, 462] on div "Program Development Life Cycle (PDLC)" at bounding box center [451, 470] width 307 height 17
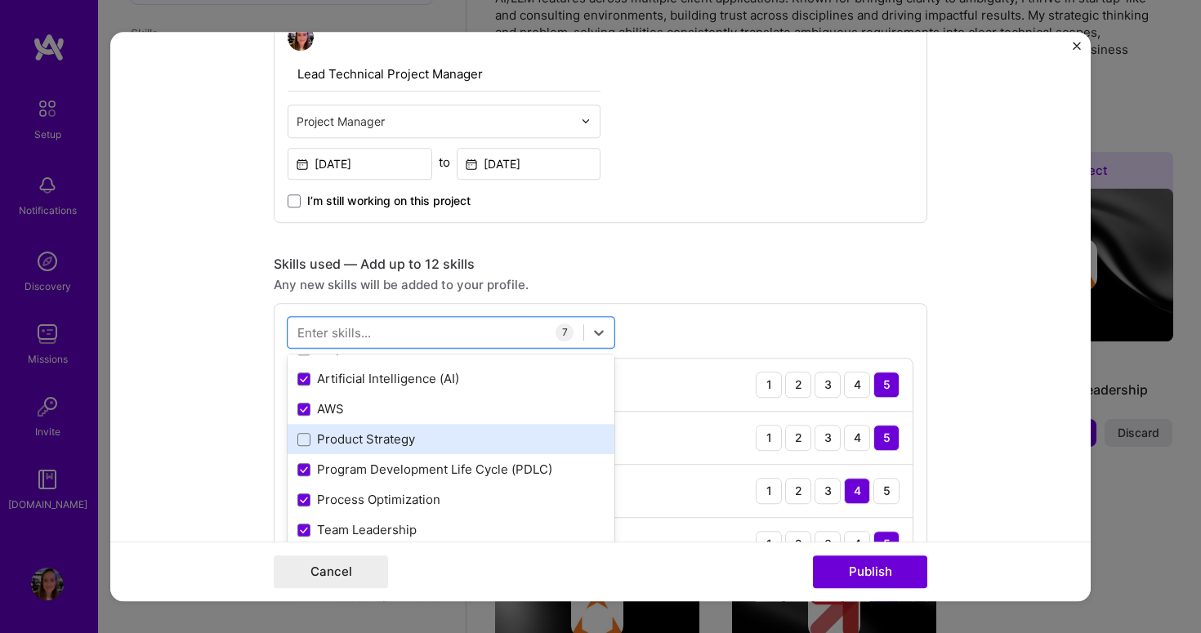
click at [459, 441] on div "Product Strategy" at bounding box center [451, 440] width 307 height 17
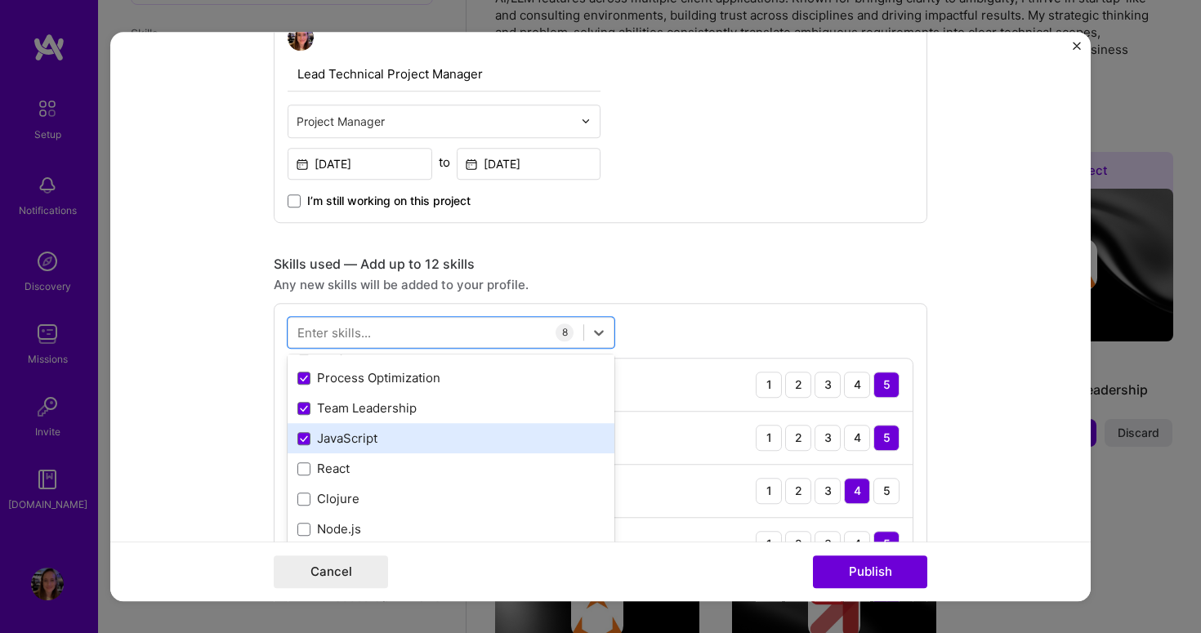
click at [476, 439] on div "JavaScript" at bounding box center [451, 439] width 307 height 17
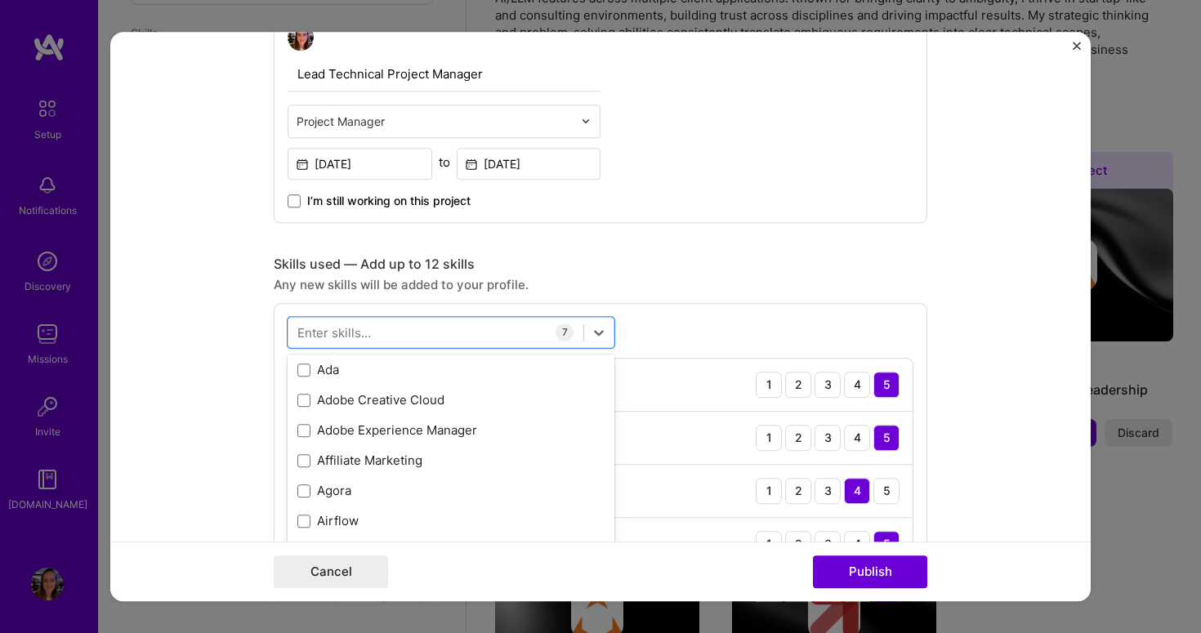
scroll to position [964, 0]
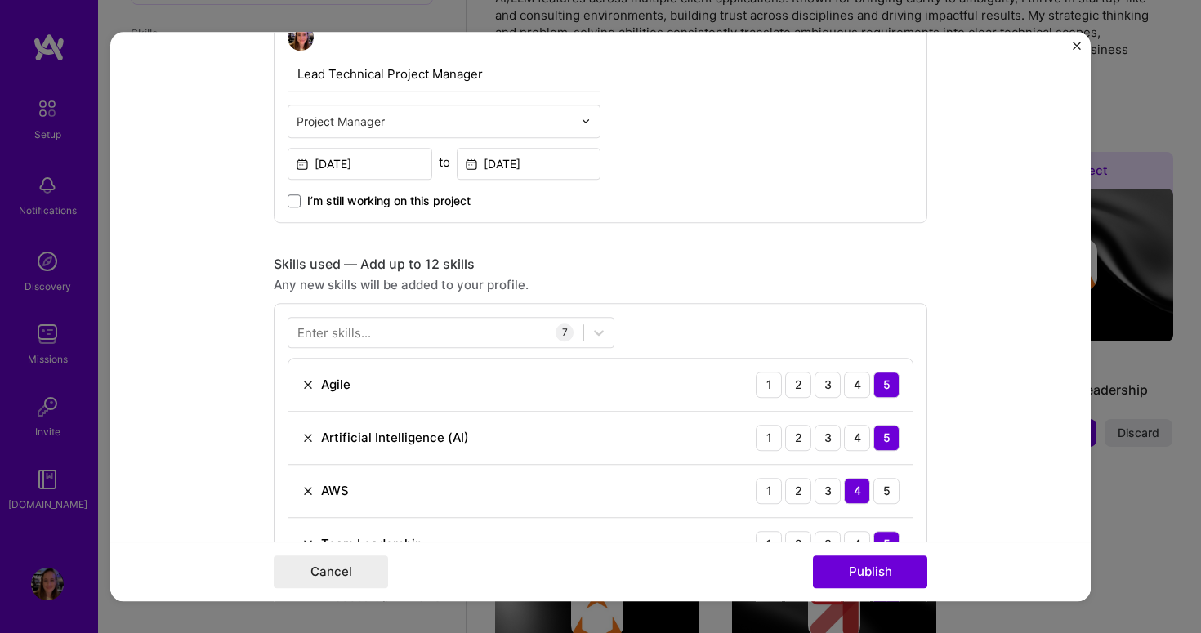
click at [700, 286] on div "Any new skills will be added to your profile." at bounding box center [601, 284] width 654 height 17
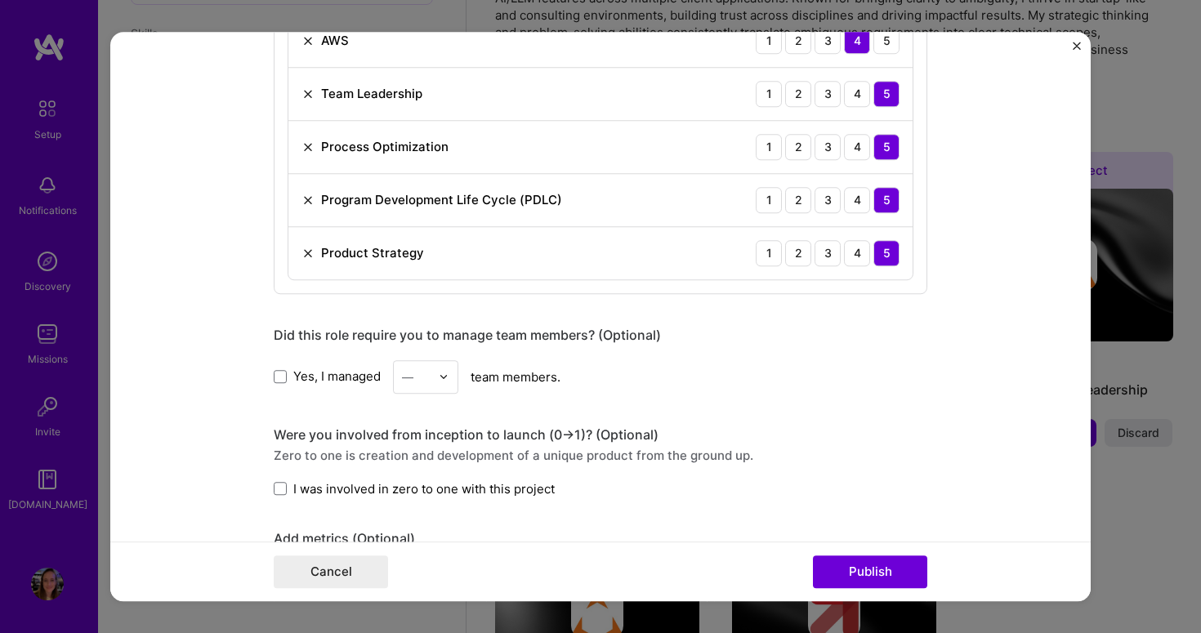
scroll to position [1072, 0]
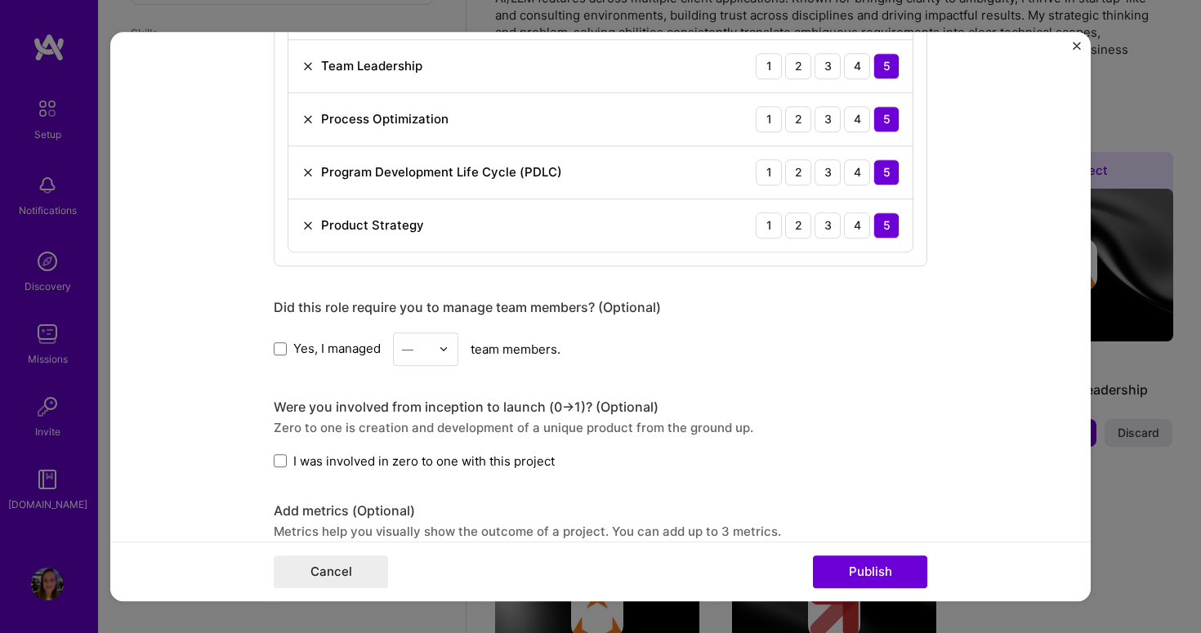
click at [373, 351] on span "Yes, I managed" at bounding box center [336, 349] width 87 height 17
click at [0, 0] on input "Yes, I managed" at bounding box center [0, 0] width 0 height 0
click at [407, 347] on div "—" at bounding box center [407, 349] width 11 height 17
click at [423, 483] on div "4" at bounding box center [426, 483] width 56 height 30
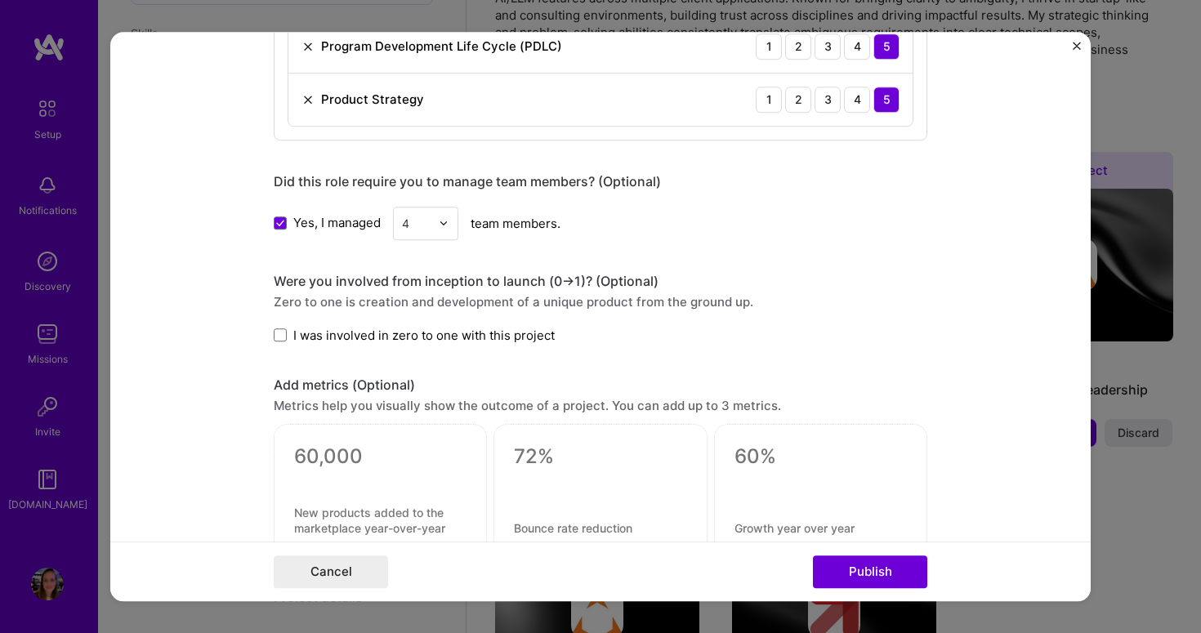
scroll to position [1205, 0]
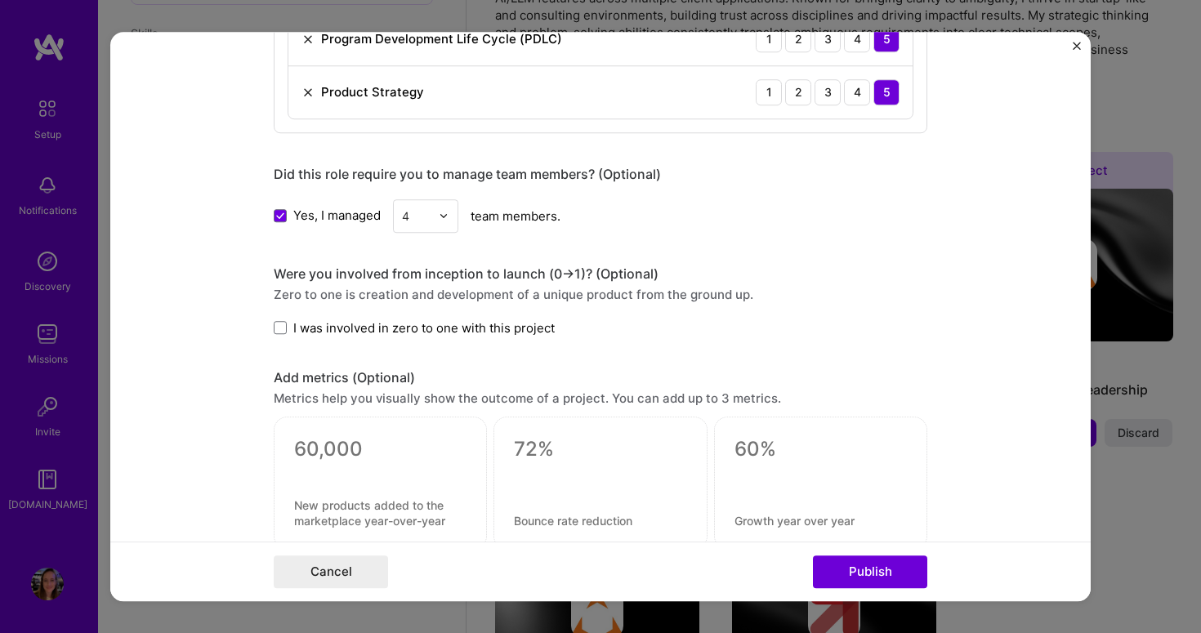
click at [393, 337] on span "I was involved in zero to one with this project" at bounding box center [424, 328] width 262 height 17
click at [0, 0] on input "I was involved in zero to one with this project" at bounding box center [0, 0] width 0 height 0
click at [419, 333] on span "I was involved in zero to one with this project" at bounding box center [424, 328] width 262 height 17
click at [0, 0] on input "I was involved in zero to one with this project" at bounding box center [0, 0] width 0 height 0
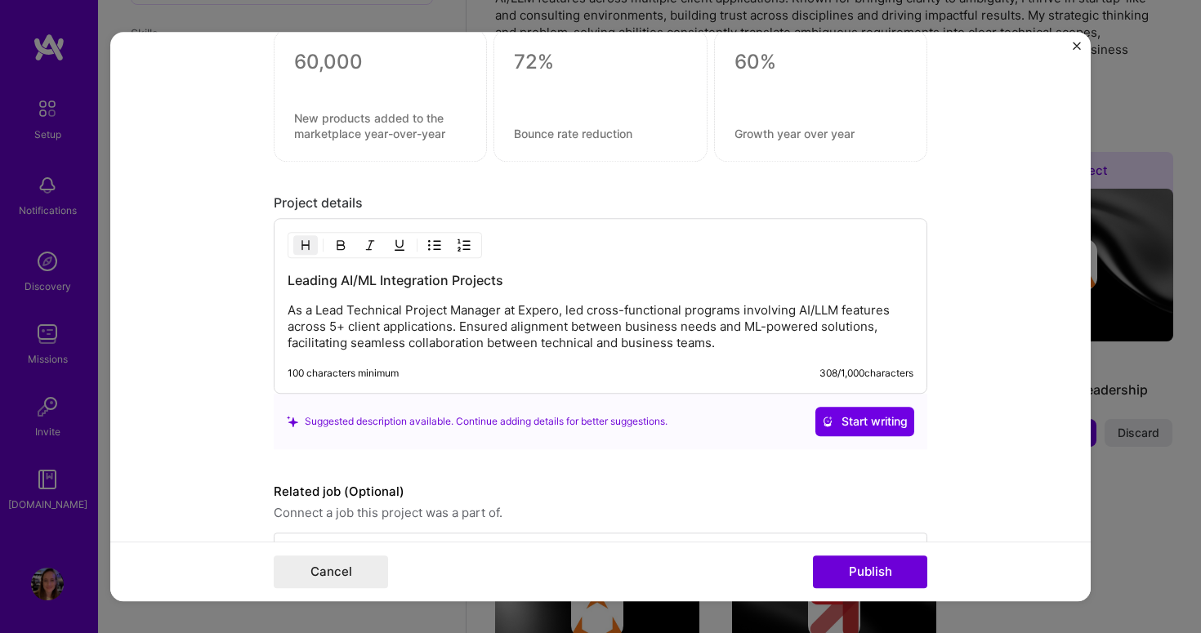
scroll to position [1648, 0]
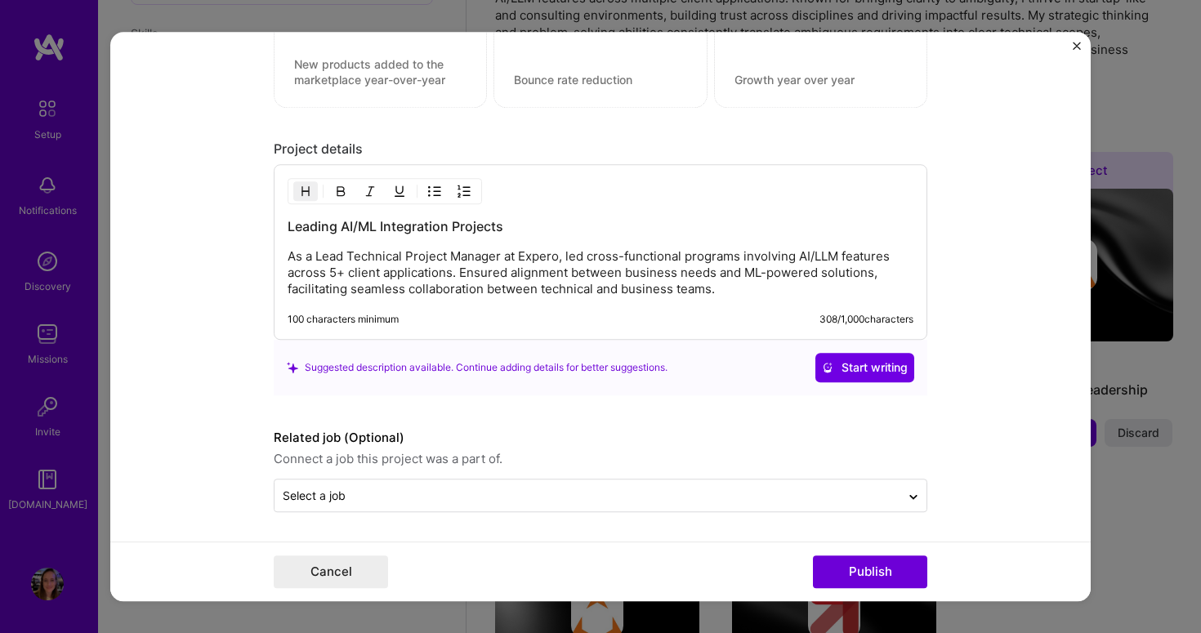
click at [476, 270] on p "As a Lead Technical Project Manager at Expero, led cross-functional programs in…" at bounding box center [601, 272] width 626 height 49
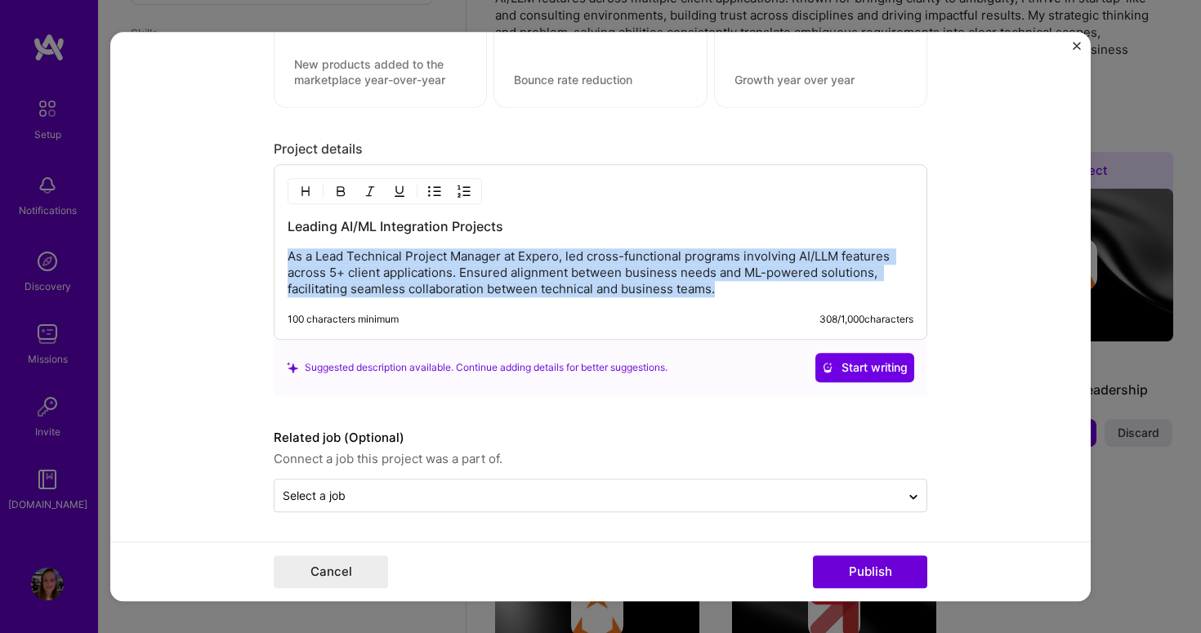
click at [476, 270] on p "As a Lead Technical Project Manager at Expero, led cross-functional programs in…" at bounding box center [601, 272] width 626 height 49
click at [430, 189] on img "button" at bounding box center [434, 191] width 13 height 13
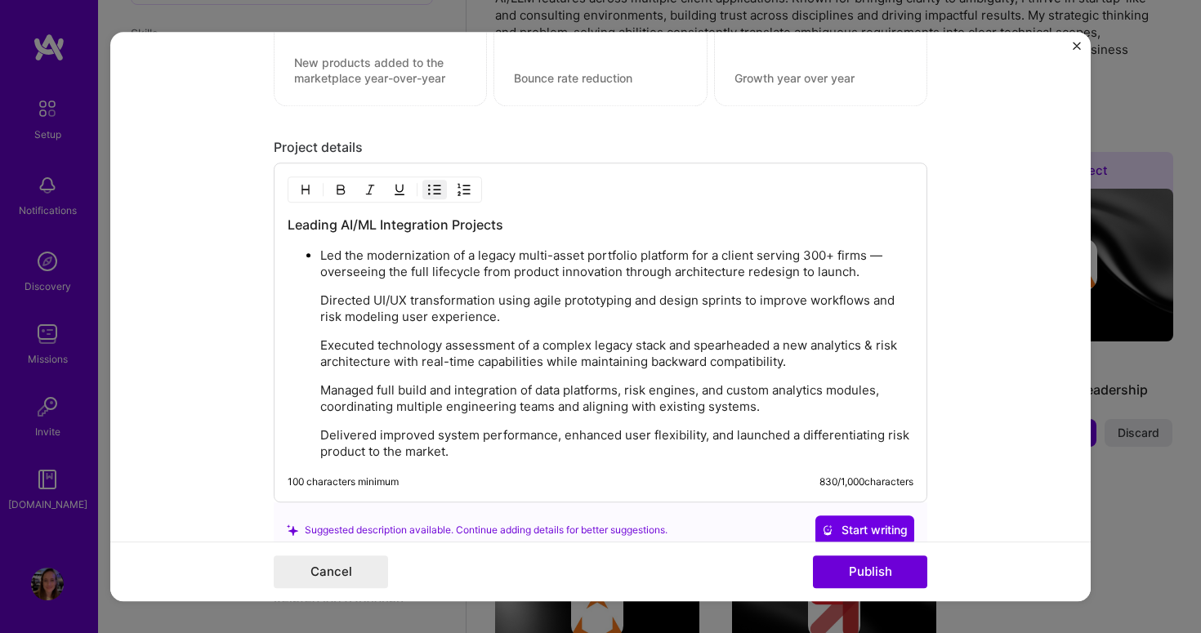
click at [320, 301] on p "Directed UI/UX transformation using agile prototyping and design sprints to imp…" at bounding box center [616, 309] width 593 height 33
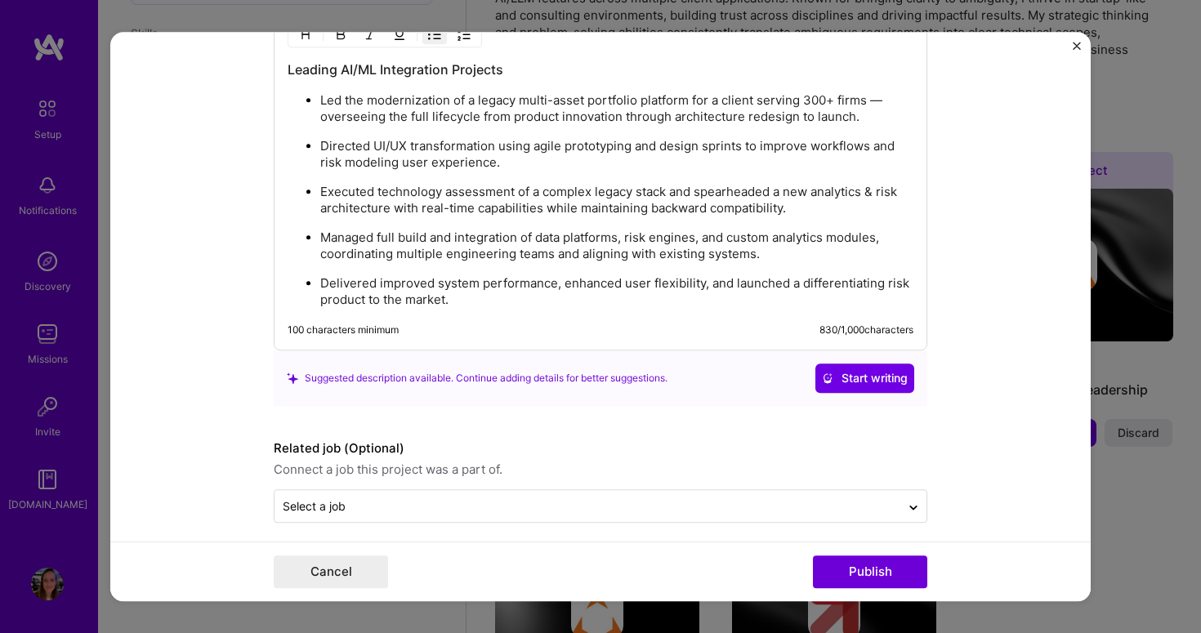
scroll to position [1813, 0]
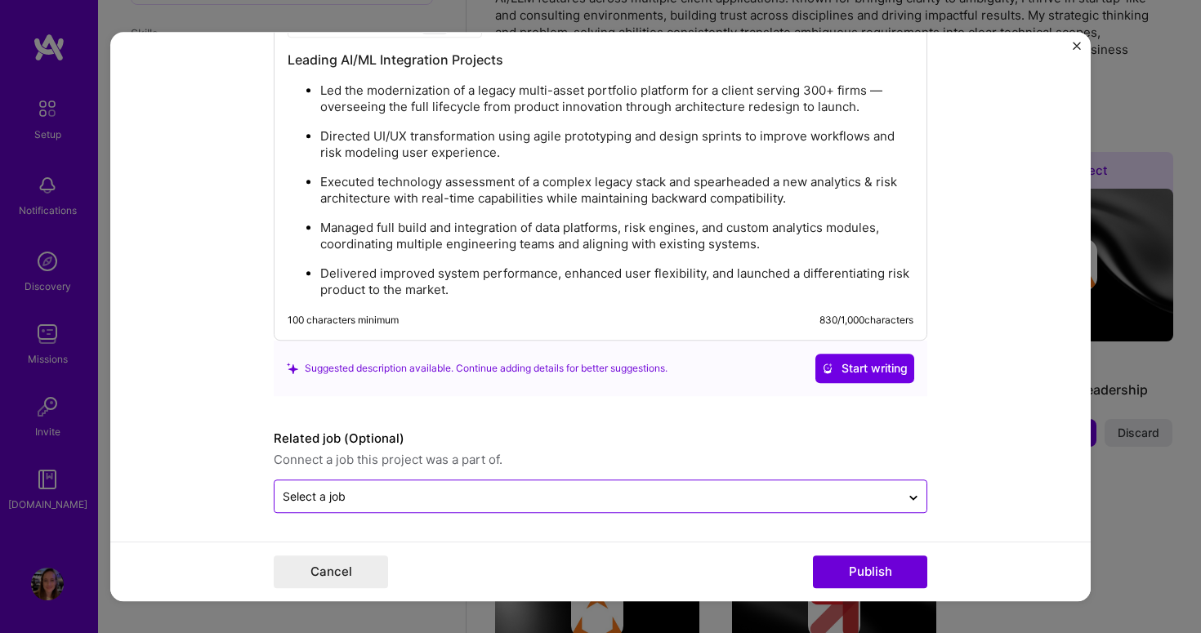
click at [501, 494] on input "text" at bounding box center [588, 496] width 610 height 17
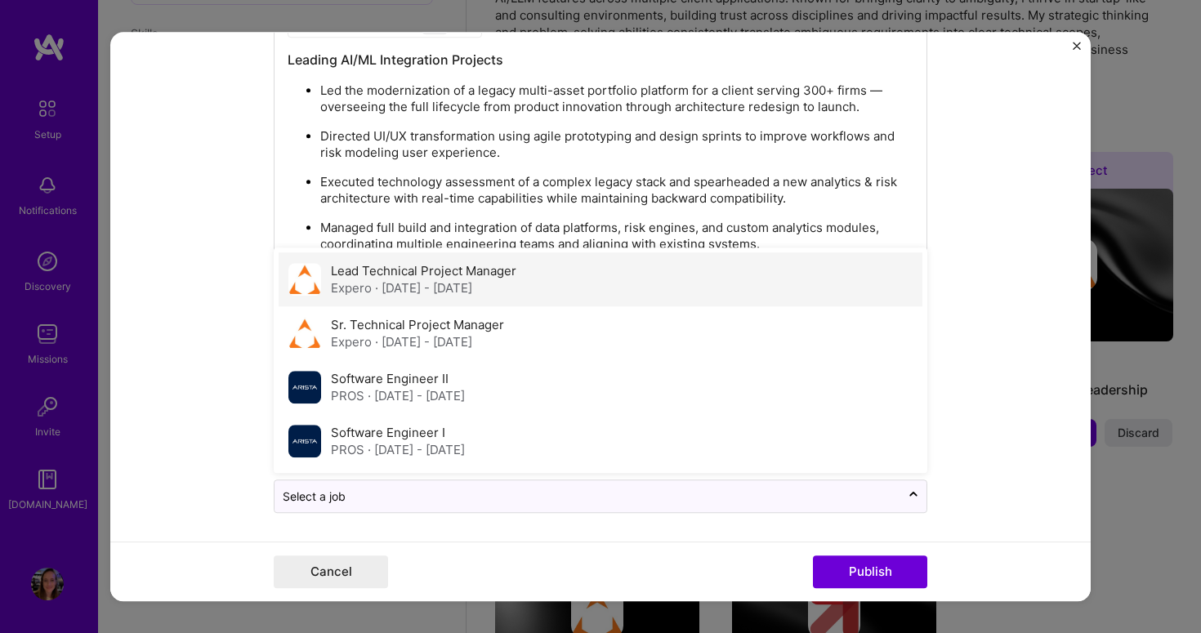
click at [441, 275] on label "Lead Technical Project Manager" at bounding box center [424, 271] width 186 height 16
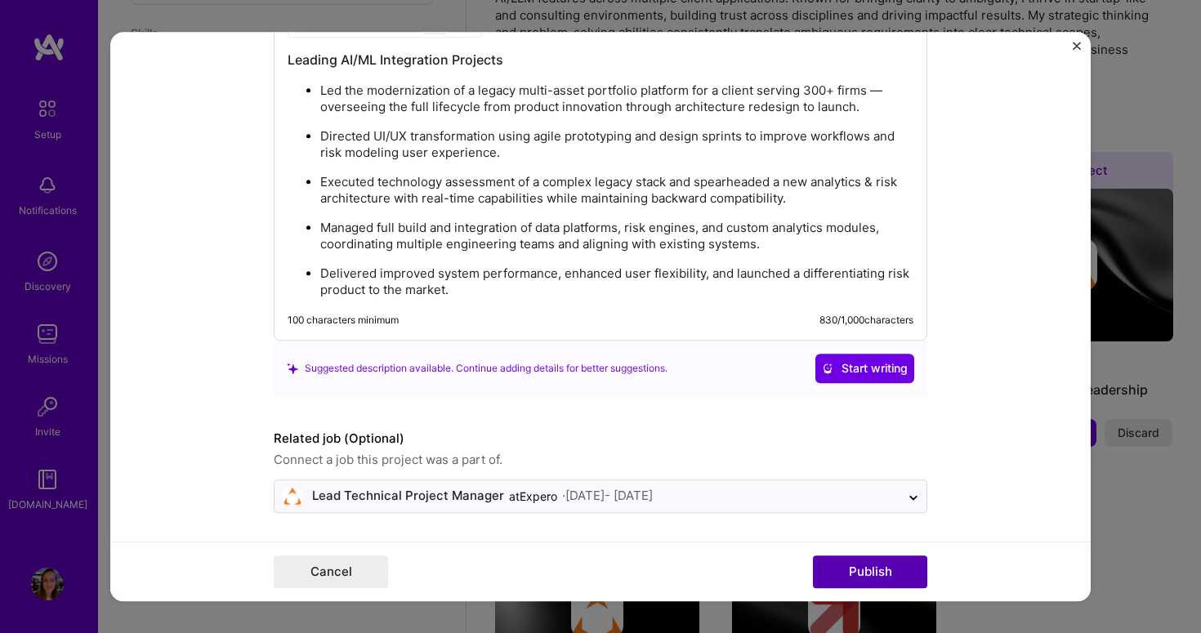
click at [834, 575] on button "Publish" at bounding box center [870, 572] width 114 height 33
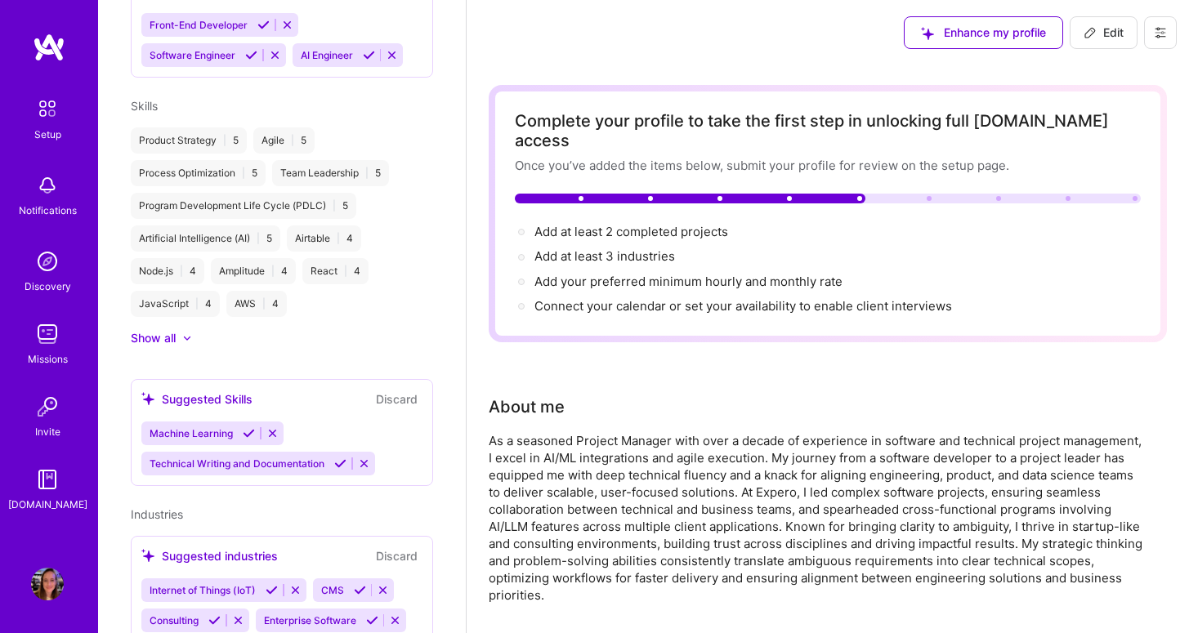
scroll to position [275, 0]
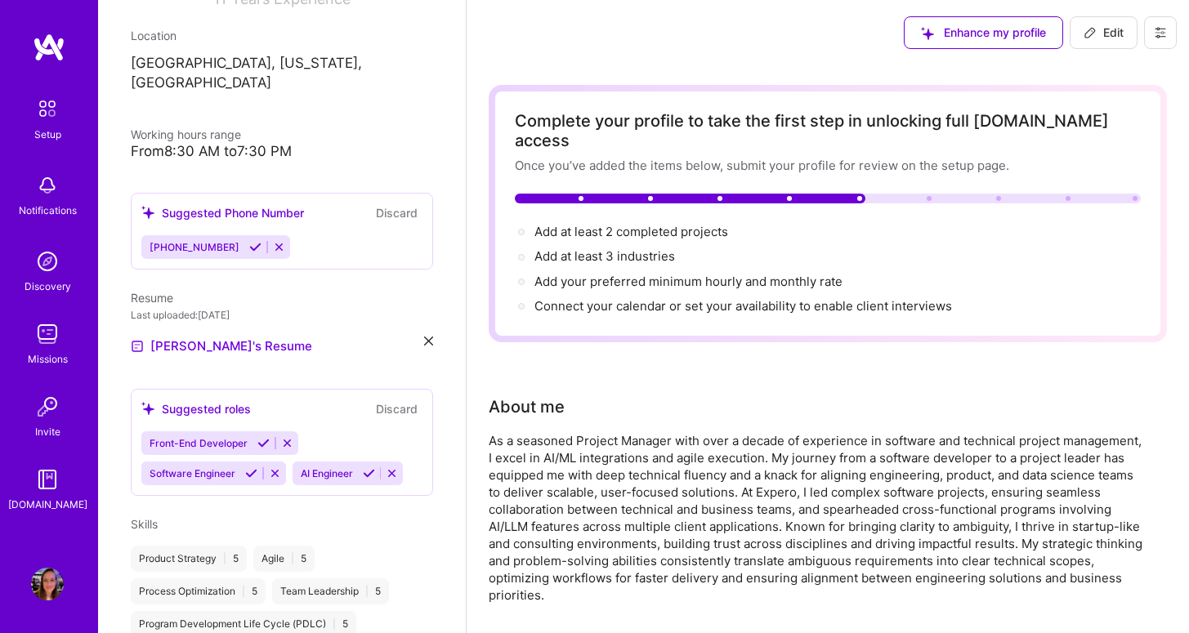
click at [217, 400] on div "Suggested roles" at bounding box center [196, 408] width 110 height 17
click at [377, 400] on button "Discard" at bounding box center [396, 409] width 51 height 19
click at [393, 468] on icon at bounding box center [392, 474] width 12 height 12
click at [220, 400] on div "Suggested roles" at bounding box center [196, 408] width 110 height 17
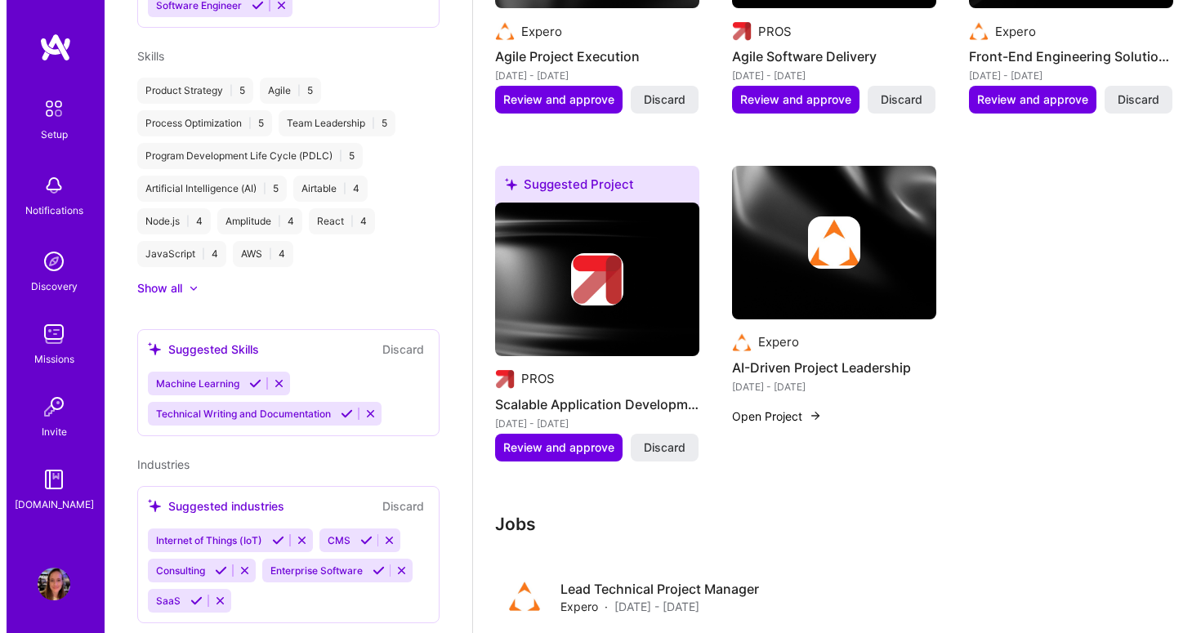
scroll to position [862, 0]
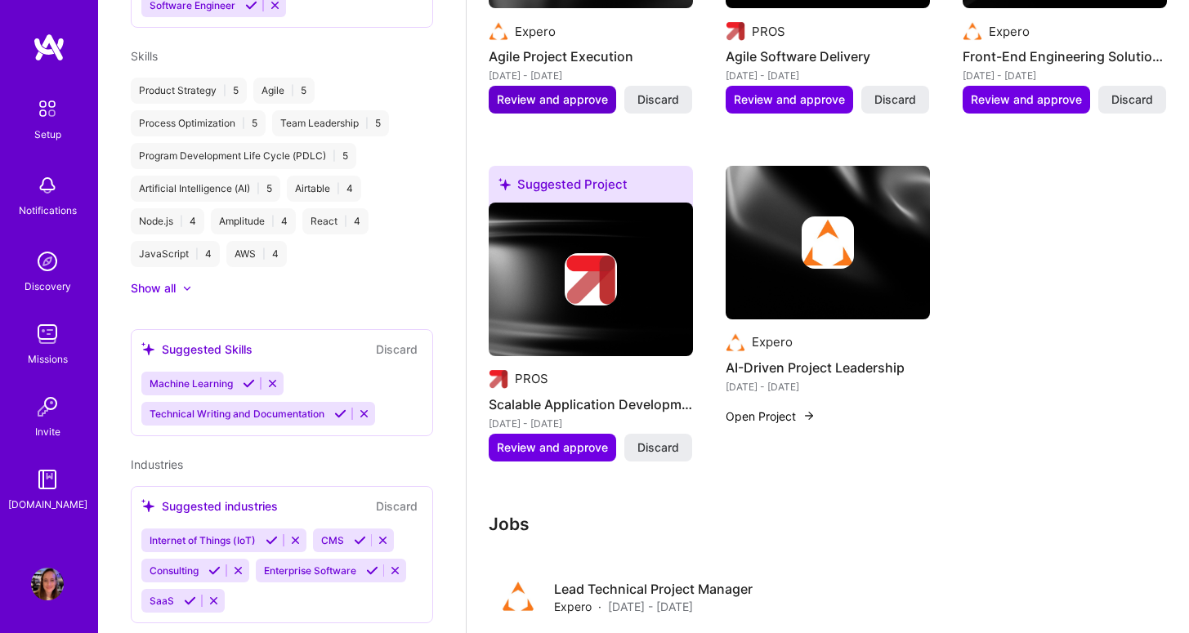
click at [542, 92] on span "Review and approve" at bounding box center [552, 100] width 111 height 16
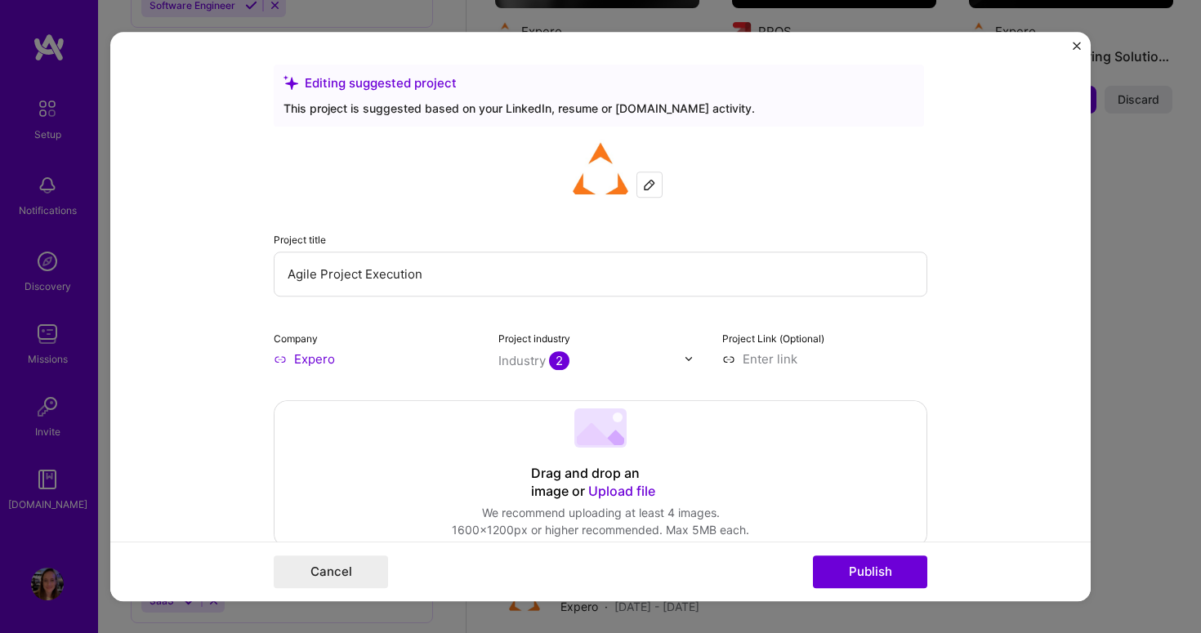
click at [499, 276] on input "Agile Project Execution" at bounding box center [601, 274] width 654 height 45
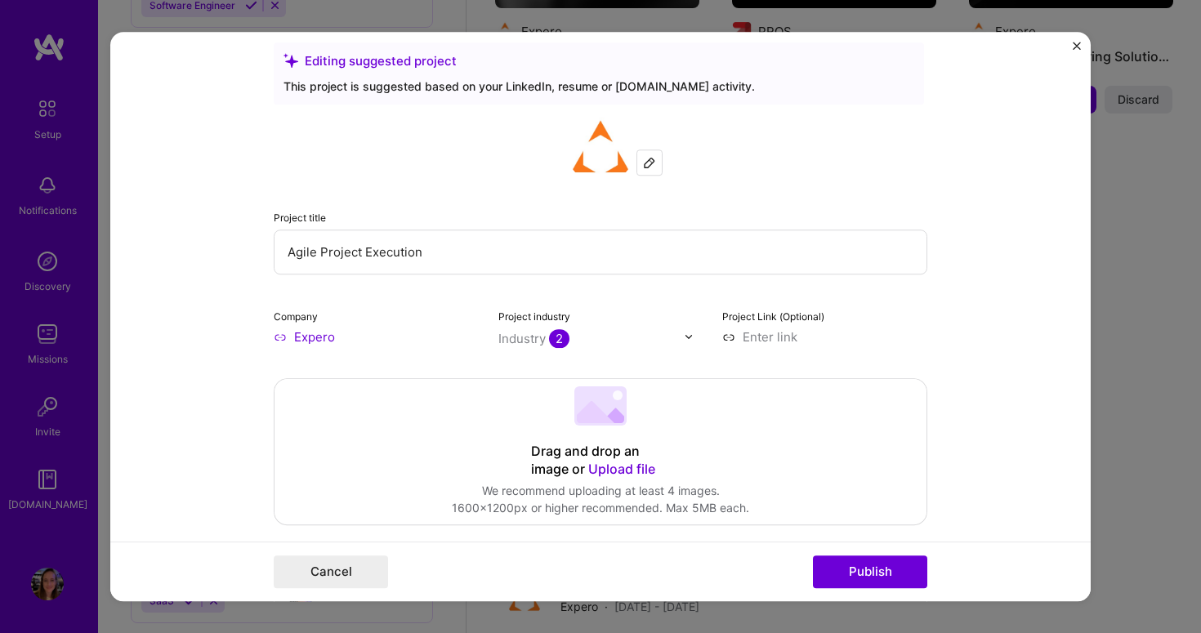
scroll to position [129, 0]
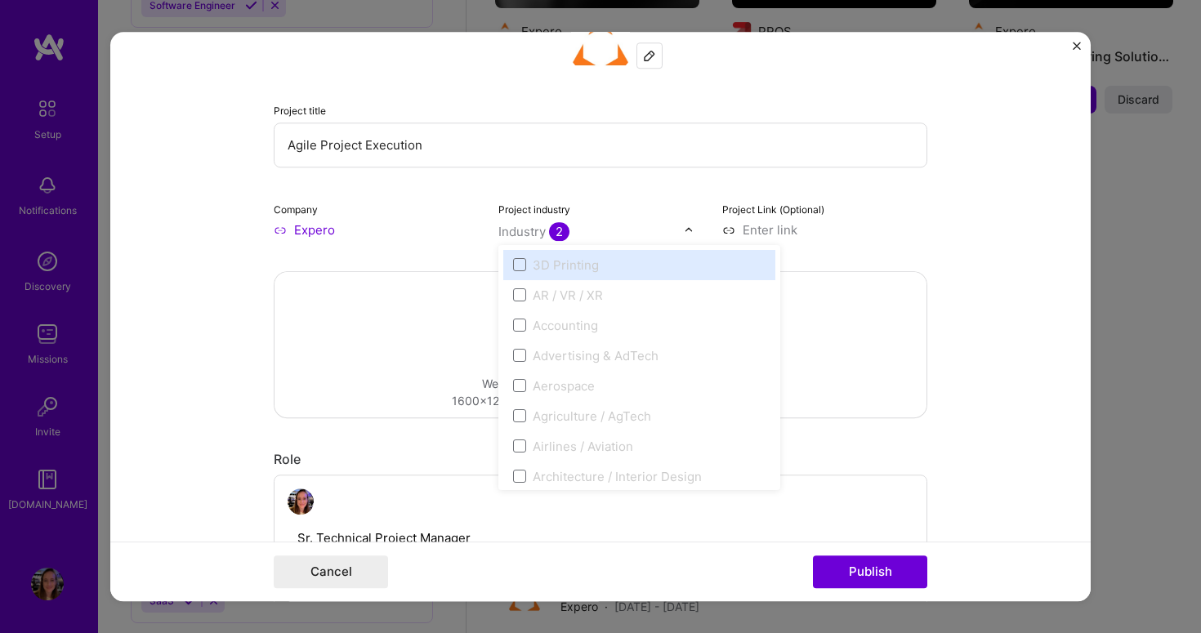
click at [553, 228] on span "2" at bounding box center [559, 231] width 20 height 19
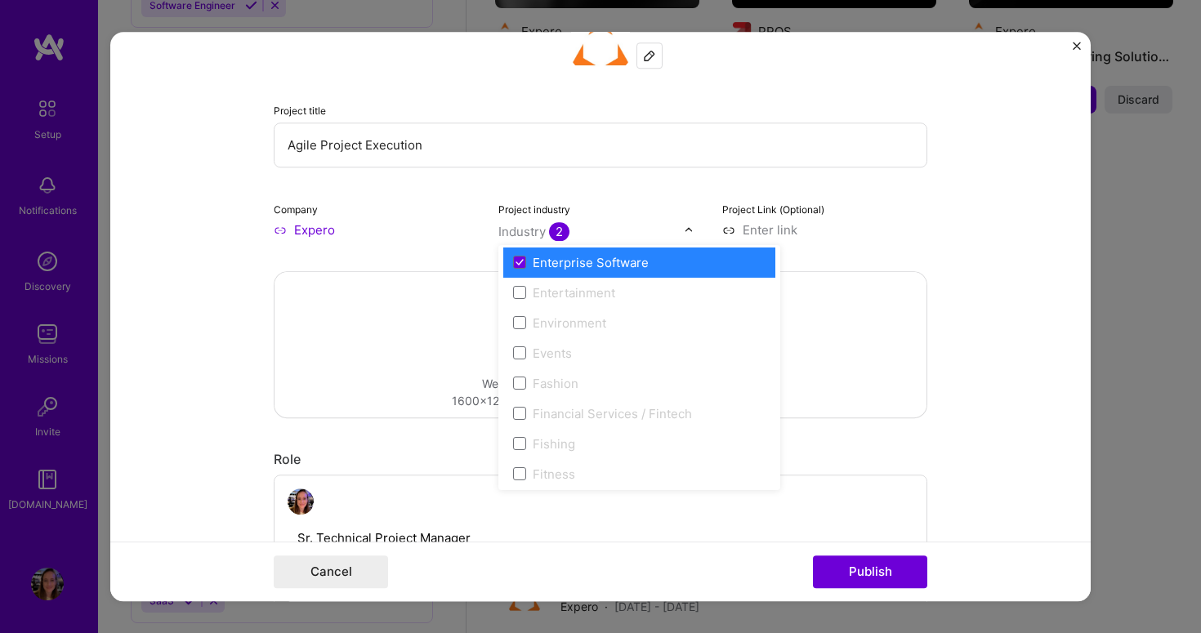
scroll to position [1572, 0]
click at [976, 239] on form "Editing suggested project This project is suggested based on your LinkedIn, res…" at bounding box center [600, 317] width 981 height 570
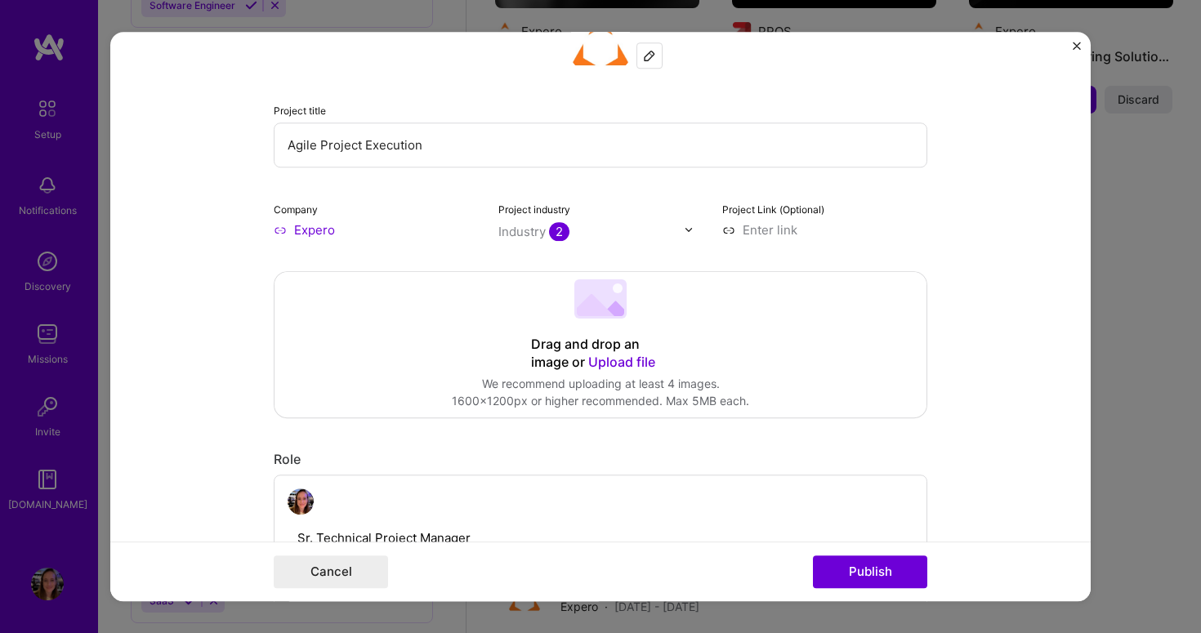
scroll to position [366, 0]
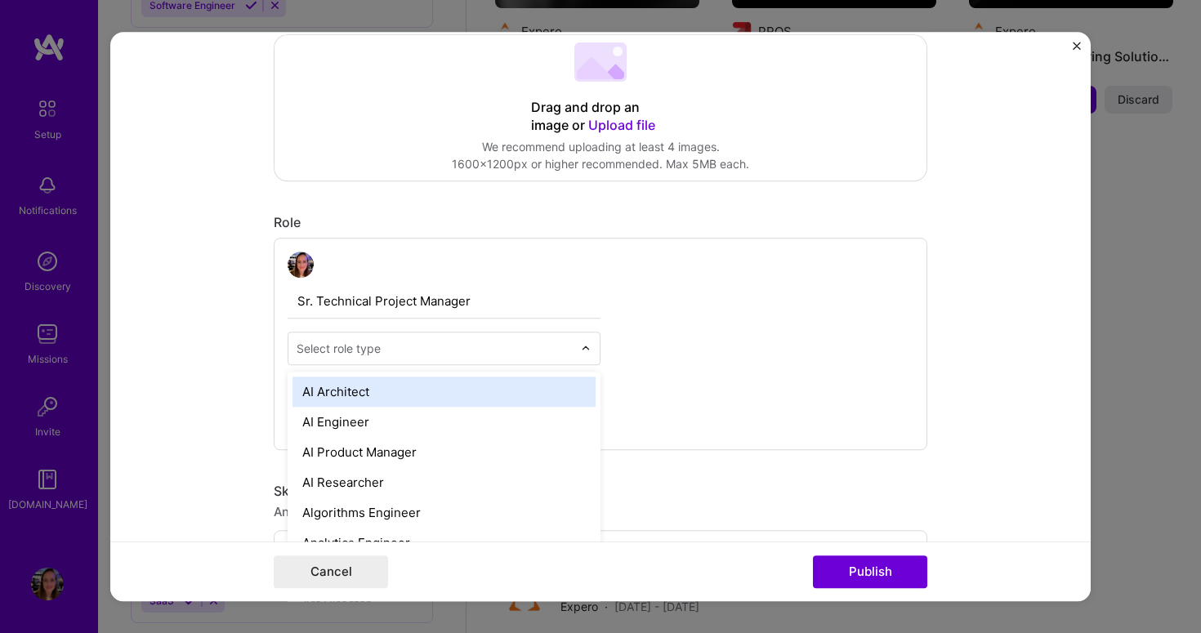
click at [450, 344] on input "text" at bounding box center [435, 348] width 276 height 17
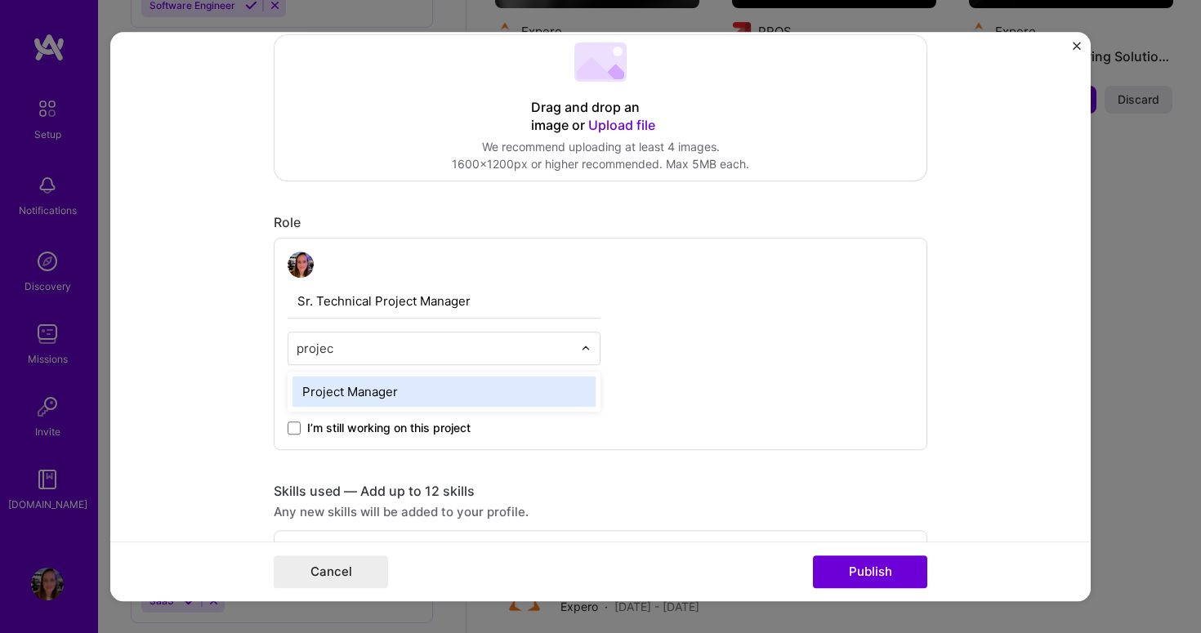
type input "project"
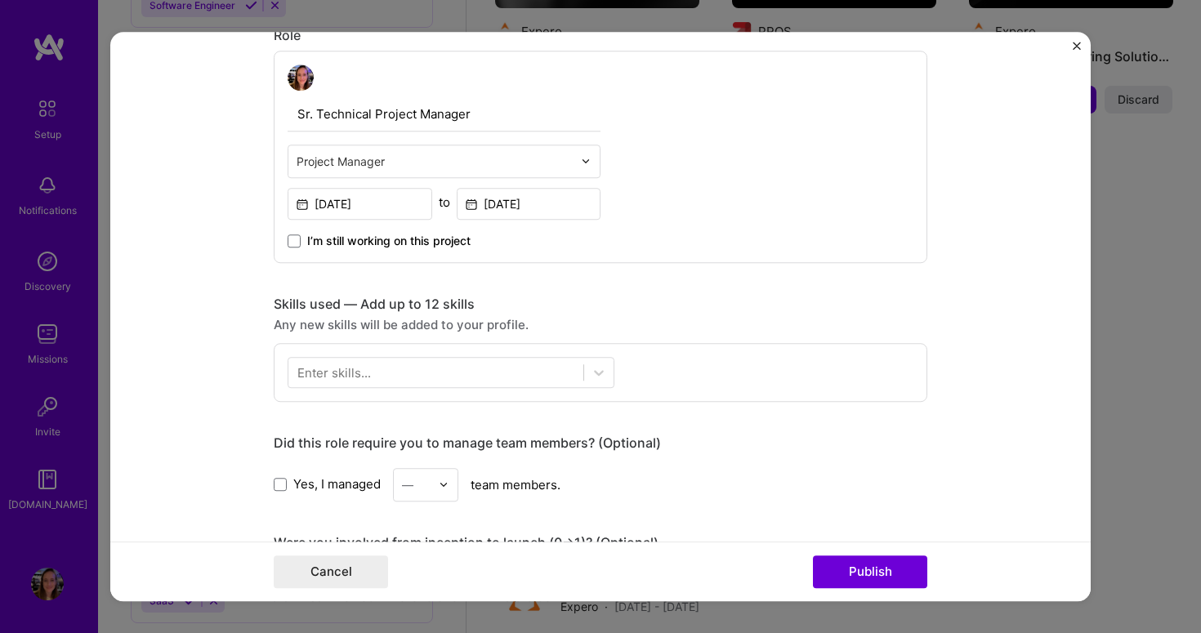
scroll to position [578, 0]
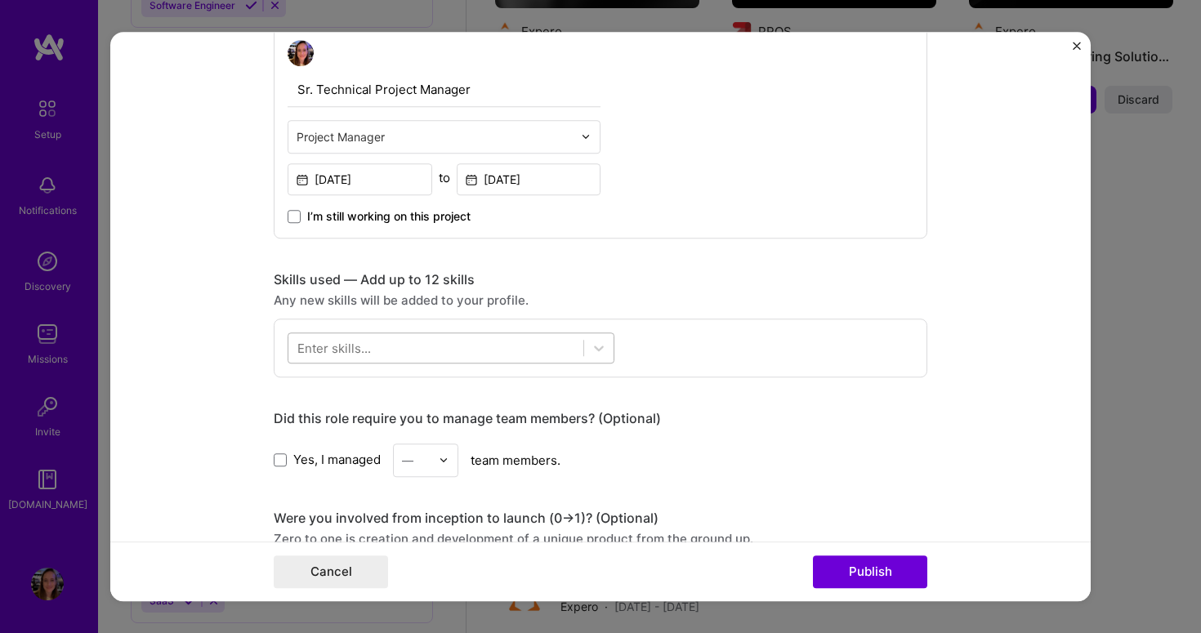
click at [386, 359] on div at bounding box center [436, 347] width 295 height 27
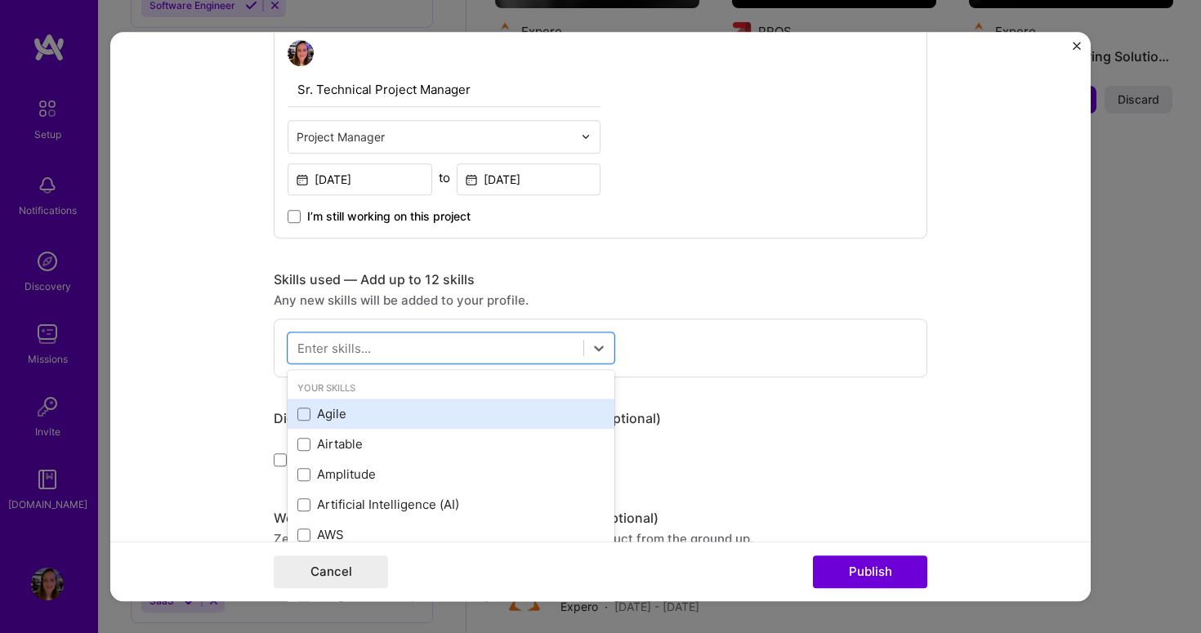
click at [365, 408] on div "Agile" at bounding box center [451, 414] width 307 height 17
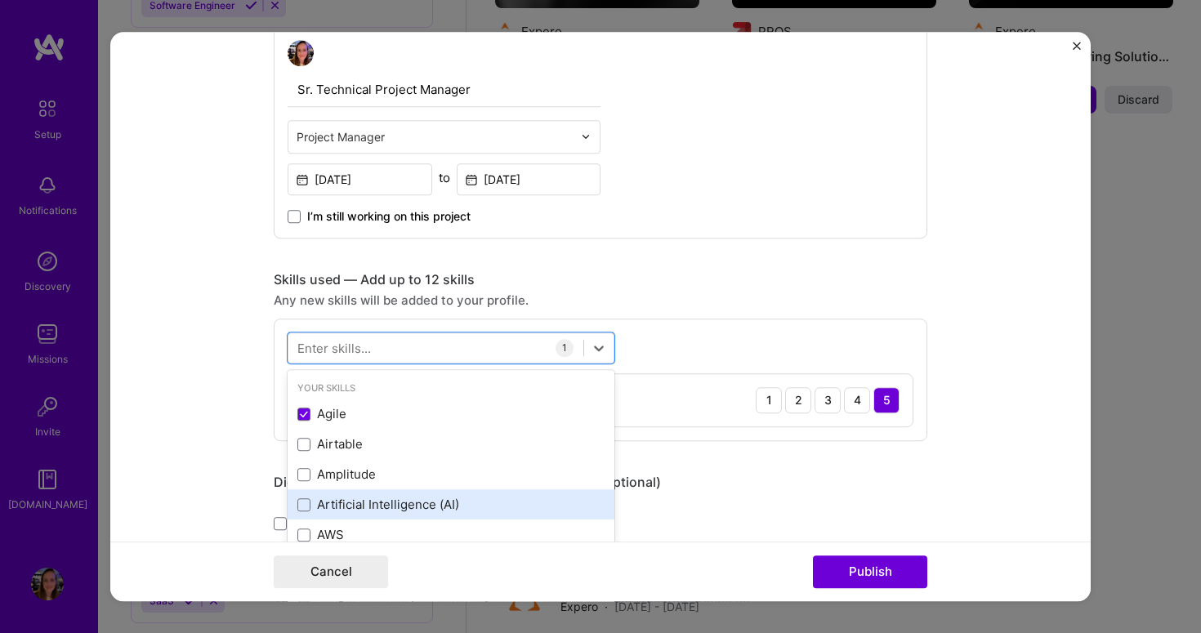
click at [390, 498] on div "Artificial Intelligence (AI)" at bounding box center [451, 505] width 307 height 17
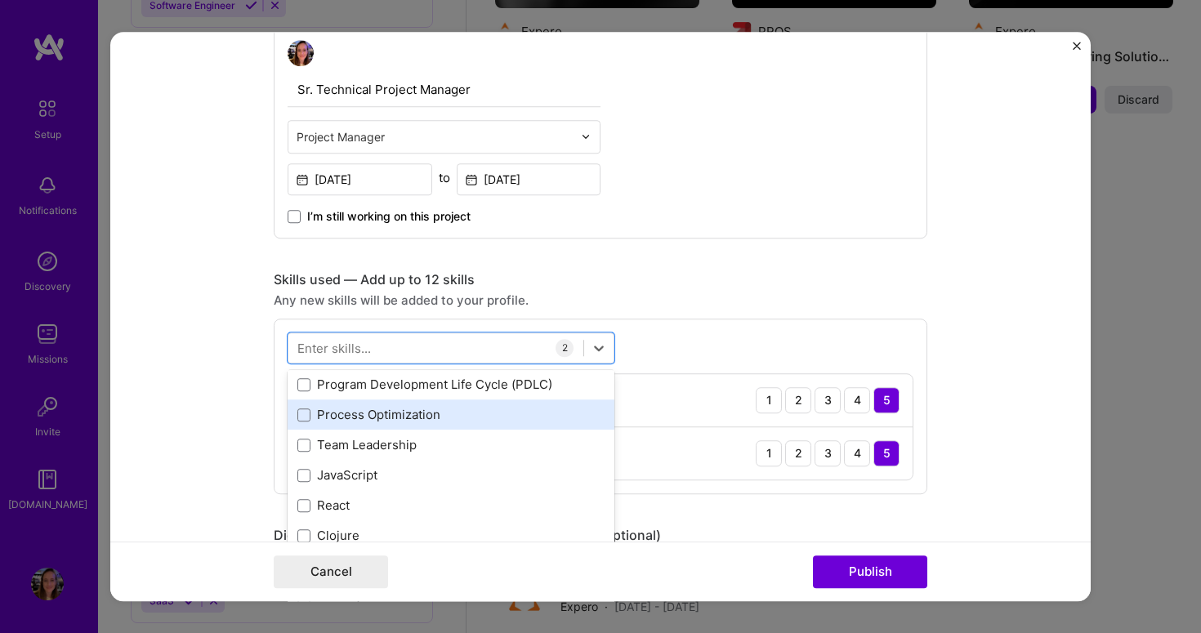
scroll to position [215, 0]
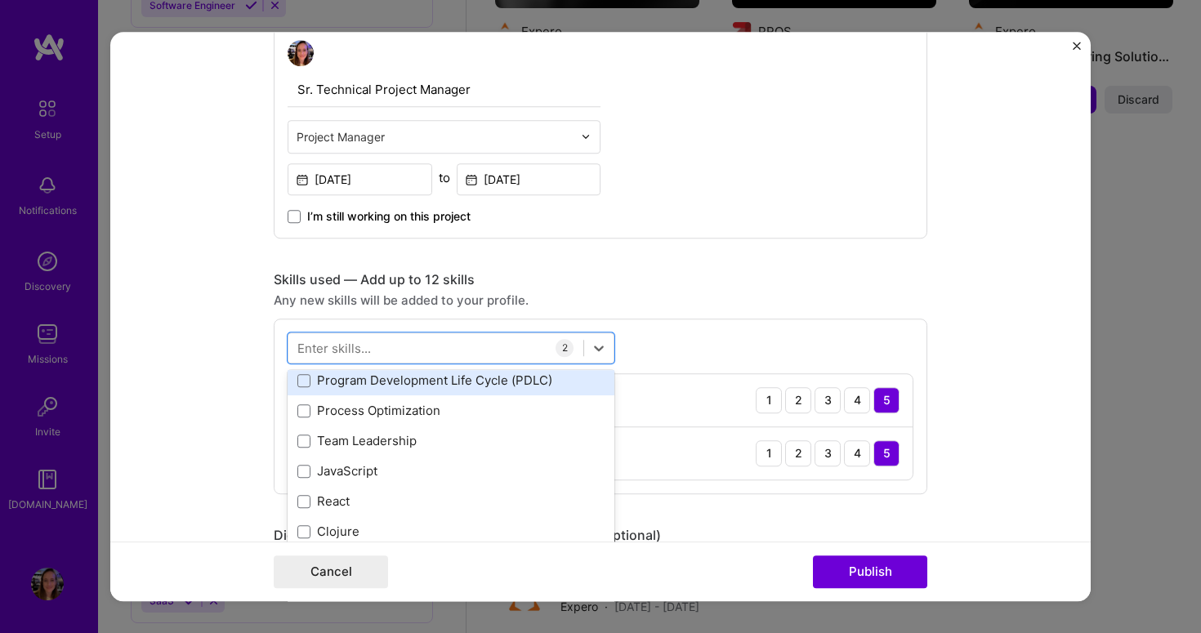
click at [385, 391] on div "Program Development Life Cycle (PDLC)" at bounding box center [451, 381] width 327 height 30
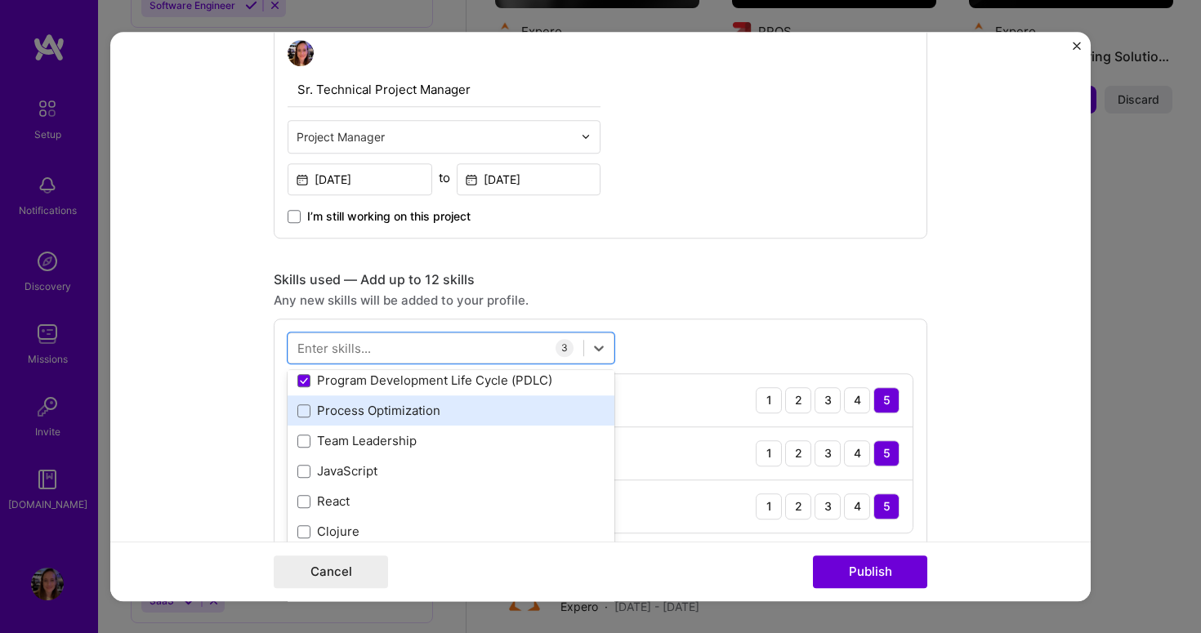
click at [383, 409] on div "Process Optimization" at bounding box center [451, 411] width 307 height 17
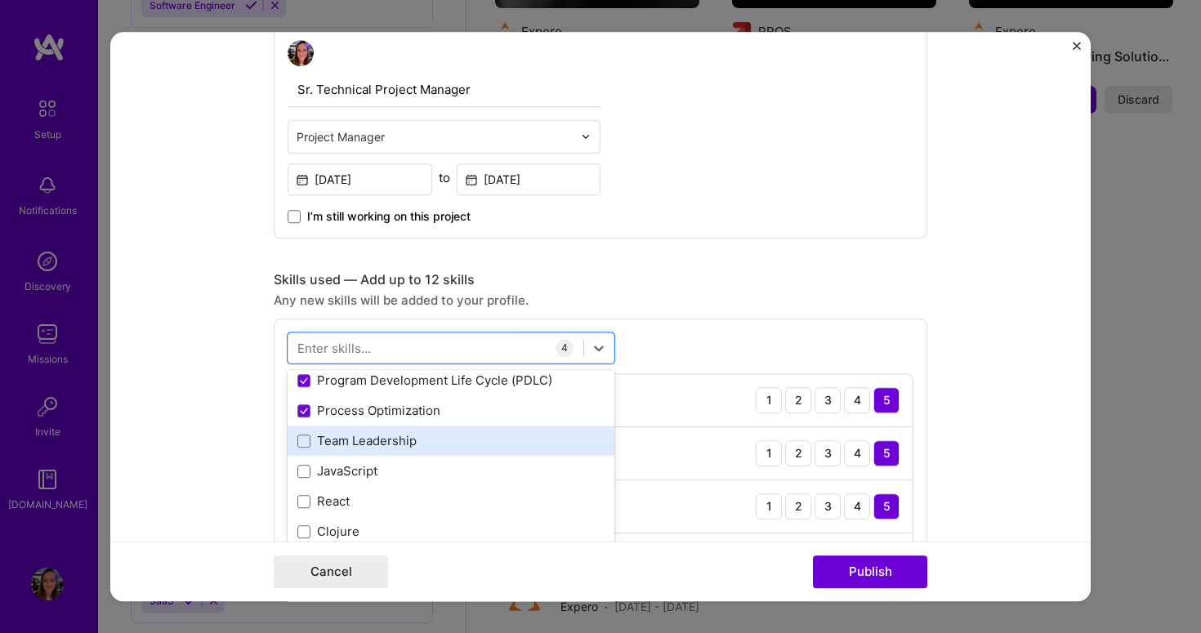
click at [380, 441] on div "Team Leadership" at bounding box center [451, 441] width 307 height 17
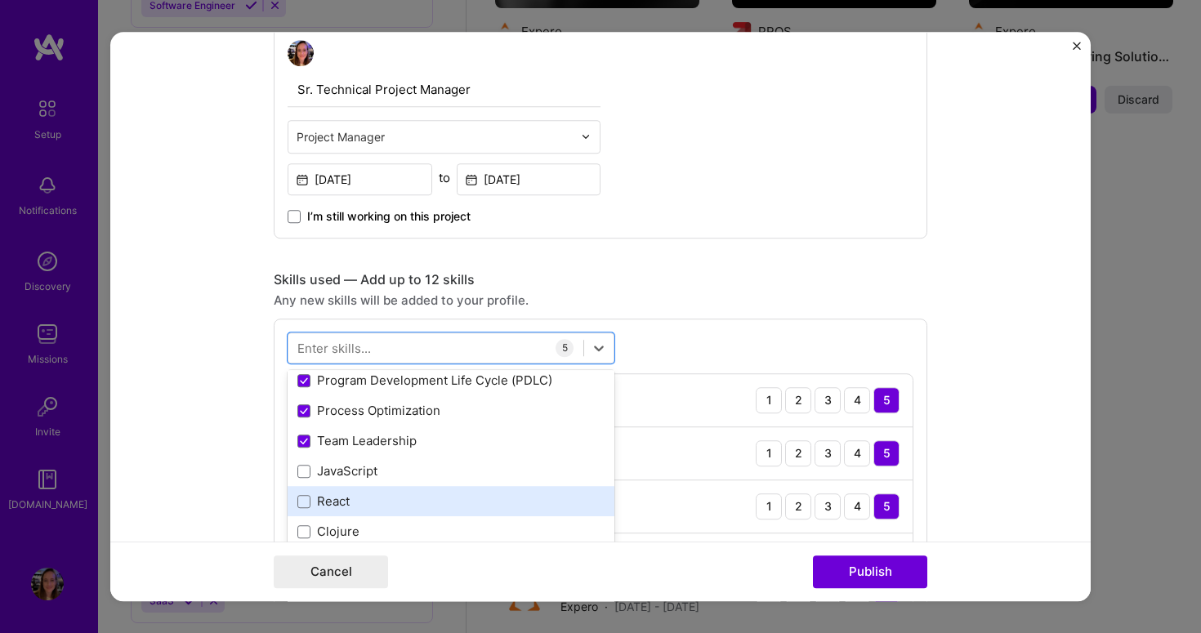
click at [383, 502] on div "React" at bounding box center [451, 502] width 307 height 17
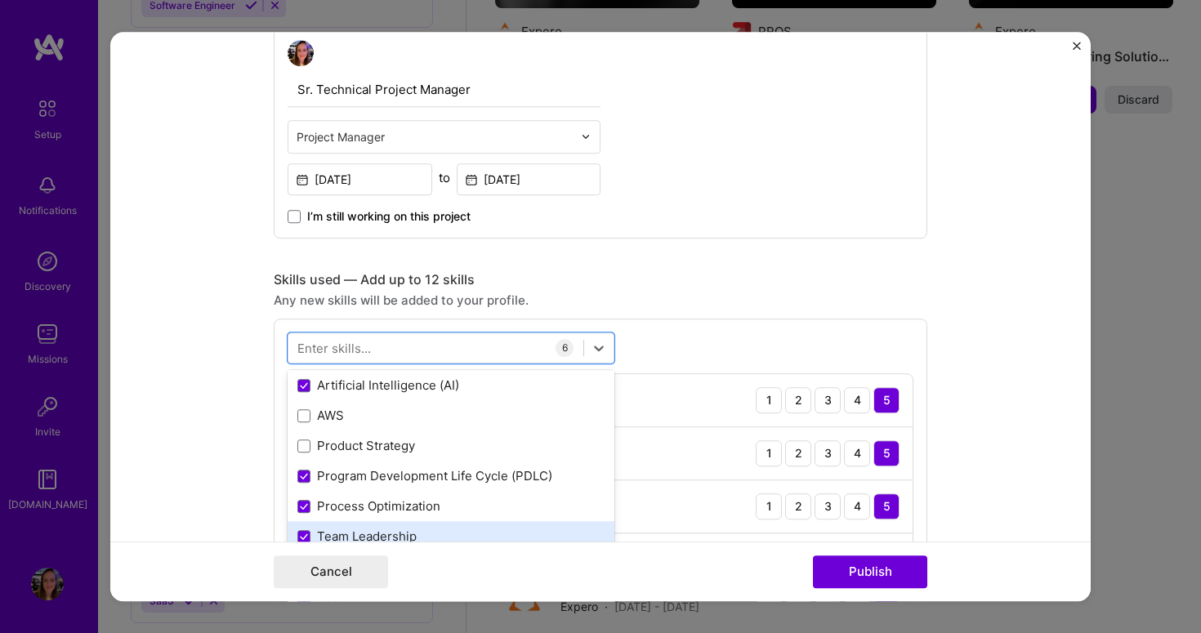
scroll to position [116, 0]
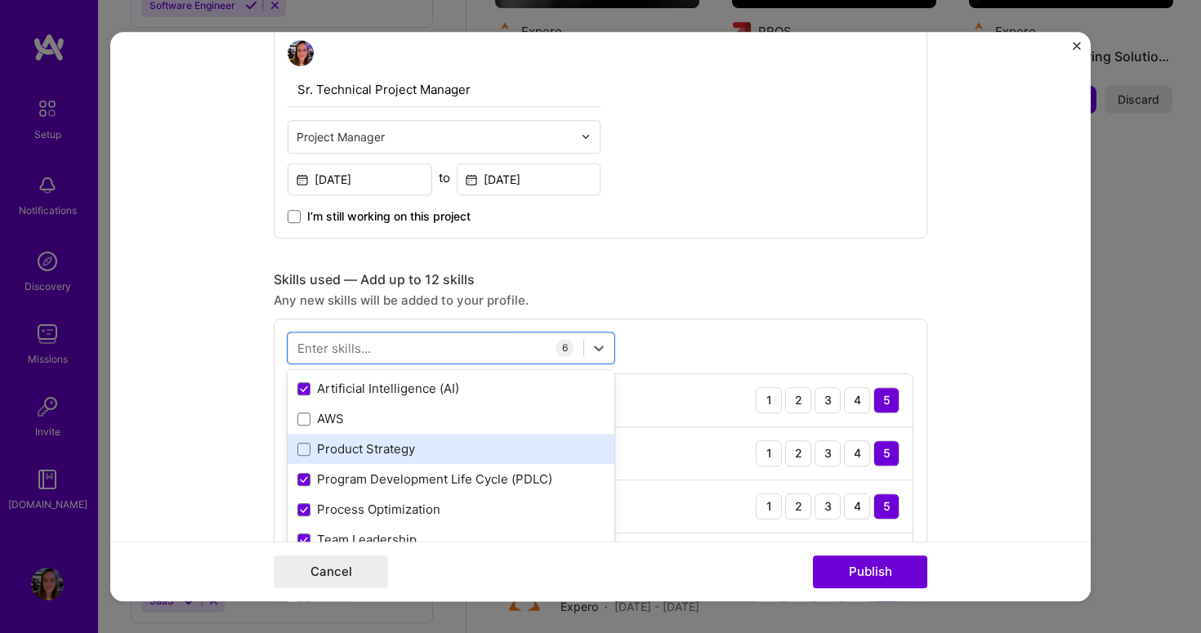
click at [431, 441] on div "Product Strategy" at bounding box center [451, 449] width 307 height 17
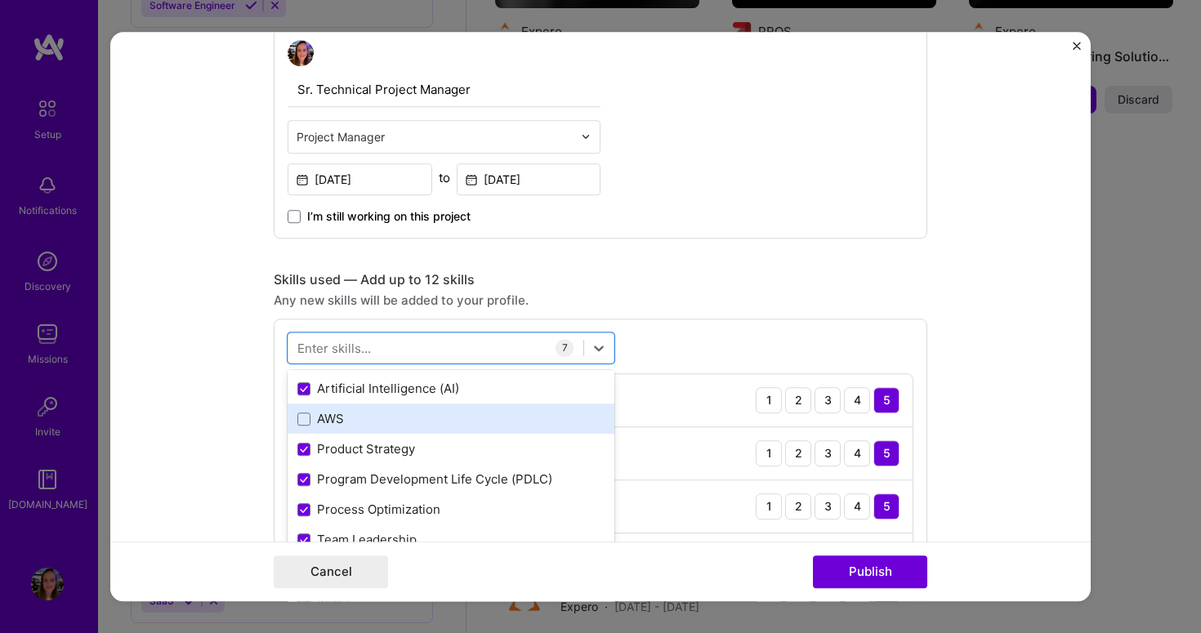
click at [427, 427] on div "AWS" at bounding box center [451, 419] width 307 height 17
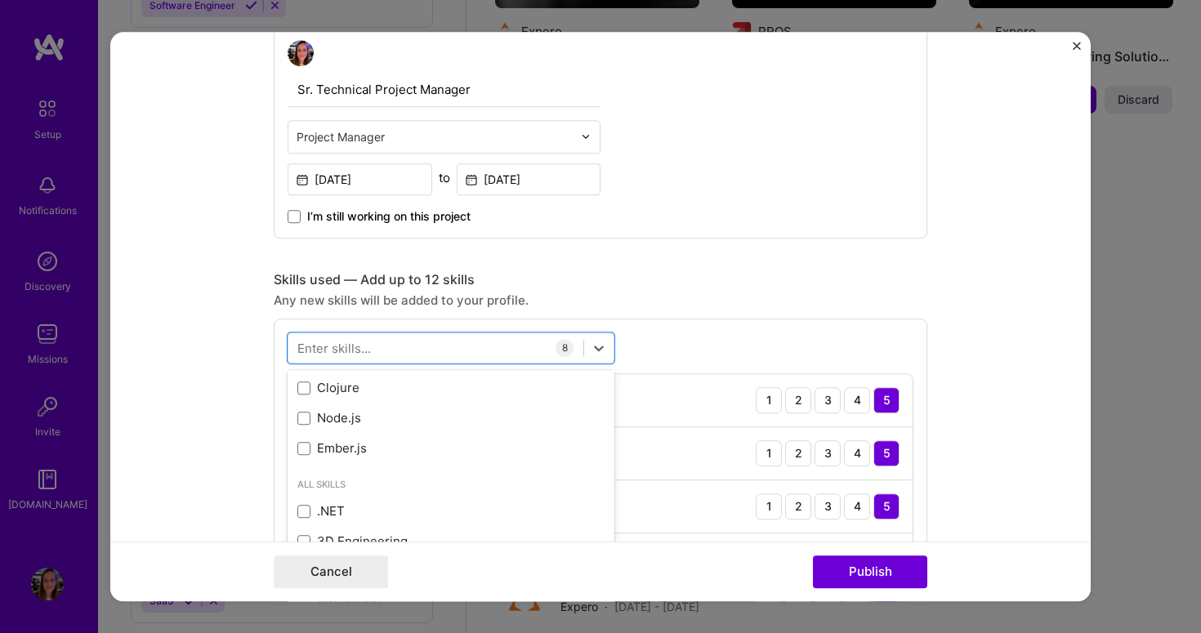
scroll to position [326, 0]
click at [840, 198] on div "Sr. Technical Project Manager Project Manager [DATE] to [DATE] I’m still workin…" at bounding box center [601, 132] width 654 height 213
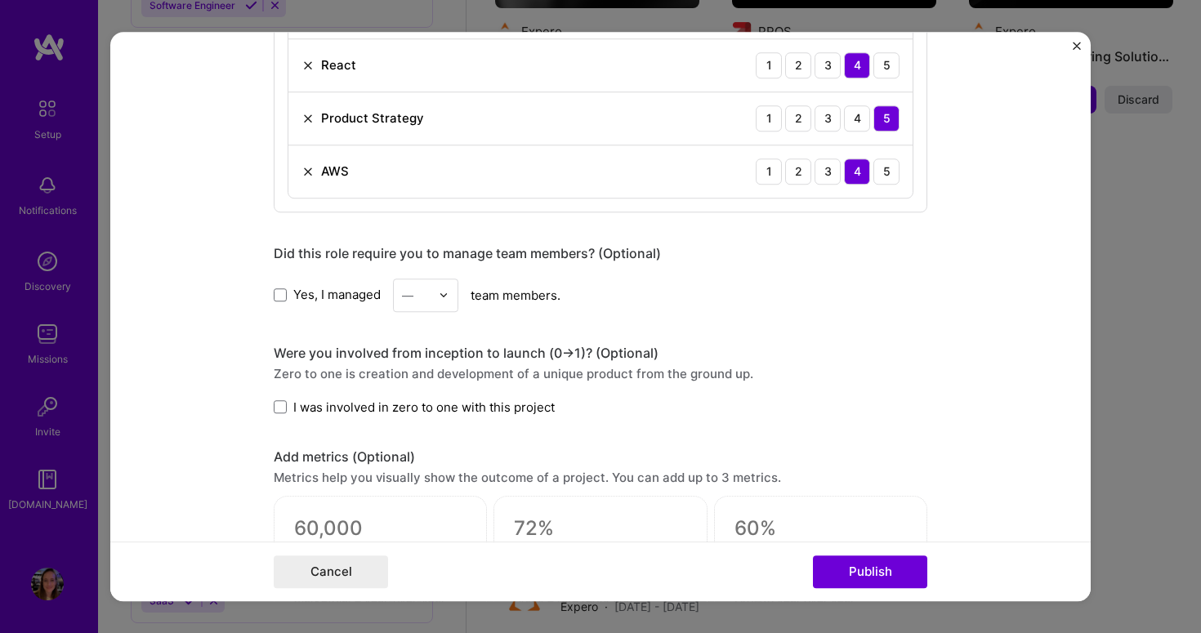
scroll to position [1185, 0]
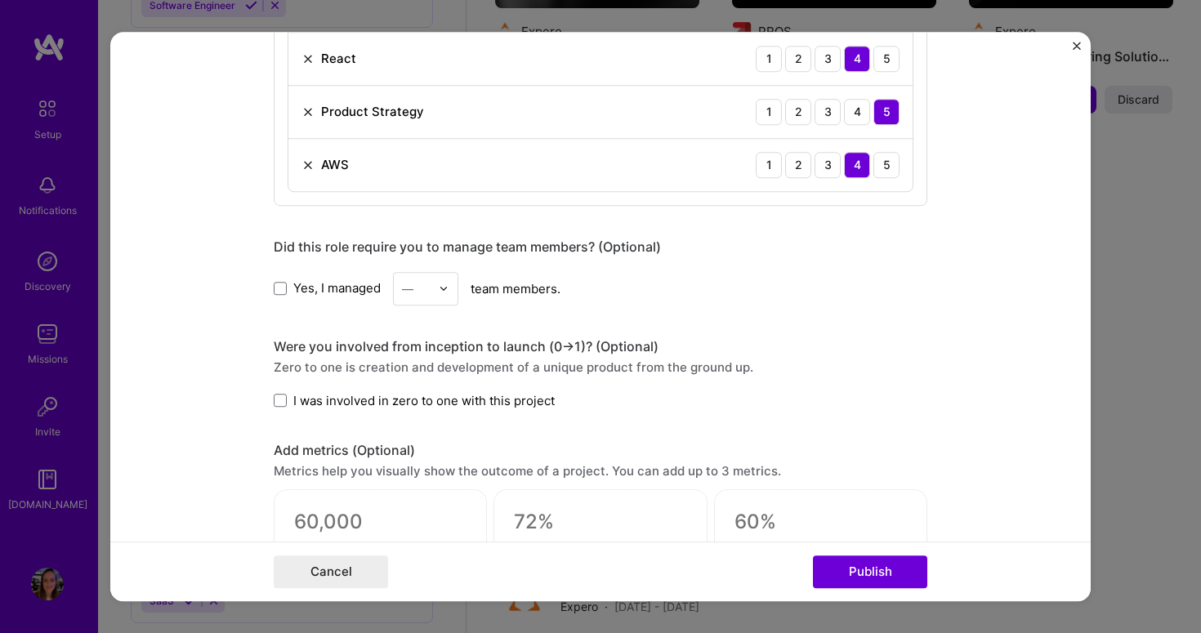
click at [283, 289] on label "Yes, I managed" at bounding box center [327, 288] width 107 height 17
click at [0, 0] on input "Yes, I managed" at bounding box center [0, 0] width 0 height 0
click at [413, 293] on input "text" at bounding box center [416, 288] width 29 height 17
click at [427, 447] on div "5" at bounding box center [426, 453] width 56 height 30
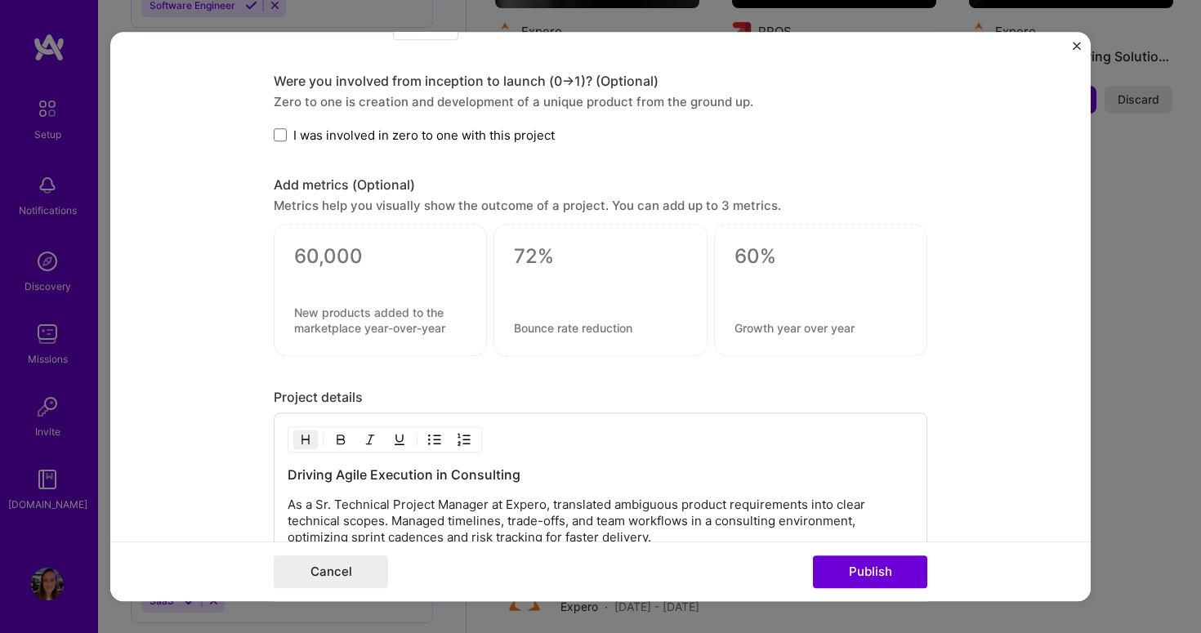
scroll to position [1512, 0]
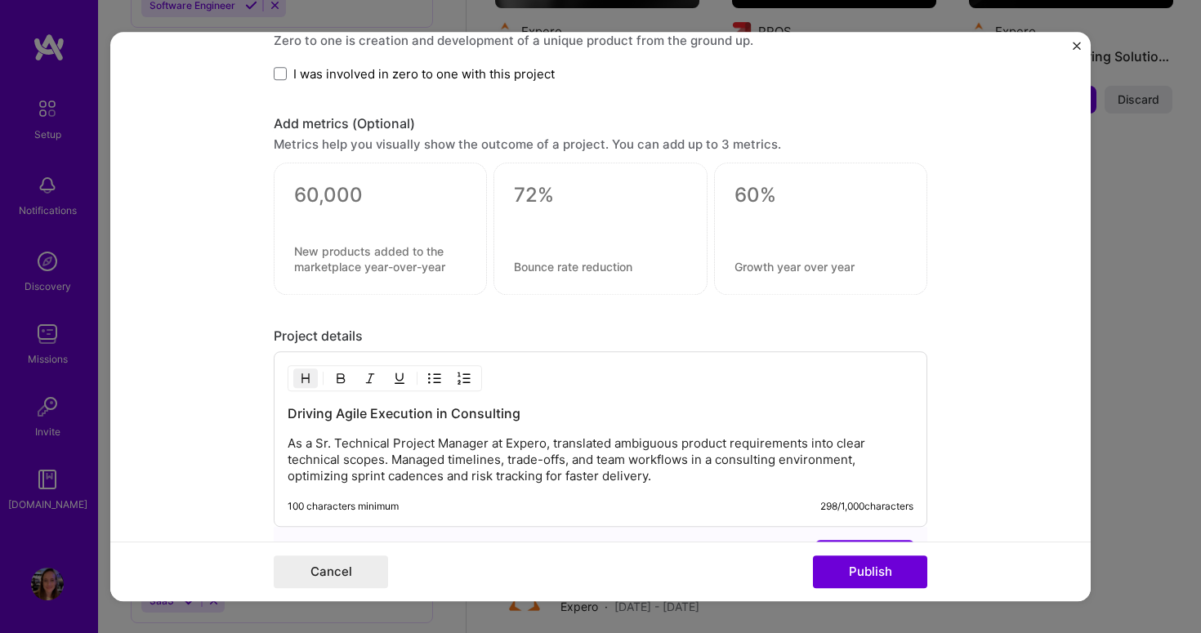
click at [476, 434] on div "Driving Agile Execution in Consulting As a Sr. Technical Project Manager at Exp…" at bounding box center [601, 445] width 626 height 80
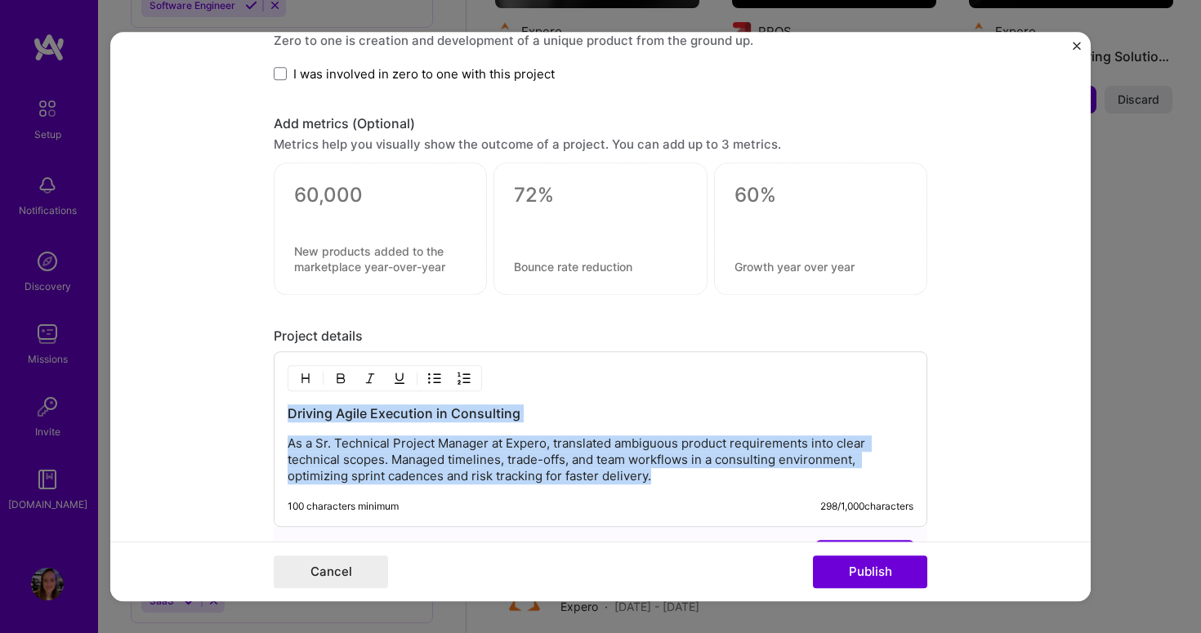
click at [615, 457] on p "As a Sr. Technical Project Manager at Expero, translated ambiguous product requ…" at bounding box center [601, 460] width 626 height 49
drag, startPoint x: 674, startPoint y: 480, endPoint x: 271, endPoint y: 445, distance: 405.2
click at [274, 445] on div "Driving Agile Execution in Consulting As a Sr. Technical Project Manager at Exp…" at bounding box center [601, 439] width 654 height 176
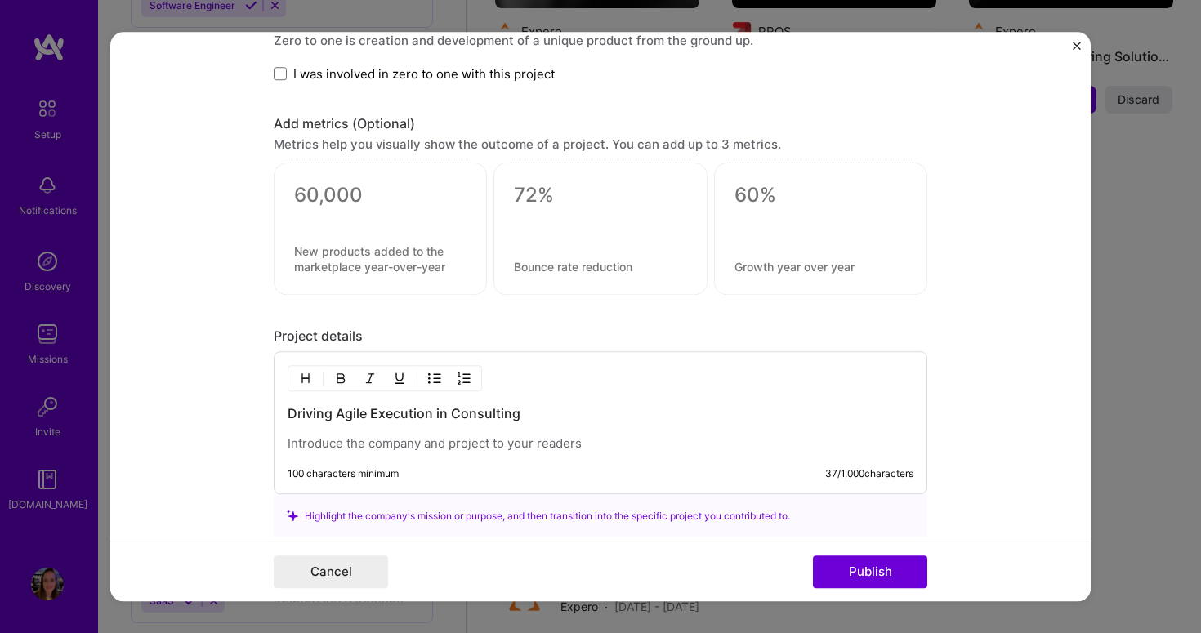
click at [442, 440] on p at bounding box center [601, 444] width 626 height 16
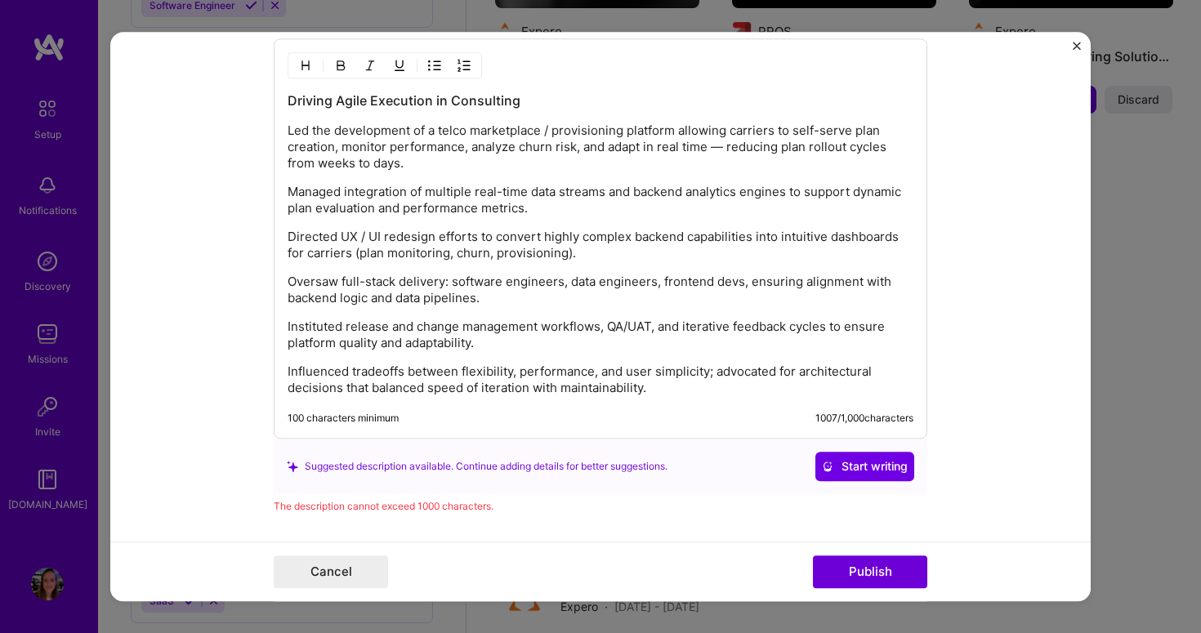
scroll to position [1797, 0]
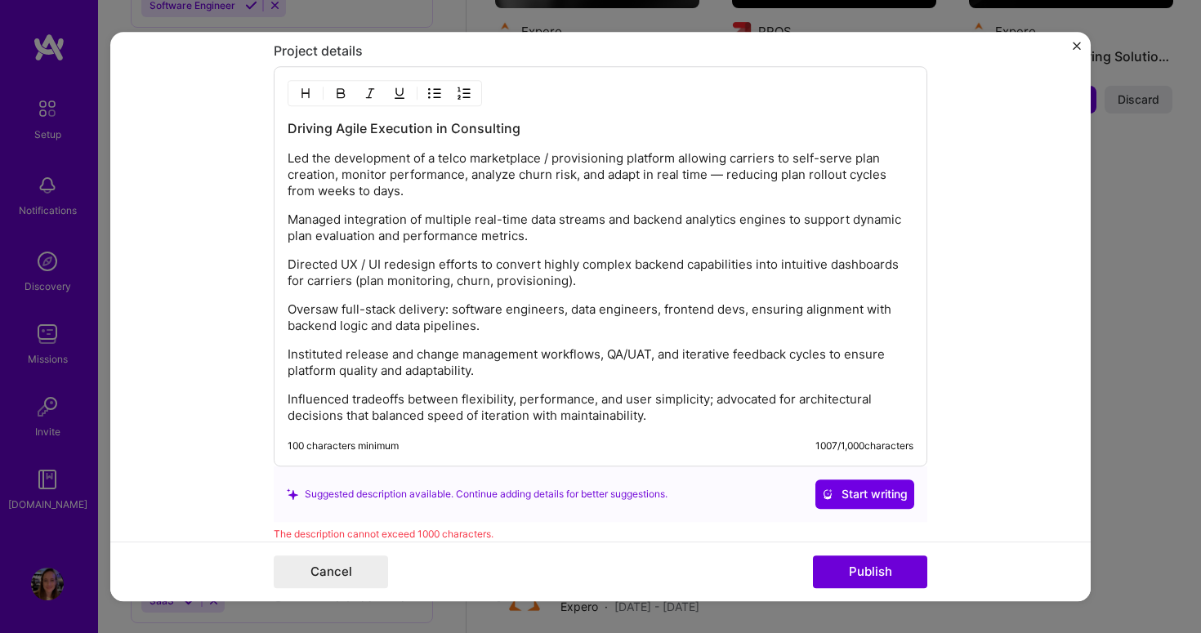
click at [481, 379] on p "Instituted release and change management workflows, QA/UAT, and iterative feedb…" at bounding box center [601, 363] width 626 height 33
drag, startPoint x: 564, startPoint y: 280, endPoint x: 348, endPoint y: 281, distance: 215.8
click at [348, 281] on p "Directed UX / UI redesign efforts to convert highly complex backend capabilitie…" at bounding box center [601, 273] width 626 height 33
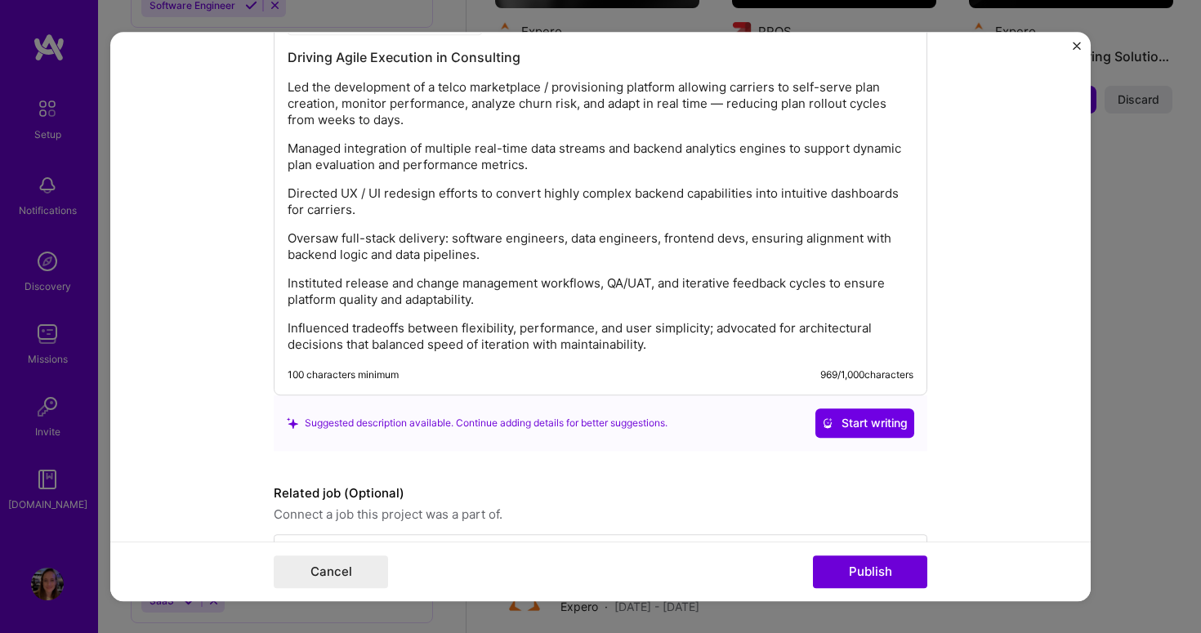
scroll to position [1926, 0]
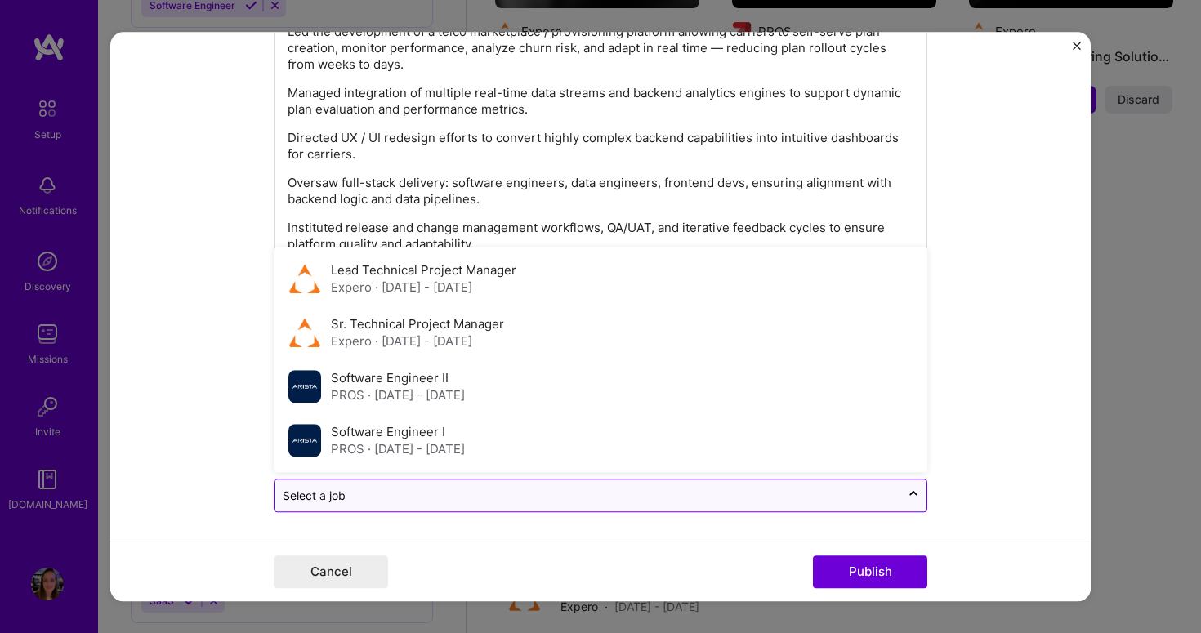
click at [457, 489] on input "text" at bounding box center [588, 495] width 610 height 17
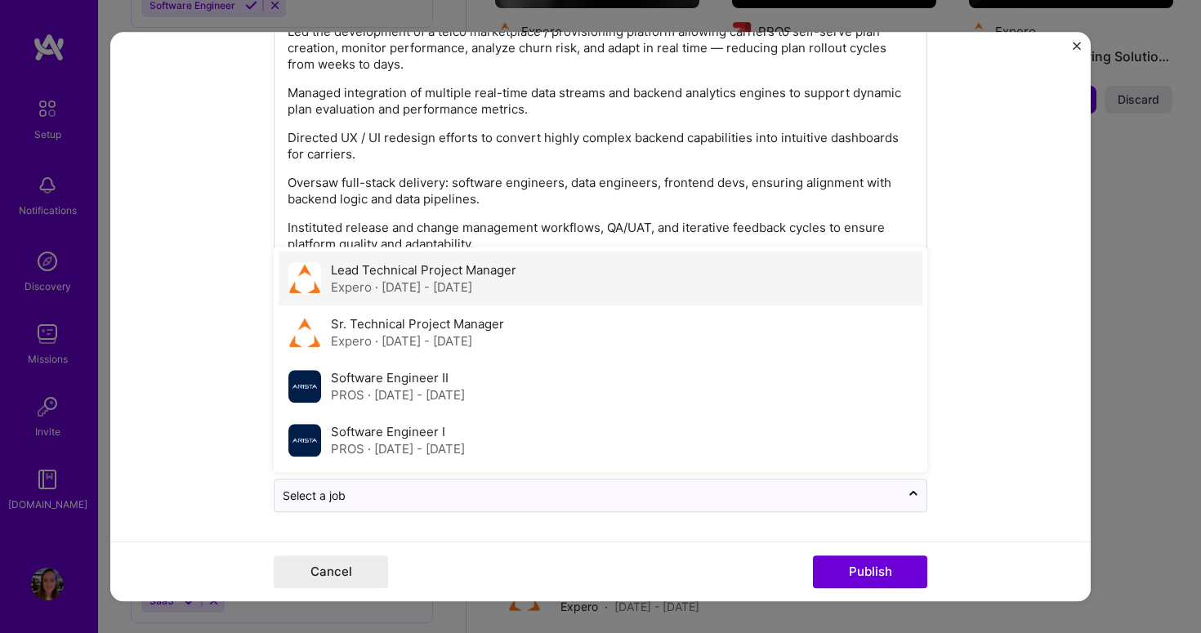
click at [490, 298] on div "Lead Technical Project Manager Expero · [DATE] - [DATE]" at bounding box center [601, 279] width 644 height 54
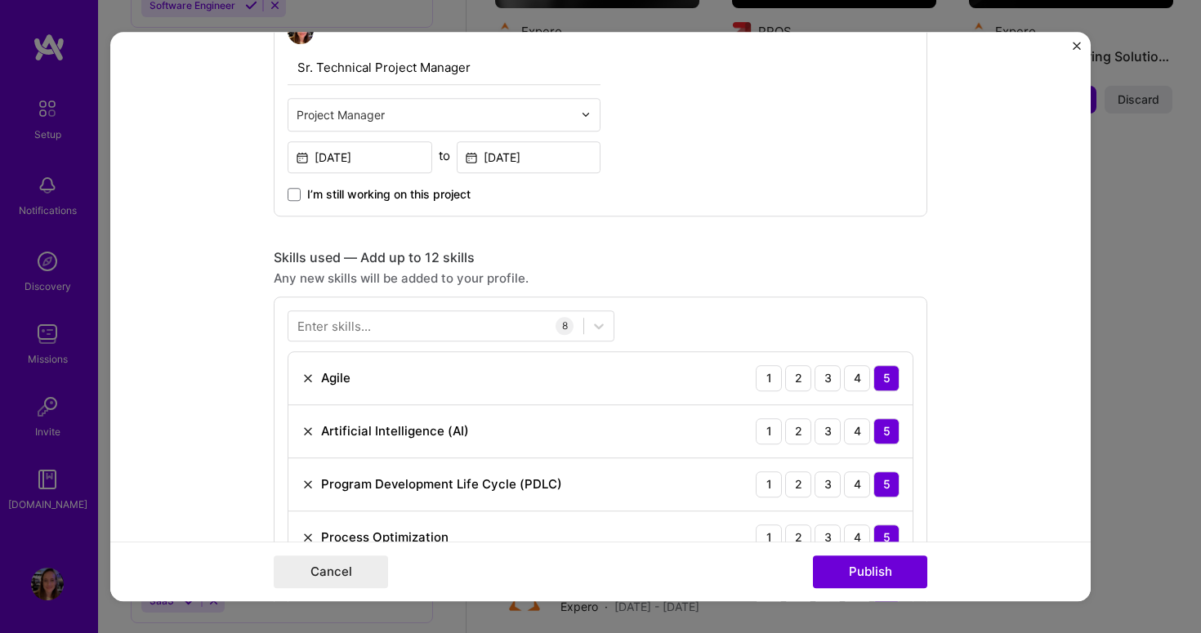
scroll to position [284, 0]
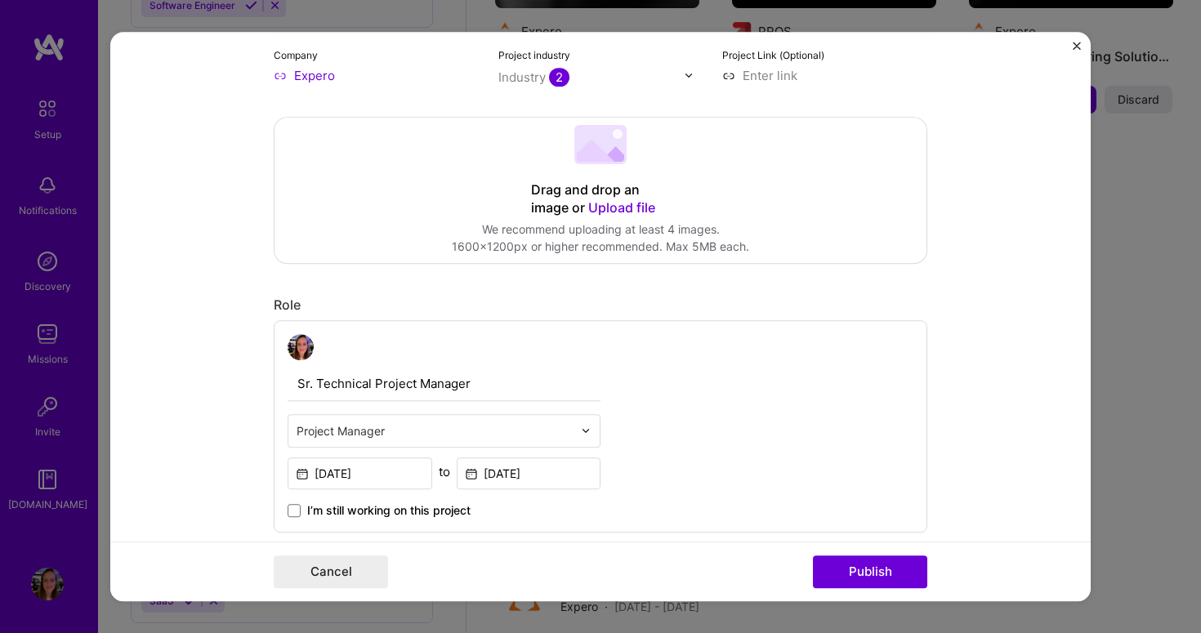
click at [606, 199] on div "Drag and drop an image or Upload file" at bounding box center [600, 199] width 139 height 36
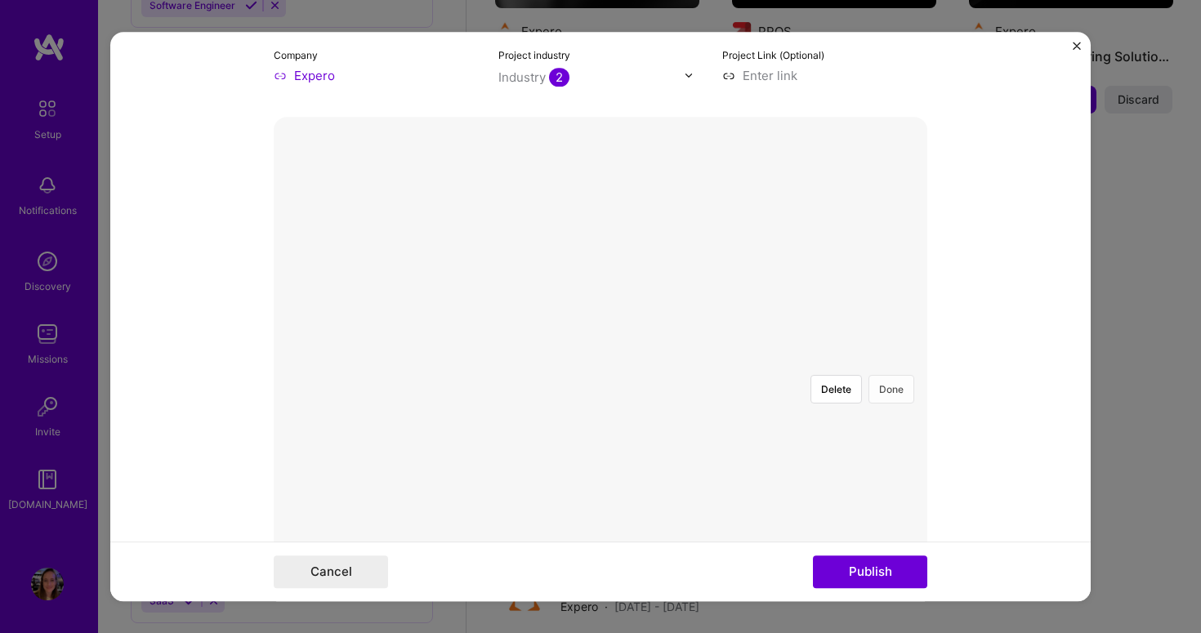
click at [889, 375] on button "Done" at bounding box center [892, 389] width 46 height 29
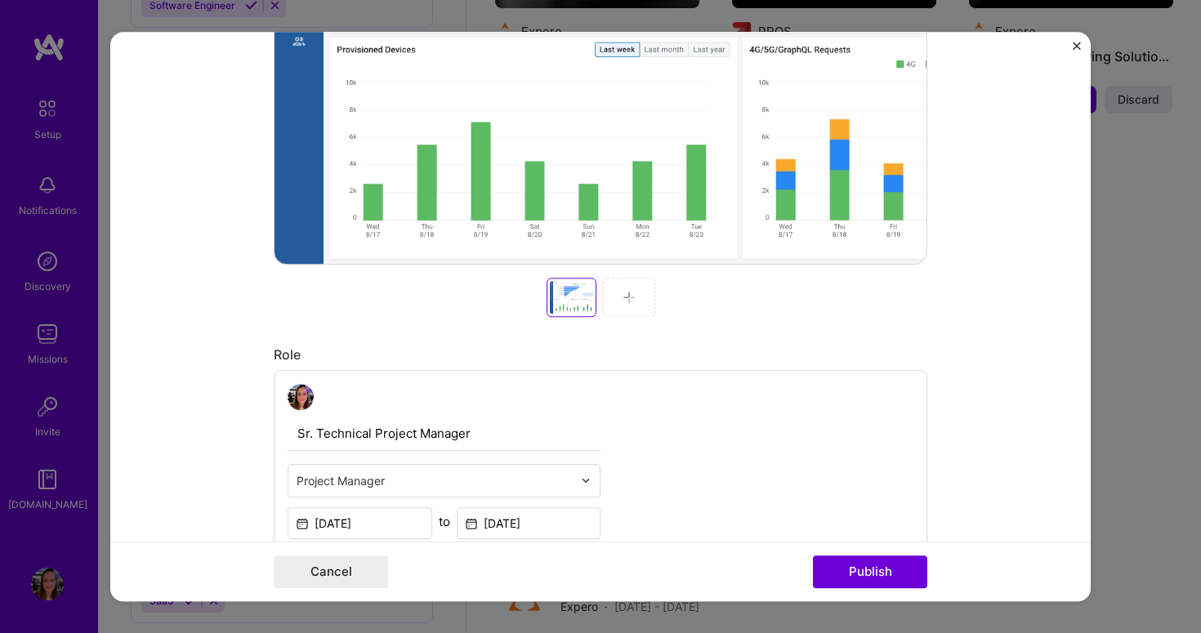
scroll to position [627, 0]
click at [623, 290] on div at bounding box center [629, 296] width 52 height 39
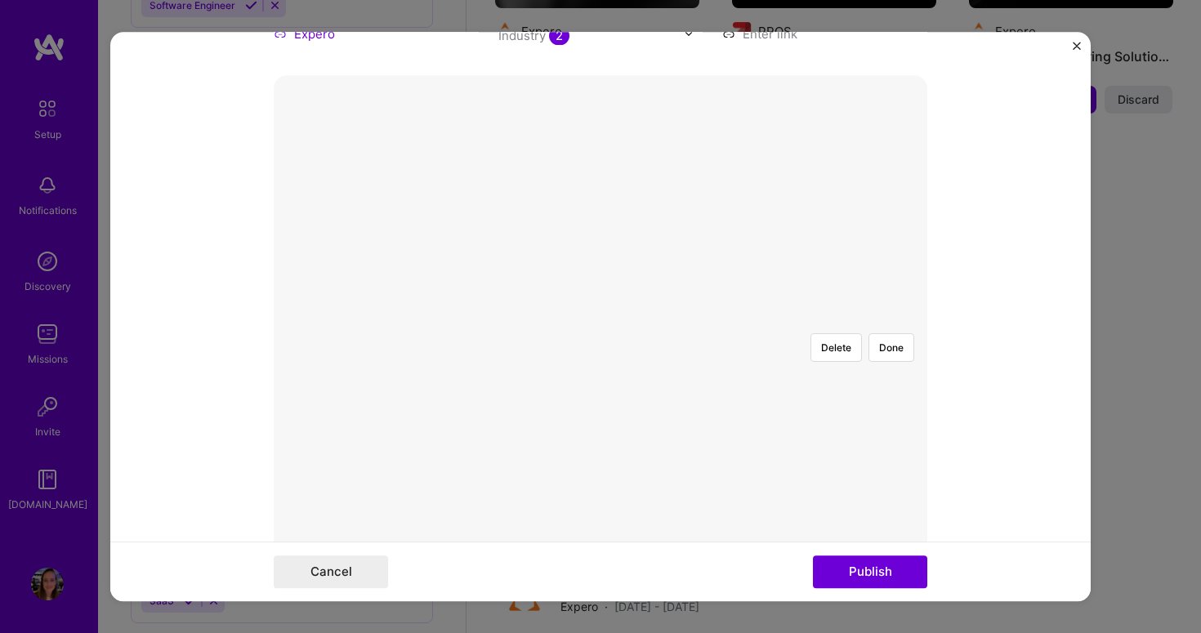
scroll to position [226, 0]
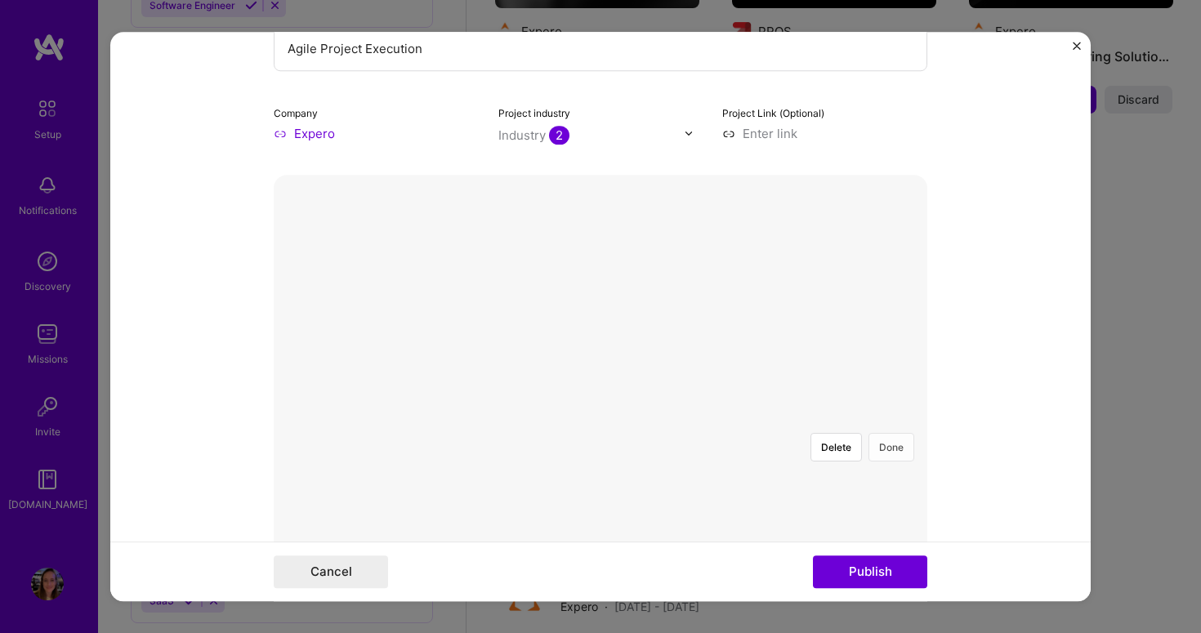
click at [895, 433] on button "Done" at bounding box center [892, 447] width 46 height 29
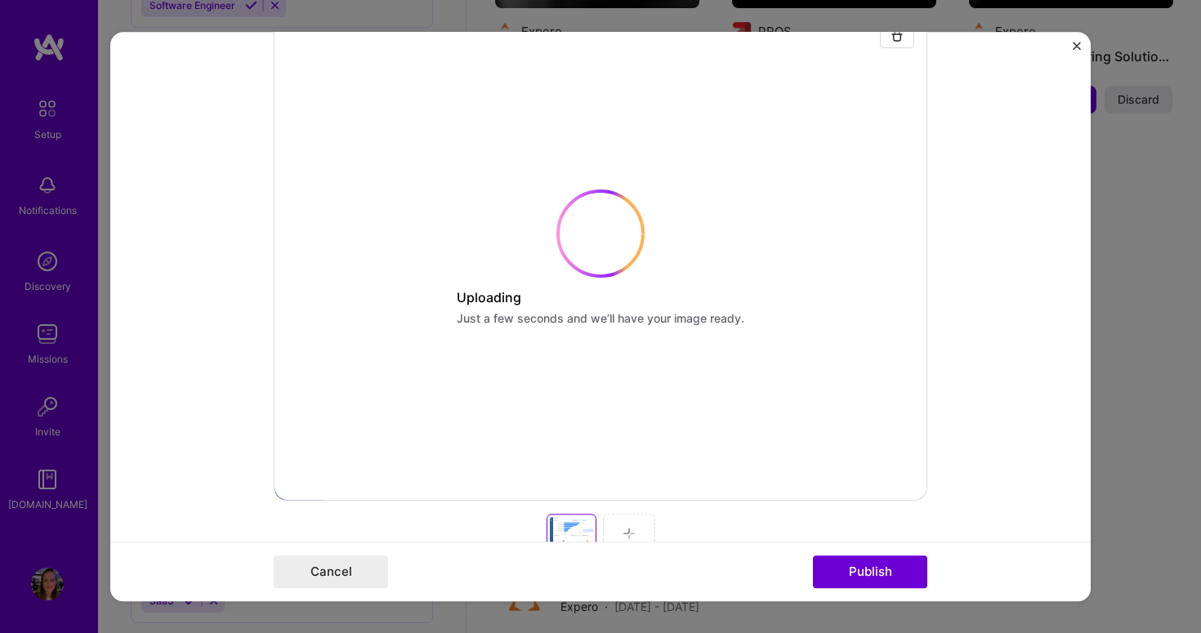
scroll to position [597, 0]
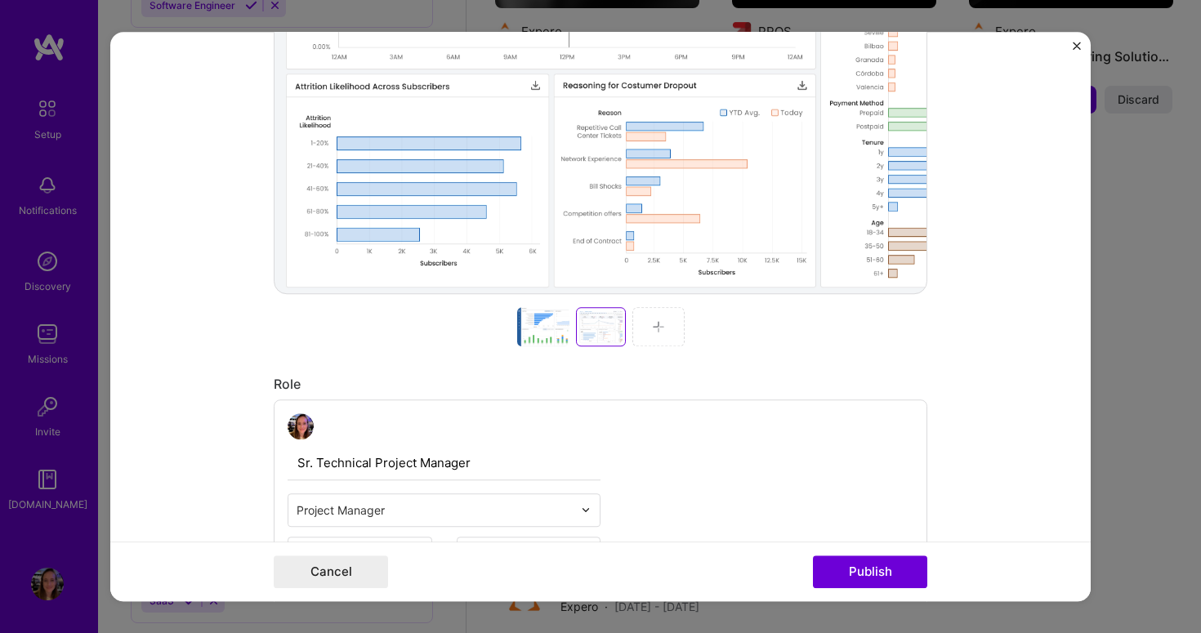
click at [659, 335] on div at bounding box center [659, 326] width 52 height 39
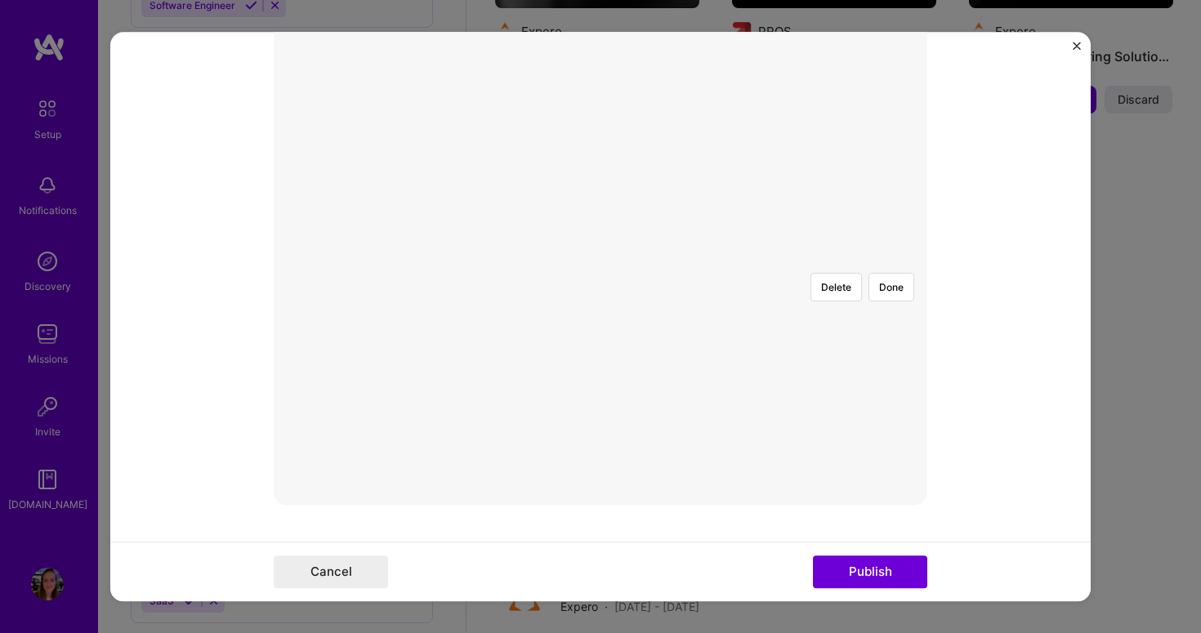
scroll to position [383, 0]
click at [808, 263] on div at bounding box center [956, 445] width 484 height 364
click at [897, 276] on button "Done" at bounding box center [892, 290] width 46 height 29
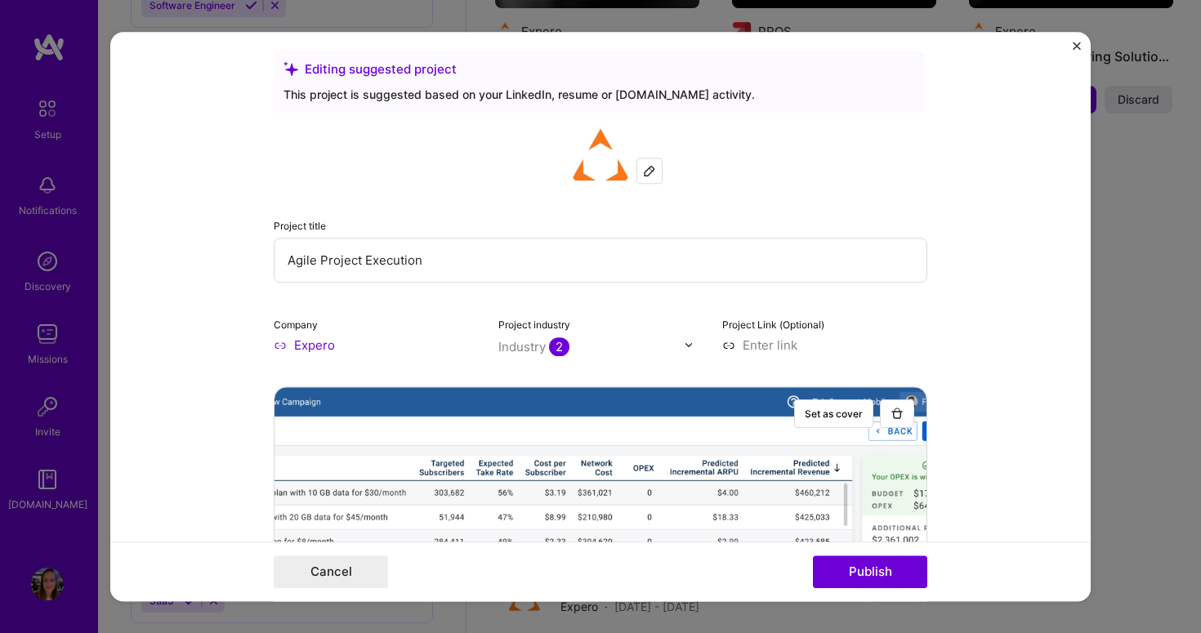
scroll to position [268, 0]
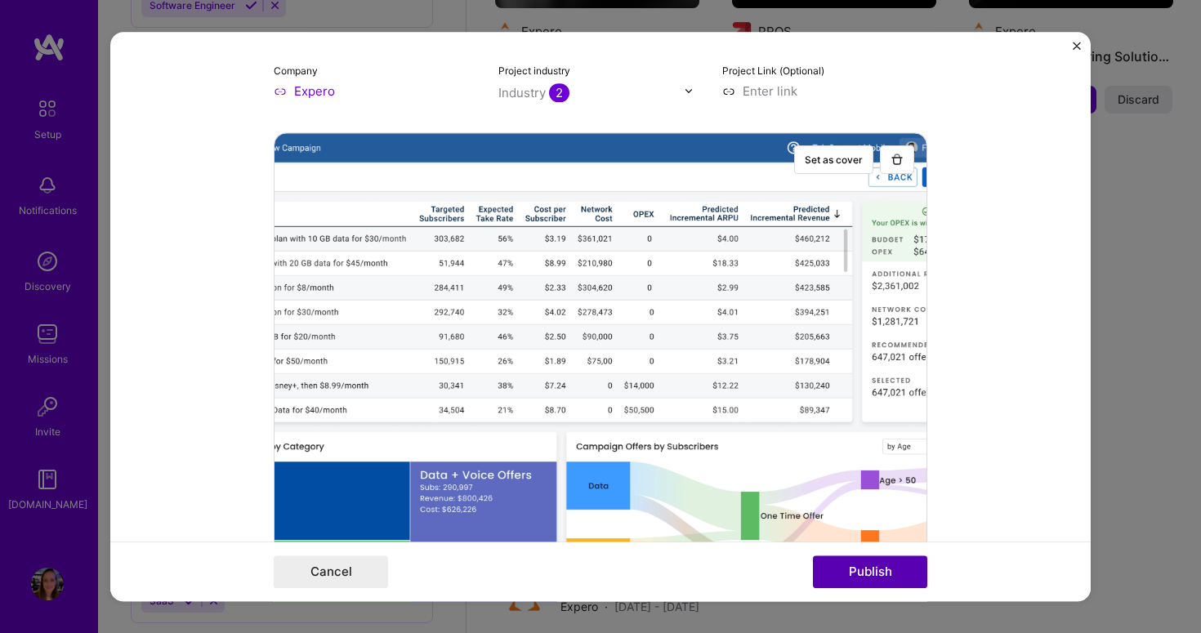
click at [864, 587] on button "Publish" at bounding box center [870, 572] width 114 height 33
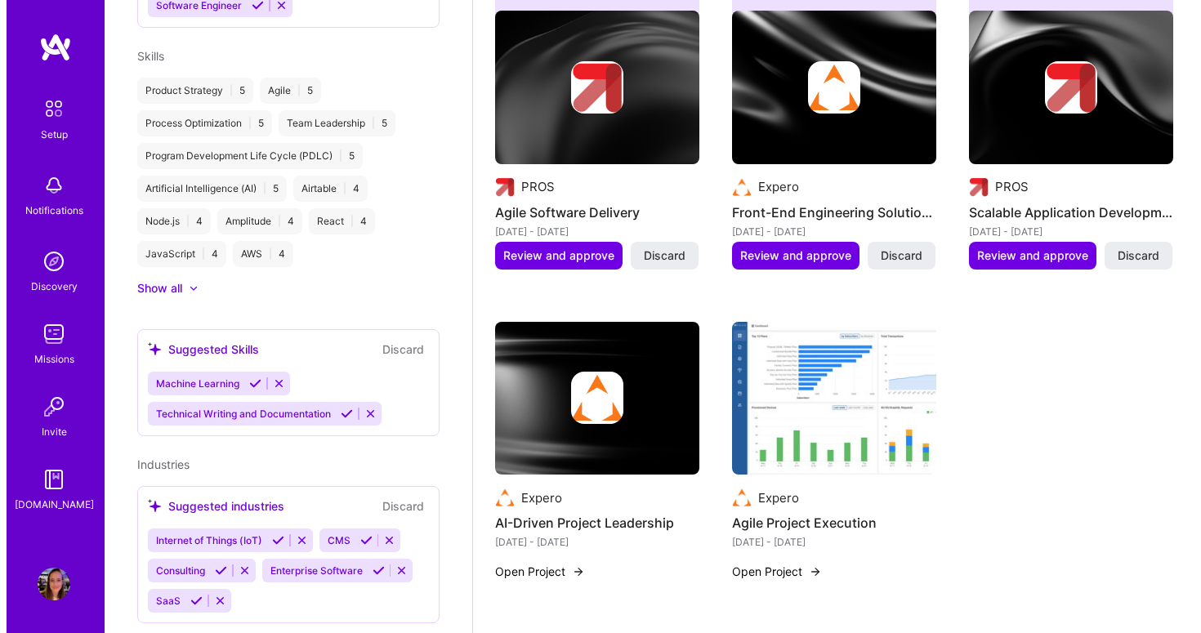
scroll to position [682, 0]
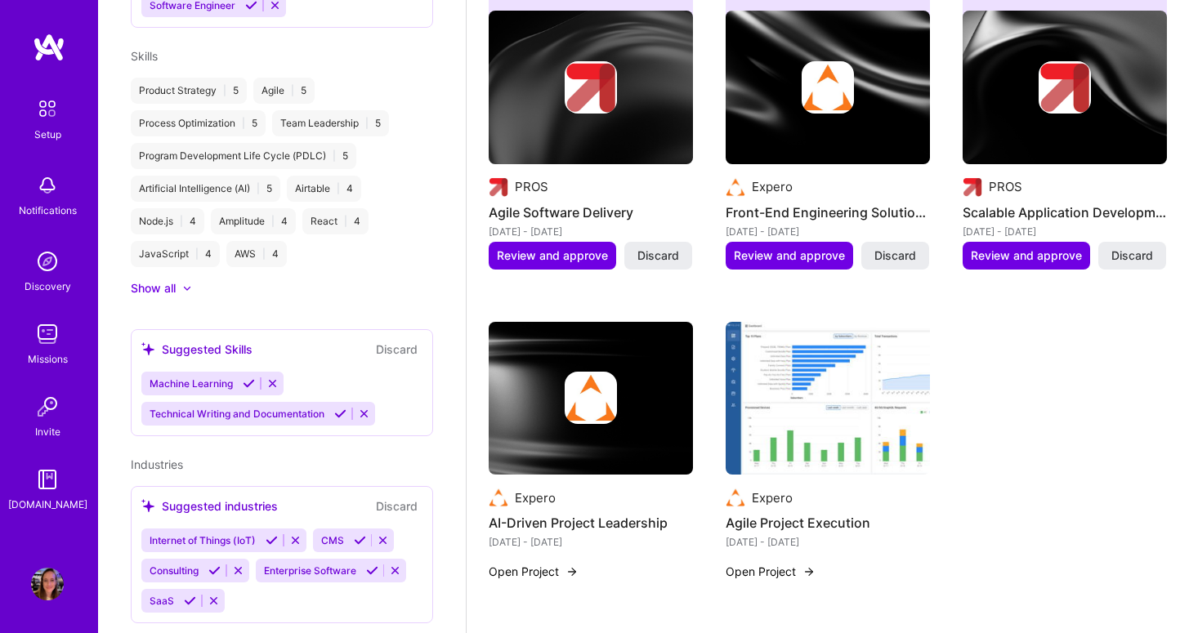
click at [600, 404] on img at bounding box center [591, 399] width 204 height 154
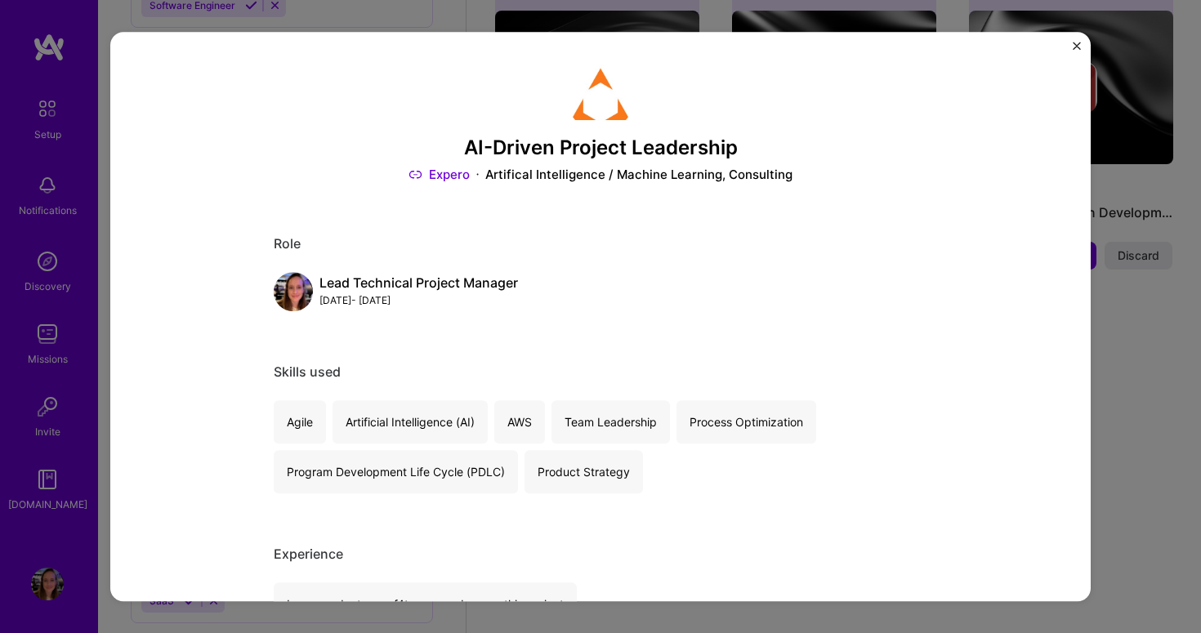
click at [1075, 44] on img "Close" at bounding box center [1077, 46] width 8 height 8
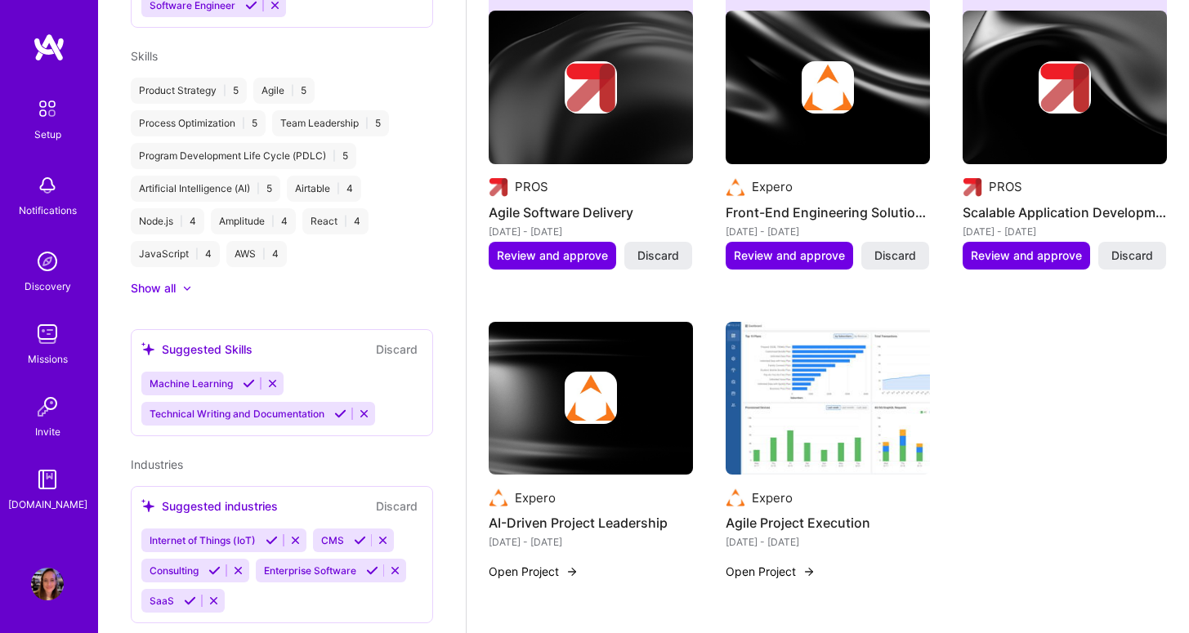
click at [605, 427] on img at bounding box center [591, 399] width 204 height 154
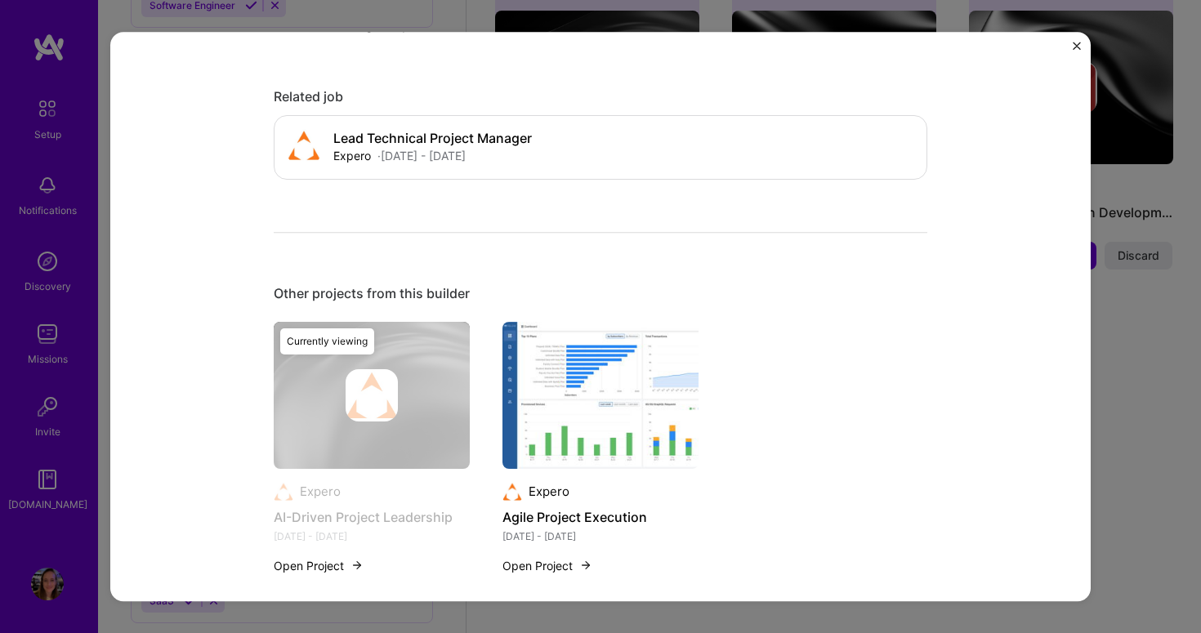
scroll to position [978, 0]
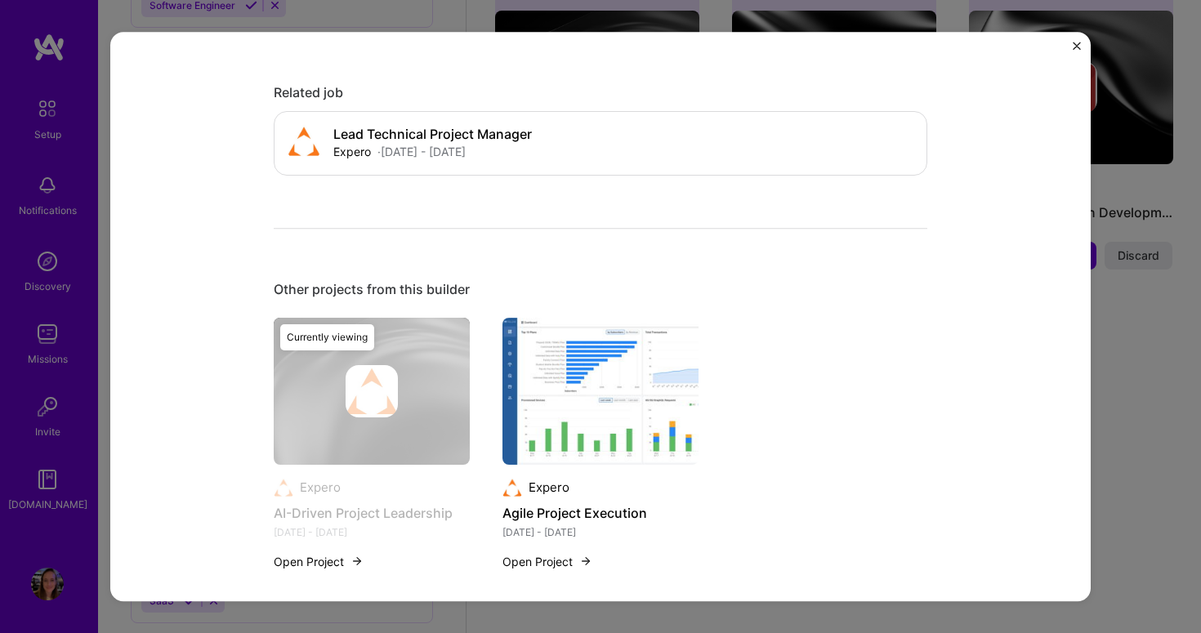
click at [284, 405] on div "Currently viewing" at bounding box center [372, 454] width 196 height 272
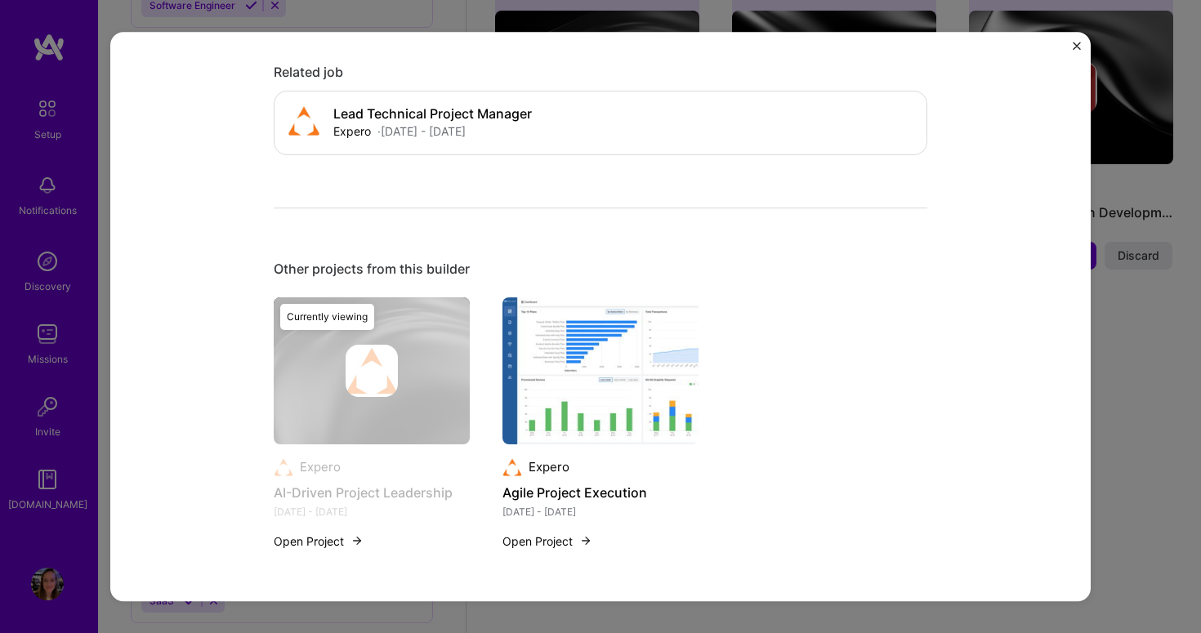
scroll to position [1000, 0]
click at [335, 544] on button "Open Project" at bounding box center [319, 541] width 90 height 17
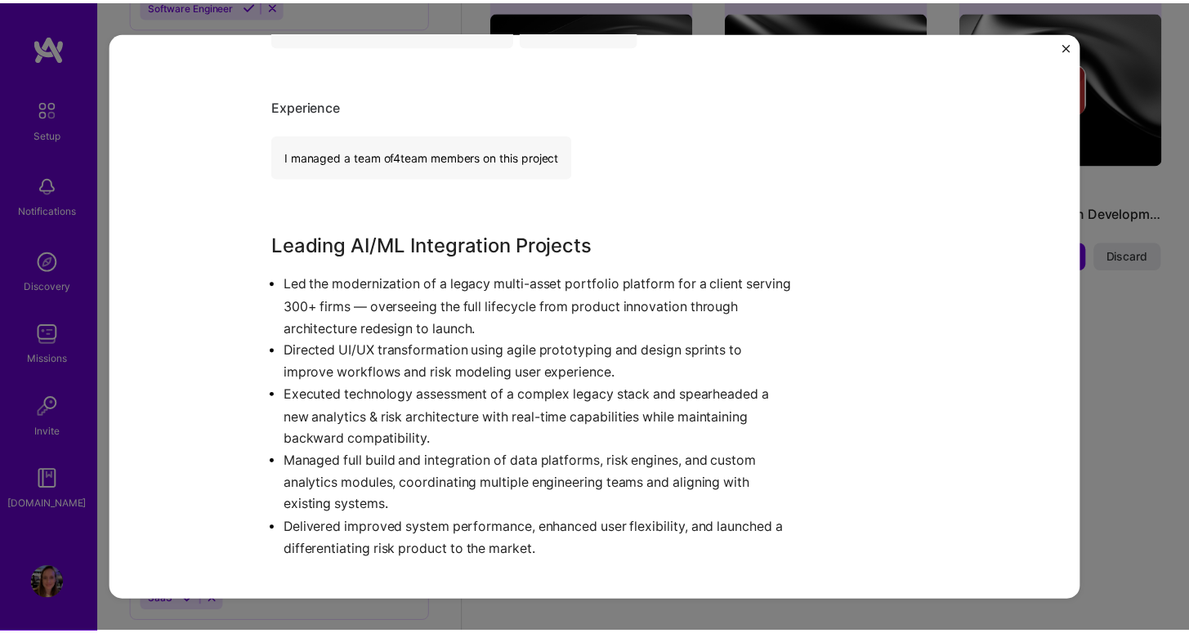
scroll to position [969, 0]
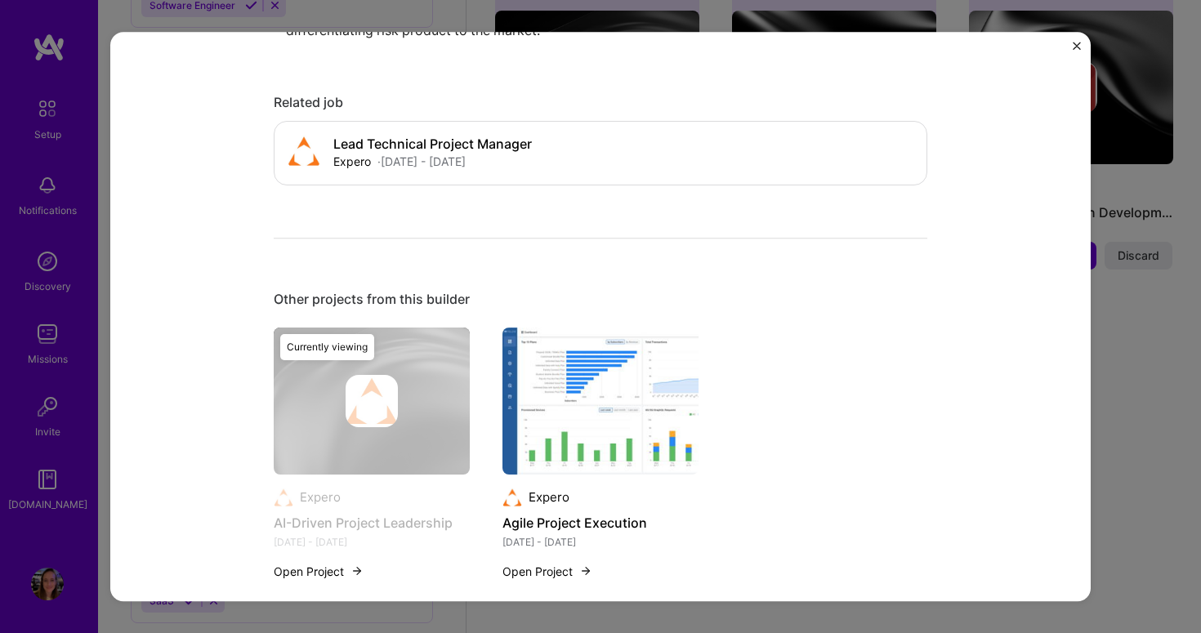
click at [1076, 48] on img "Close" at bounding box center [1077, 46] width 8 height 8
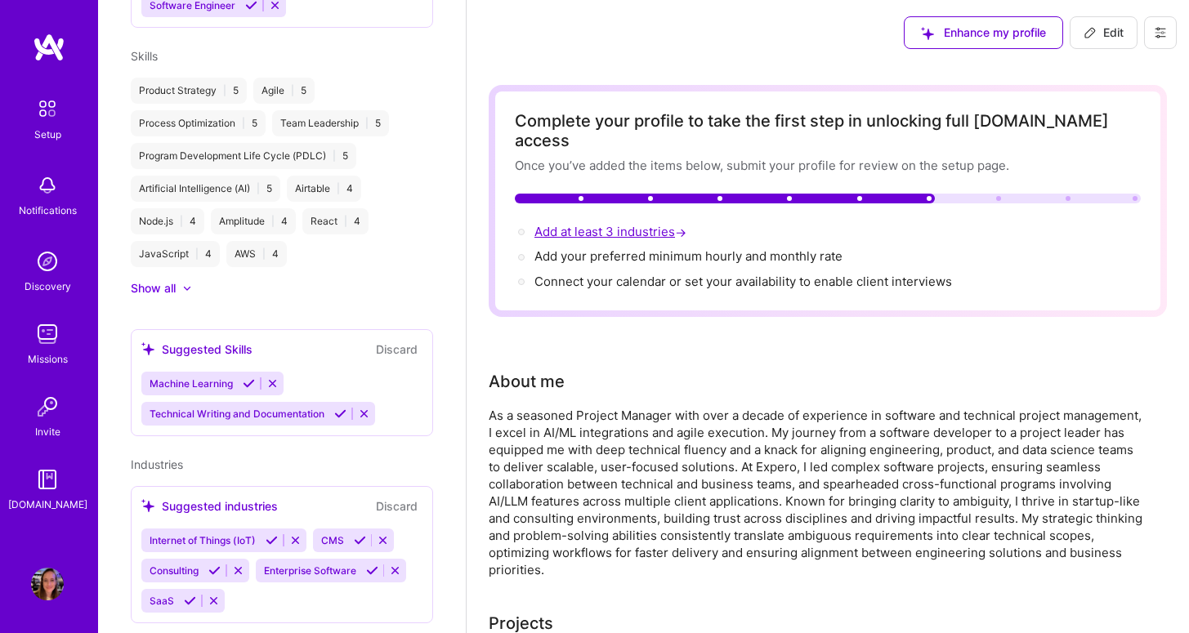
click at [593, 224] on span "Add at least 3 industries →" at bounding box center [612, 232] width 155 height 16
select select "US"
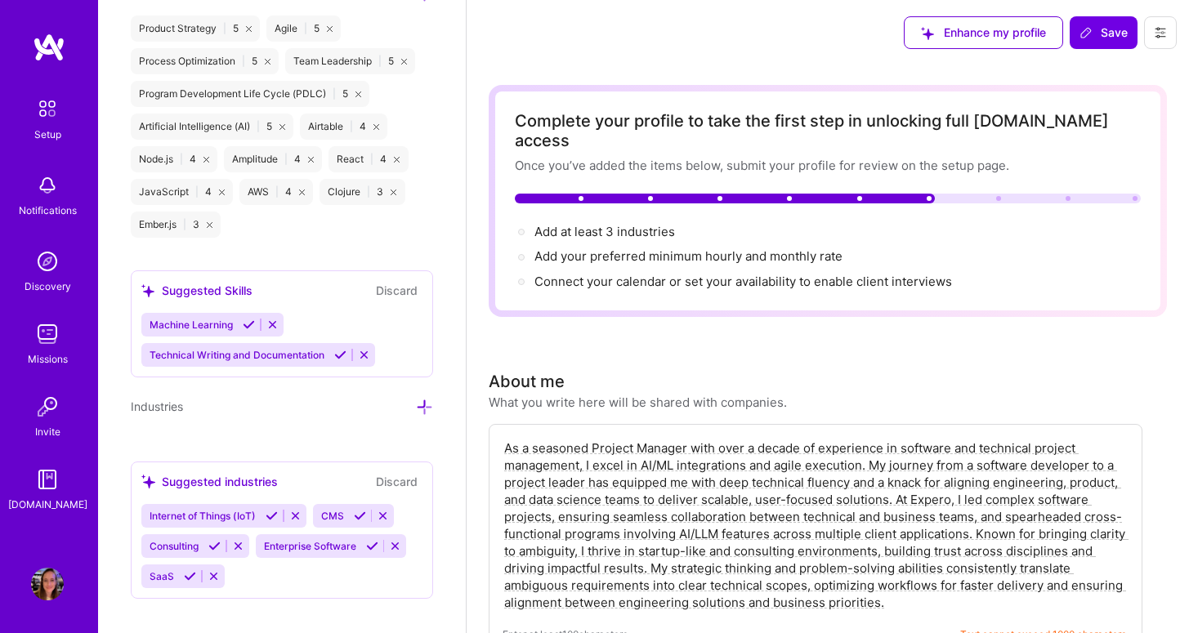
scroll to position [1439, 0]
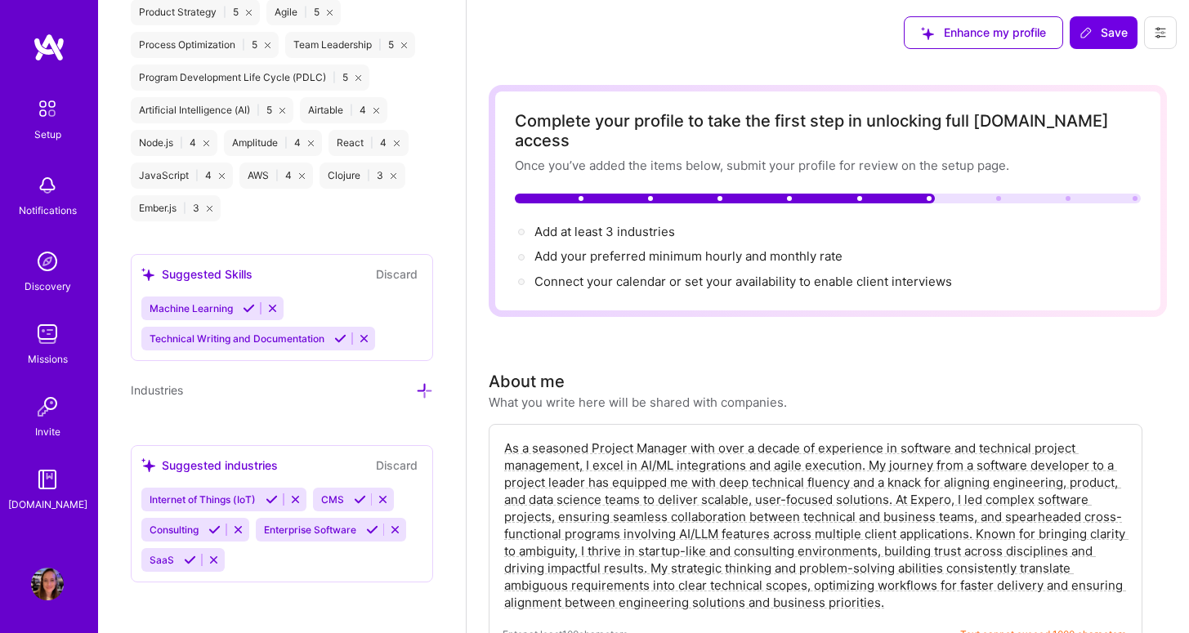
click at [306, 277] on div "Suggested Skills Discard" at bounding box center [281, 274] width 281 height 19
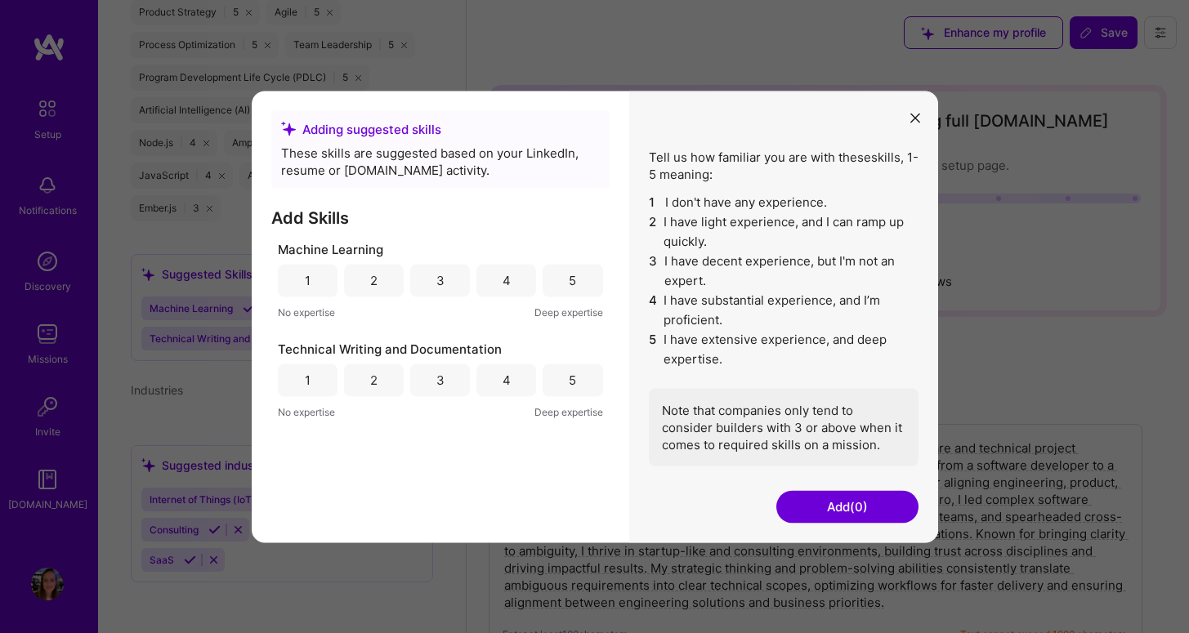
click at [443, 279] on div "3" at bounding box center [440, 280] width 8 height 17
click at [419, 379] on div "3" at bounding box center [440, 380] width 60 height 33
click at [891, 511] on button "Add (2)" at bounding box center [847, 506] width 142 height 33
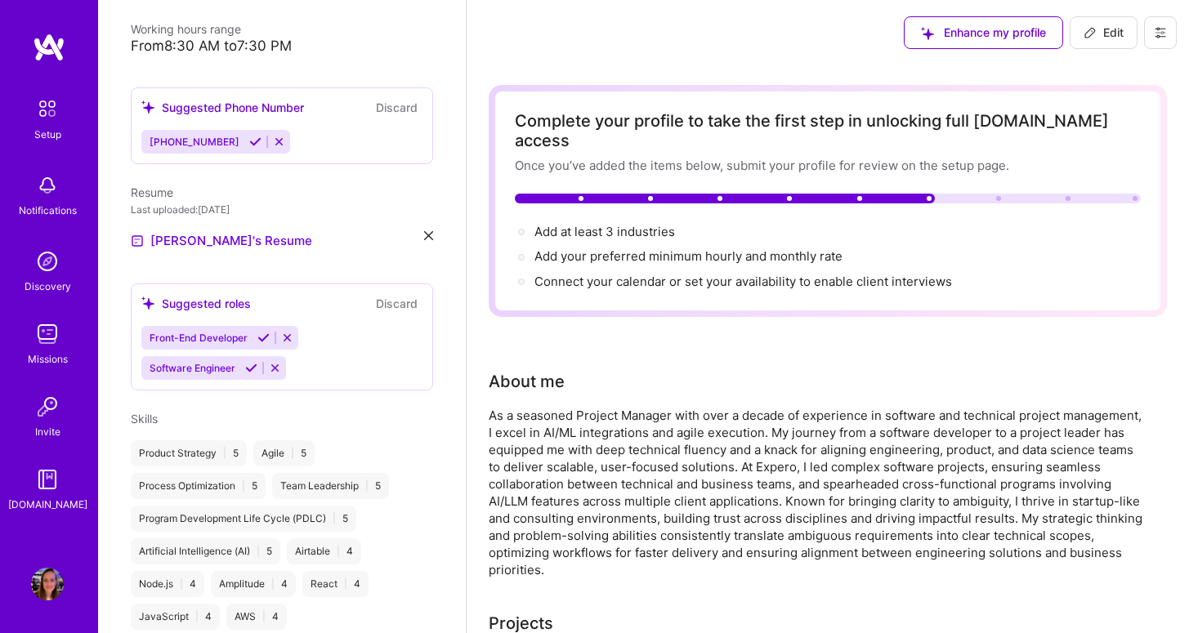
scroll to position [380, 0]
click at [383, 295] on button "Discard" at bounding box center [396, 304] width 51 height 19
click at [250, 296] on div "Suggested roles" at bounding box center [196, 304] width 110 height 17
click at [233, 296] on div "Suggested roles" at bounding box center [196, 304] width 110 height 17
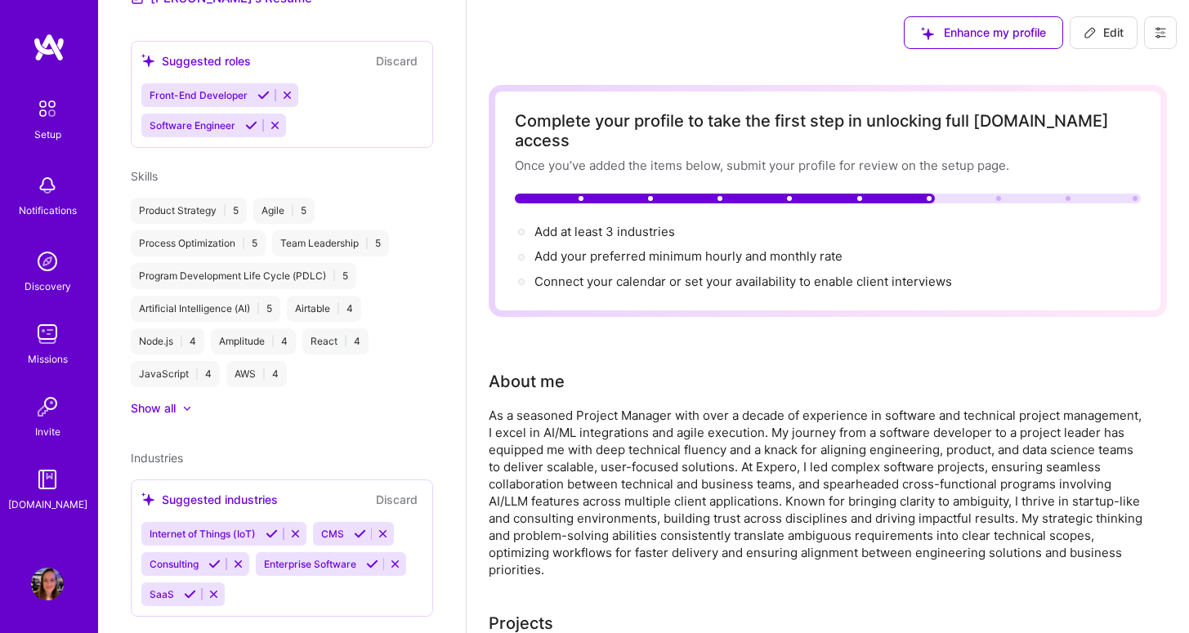
scroll to position [640, 0]
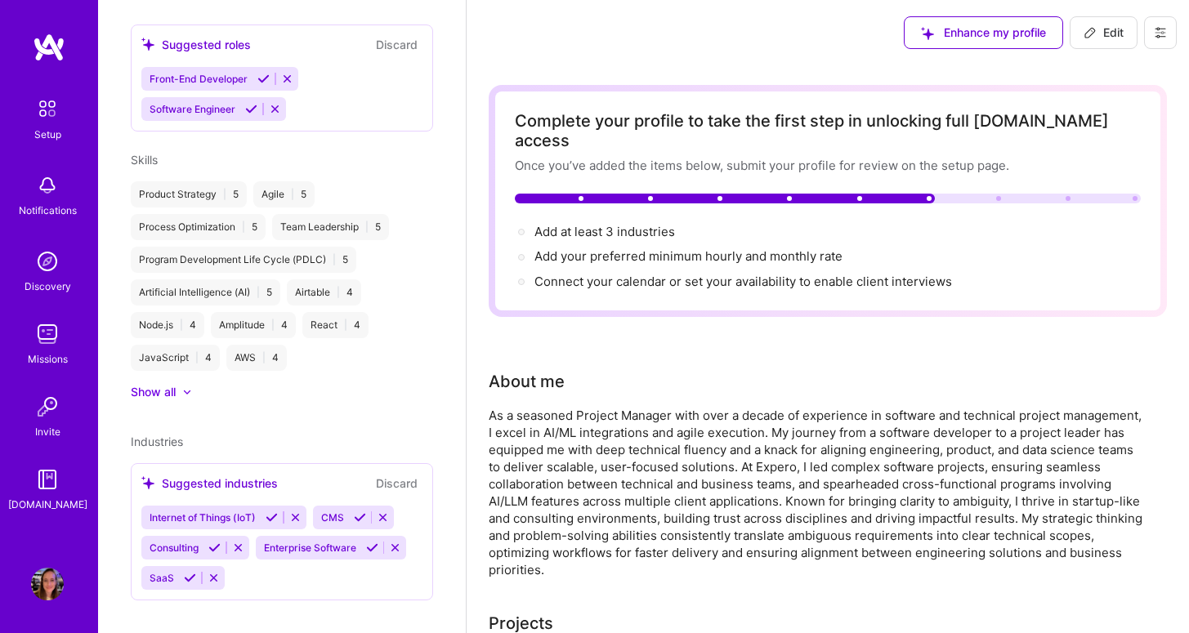
click at [334, 474] on div "Suggested industries Discard" at bounding box center [281, 483] width 281 height 19
click at [265, 475] on div "Suggested industries" at bounding box center [209, 483] width 136 height 17
click at [239, 475] on div "Suggested industries" at bounding box center [209, 483] width 136 height 17
click at [168, 435] on span "Industries" at bounding box center [157, 442] width 52 height 14
click at [632, 224] on span "Add at least 3 industries →" at bounding box center [612, 232] width 155 height 16
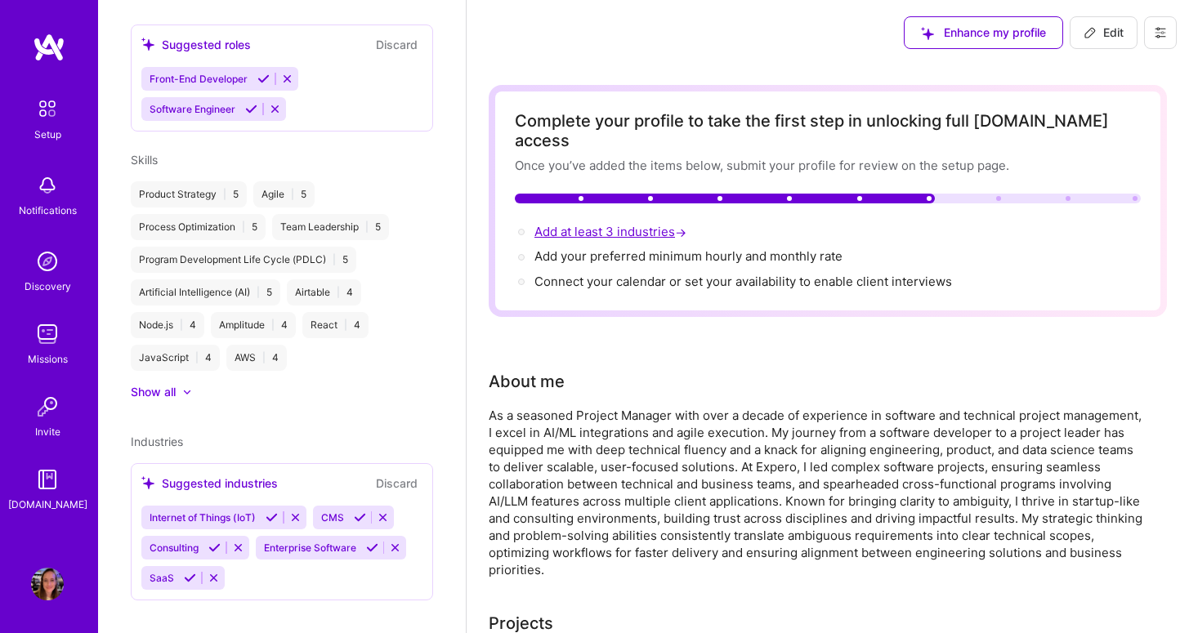
select select "US"
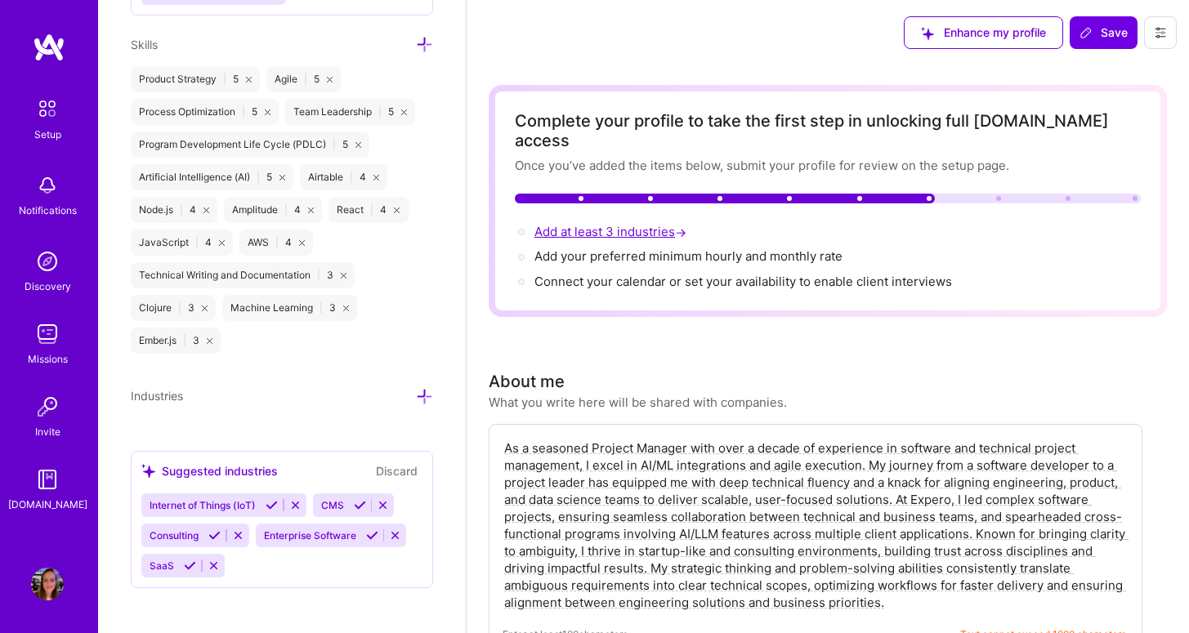
scroll to position [1378, 0]
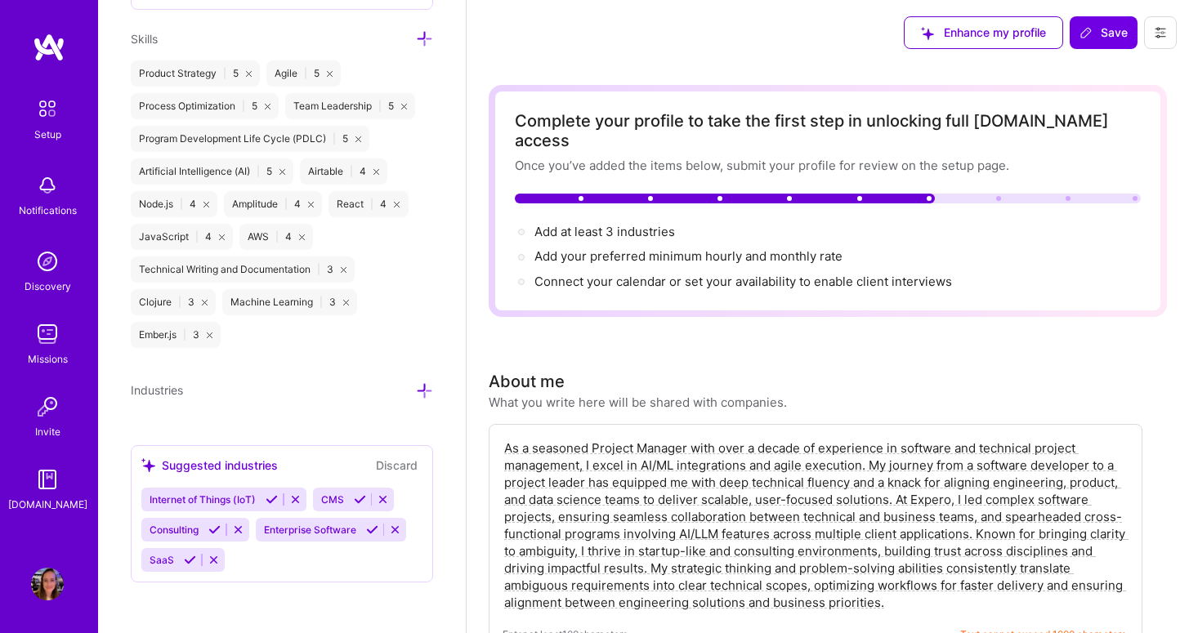
click at [313, 466] on div "Suggested industries Discard" at bounding box center [281, 465] width 281 height 19
click at [263, 566] on div "Internet of Things (IoT) CMS Consulting Enterprise Software SaaS" at bounding box center [281, 530] width 281 height 84
click at [268, 561] on div "Internet of Things (IoT) CMS Consulting Enterprise Software SaaS" at bounding box center [281, 530] width 281 height 84
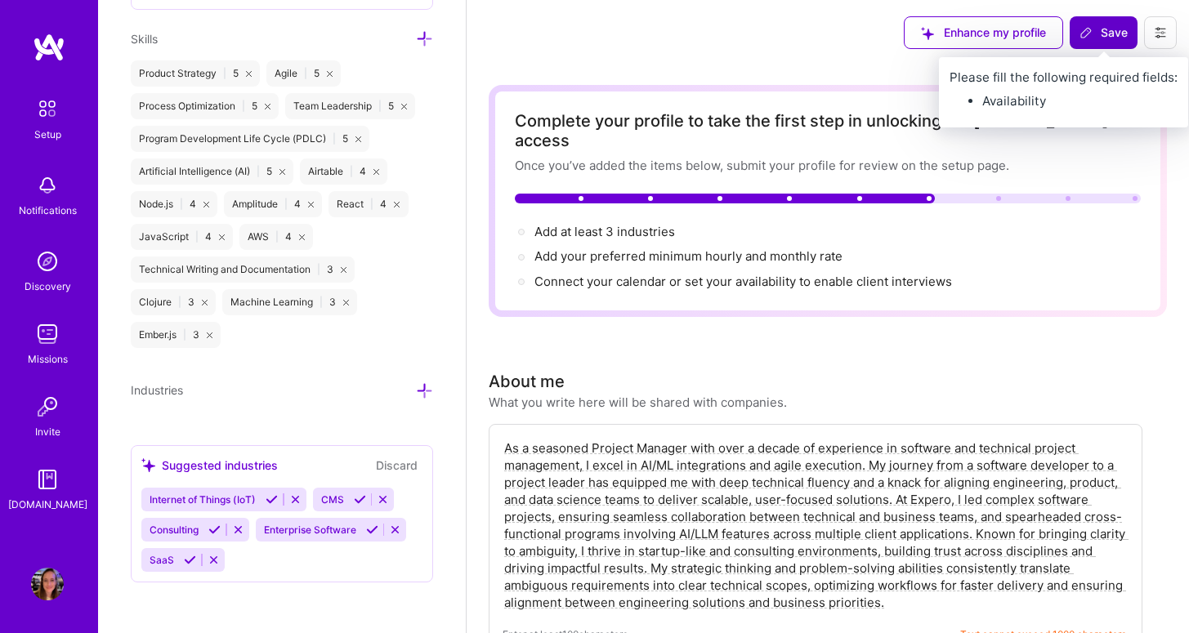
click at [1107, 34] on span "Save" at bounding box center [1104, 33] width 48 height 16
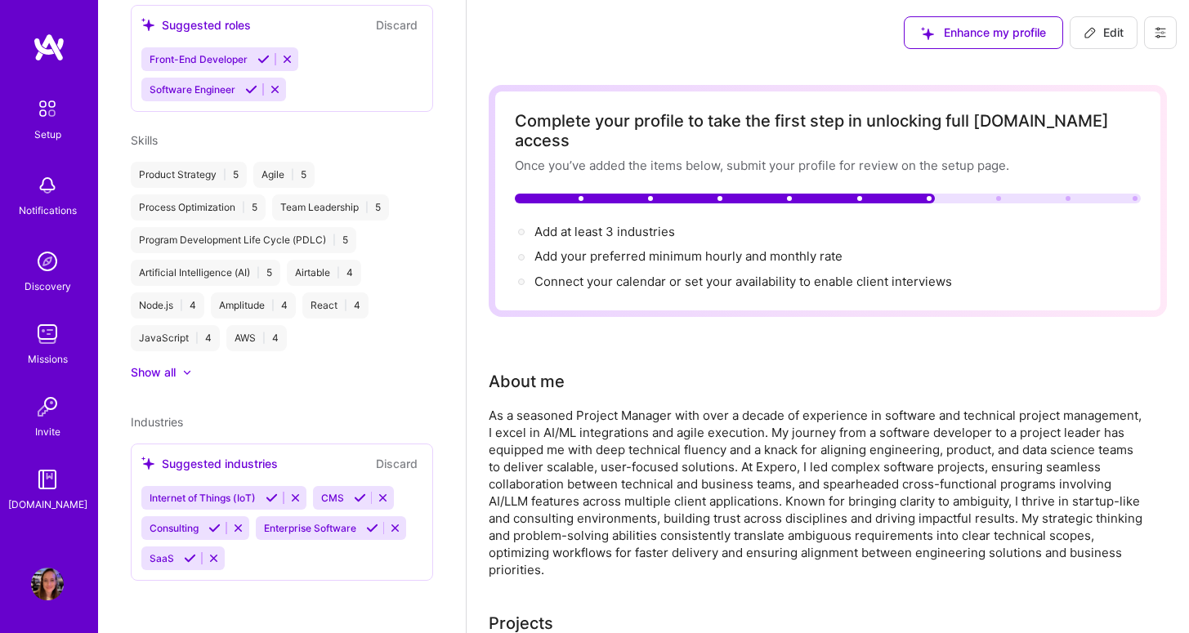
scroll to position [640, 0]
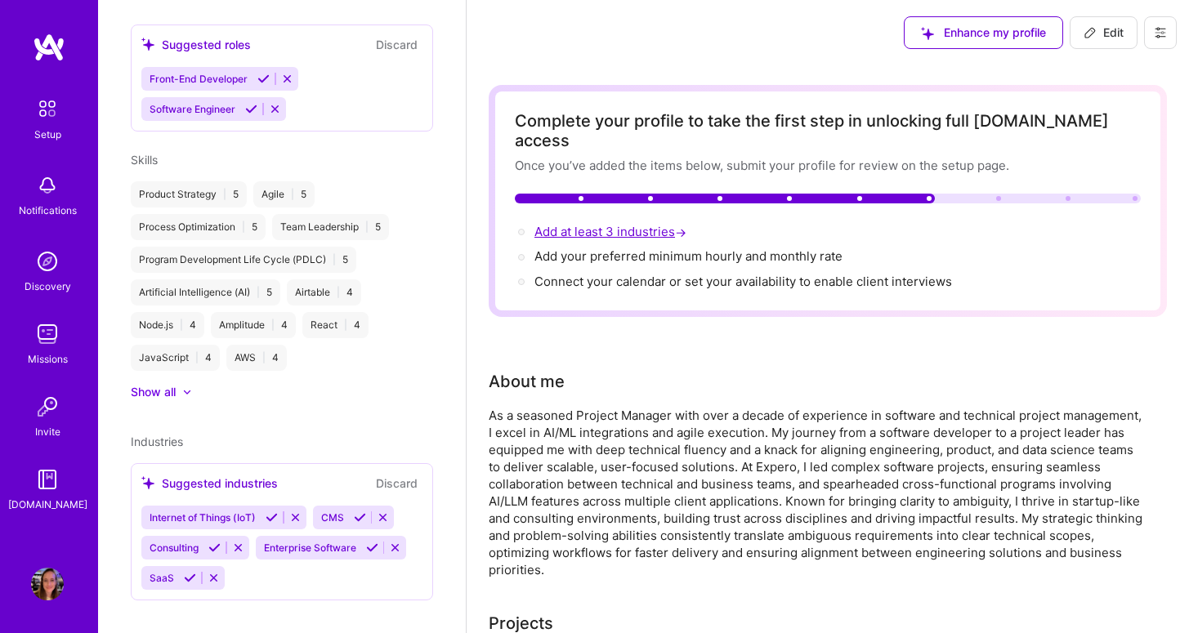
click at [611, 224] on span "Add at least 3 industries →" at bounding box center [612, 232] width 155 height 16
select select "US"
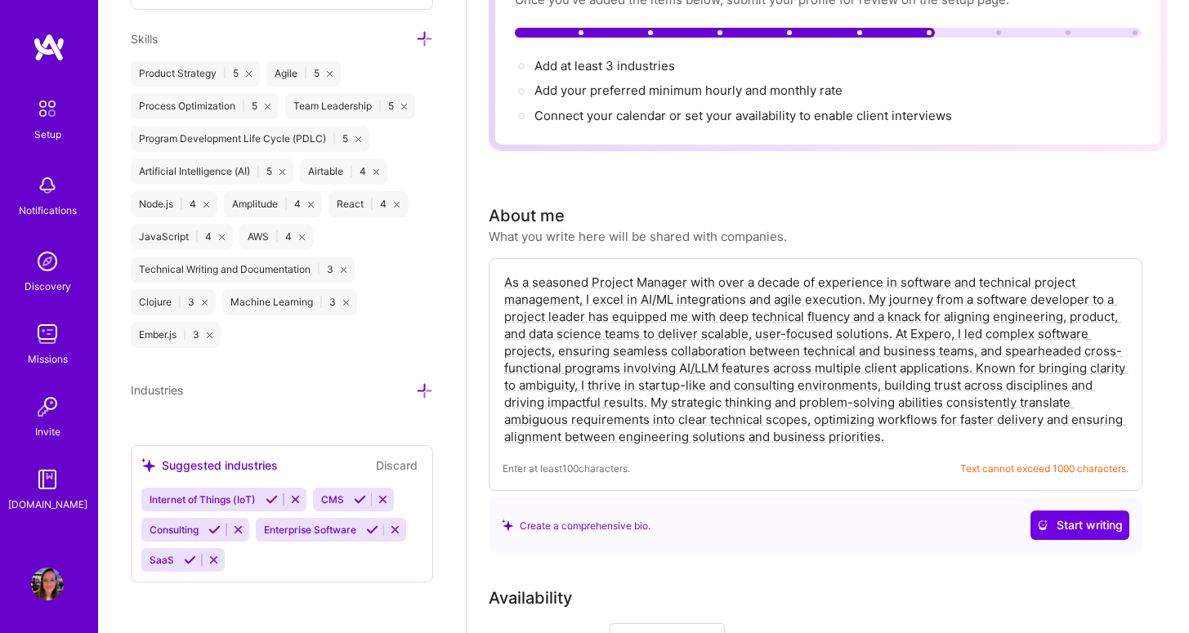
scroll to position [321, 0]
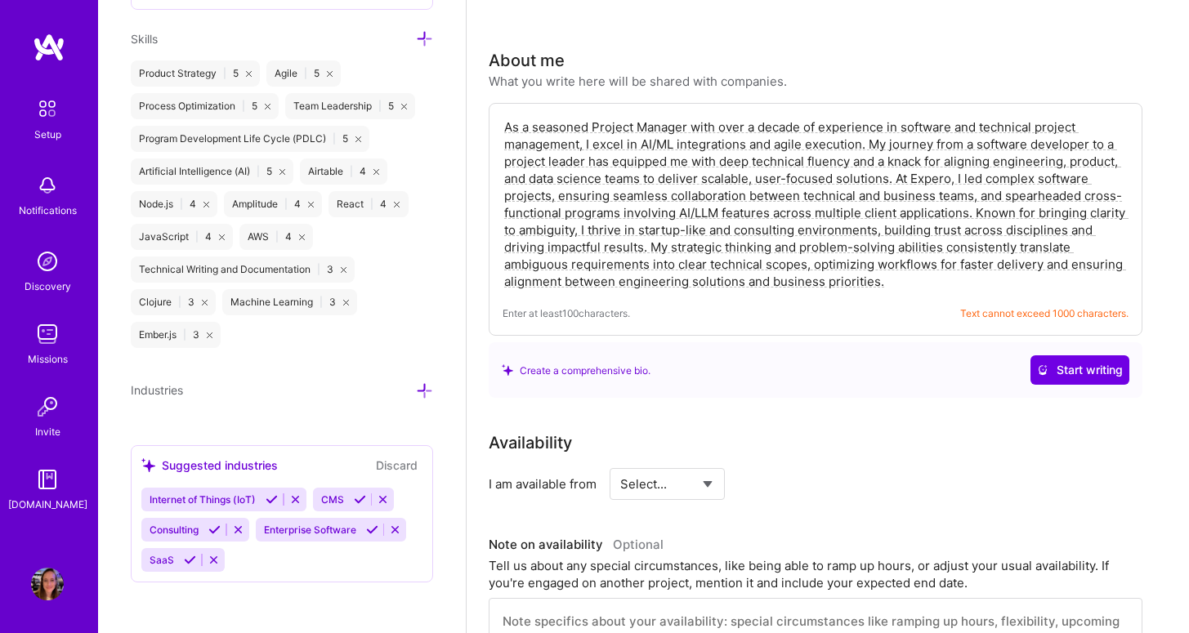
click at [303, 552] on div "Internet of Things (IoT) CMS Consulting Enterprise Software SaaS" at bounding box center [281, 530] width 281 height 84
click at [284, 561] on div "Internet of Things (IoT) CMS Consulting Enterprise Software SaaS" at bounding box center [281, 530] width 281 height 84
click at [416, 385] on icon at bounding box center [424, 391] width 17 height 17
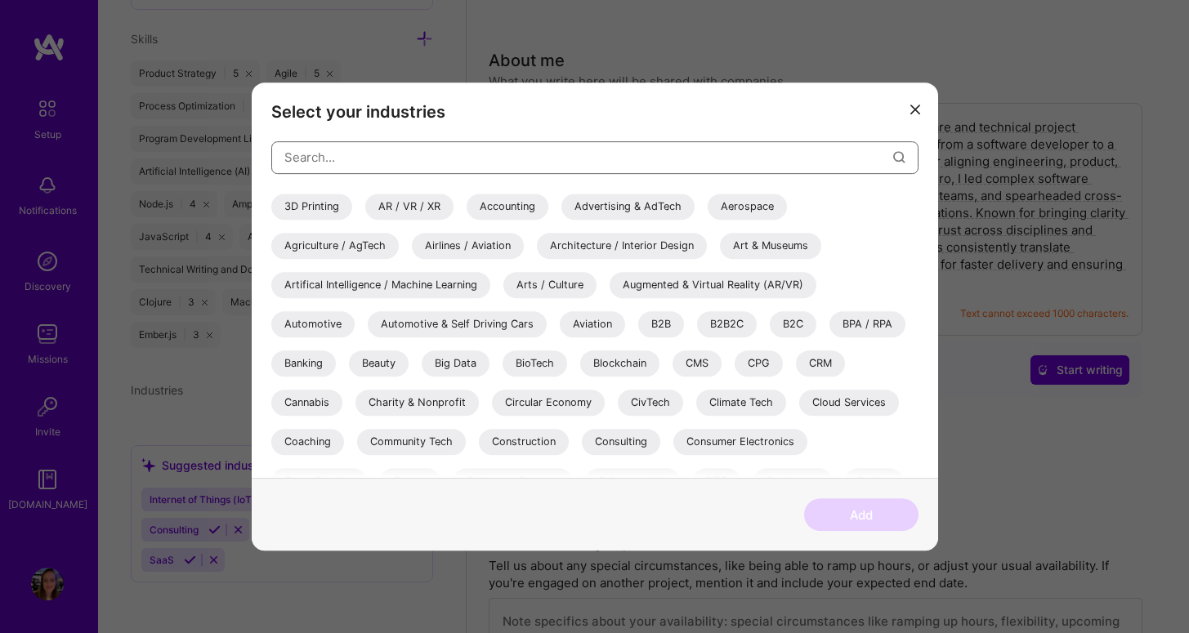
click at [411, 145] on input "modal" at bounding box center [588, 157] width 609 height 42
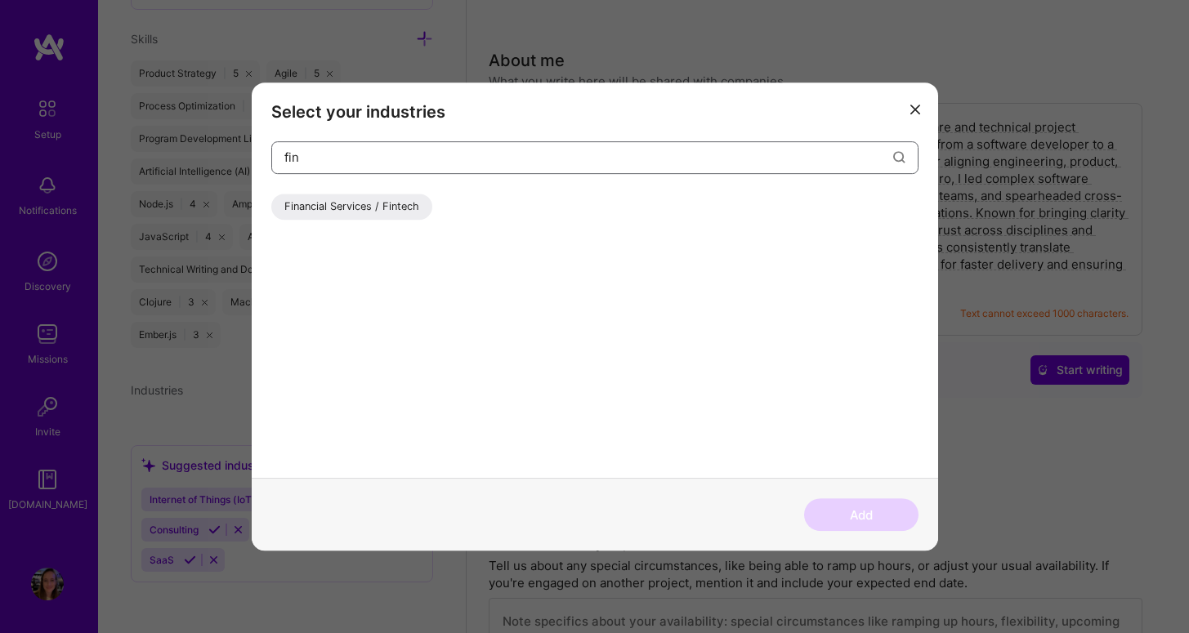
type input "fin"
click at [419, 198] on div "Financial Services / Fintech" at bounding box center [351, 207] width 161 height 26
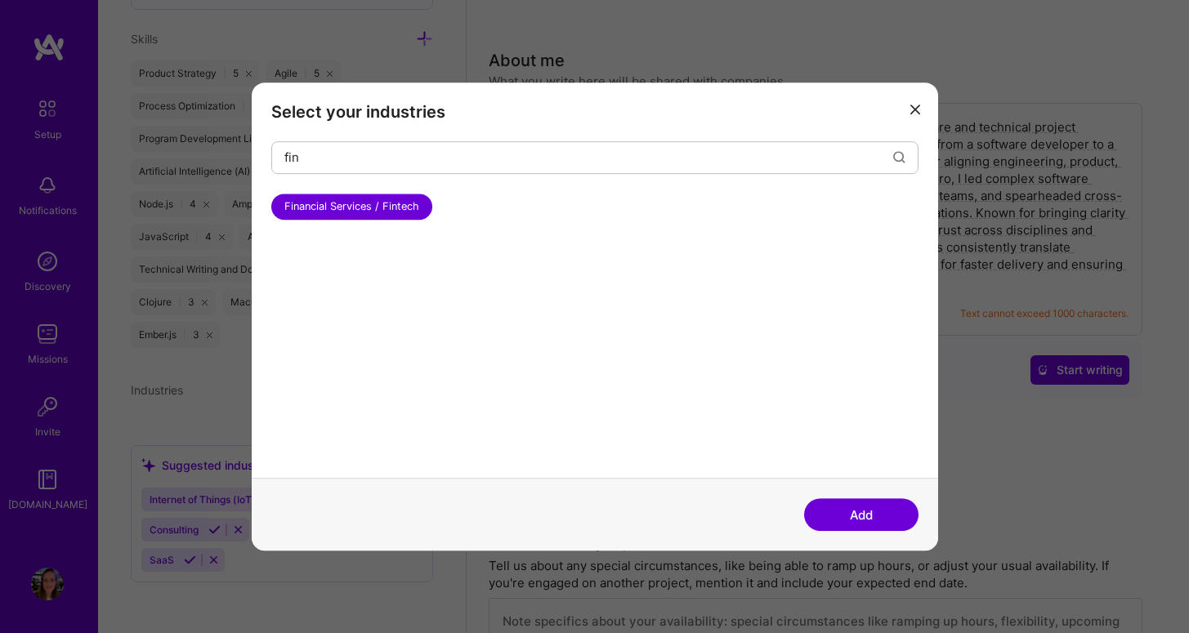
click at [858, 512] on button "Add" at bounding box center [861, 515] width 114 height 33
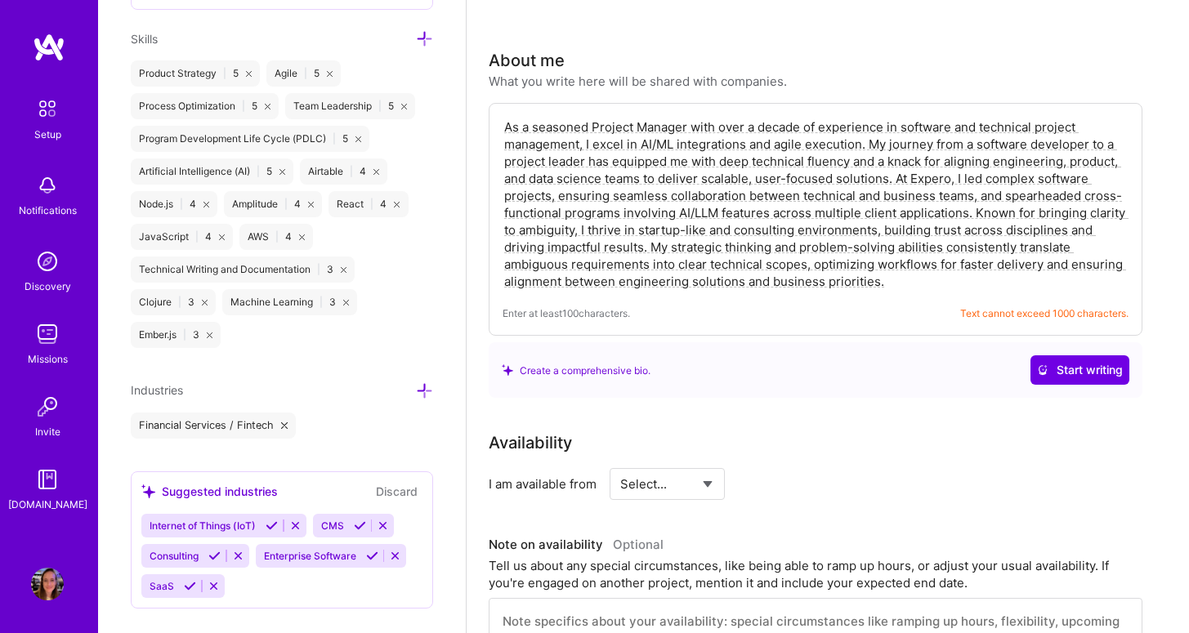
click at [679, 463] on select "Select... Right Now Future Date Not Available" at bounding box center [667, 484] width 94 height 42
drag, startPoint x: 902, startPoint y: 259, endPoint x: 495, endPoint y: 108, distance: 433.4
click at [495, 108] on div "As a seasoned Project Manager with over a decade of experience in software and …" at bounding box center [816, 219] width 654 height 233
click at [880, 356] on div "Create a comprehensive bio. Start writing" at bounding box center [816, 370] width 628 height 29
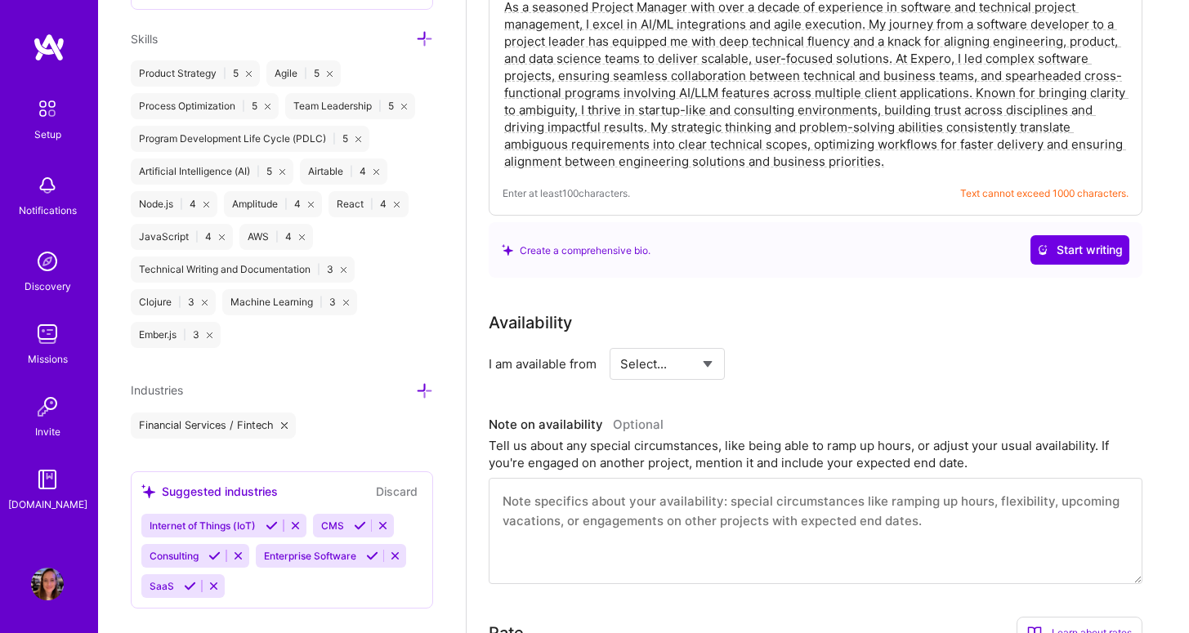
scroll to position [459, 0]
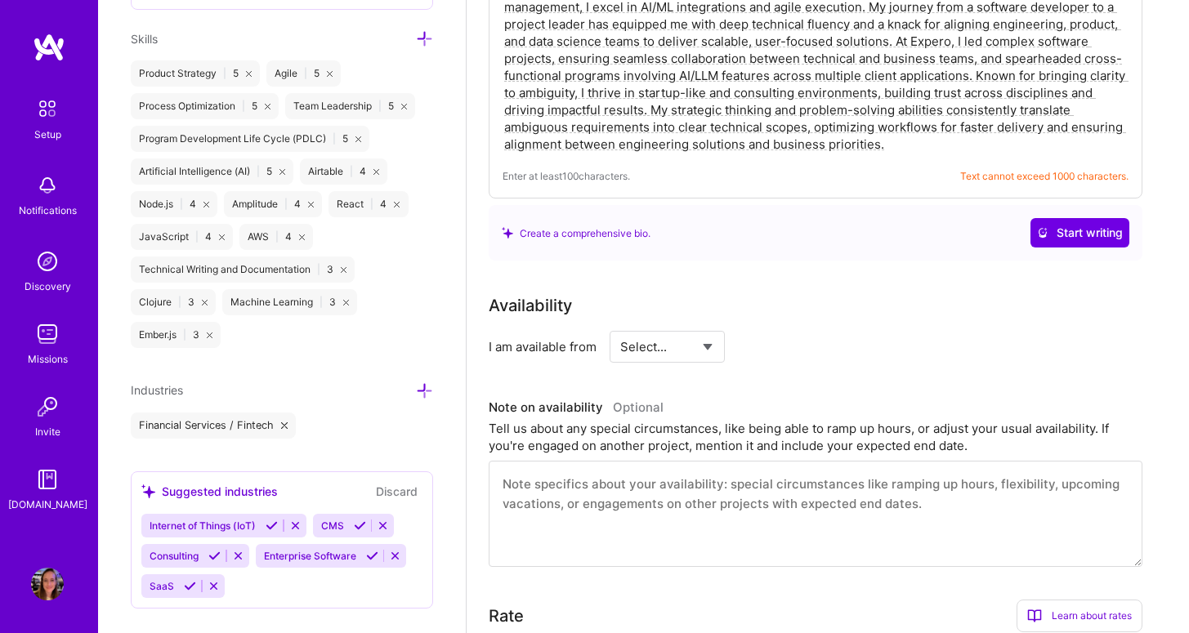
click at [646, 326] on select "Select... Right Now Future Date Not Available" at bounding box center [667, 347] width 94 height 42
select select "Future Date"
click at [620, 326] on select "Select... Right Now Future Date Not Available" at bounding box center [667, 347] width 94 height 42
click at [790, 331] on input "[DATE]" at bounding box center [807, 347] width 81 height 32
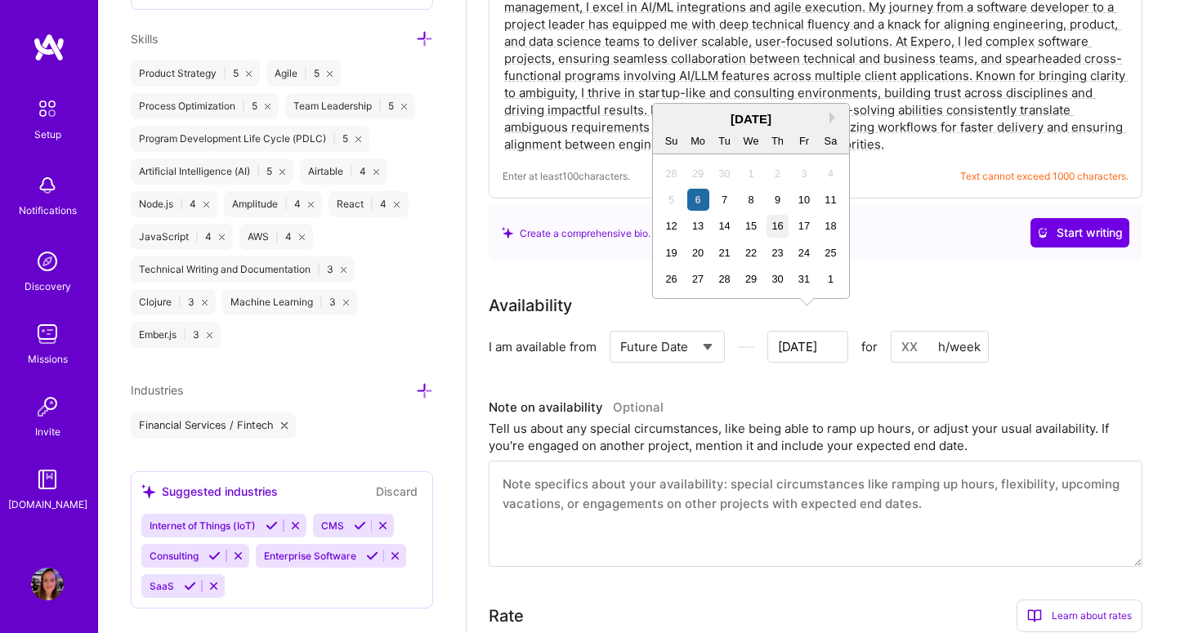
click at [772, 226] on div "16" at bounding box center [778, 226] width 22 height 22
type input "[DATE]"
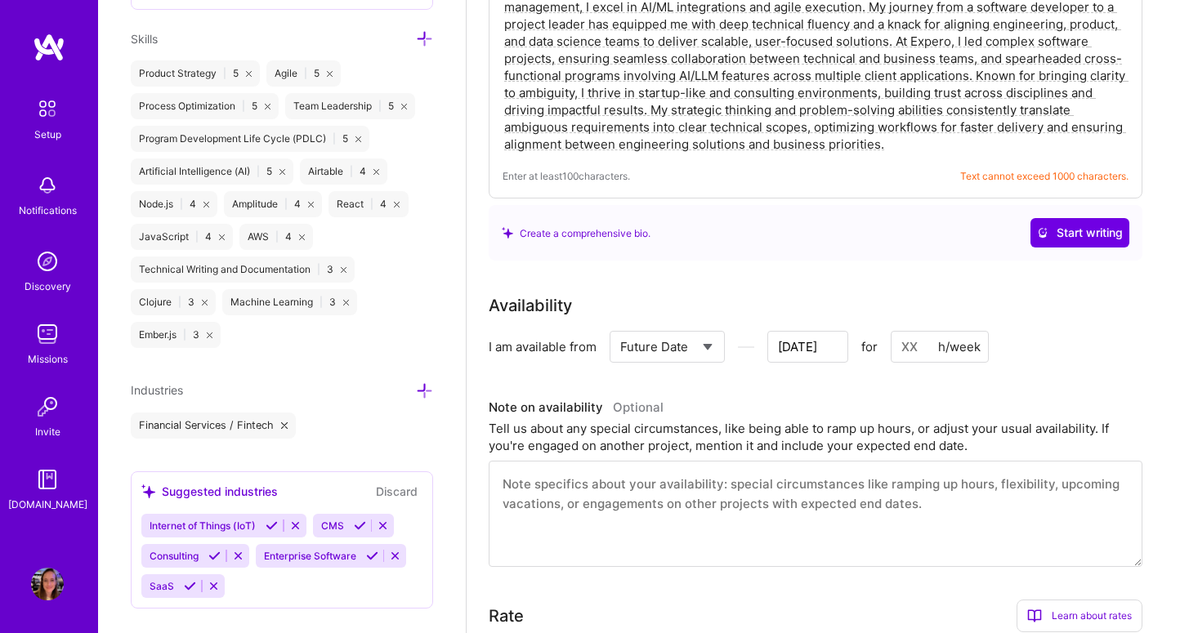
click at [911, 331] on input at bounding box center [940, 347] width 98 height 32
type input "40"
click at [772, 420] on div "Tell us about any special circumstances, like being able to ramp up hours, or a…" at bounding box center [816, 437] width 654 height 34
click at [821, 468] on textarea at bounding box center [816, 514] width 654 height 106
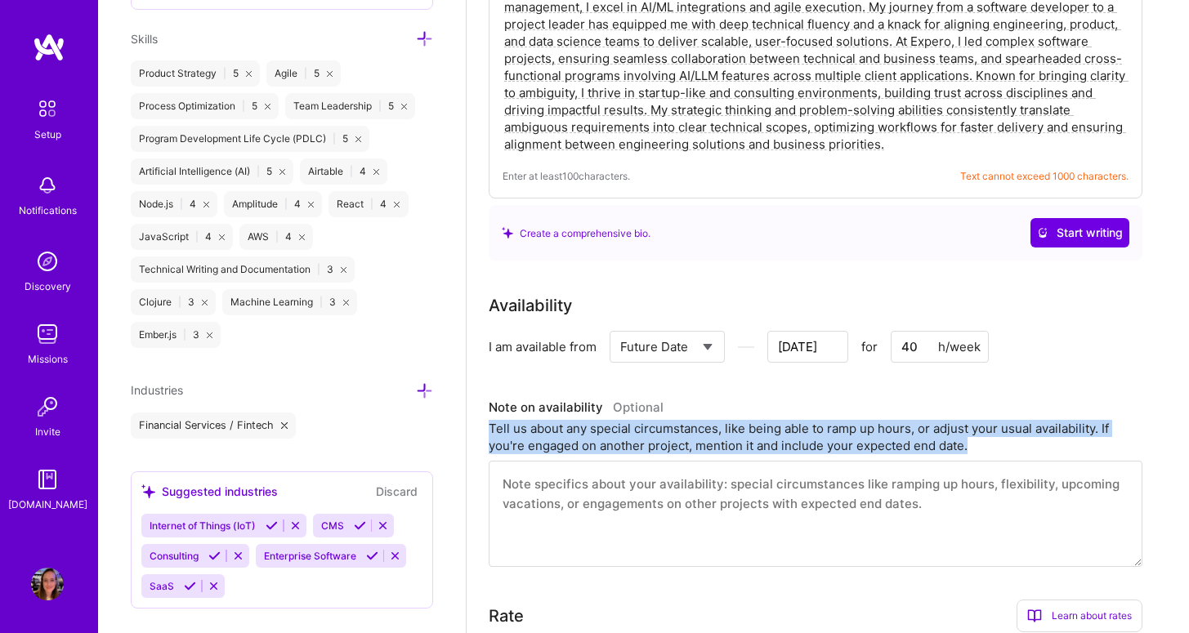
drag, startPoint x: 989, startPoint y: 427, endPoint x: 482, endPoint y: 403, distance: 507.3
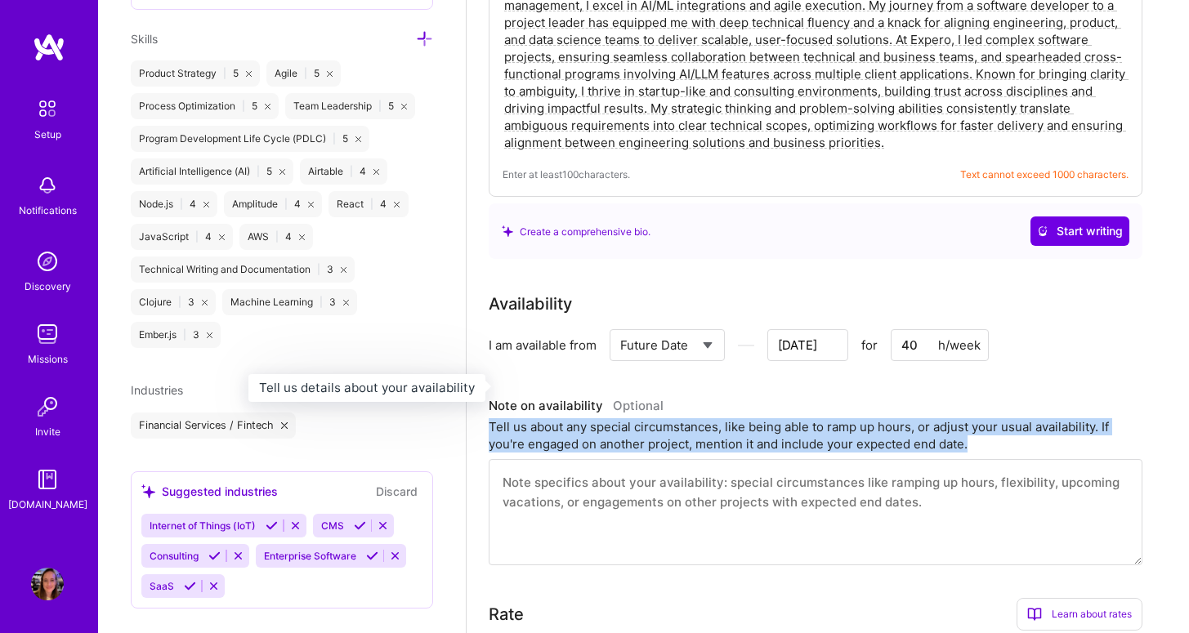
scroll to position [729, 0]
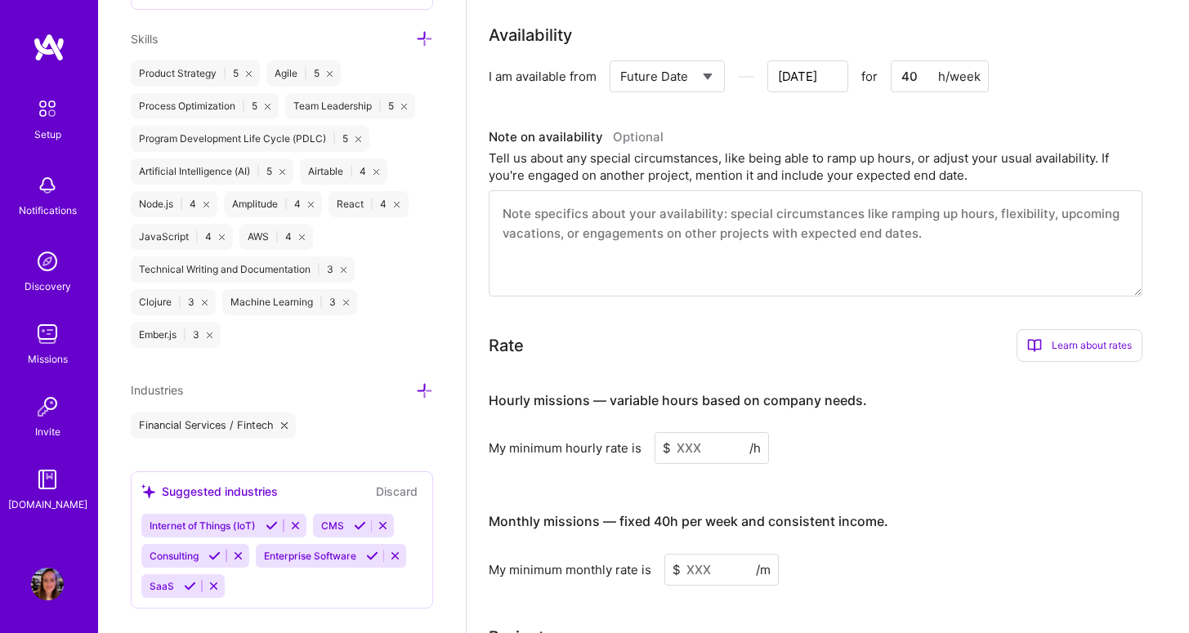
click at [701, 432] on input at bounding box center [712, 448] width 114 height 32
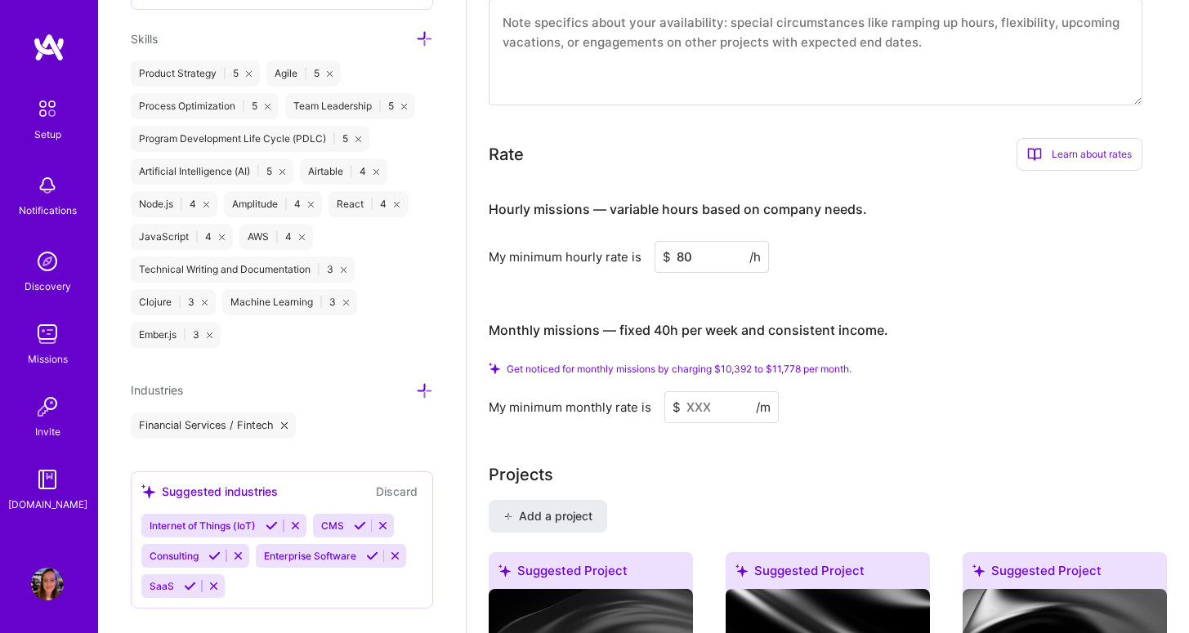
scroll to position [999, 0]
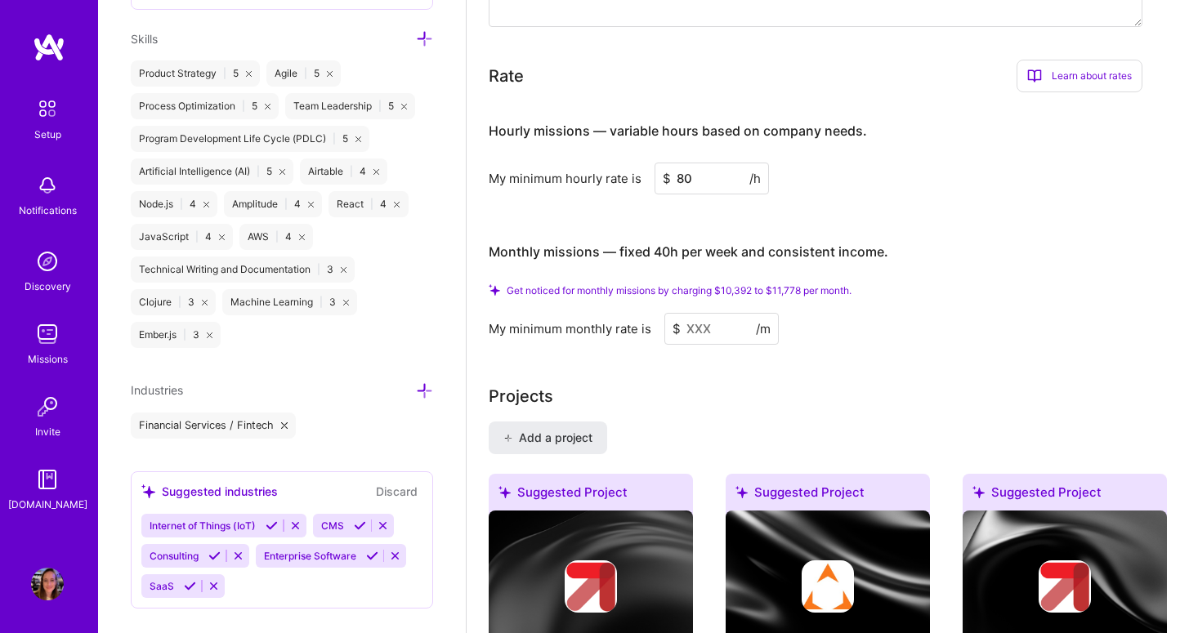
click at [704, 313] on input at bounding box center [721, 329] width 114 height 32
click at [706, 163] on input "80" at bounding box center [712, 179] width 114 height 32
type input "90"
click at [695, 315] on input at bounding box center [721, 329] width 114 height 32
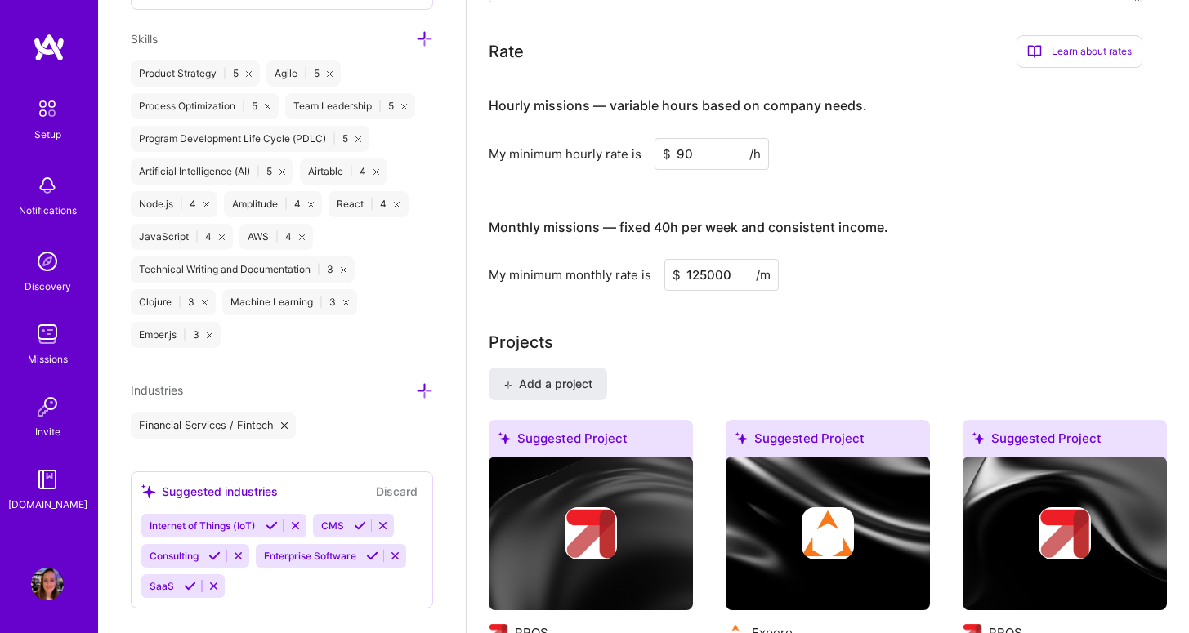
type input "125000"
click at [851, 296] on div "Complete your profile to take the first step in unlocking full [DOMAIN_NAME] ac…" at bounding box center [828, 645] width 678 height 3118
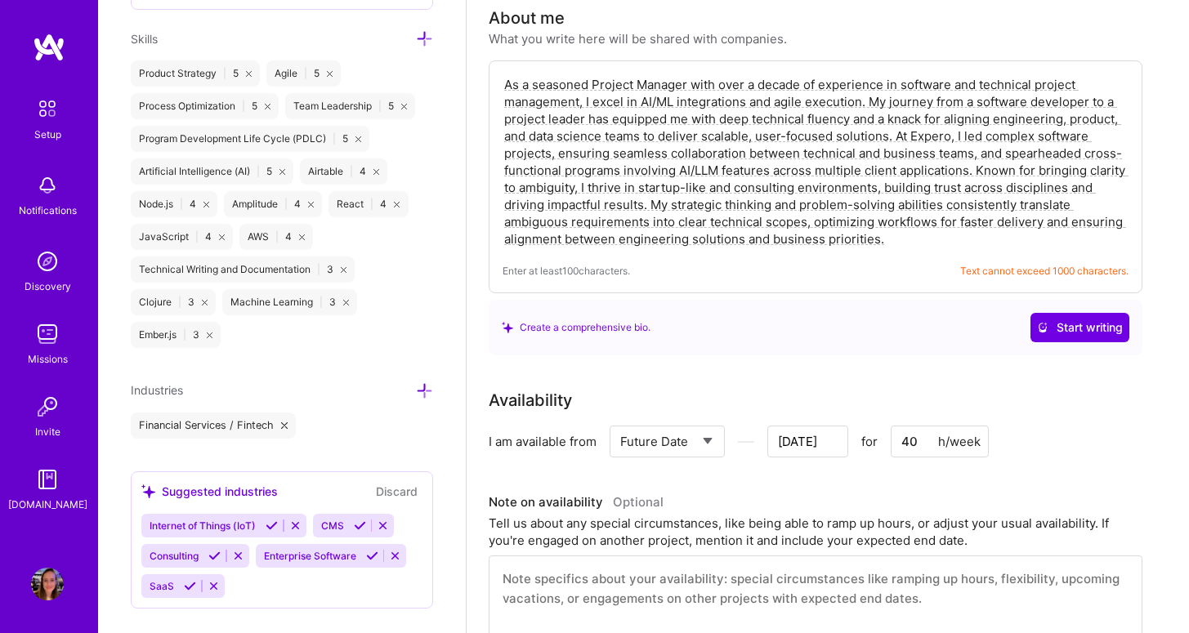
scroll to position [0, 0]
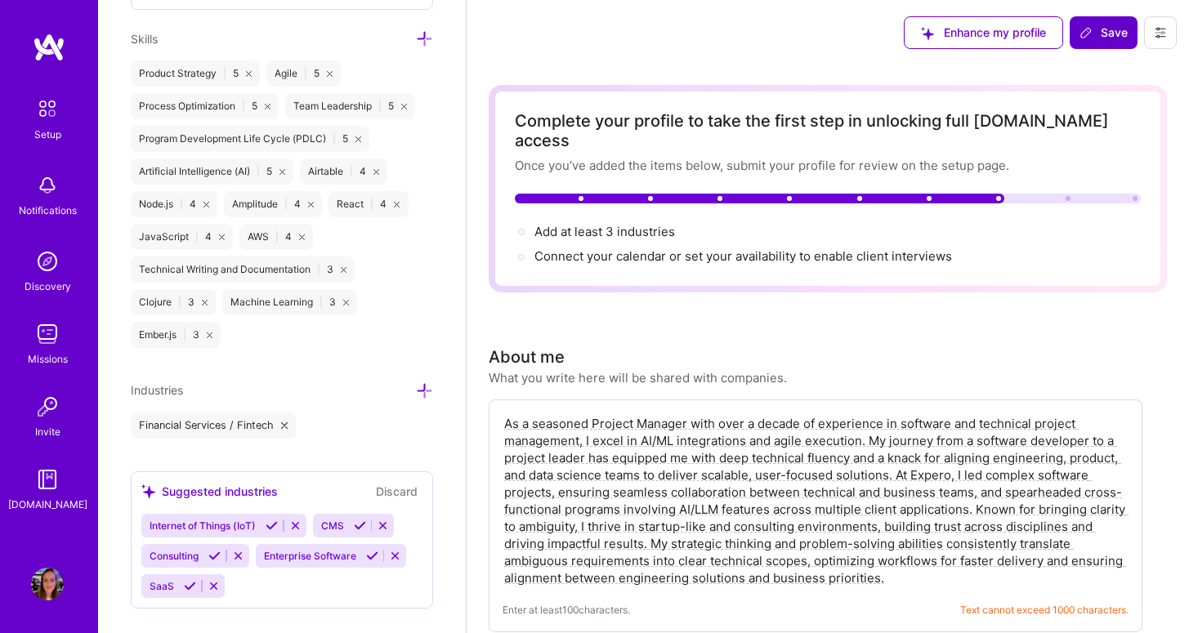
click at [1091, 40] on span "Save" at bounding box center [1104, 33] width 48 height 16
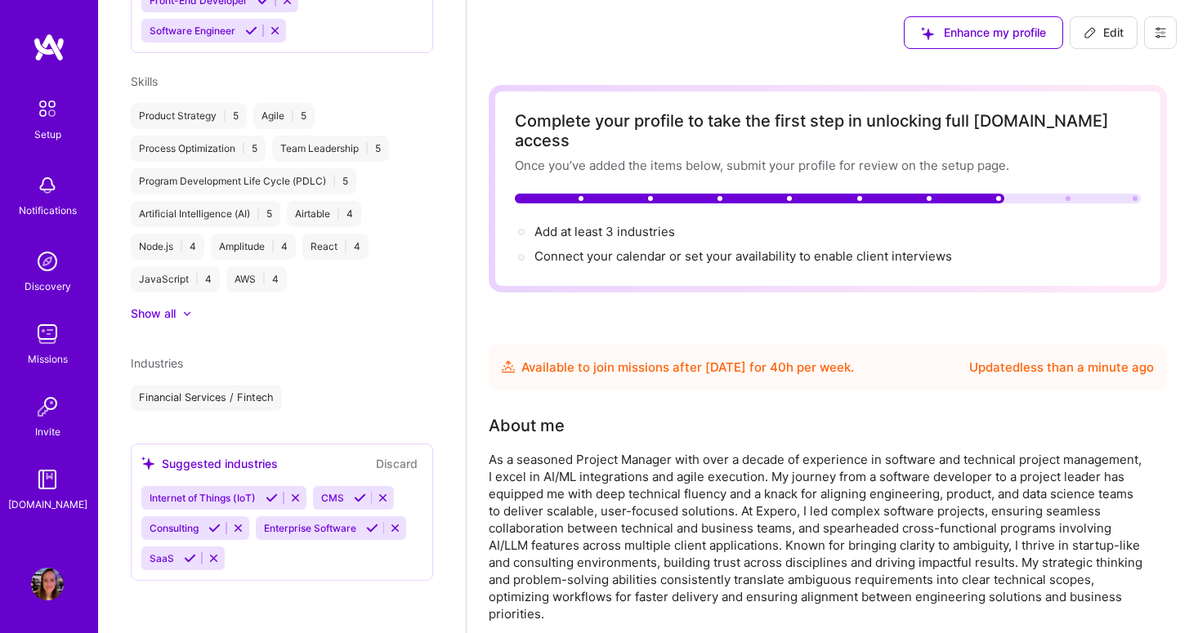
scroll to position [699, 0]
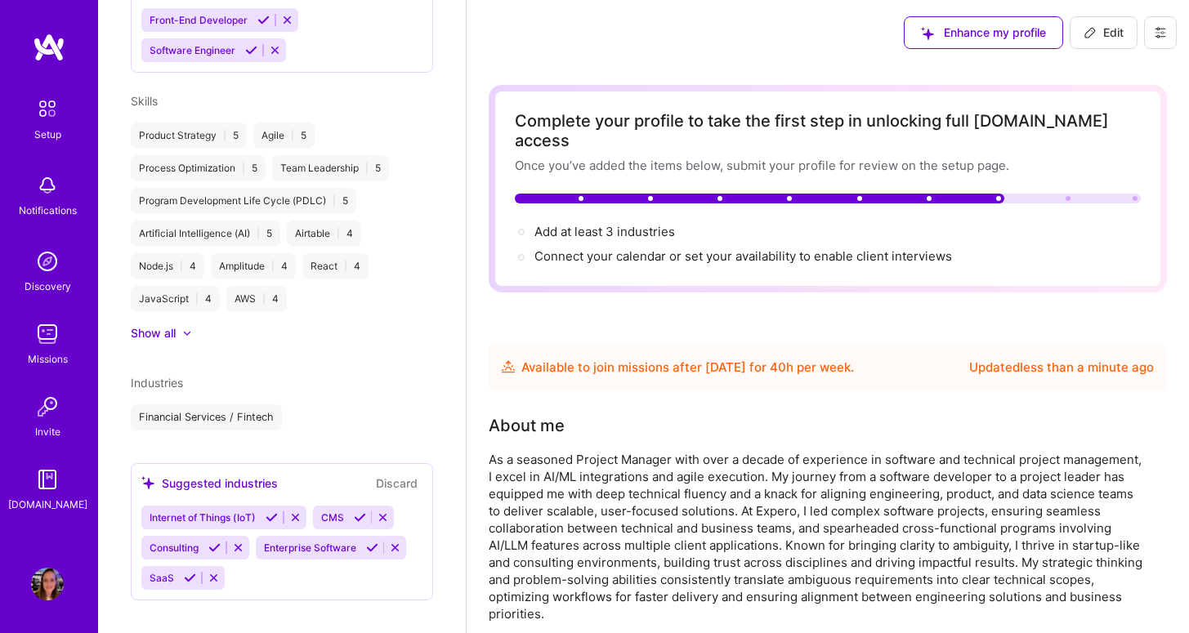
click at [253, 475] on div "Suggested industries" at bounding box center [209, 483] width 136 height 17
click at [237, 557] on div "Internet of Things (IoT) CMS Consulting Enterprise Software SaaS" at bounding box center [281, 548] width 281 height 84
click at [386, 512] on icon at bounding box center [383, 518] width 12 height 12
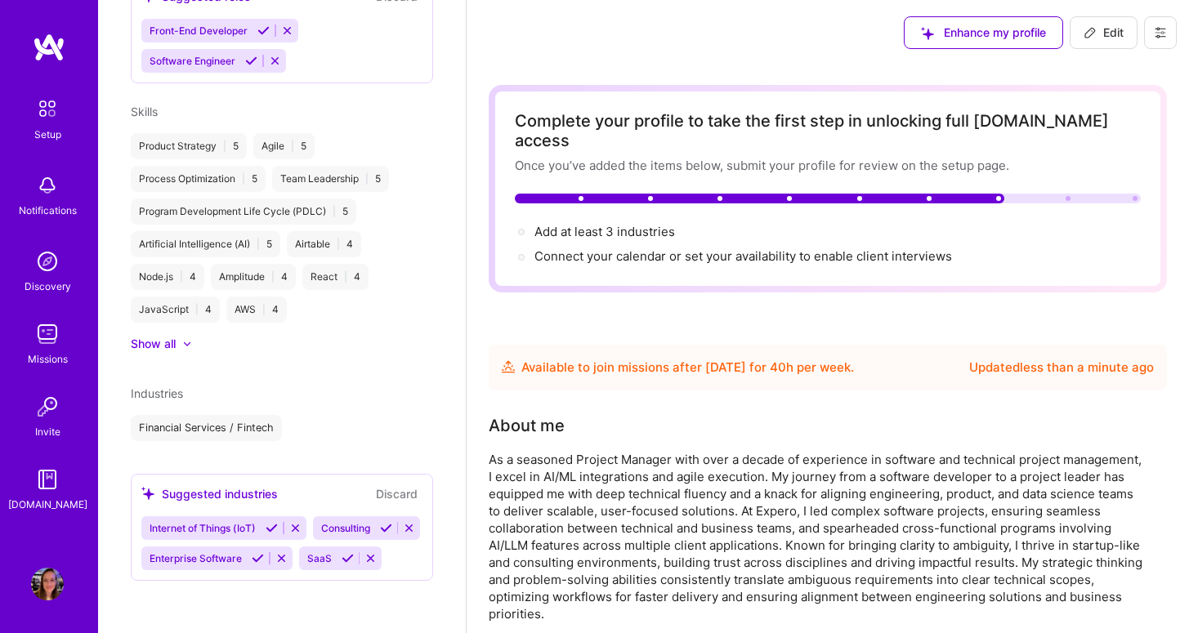
click at [355, 553] on div "Internet of Things (IoT) Consulting Enterprise Software SaaS" at bounding box center [281, 544] width 281 height 54
click at [623, 224] on span "Add at least 3 industries →" at bounding box center [612, 232] width 155 height 16
select select "US"
select select "Future Date"
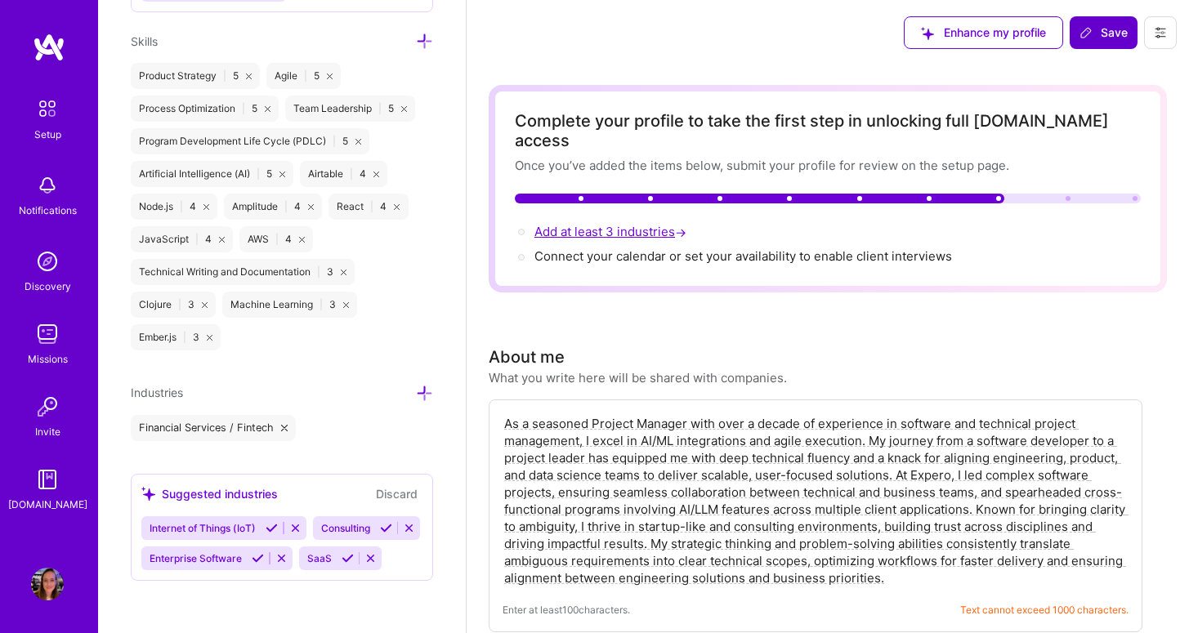
scroll to position [1404, 0]
click at [266, 521] on button at bounding box center [272, 528] width 22 height 14
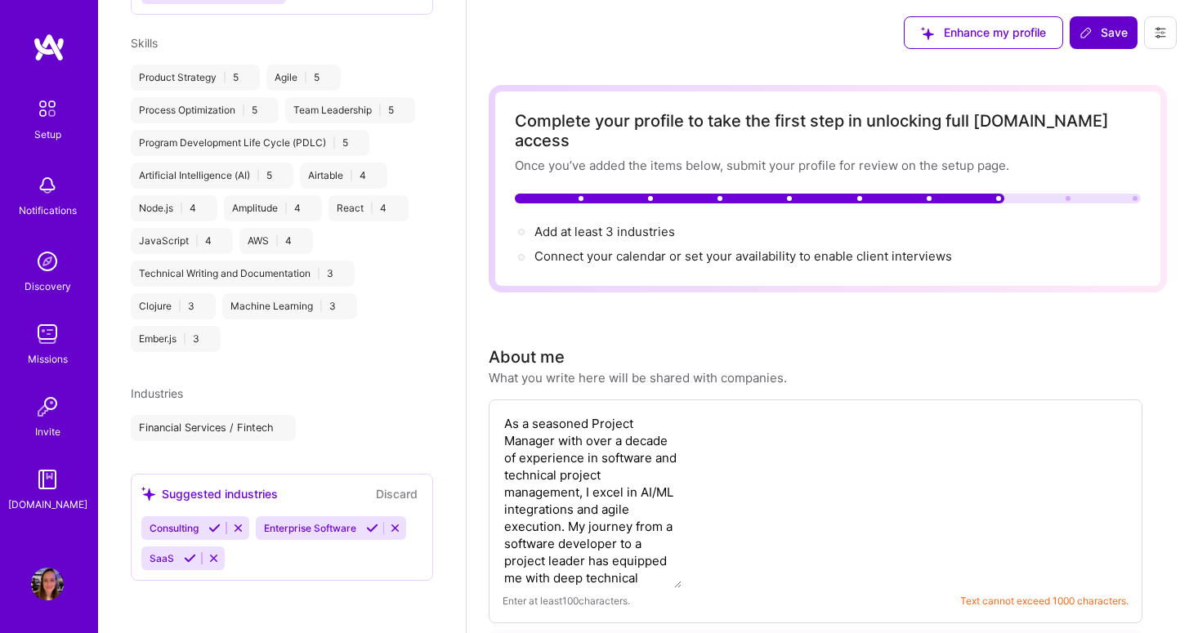
click at [213, 529] on icon at bounding box center [214, 528] width 12 height 12
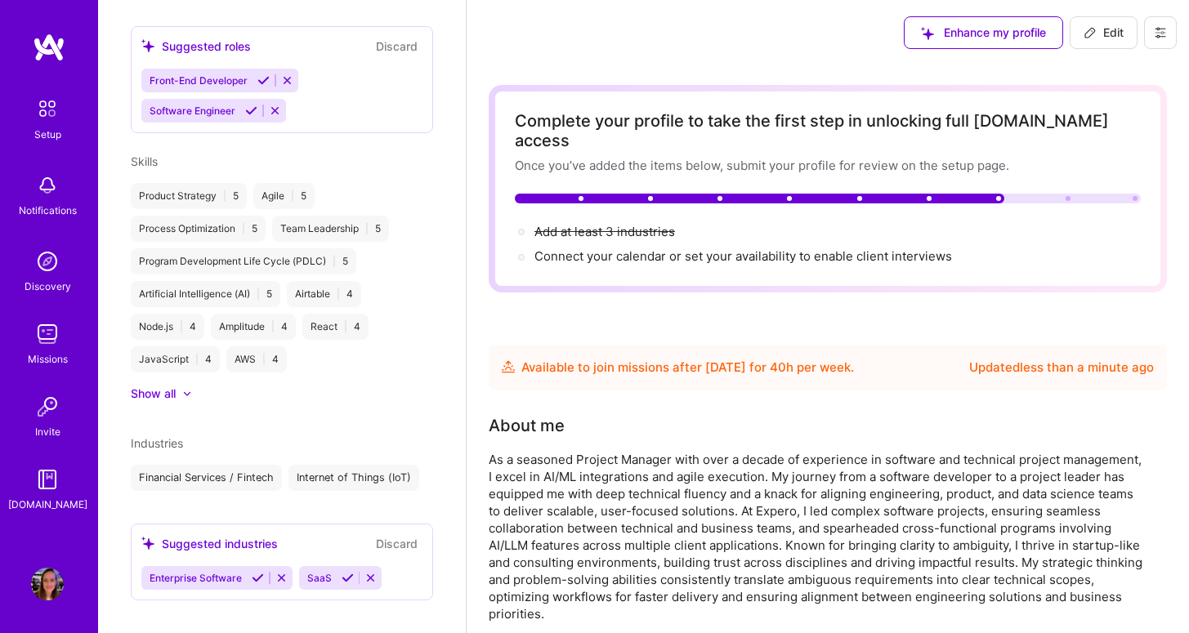
scroll to position [669, 0]
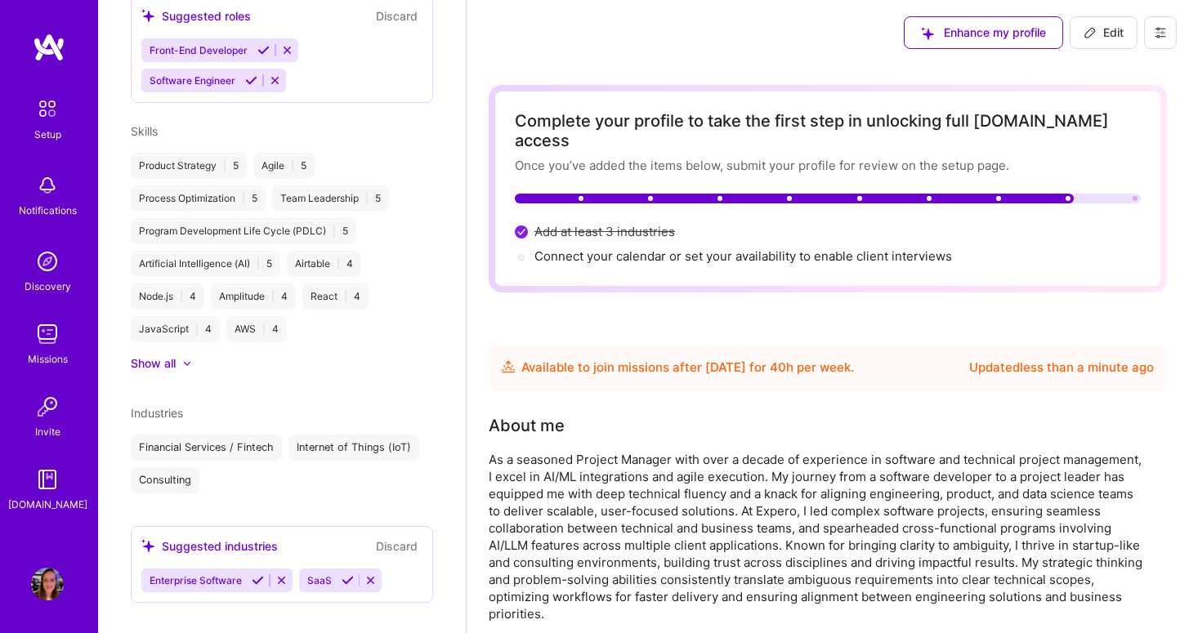
click at [253, 575] on icon at bounding box center [258, 581] width 12 height 12
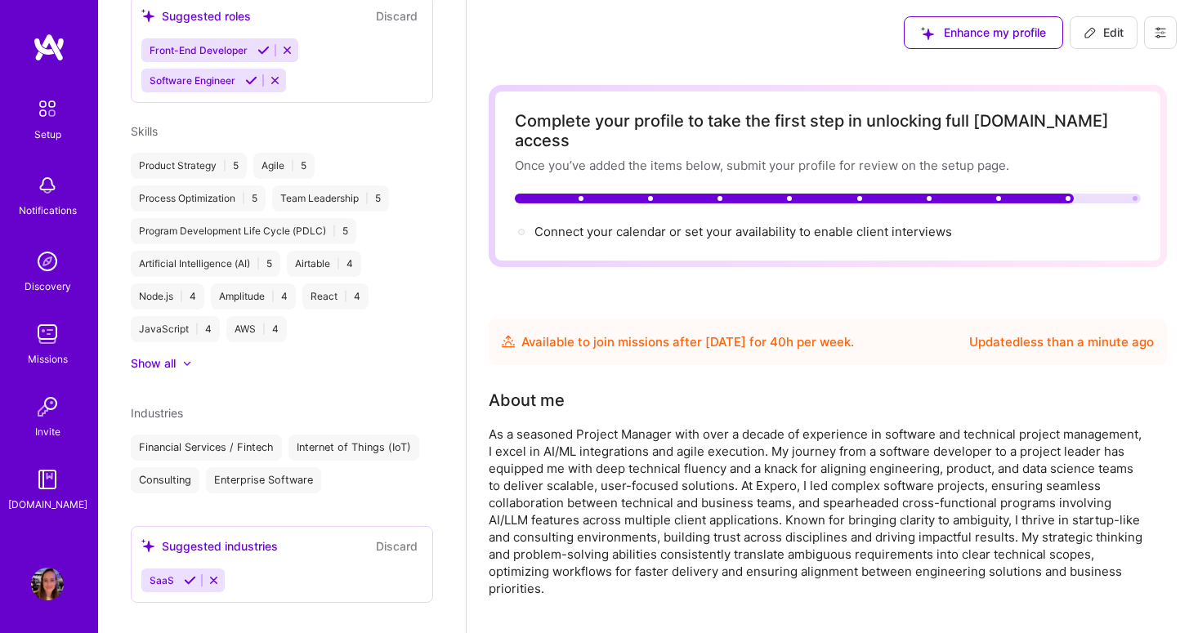
click at [192, 575] on icon at bounding box center [190, 581] width 12 height 12
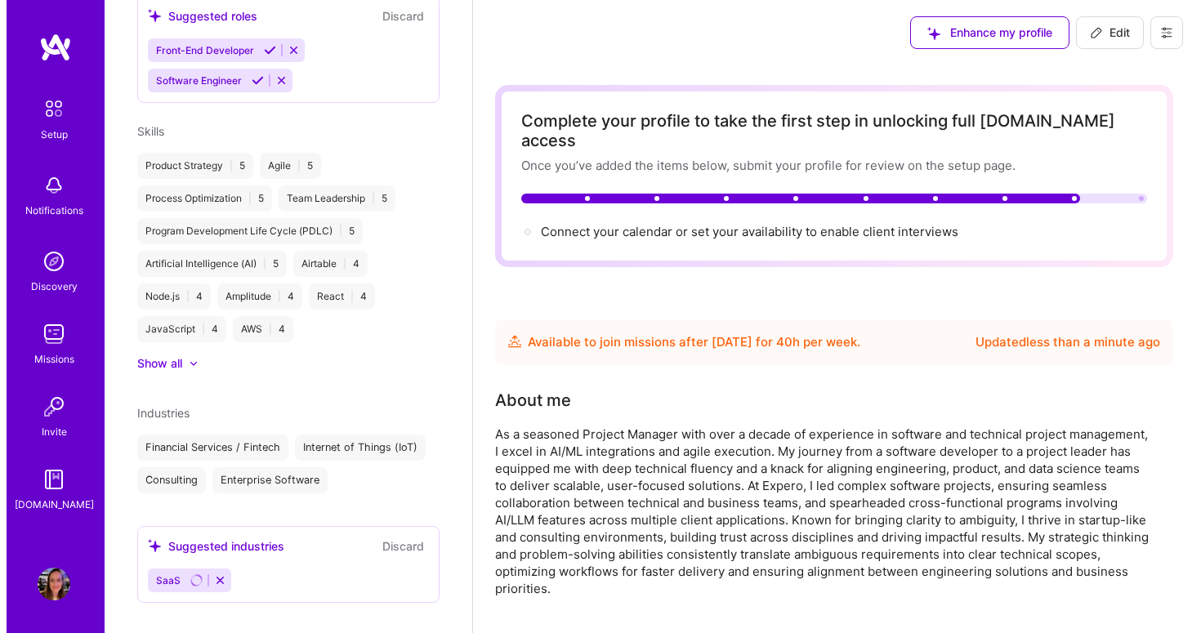
scroll to position [419, 0]
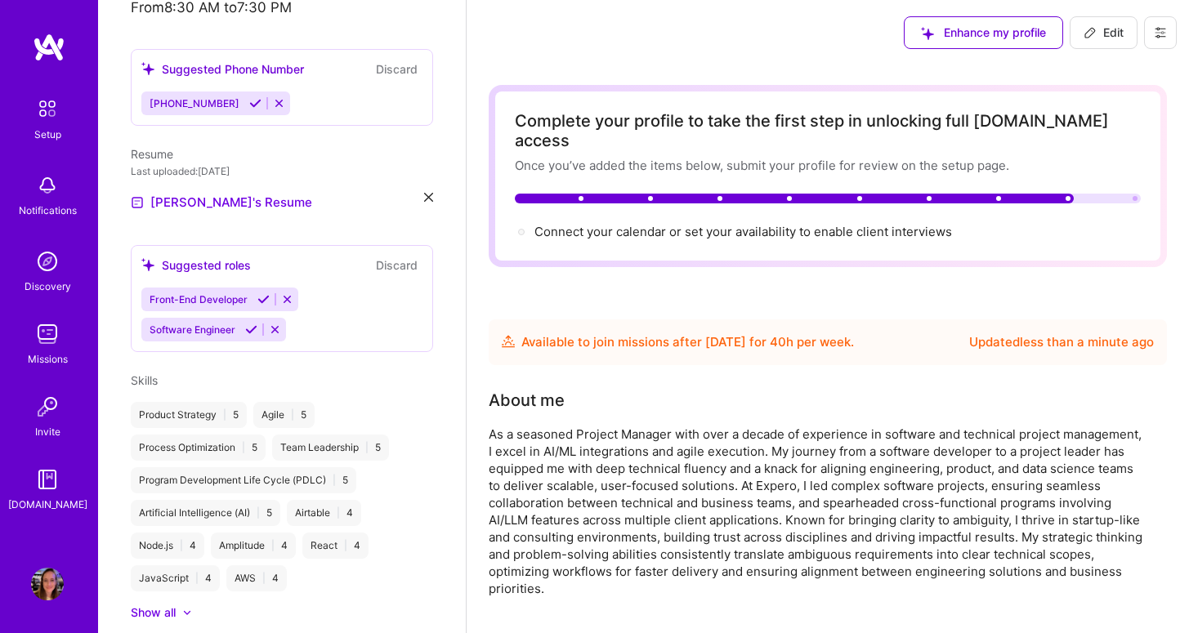
click at [262, 293] on icon at bounding box center [263, 299] width 12 height 12
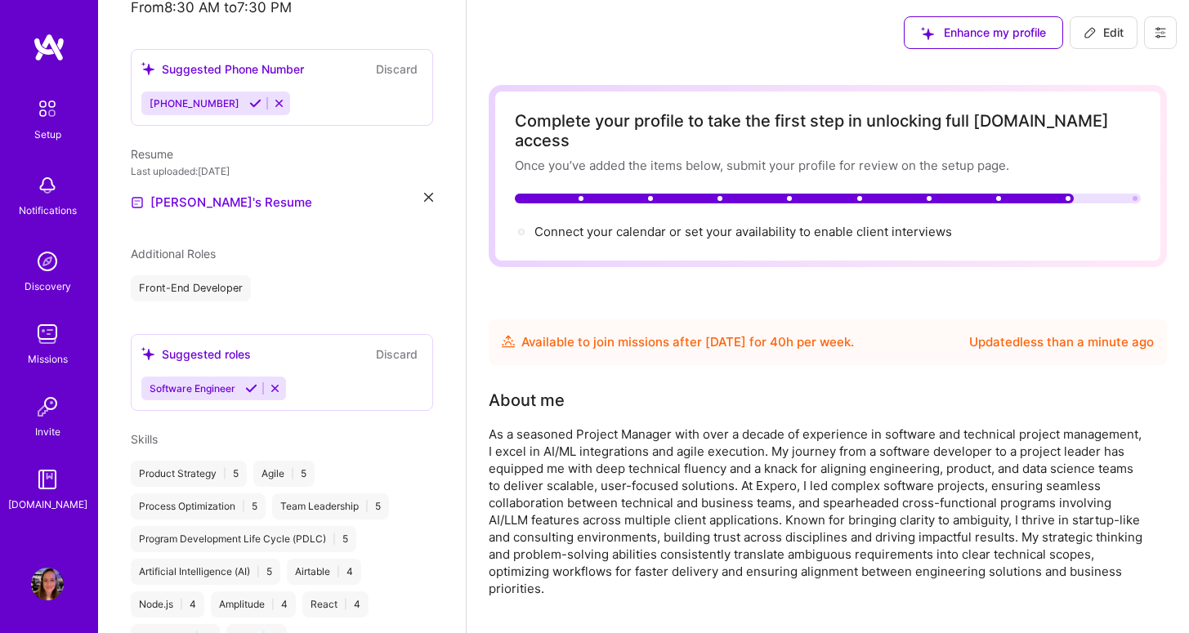
click at [251, 383] on icon at bounding box center [251, 389] width 12 height 12
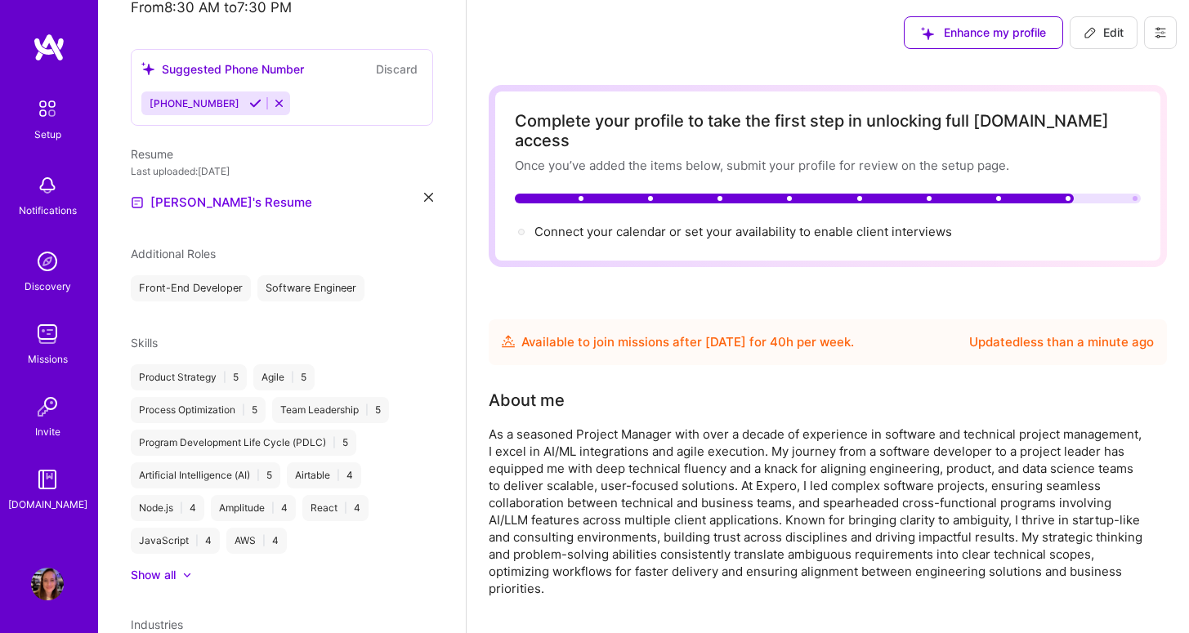
click at [283, 221] on div "[PERSON_NAME] Project Manager 11 Years Experience Location [GEOGRAPHIC_DATA], […" at bounding box center [282, 316] width 368 height 633
click at [885, 224] on span "Connect your calendar or set your availability to enable client interviews →" at bounding box center [751, 232] width 432 height 16
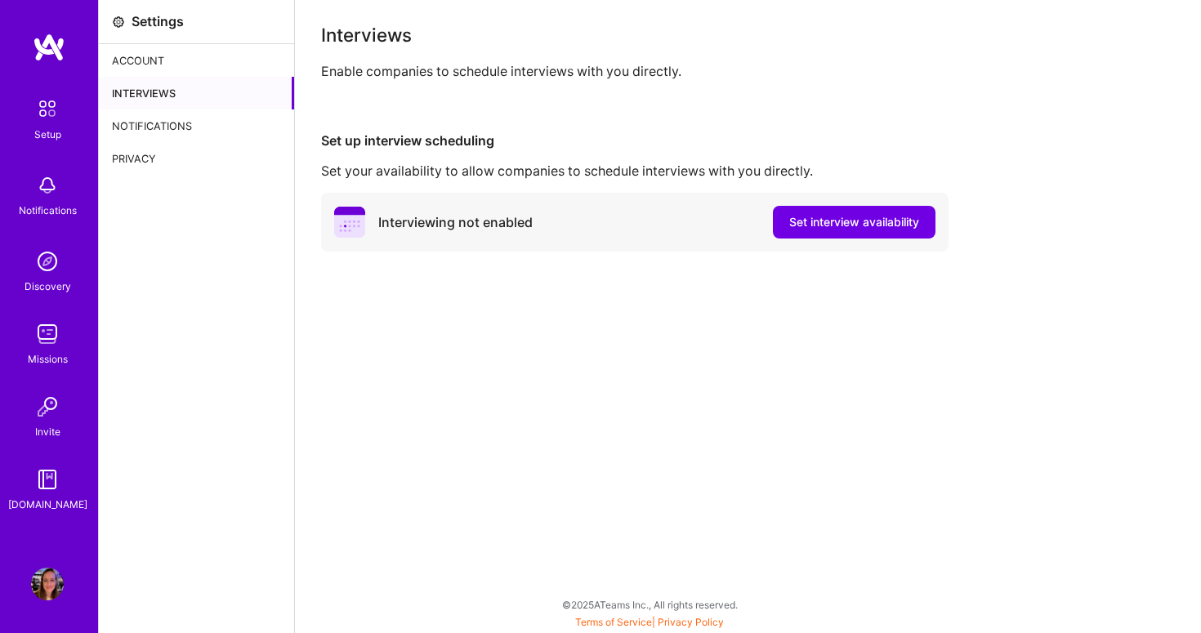
click at [885, 217] on span "Set interview availability" at bounding box center [855, 222] width 130 height 16
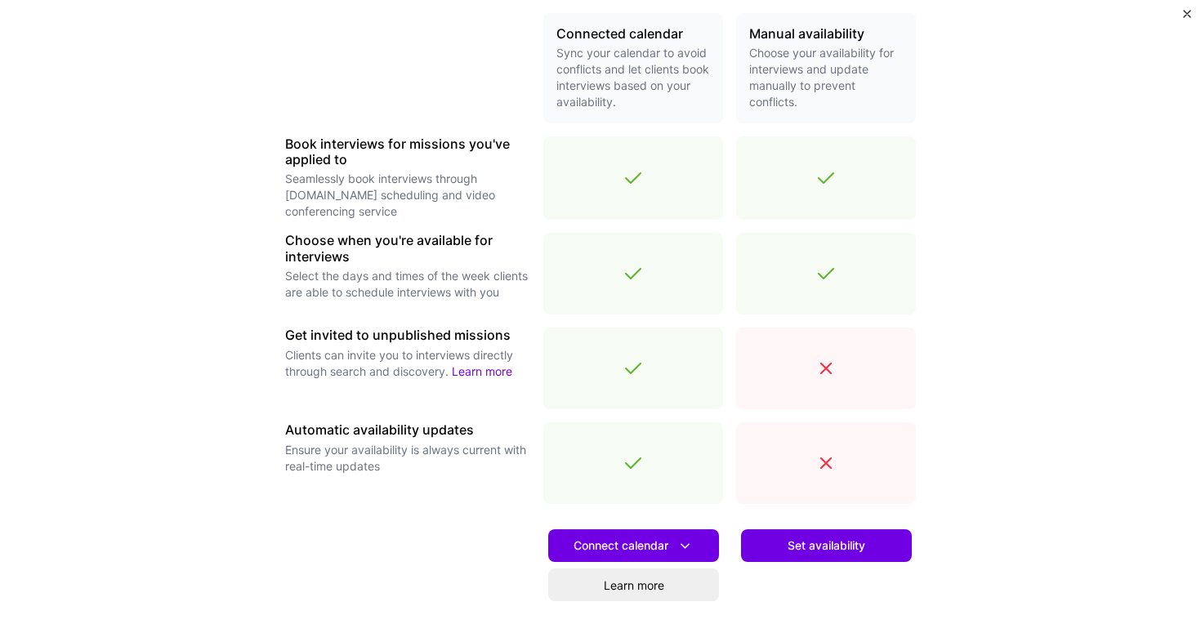
scroll to position [447, 0]
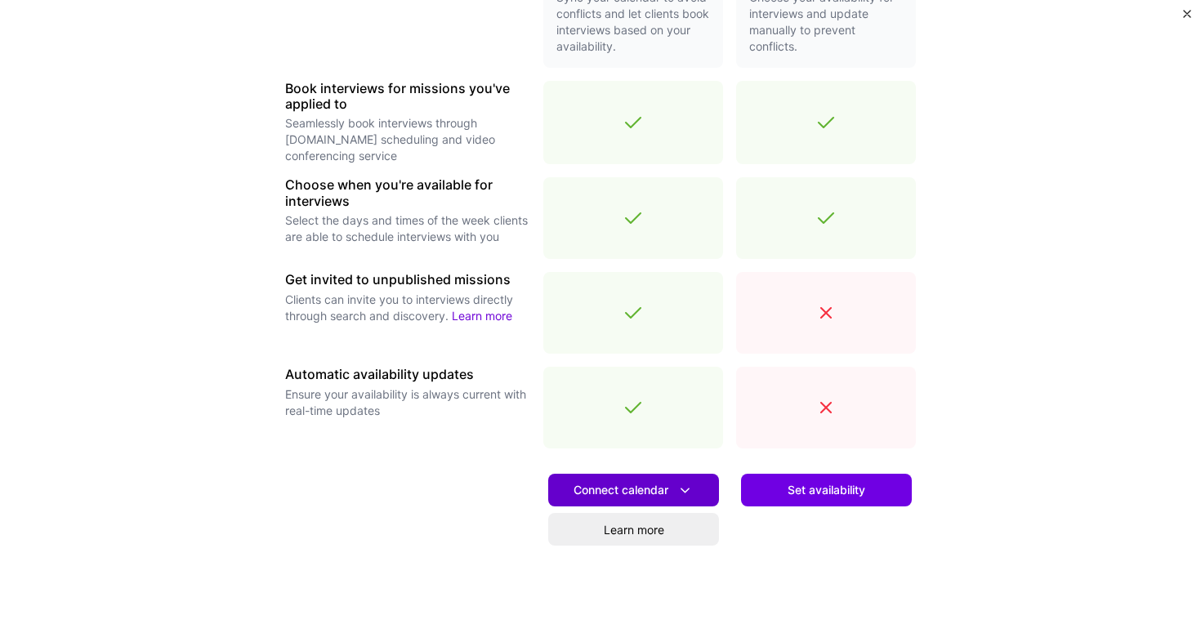
click at [692, 485] on button "Connect calendar" at bounding box center [633, 490] width 171 height 33
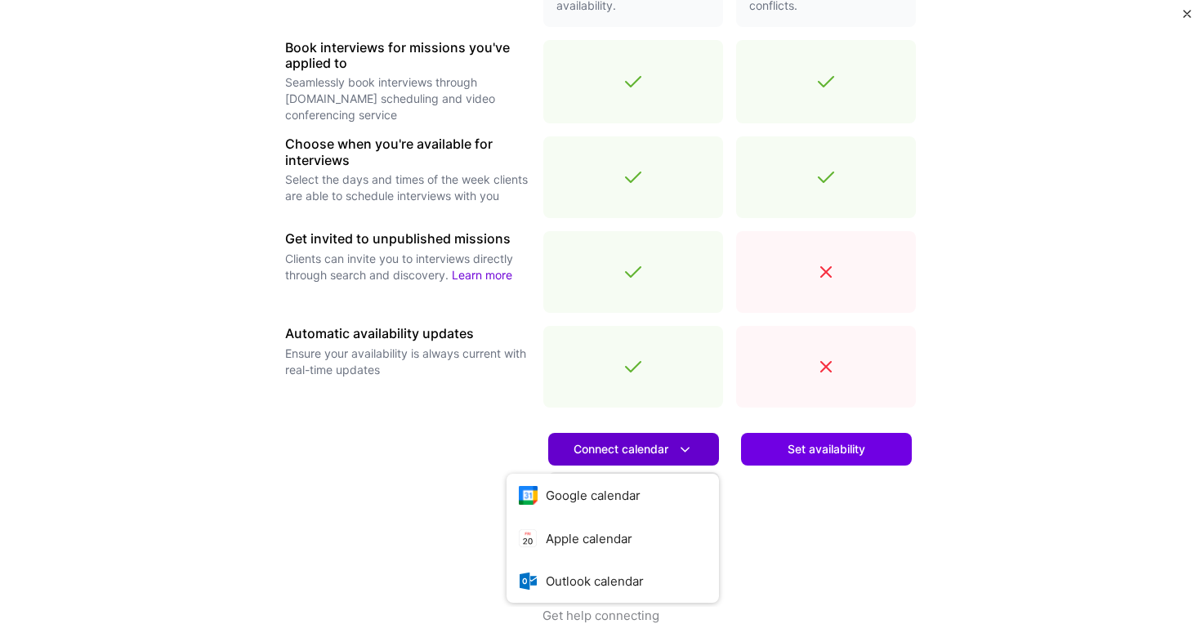
scroll to position [512, 0]
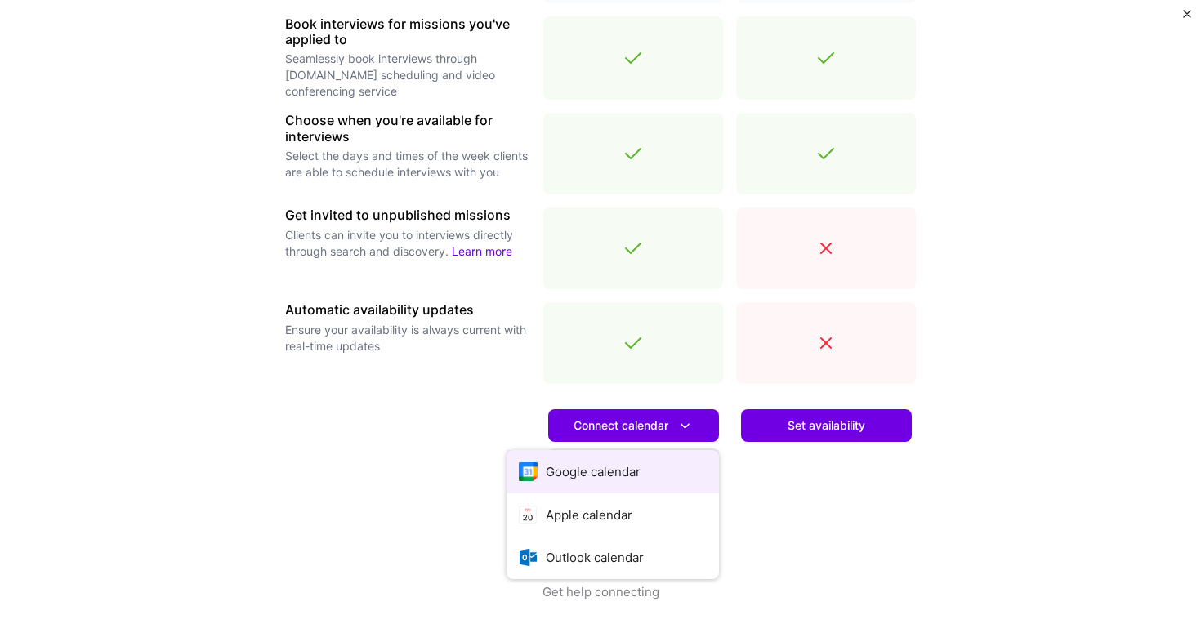
click at [650, 470] on button "Google calendar" at bounding box center [613, 471] width 213 height 43
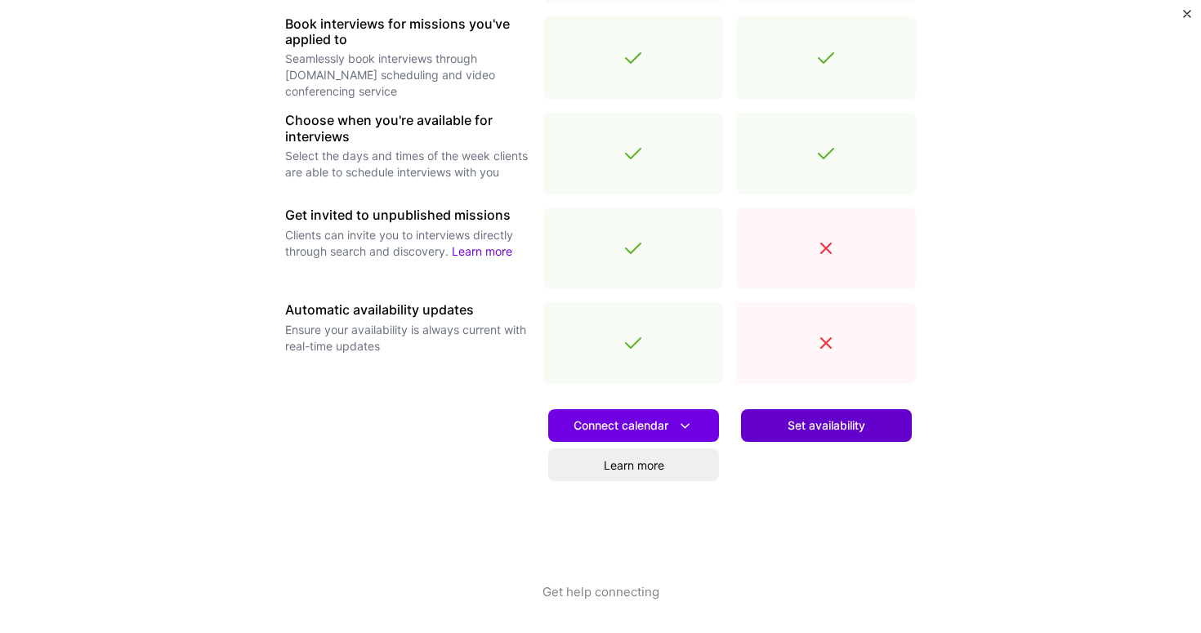
click at [829, 422] on span "Set availability" at bounding box center [827, 426] width 78 height 16
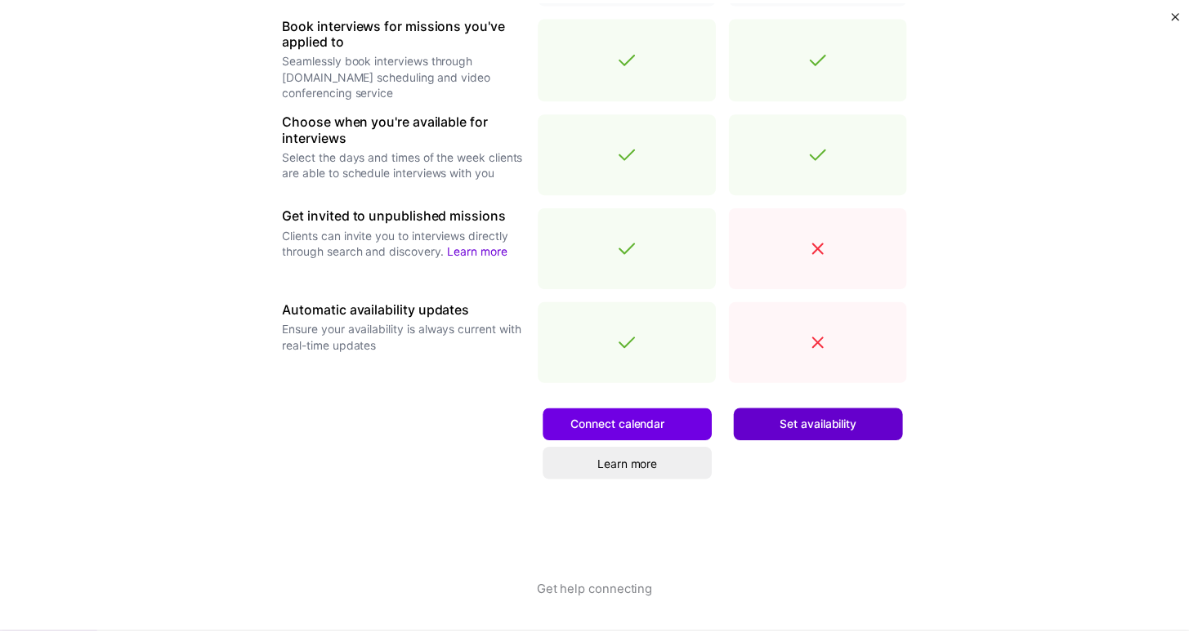
scroll to position [0, 0]
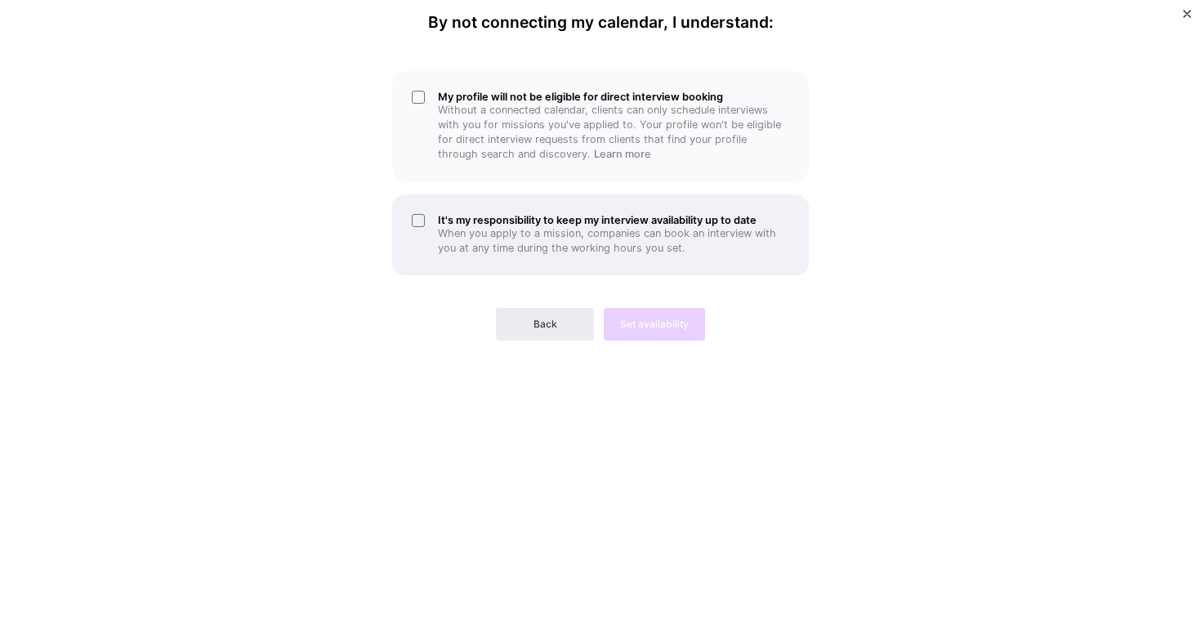
click at [688, 240] on p "When you apply to a mission, companies can book an interview with you at any ti…" at bounding box center [613, 240] width 351 height 29
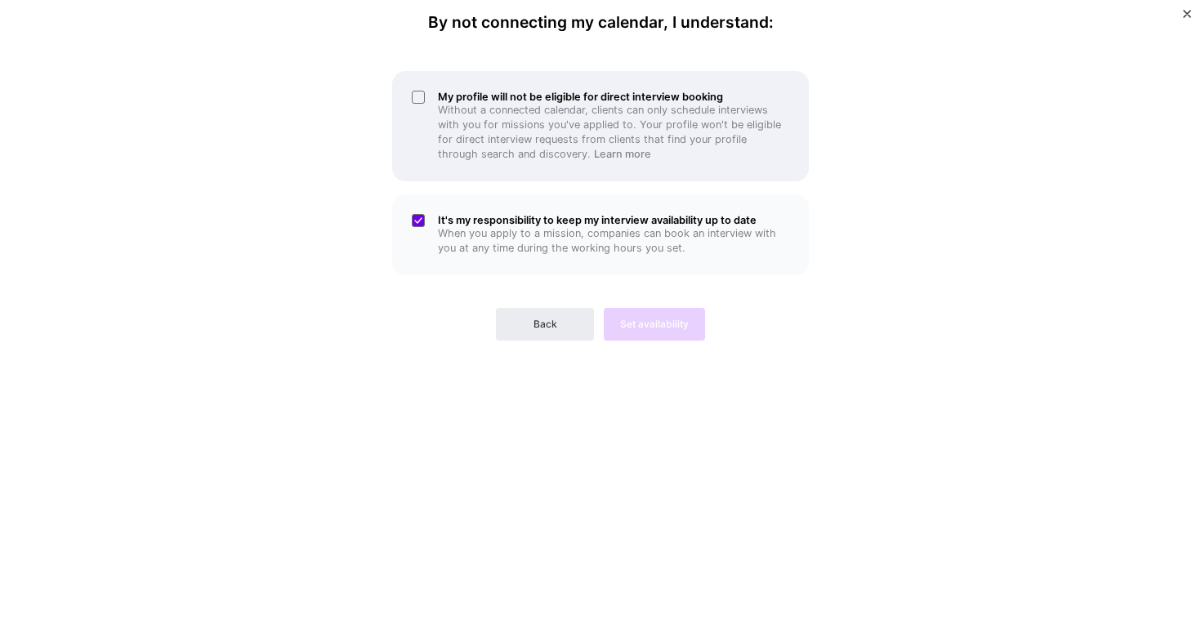
click at [654, 167] on div "My profile will not be eligible for direct interview booking Without a connecte…" at bounding box center [600, 126] width 417 height 110
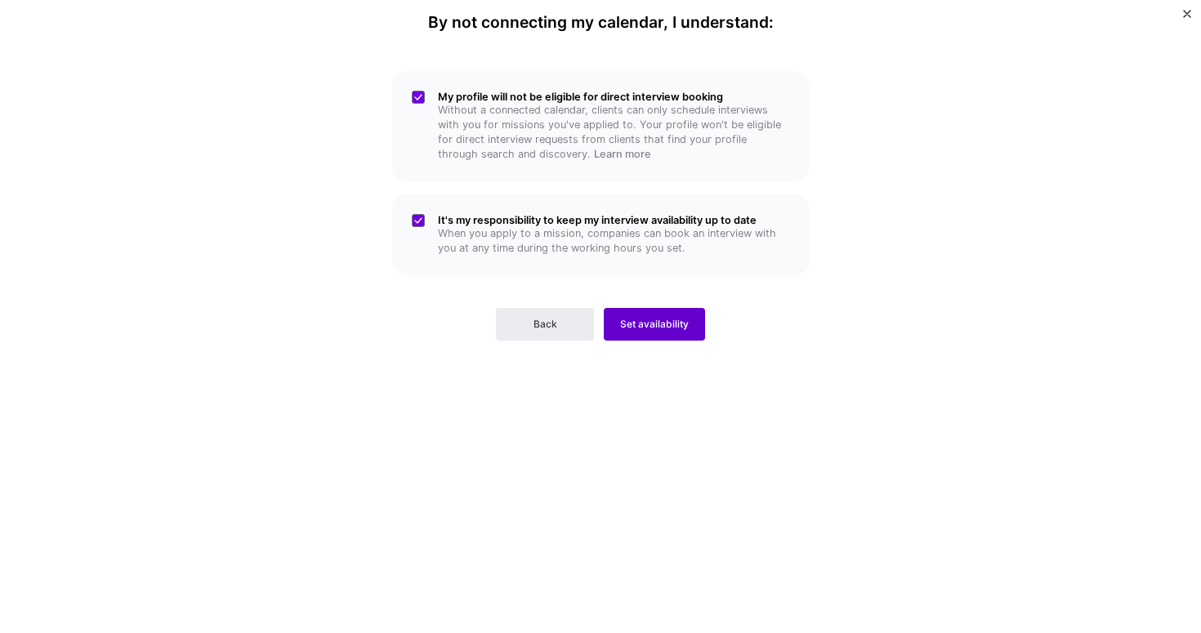
click at [660, 315] on button "Set availability" at bounding box center [654, 324] width 101 height 33
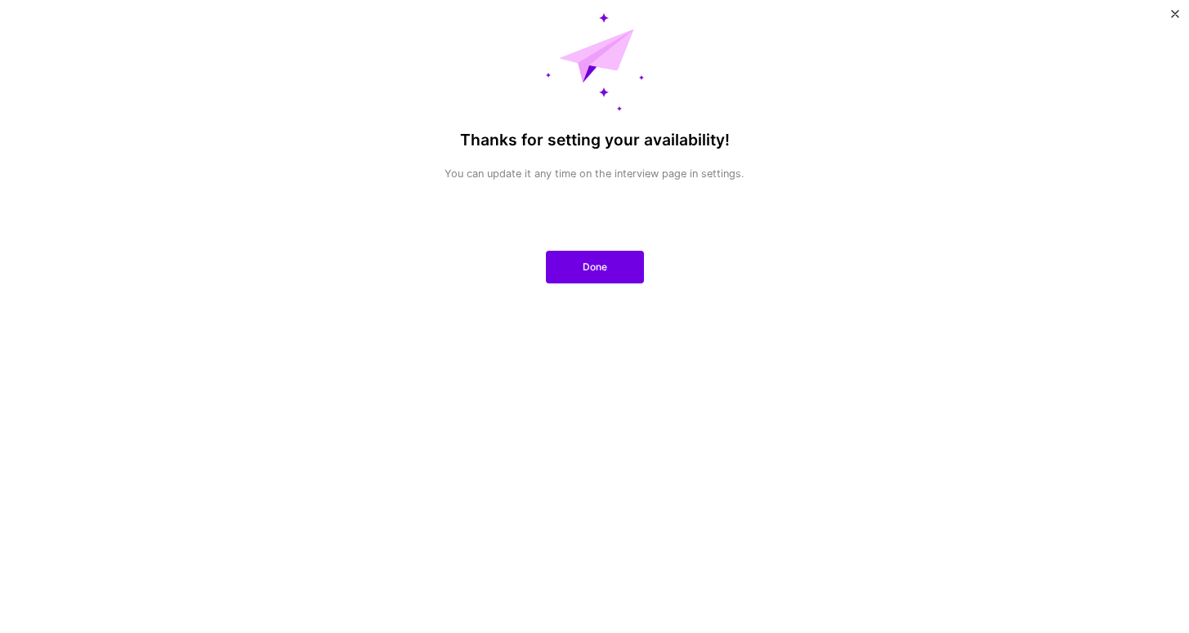
drag, startPoint x: 558, startPoint y: 265, endPoint x: 572, endPoint y: 266, distance: 13.9
click at [558, 265] on button "Done" at bounding box center [595, 267] width 98 height 33
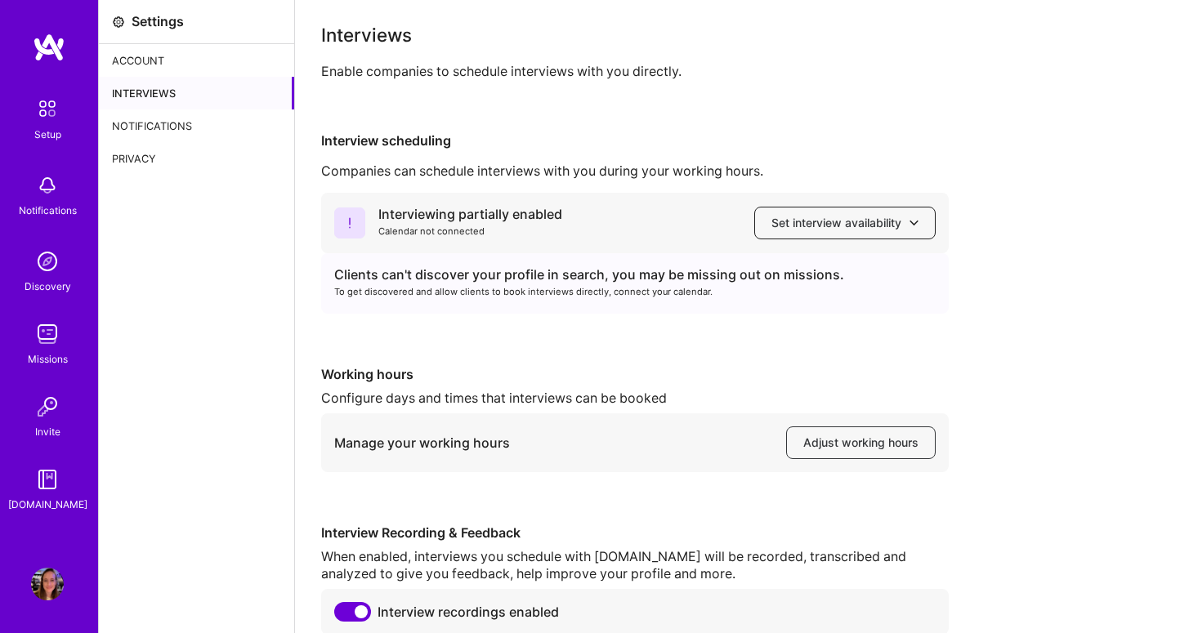
click at [861, 223] on span "Set interview availability" at bounding box center [845, 223] width 147 height 16
click at [558, 284] on div "To get discovered and allow clients to book interviews directly, connect your c…" at bounding box center [635, 292] width 602 height 17
click at [831, 444] on span "Adjust working hours" at bounding box center [860, 443] width 115 height 16
click at [189, 68] on div "Account" at bounding box center [196, 60] width 195 height 33
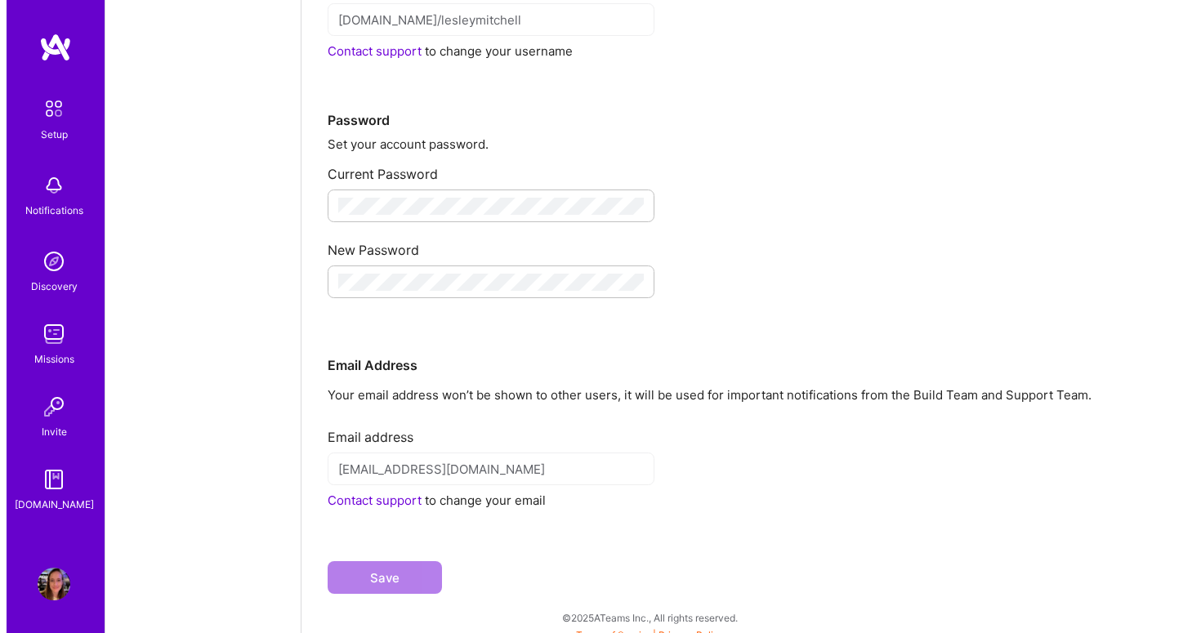
scroll to position [207, 0]
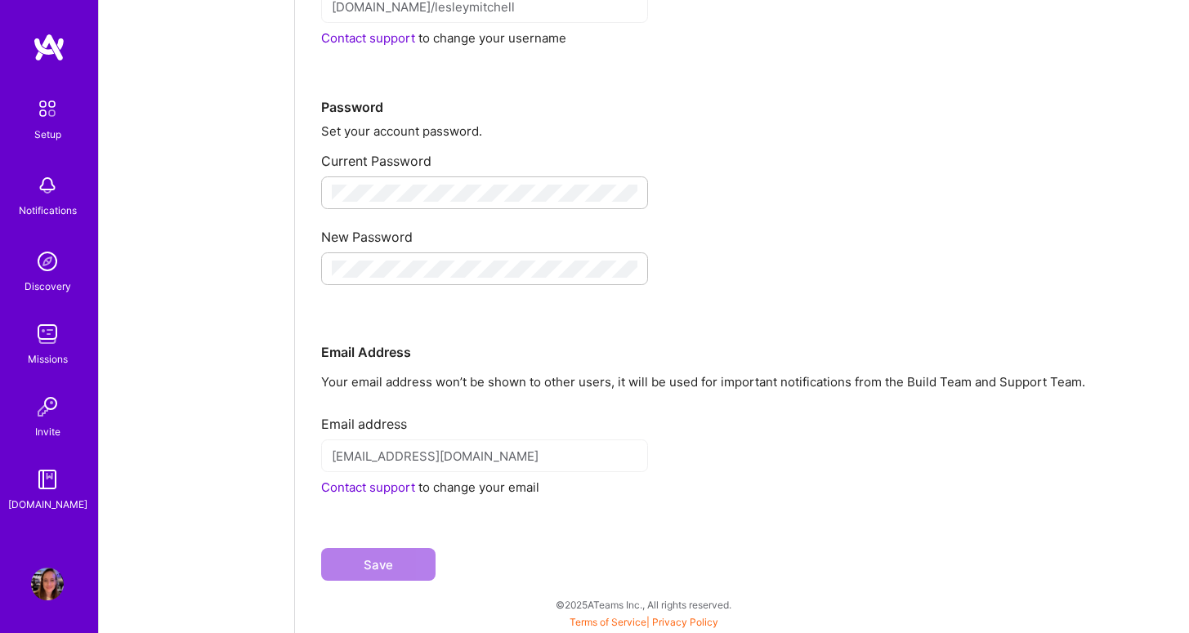
click at [58, 208] on div "Notifications" at bounding box center [48, 210] width 58 height 17
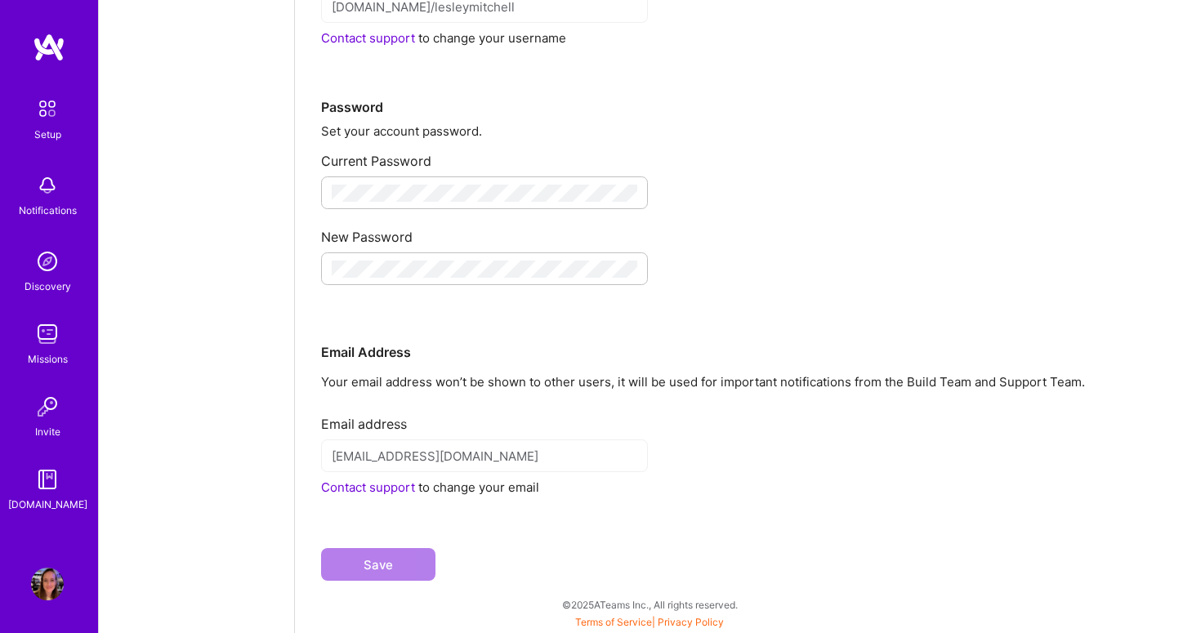
click at [49, 276] on img at bounding box center [47, 261] width 33 height 33
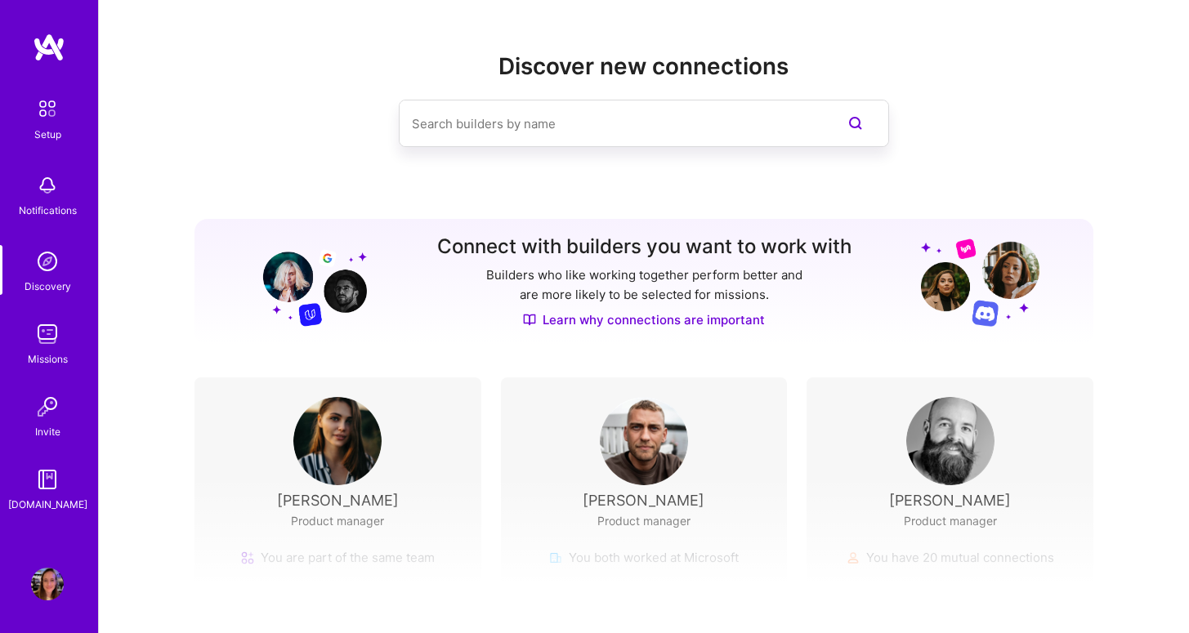
click at [47, 318] on img at bounding box center [47, 334] width 33 height 33
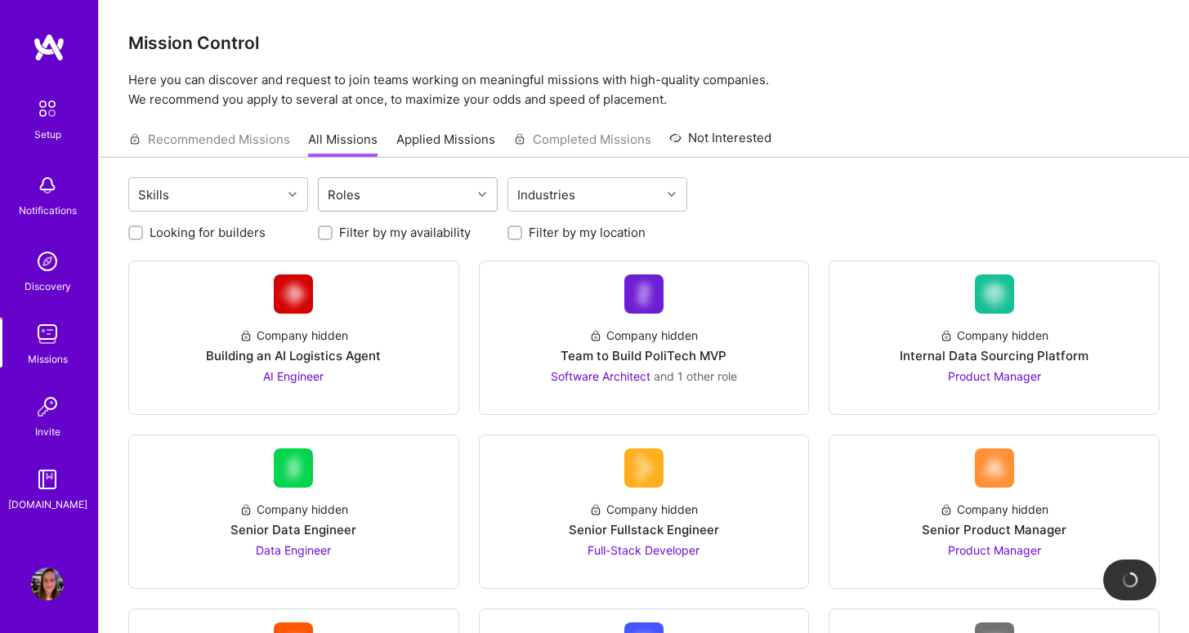
click at [397, 193] on div "Roles" at bounding box center [395, 194] width 153 height 33
type input "proje"
click at [412, 245] on div "Project Manager" at bounding box center [408, 236] width 160 height 17
checkbox input "true"
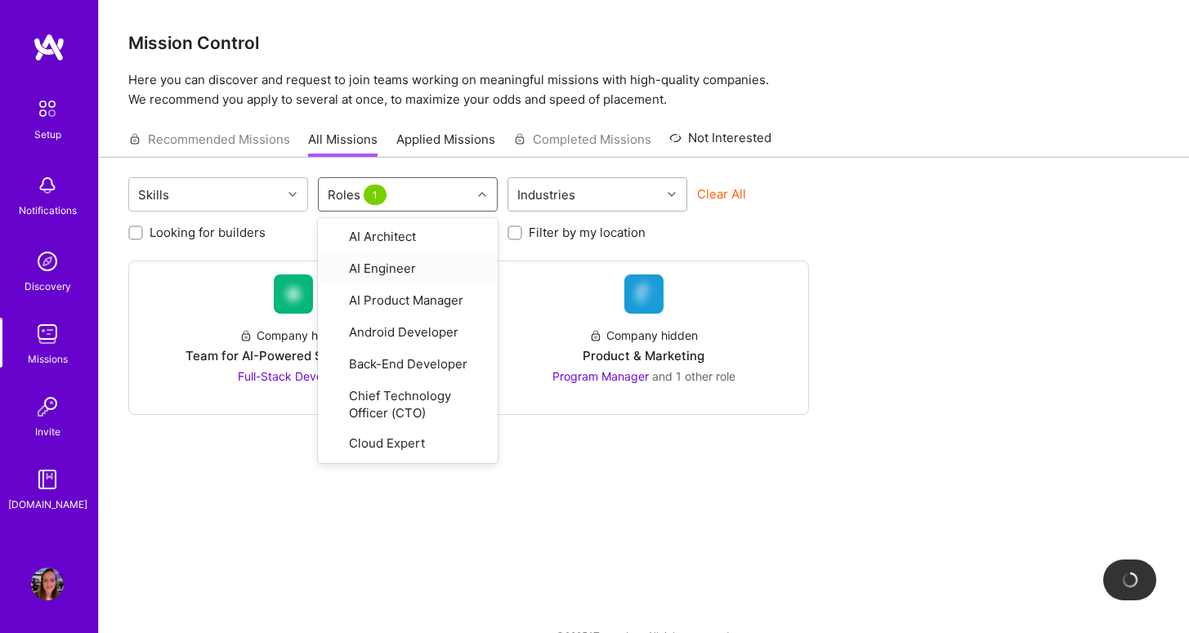
click at [633, 195] on div "Industries" at bounding box center [584, 194] width 153 height 33
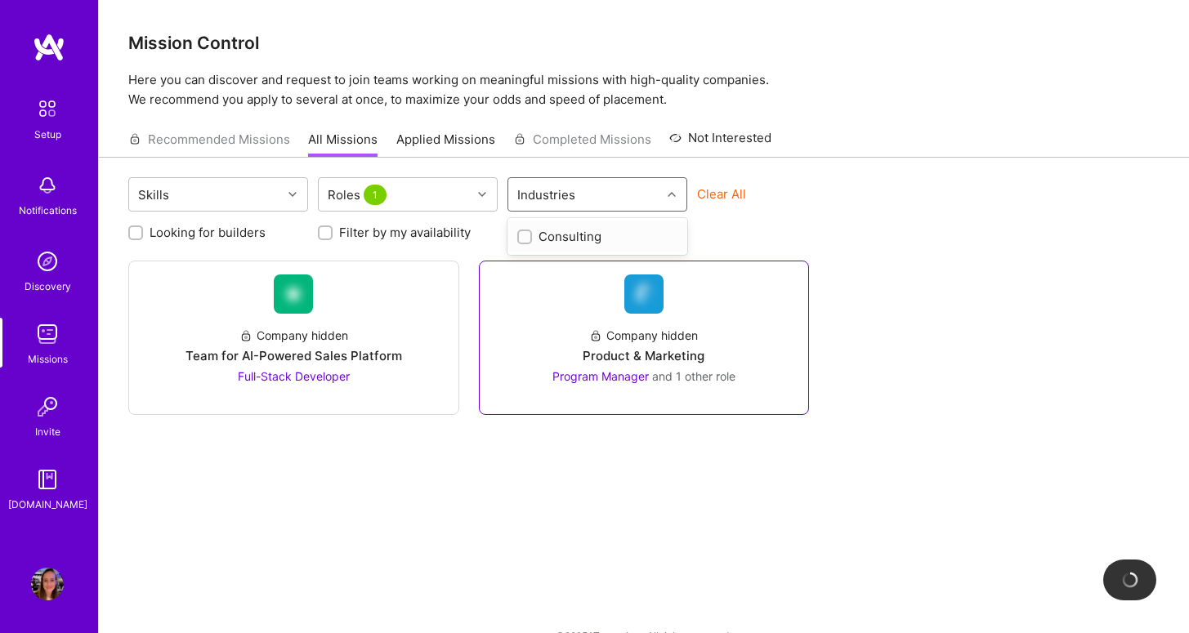
click at [736, 383] on div "Company hidden Product & Marketing Program Manager and 1 other role" at bounding box center [644, 349] width 303 height 71
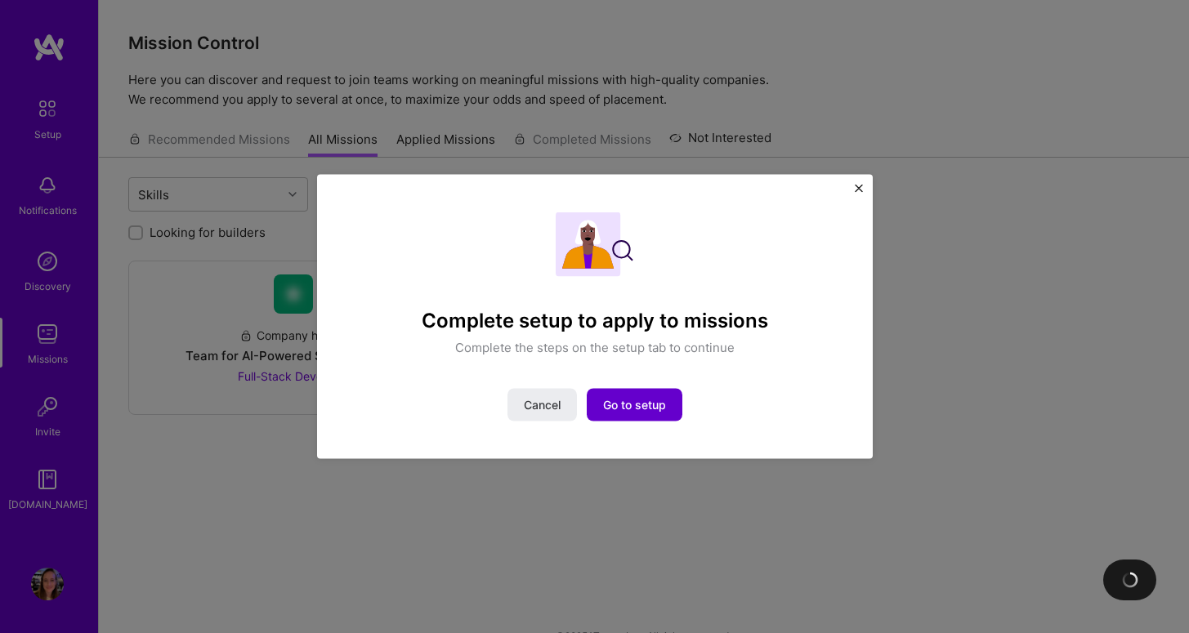
click at [679, 398] on button "Go to setup" at bounding box center [635, 405] width 96 height 33
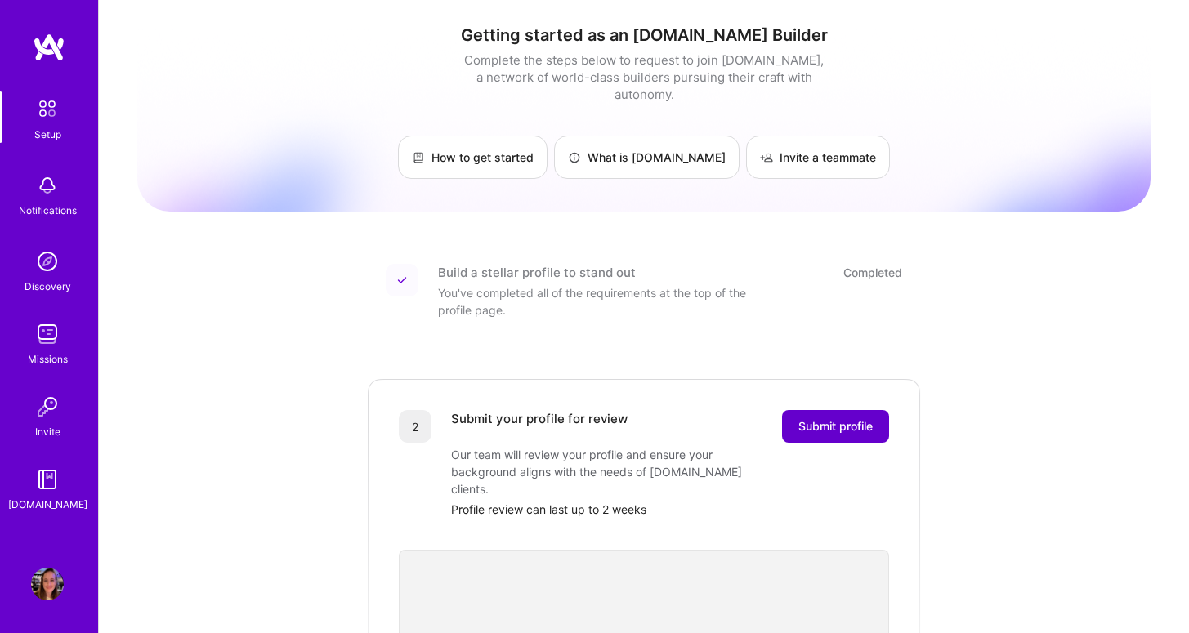
click at [810, 418] on span "Submit profile" at bounding box center [836, 426] width 74 height 16
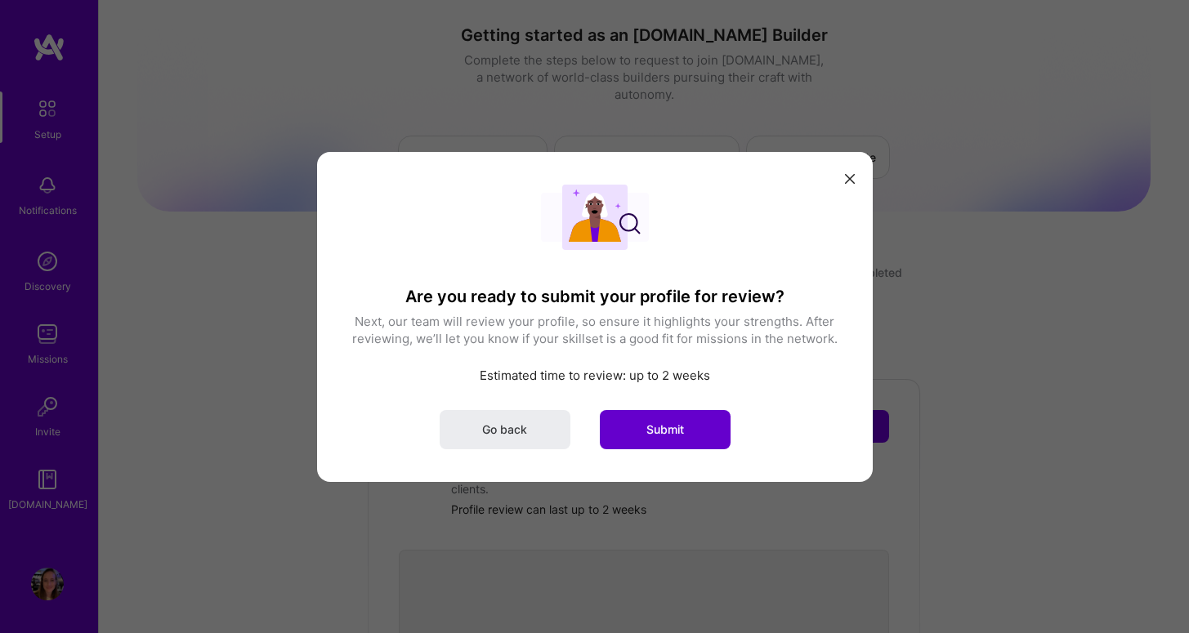
click at [647, 420] on button "Submit" at bounding box center [665, 428] width 131 height 39
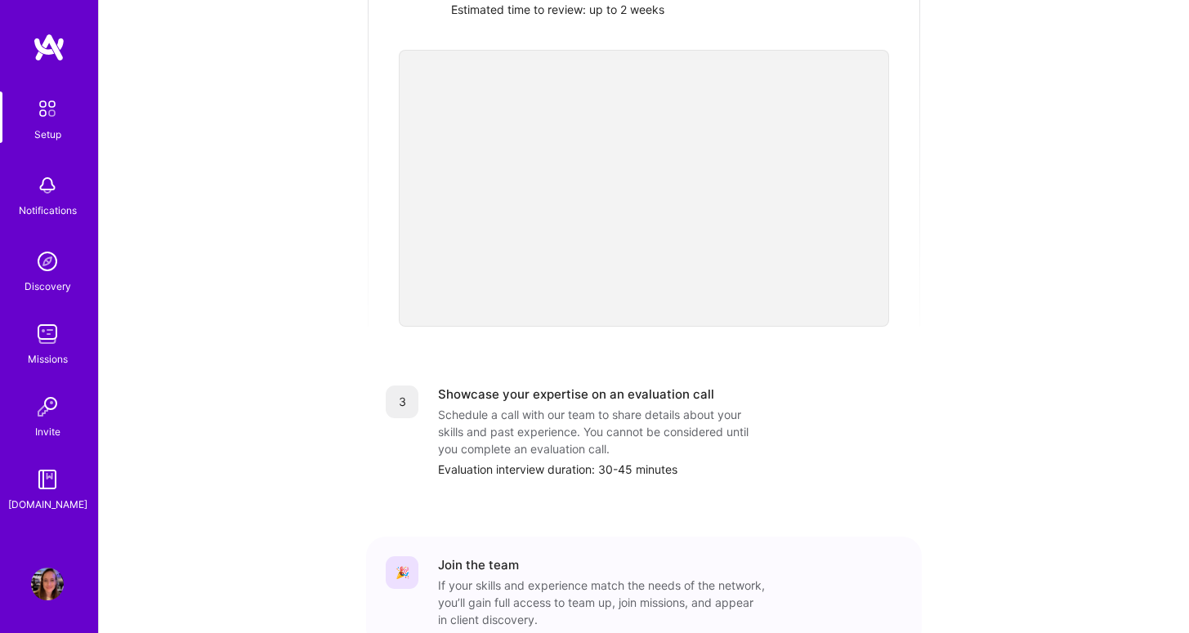
scroll to position [555, 0]
